Goal: Task Accomplishment & Management: Manage account settings

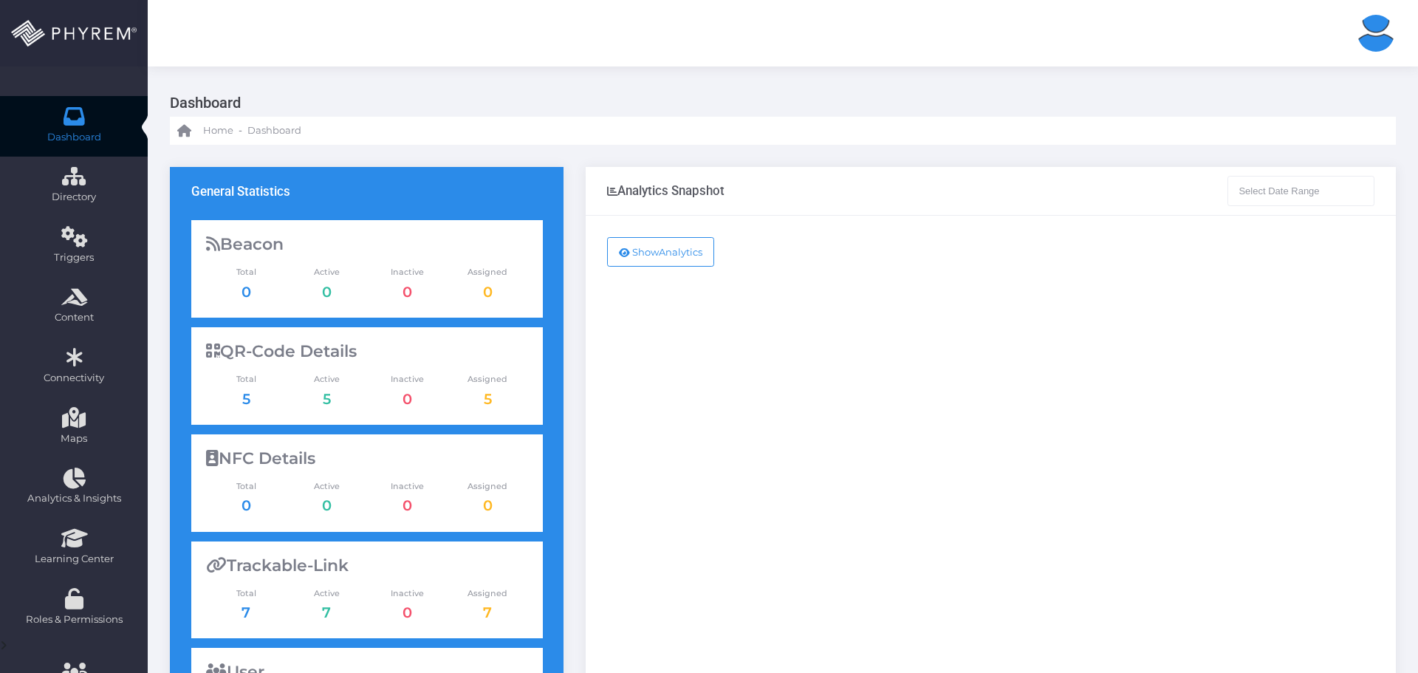
type input "08-09-2025 - 08-10-2025"
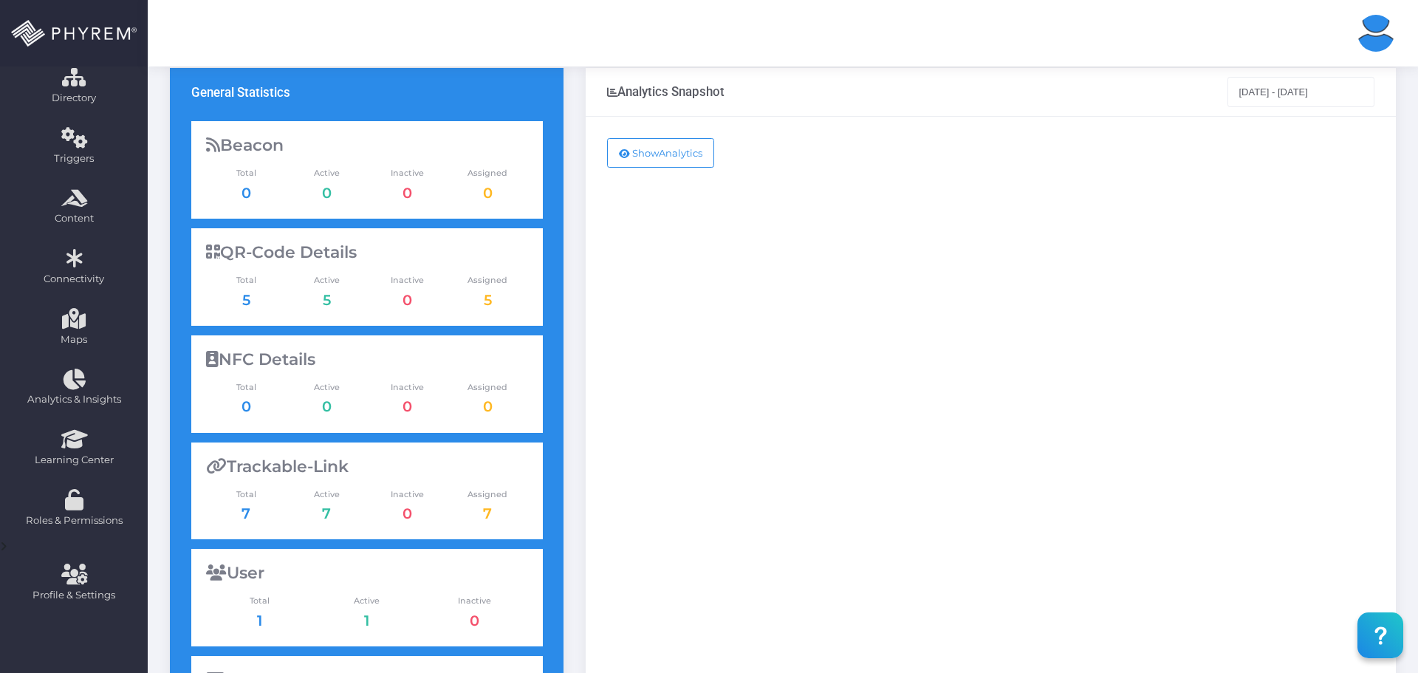
scroll to position [74, 0]
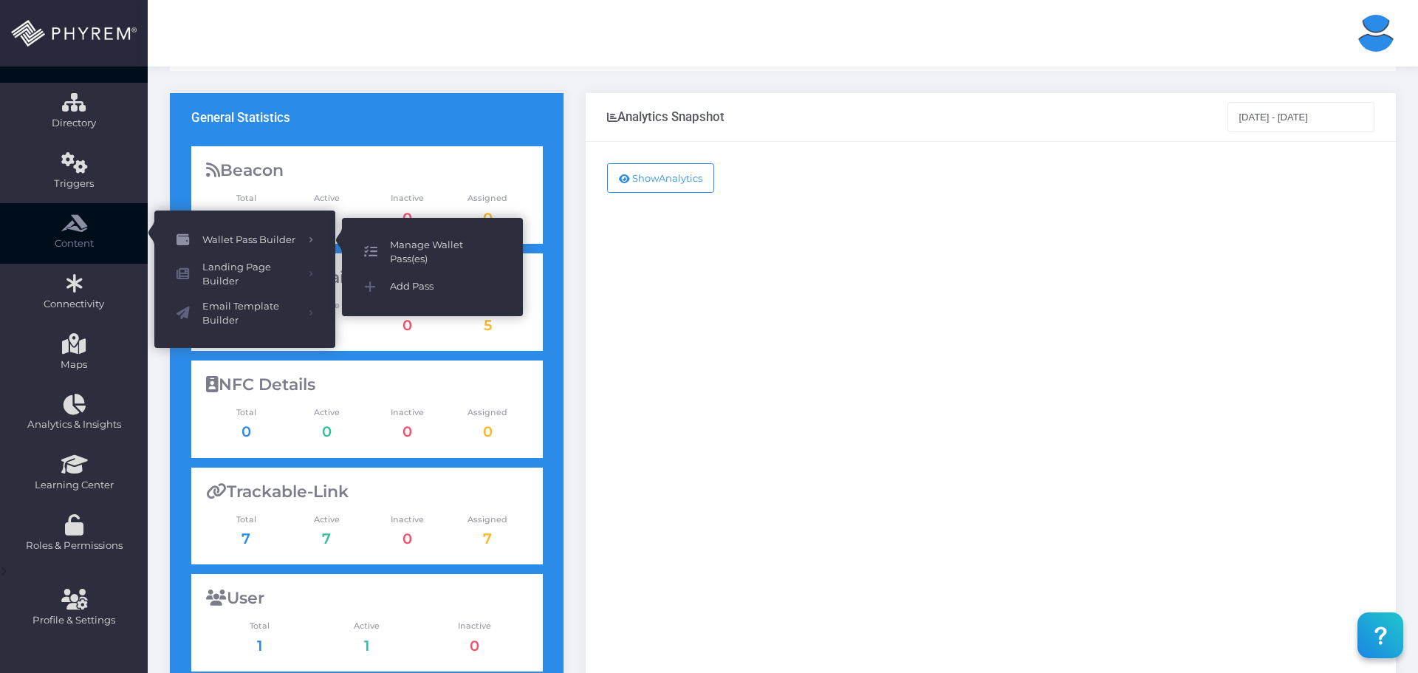
click at [397, 247] on span "Manage Wallet Pass(es)" at bounding box center [445, 252] width 111 height 29
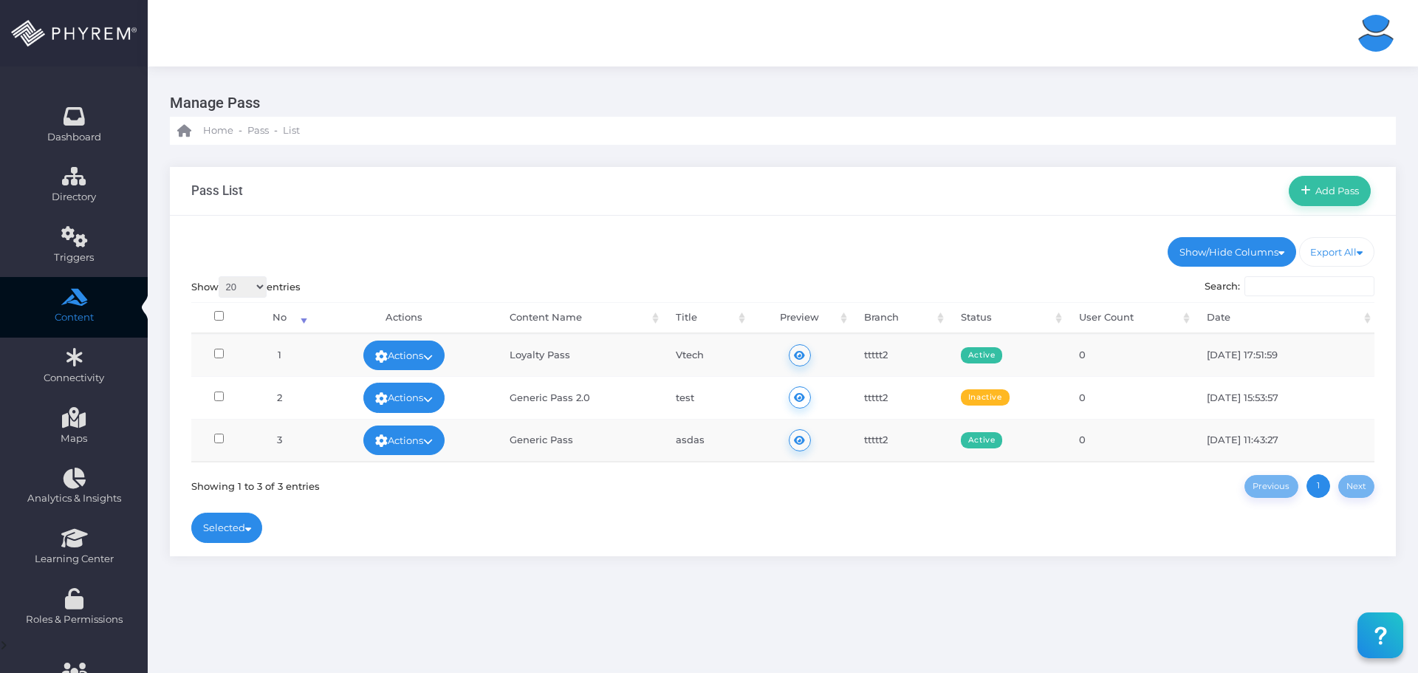
scroll to position [72, 0]
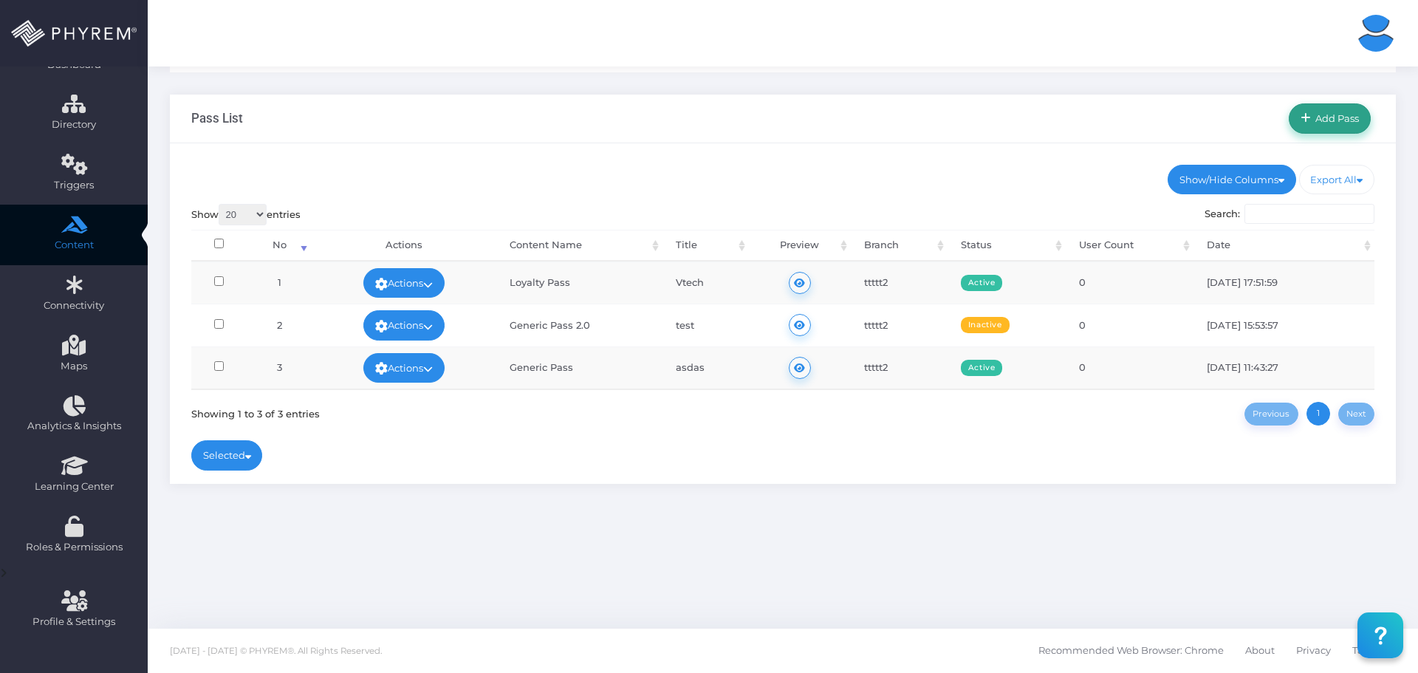
click at [1320, 120] on span "Add Pass" at bounding box center [1335, 118] width 49 height 12
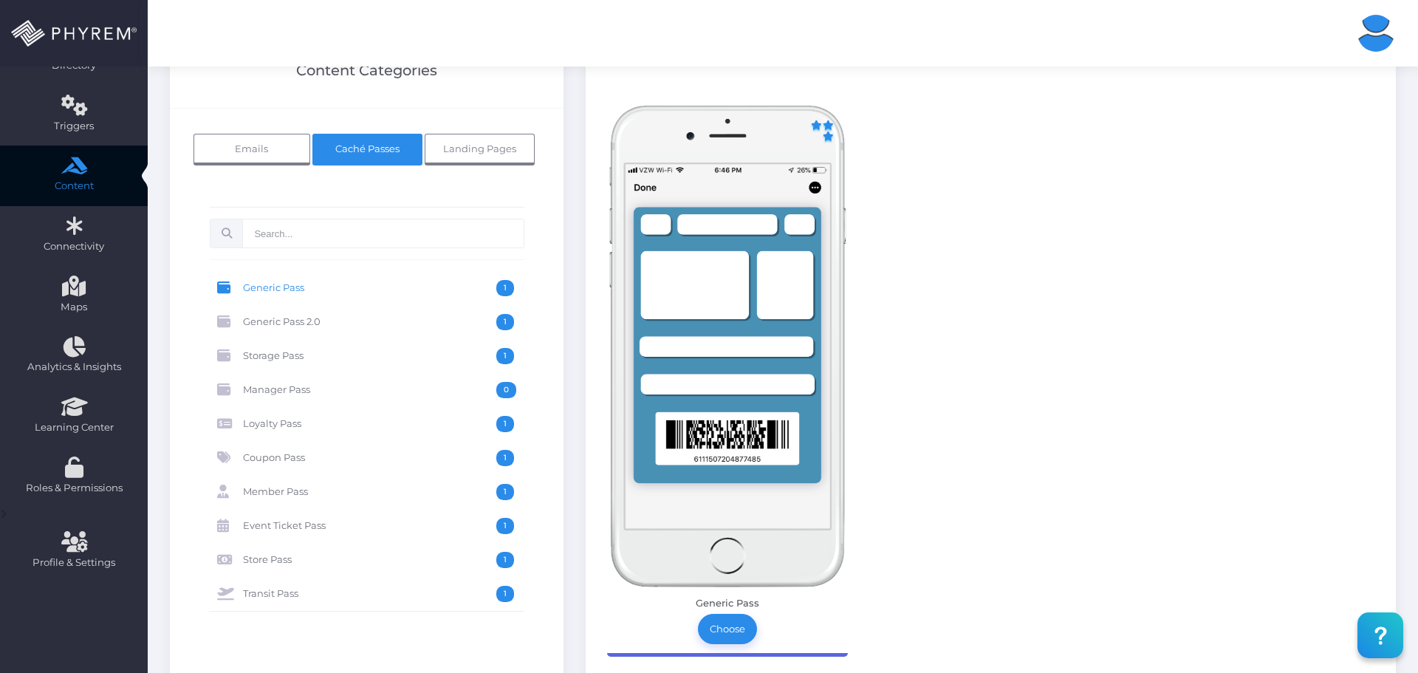
scroll to position [148, 0]
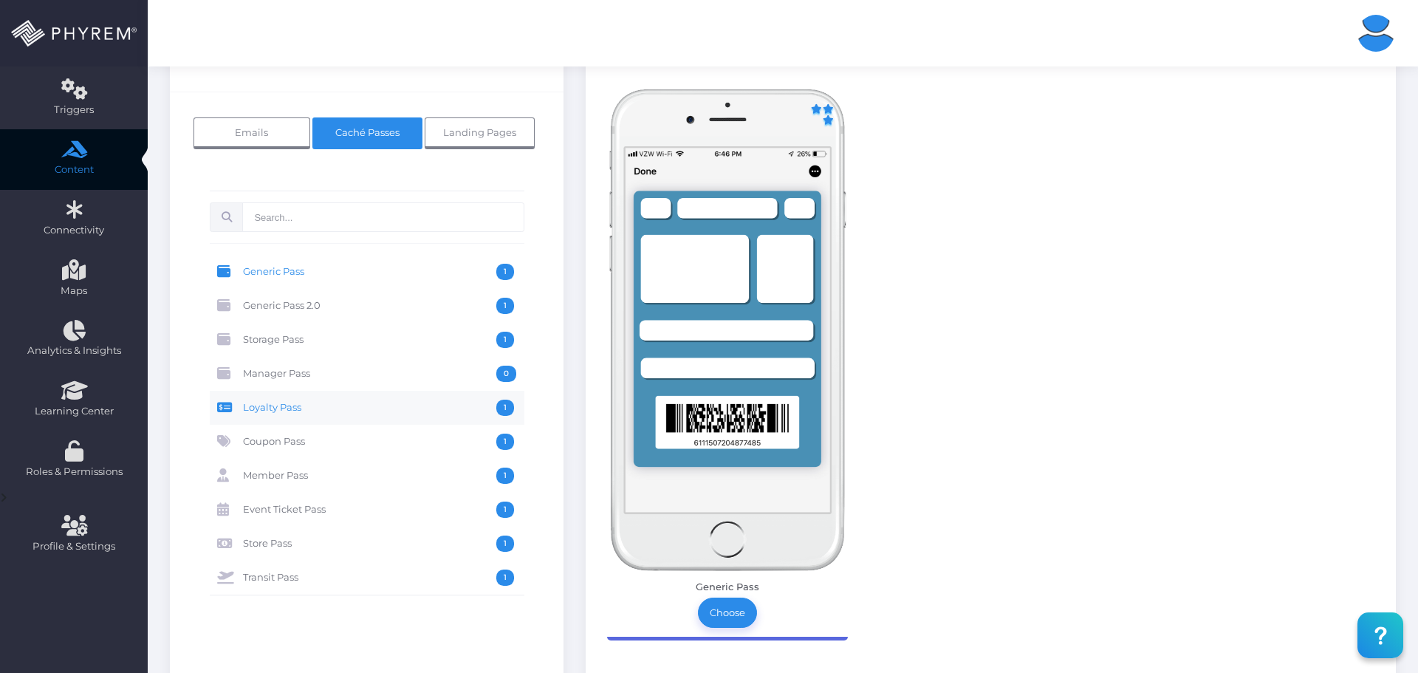
click at [385, 400] on span "Loyalty Pass" at bounding box center [369, 407] width 253 height 16
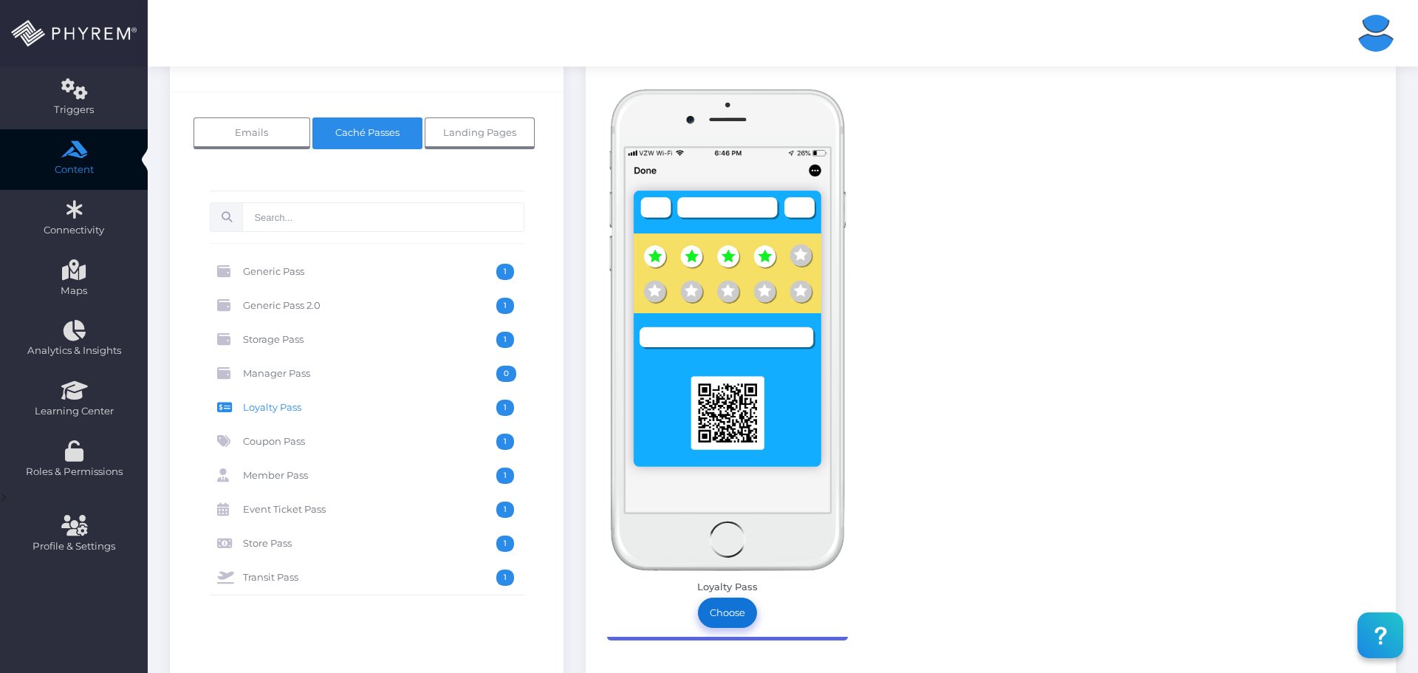
click at [735, 609] on link "Choose" at bounding box center [727, 612] width 59 height 30
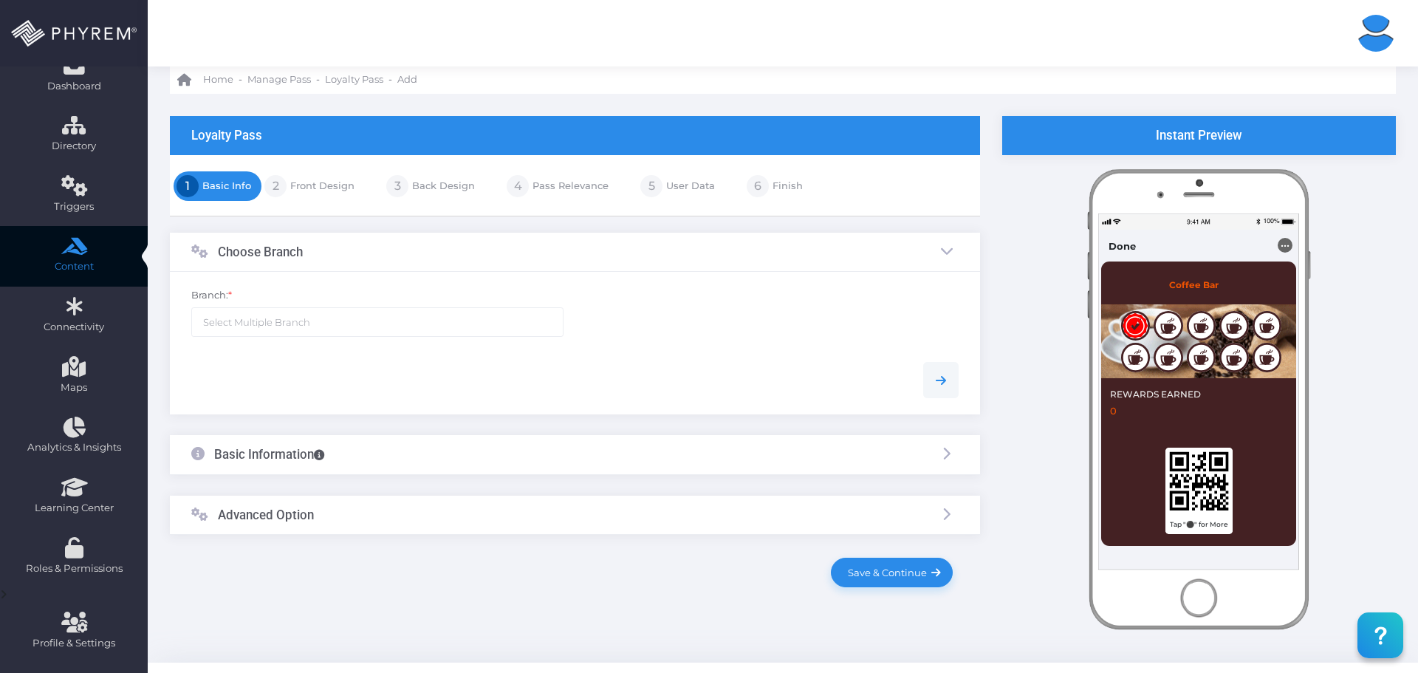
scroll to position [74, 0]
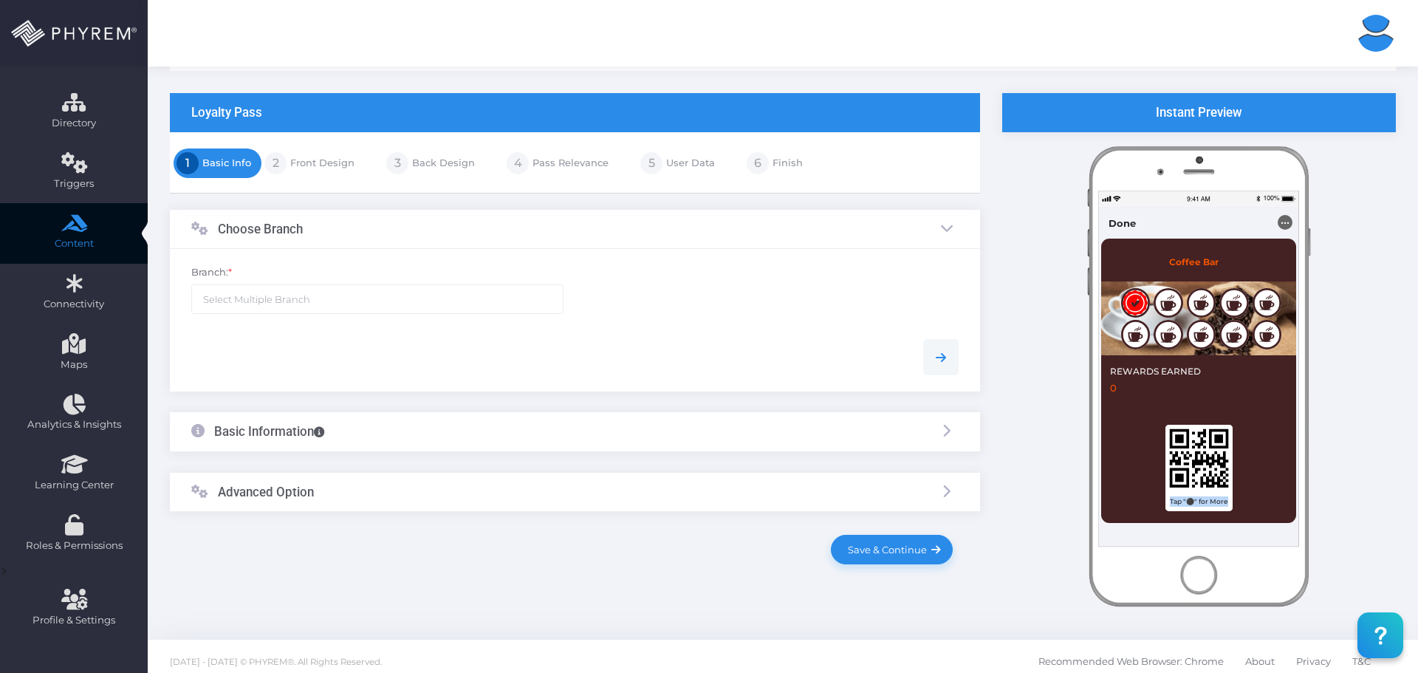
drag, startPoint x: 1171, startPoint y: 501, endPoint x: 1226, endPoint y: 498, distance: 55.5
click at [1226, 498] on span "Tap "⚫" for More" at bounding box center [1198, 501] width 67 height 21
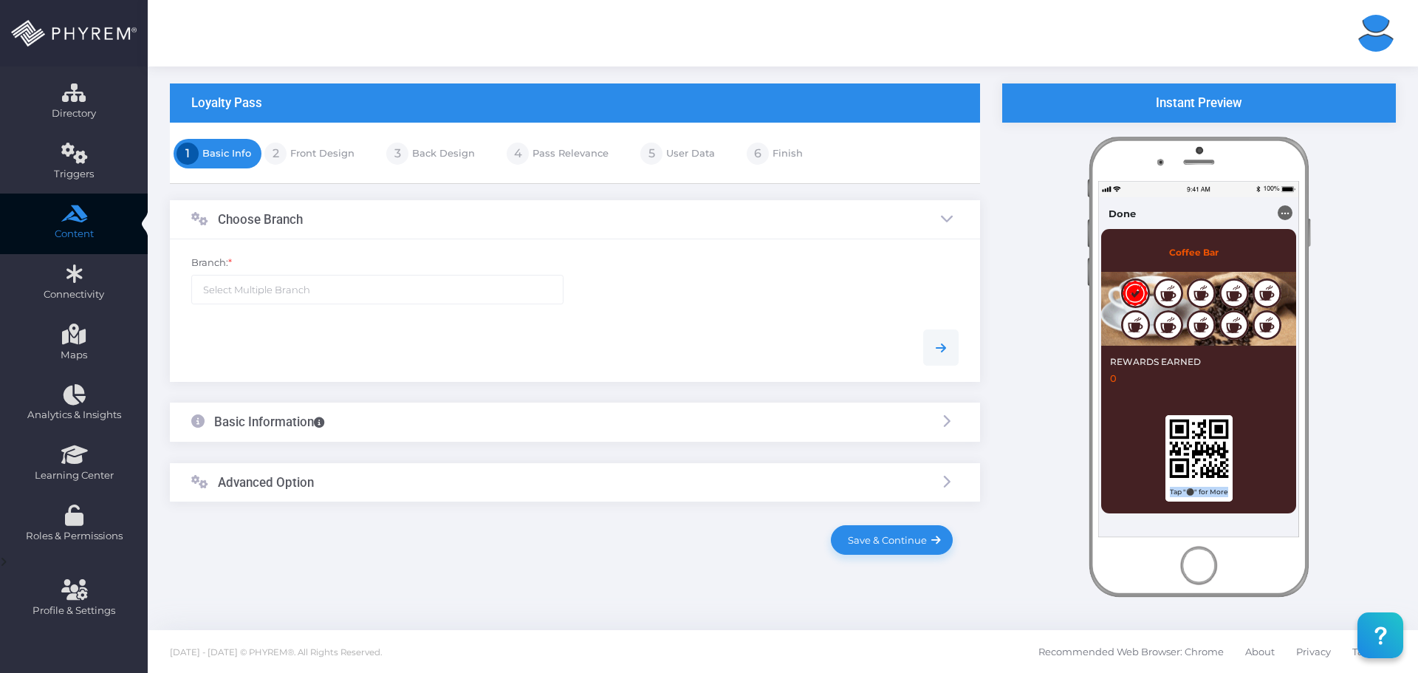
scroll to position [85, 0]
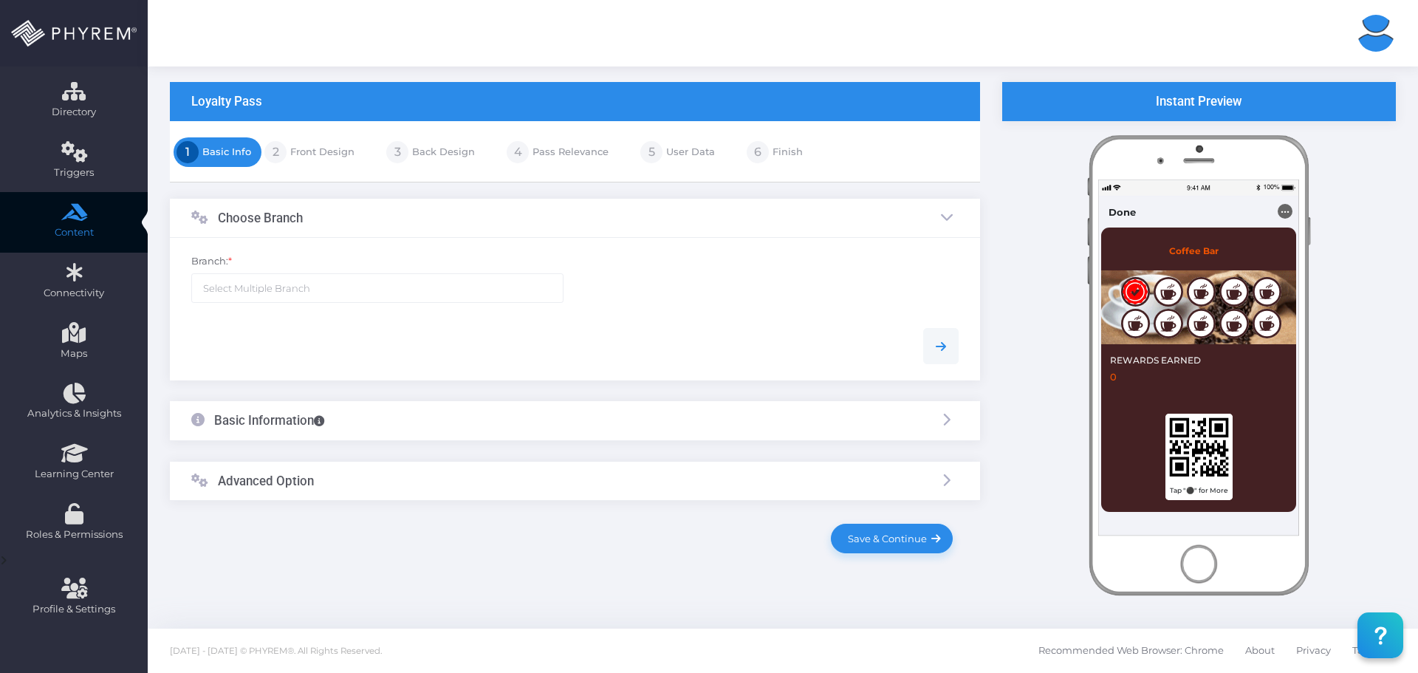
click at [386, 293] on ul at bounding box center [377, 288] width 371 height 28
select select "121"
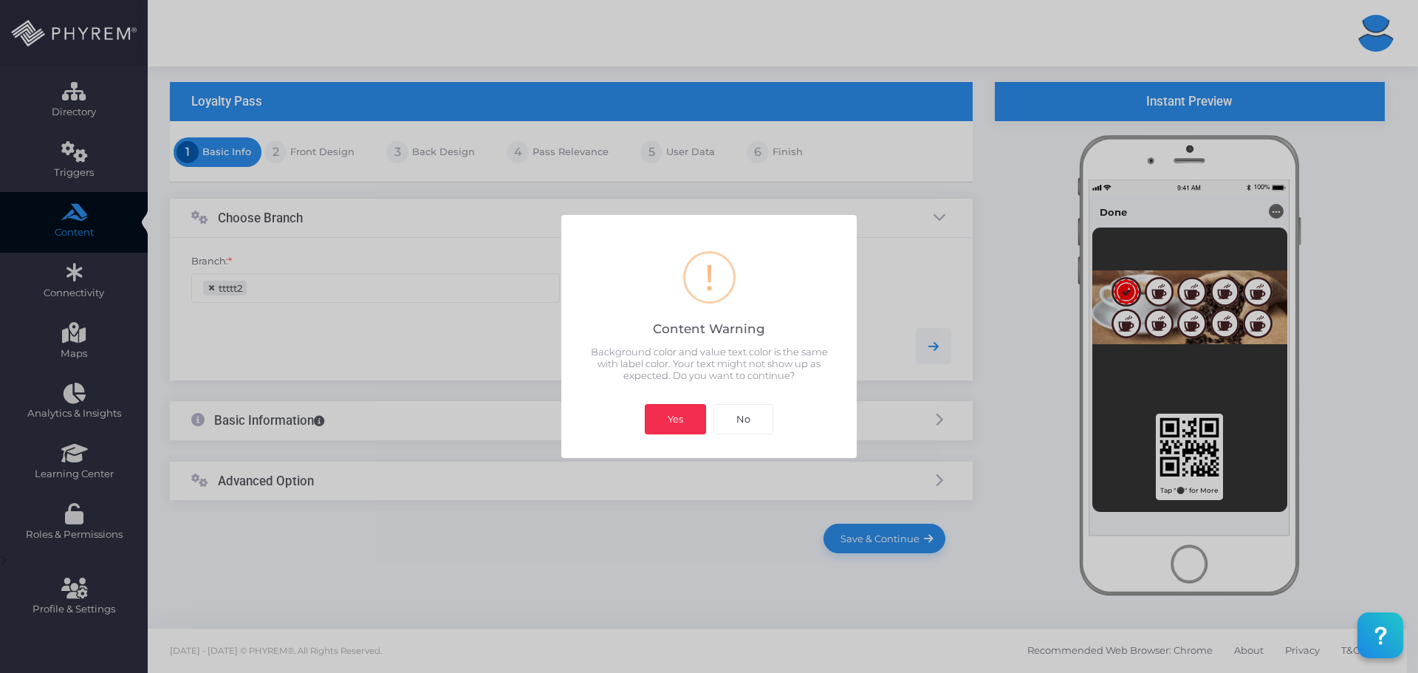
click at [676, 416] on button "Yes" at bounding box center [675, 419] width 61 height 30
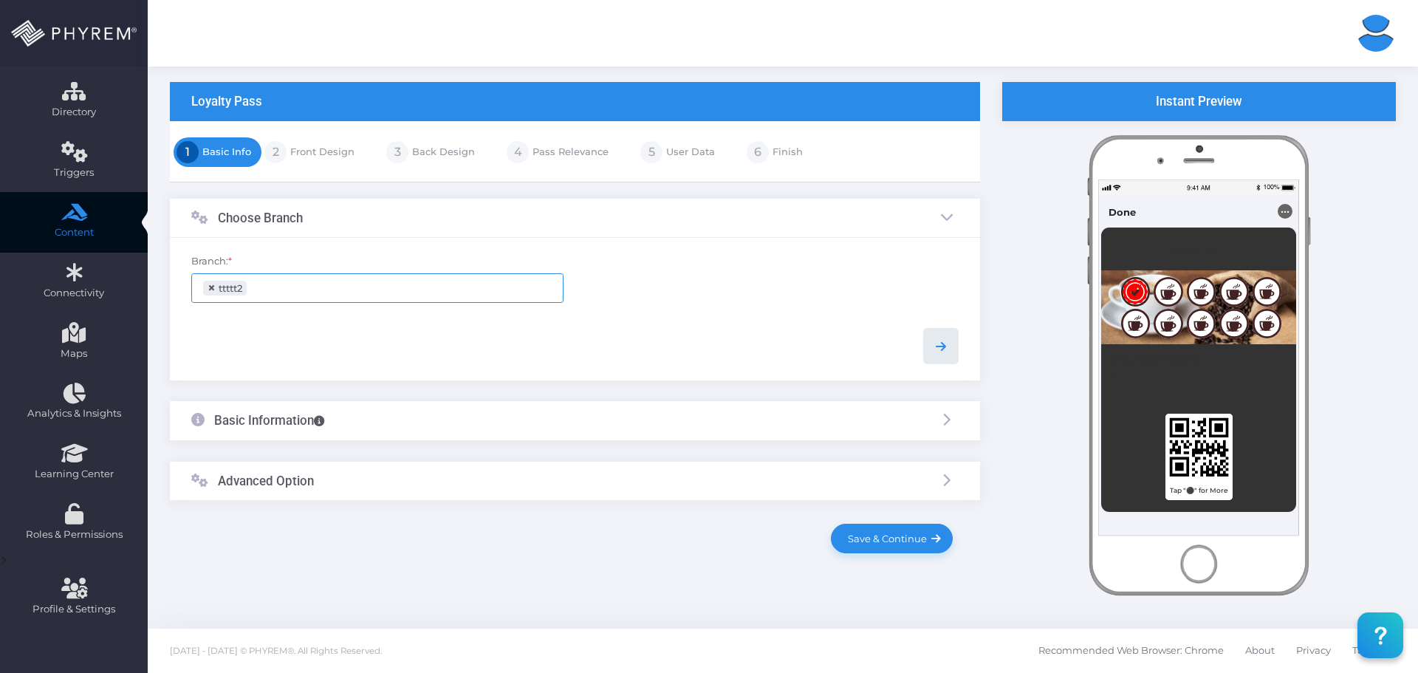
click at [944, 344] on icon at bounding box center [941, 346] width 18 height 18
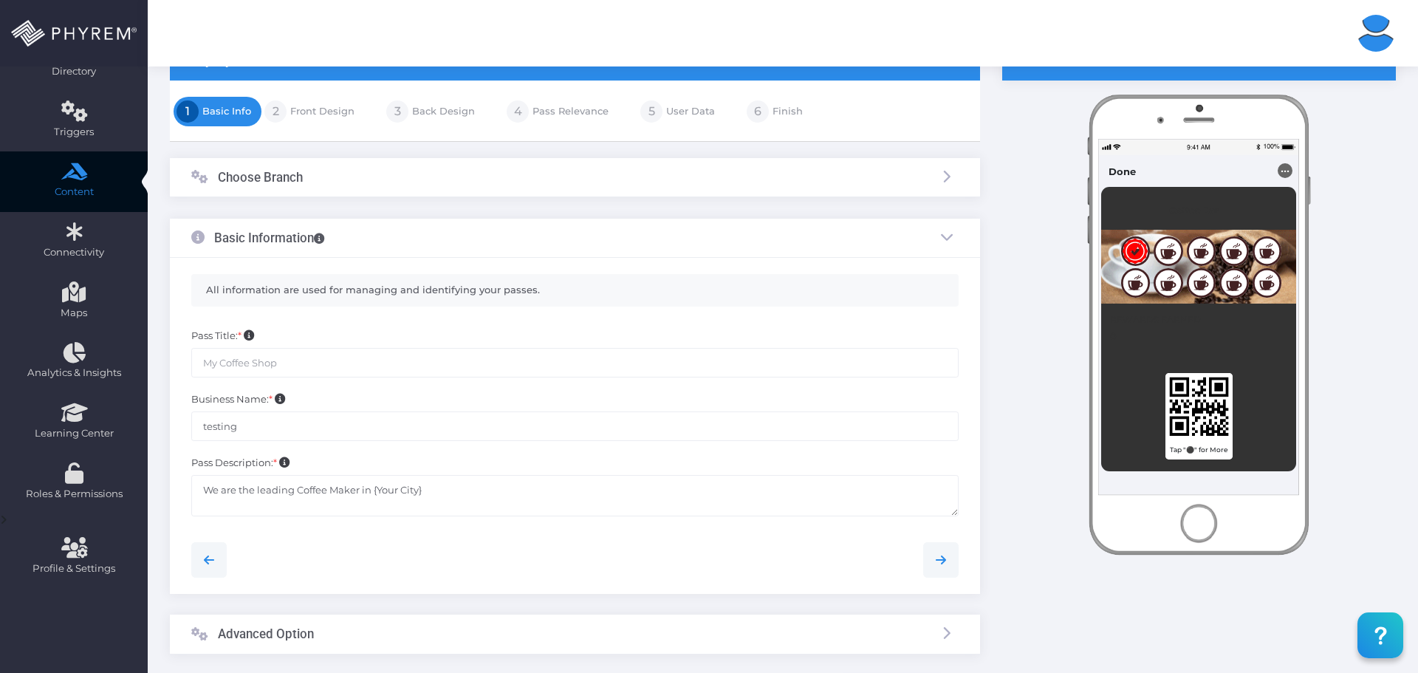
scroll to position [159, 0]
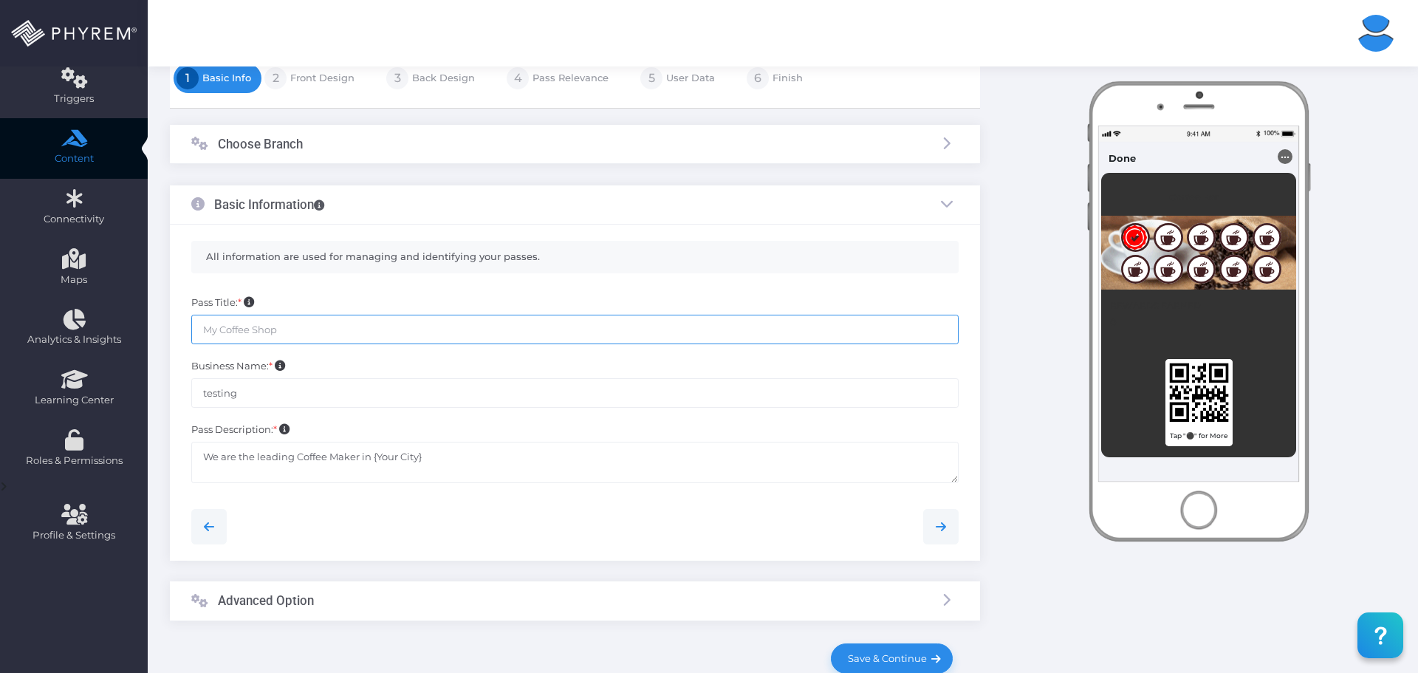
click at [358, 332] on input "text" at bounding box center [574, 330] width 767 height 30
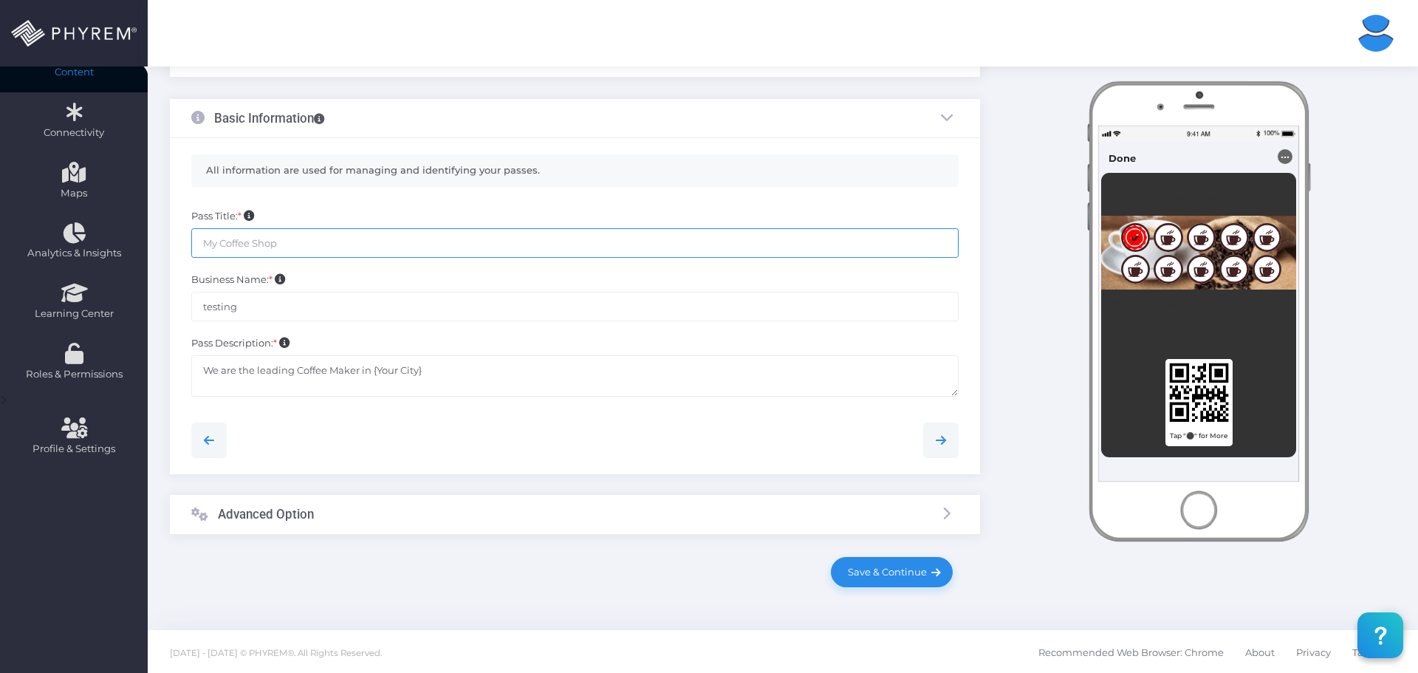
scroll to position [247, 0]
type input "Test Coffee Shop"
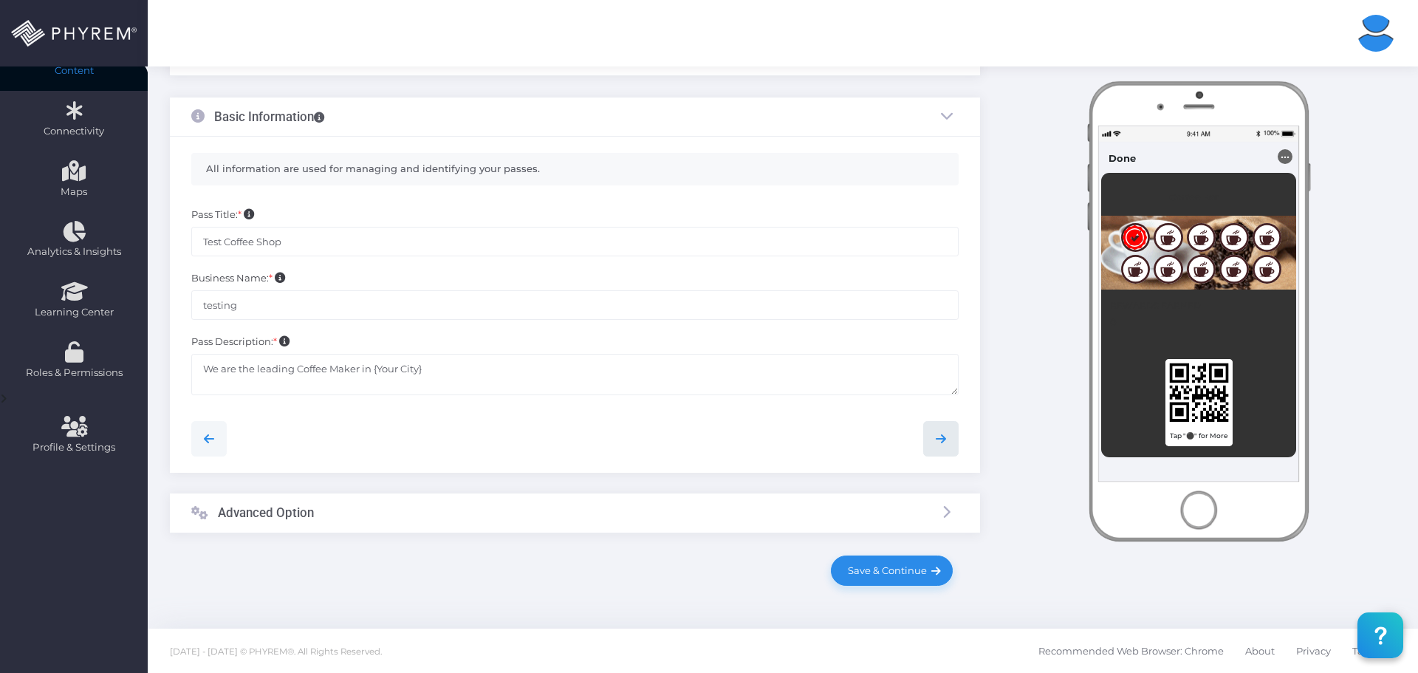
click at [944, 439] on icon at bounding box center [941, 439] width 18 height 18
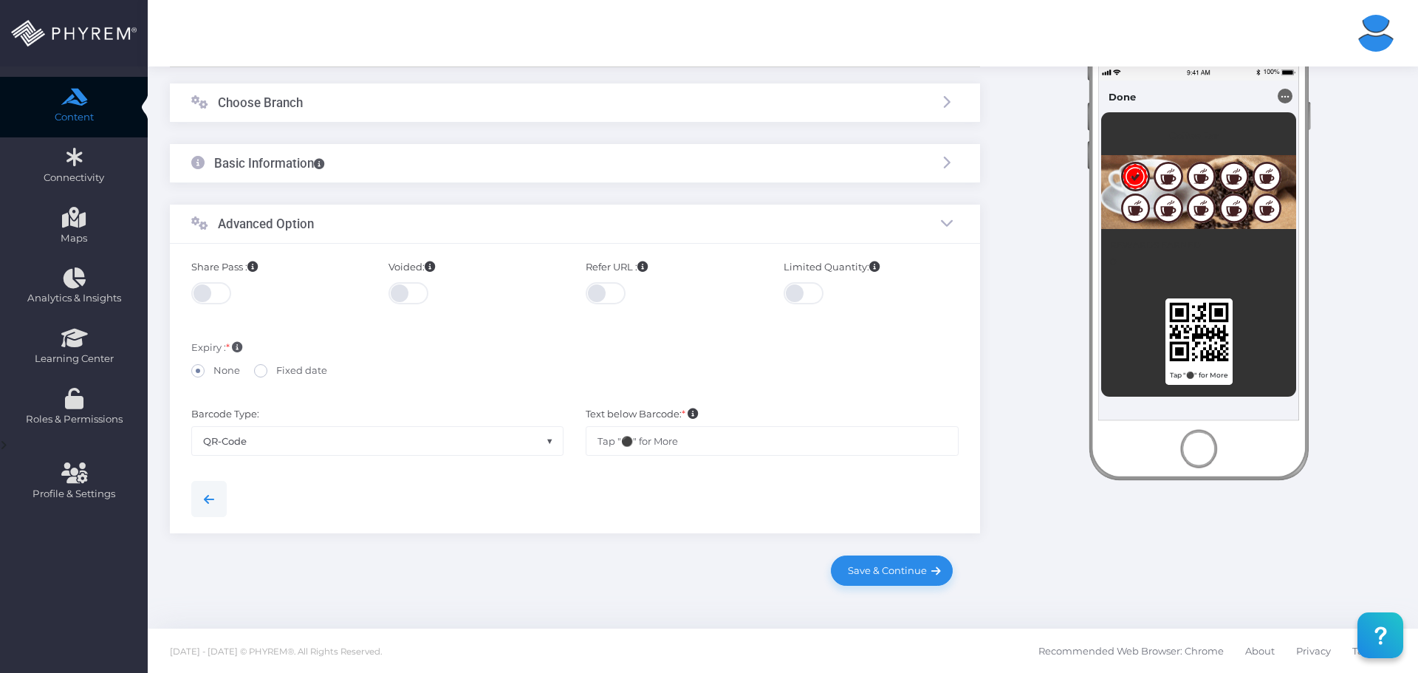
scroll to position [0, 0]
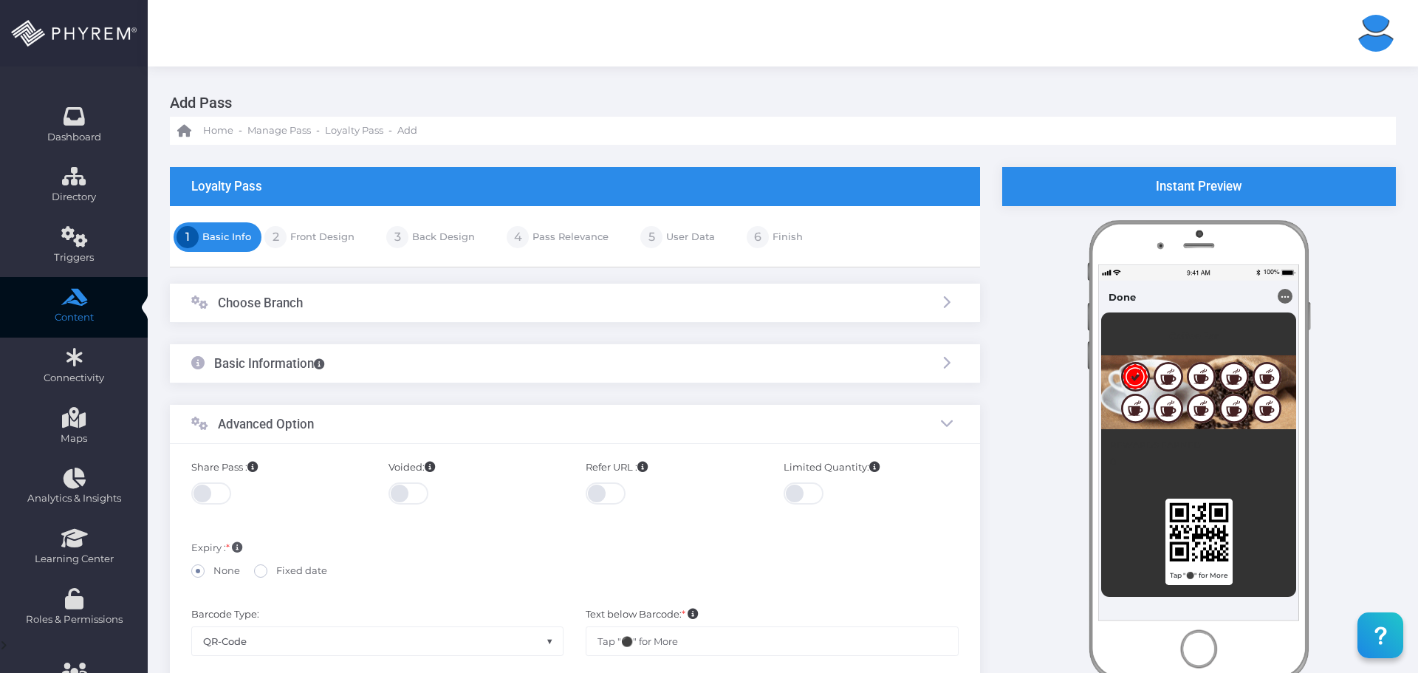
click at [253, 296] on h3 "Choose Branch" at bounding box center [260, 302] width 85 height 15
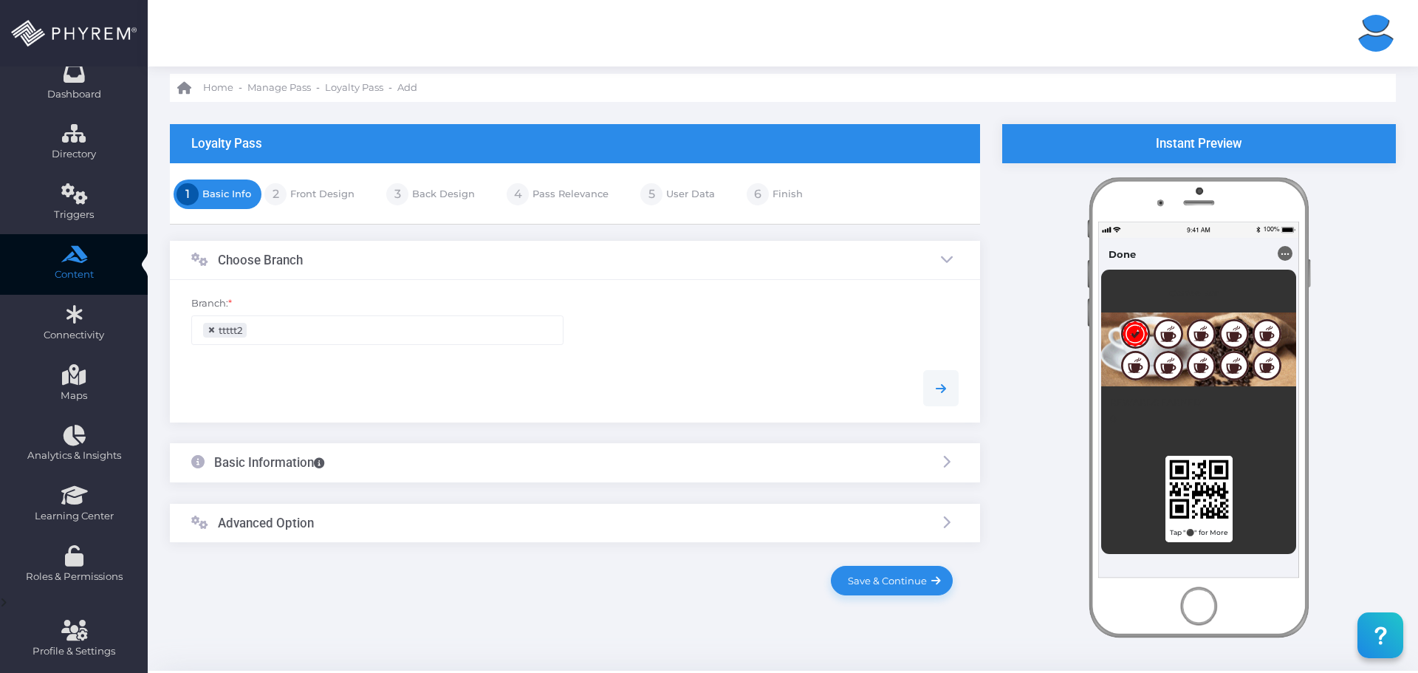
scroll to position [74, 0]
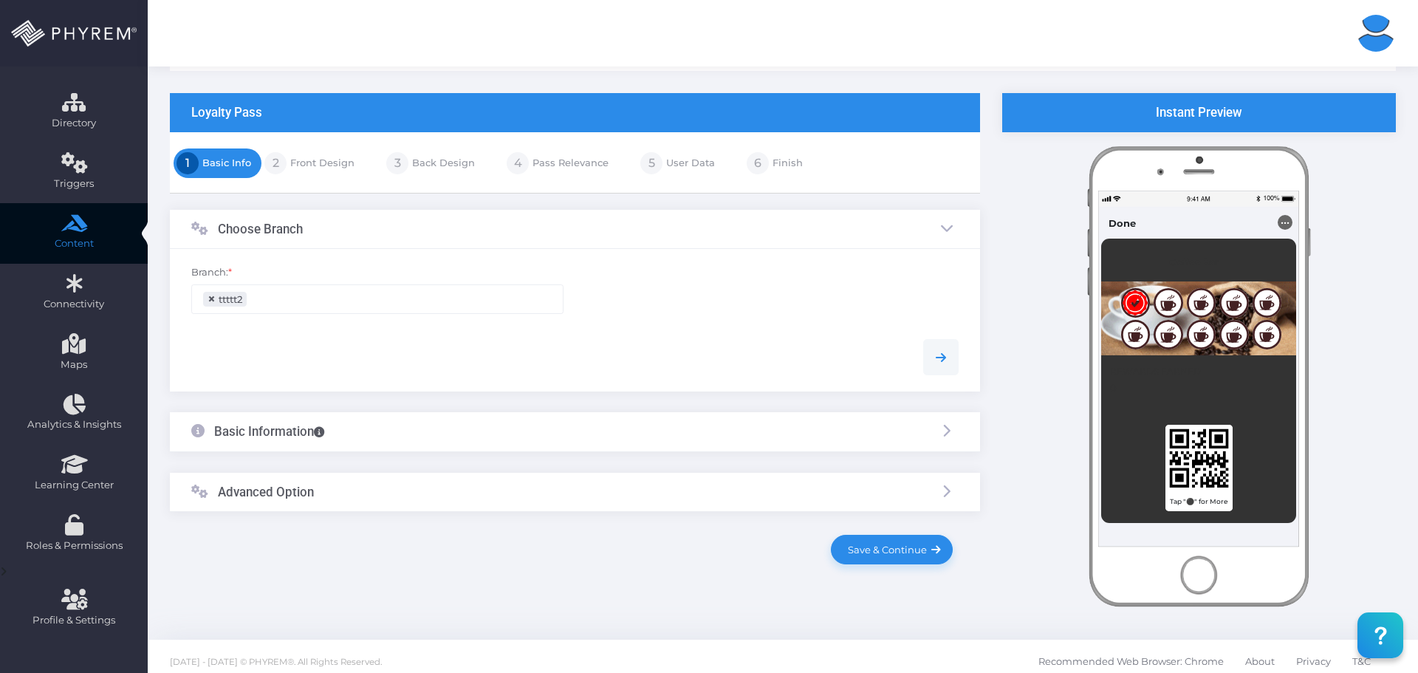
click at [440, 484] on div "Advanced Option" at bounding box center [575, 492] width 810 height 39
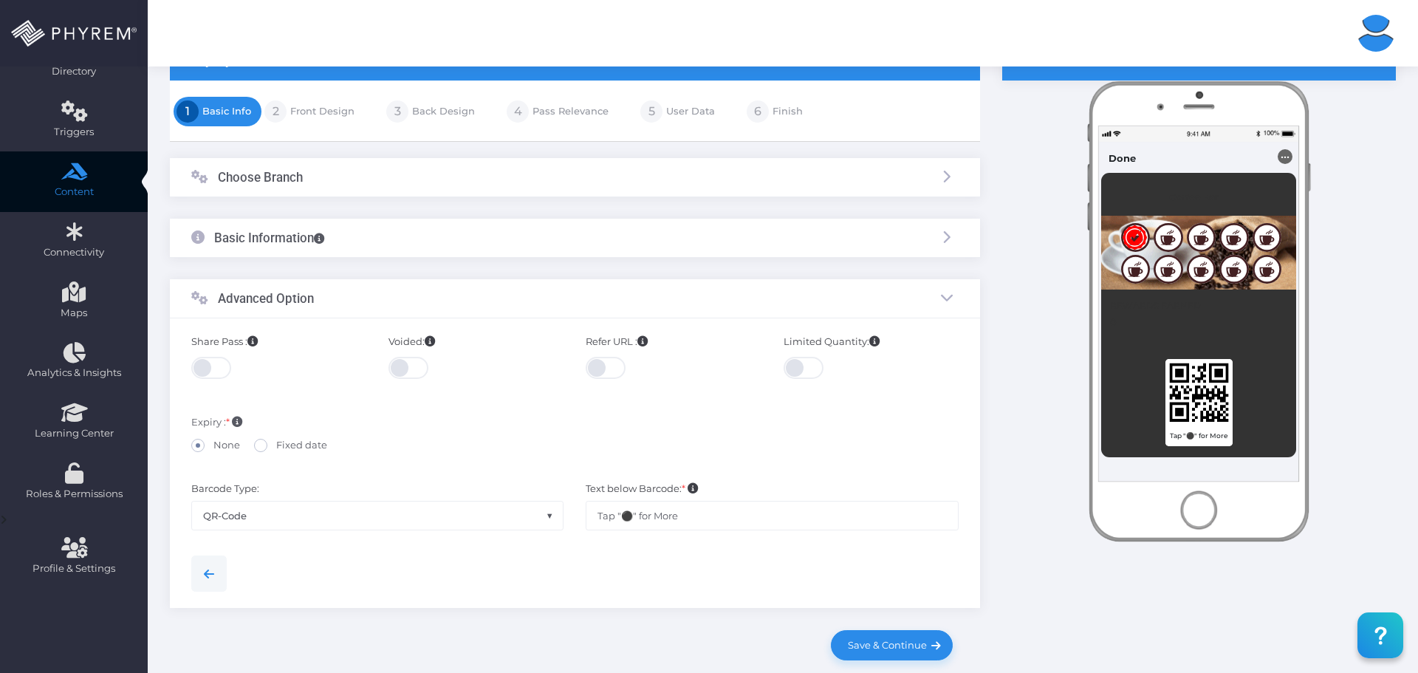
scroll to position [148, 0]
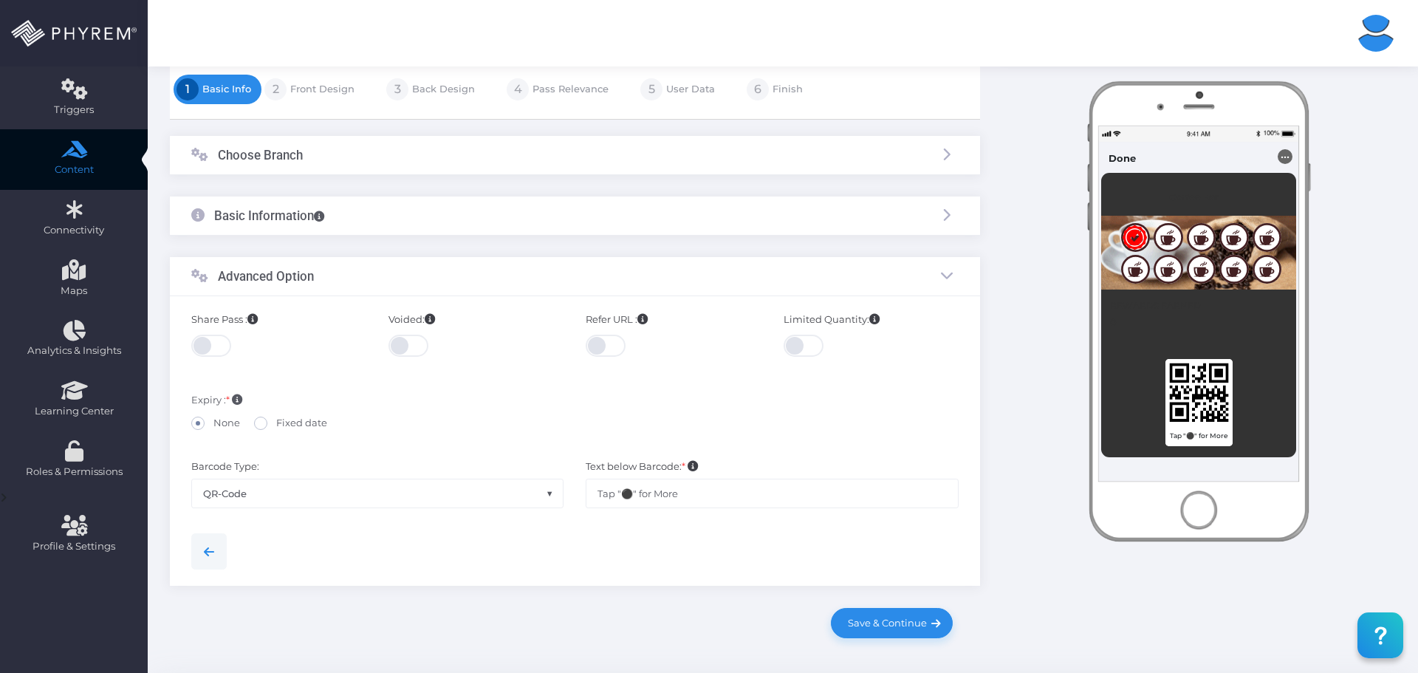
click at [794, 347] on span at bounding box center [804, 345] width 42 height 22
click at [46, 333] on input "checkbox" at bounding box center [46, 333] width 0 height 0
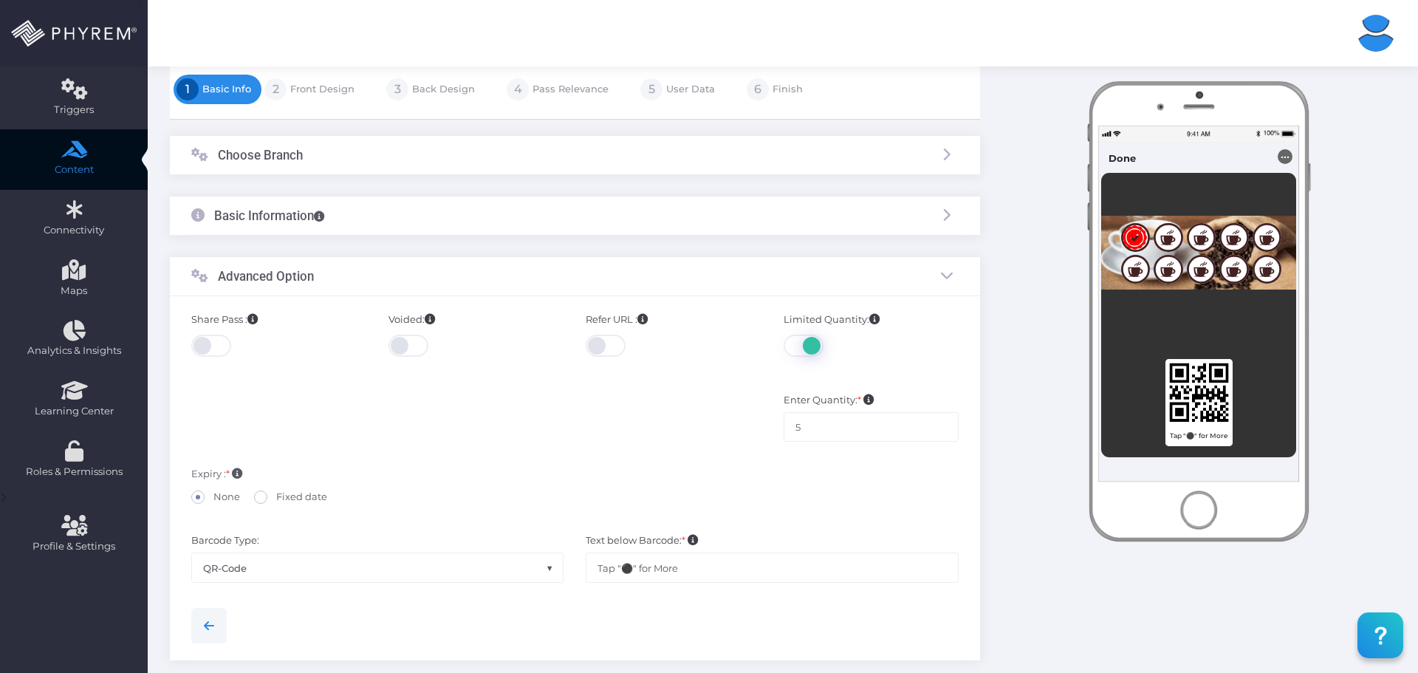
click at [797, 346] on span at bounding box center [804, 345] width 42 height 22
click at [46, 333] on input "checkbox" at bounding box center [46, 333] width 0 height 0
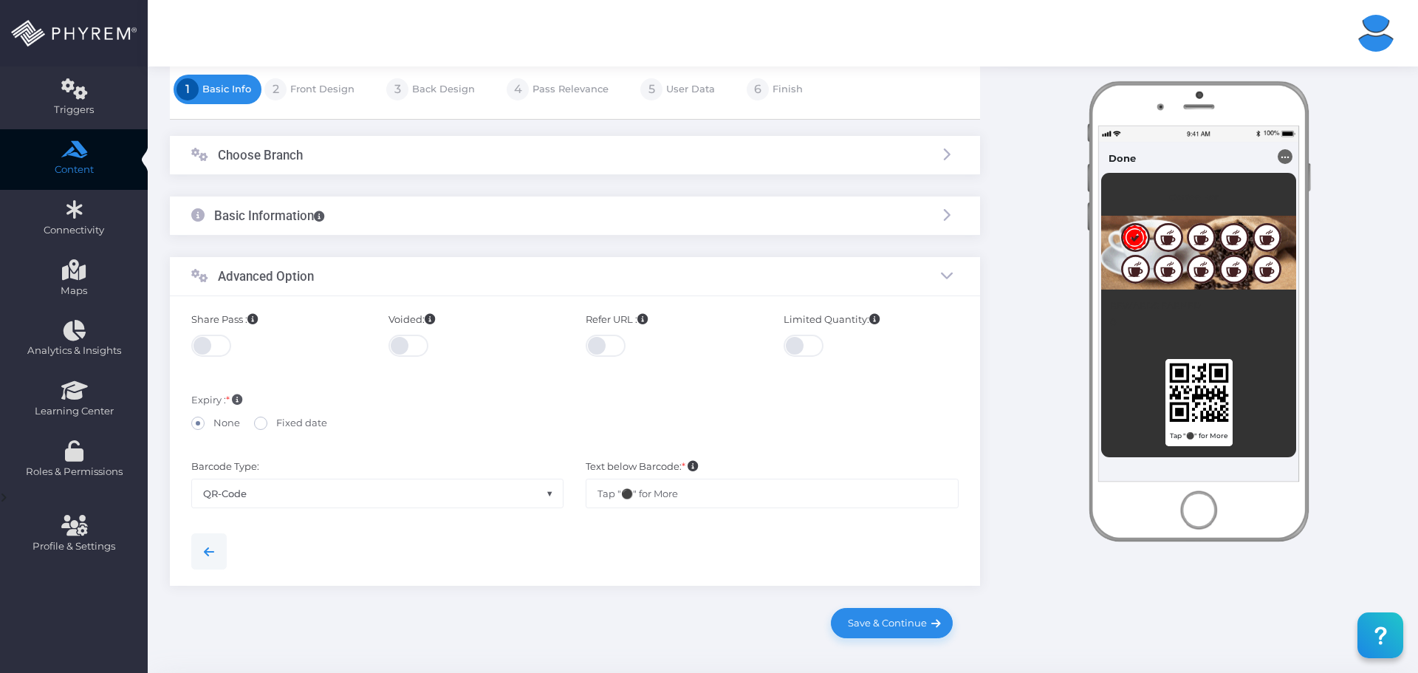
click at [552, 92] on link "Pass Relevance" at bounding box center [569, 90] width 80 height 24
click at [910, 622] on span "Save & Continue" at bounding box center [884, 623] width 84 height 12
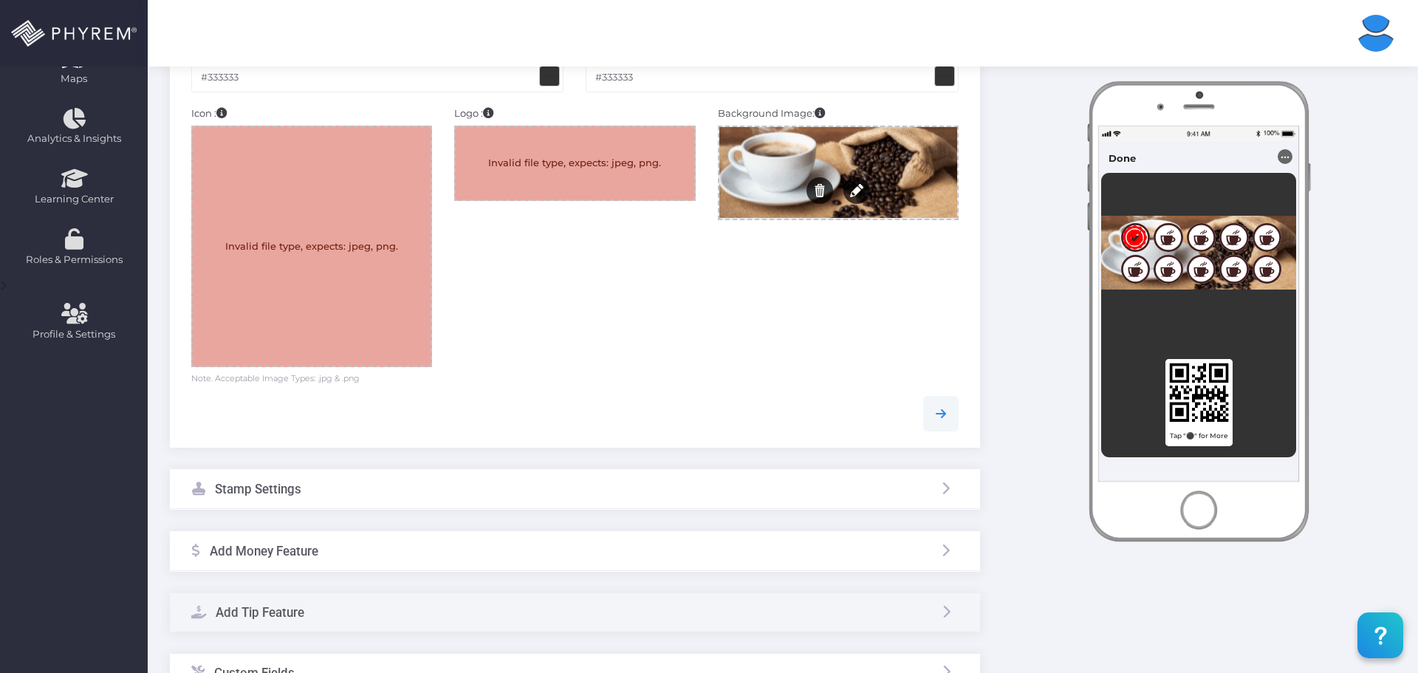
scroll to position [369, 0]
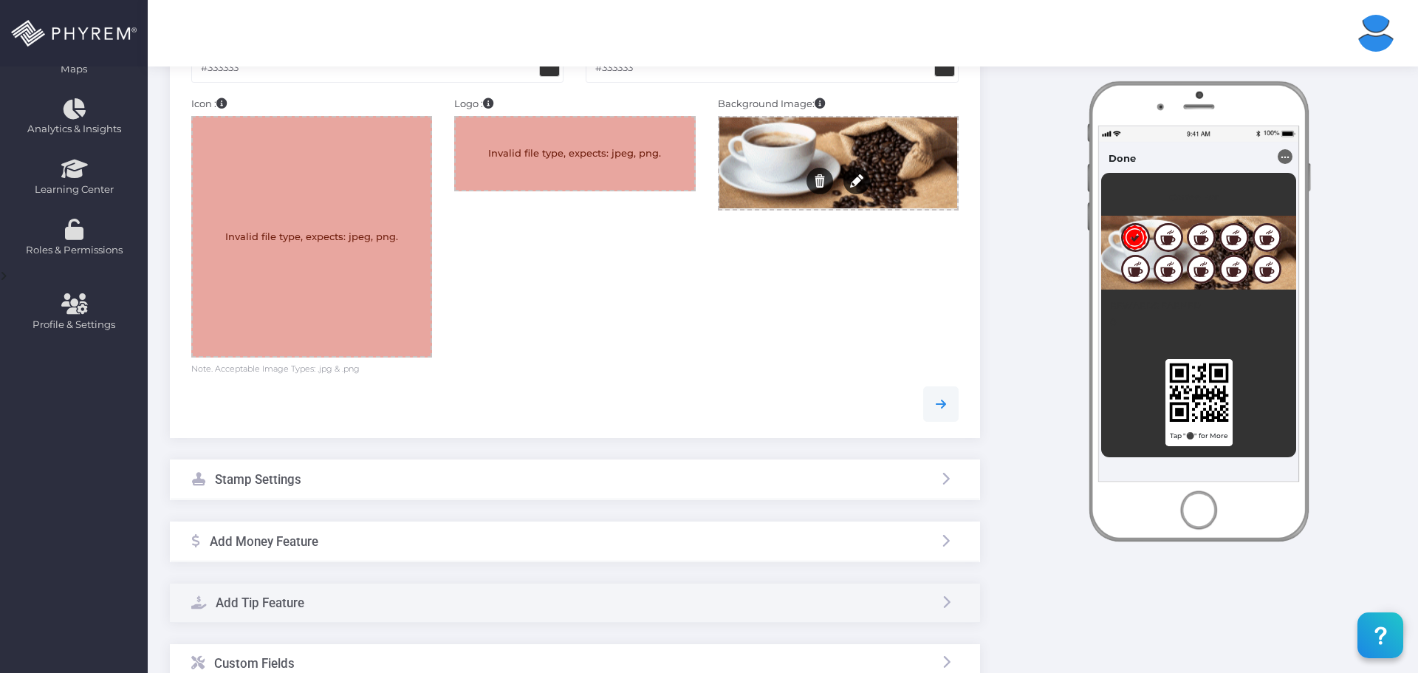
click at [357, 206] on div at bounding box center [312, 236] width 238 height 238
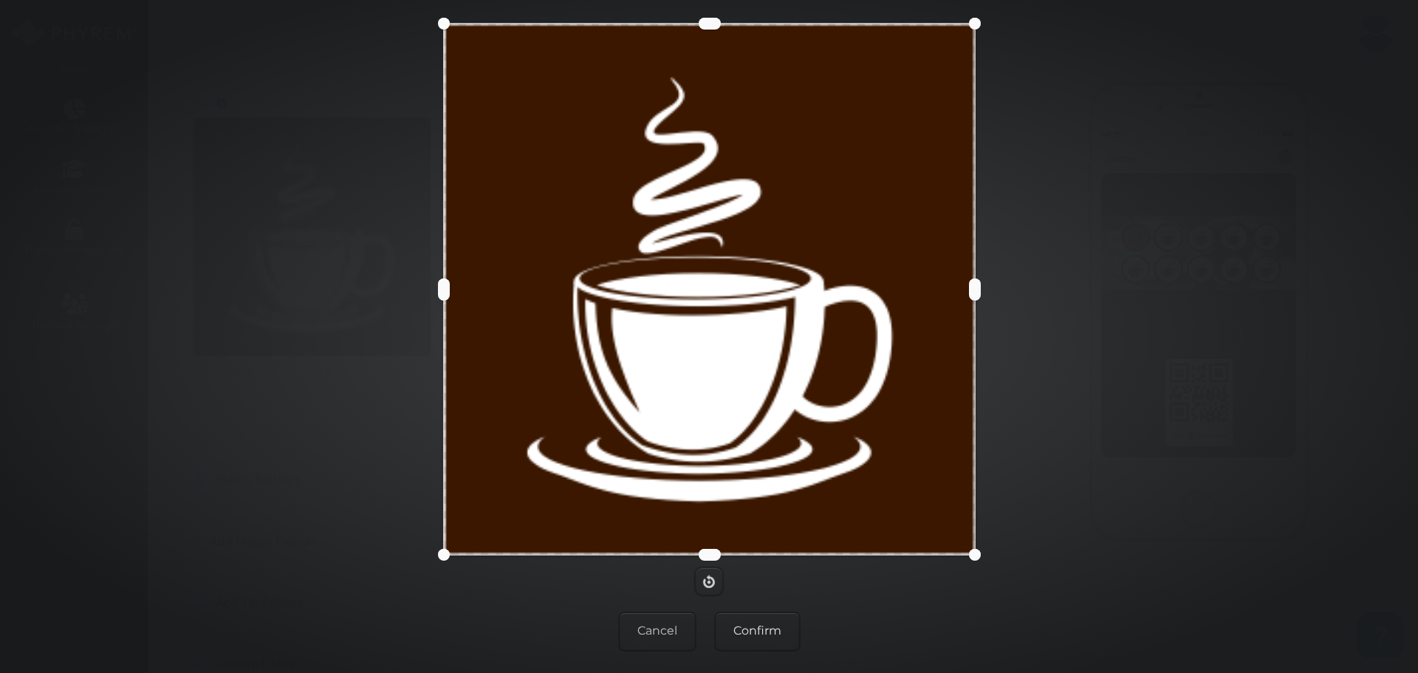
click at [756, 618] on button "Confirm" at bounding box center [757, 631] width 86 height 40
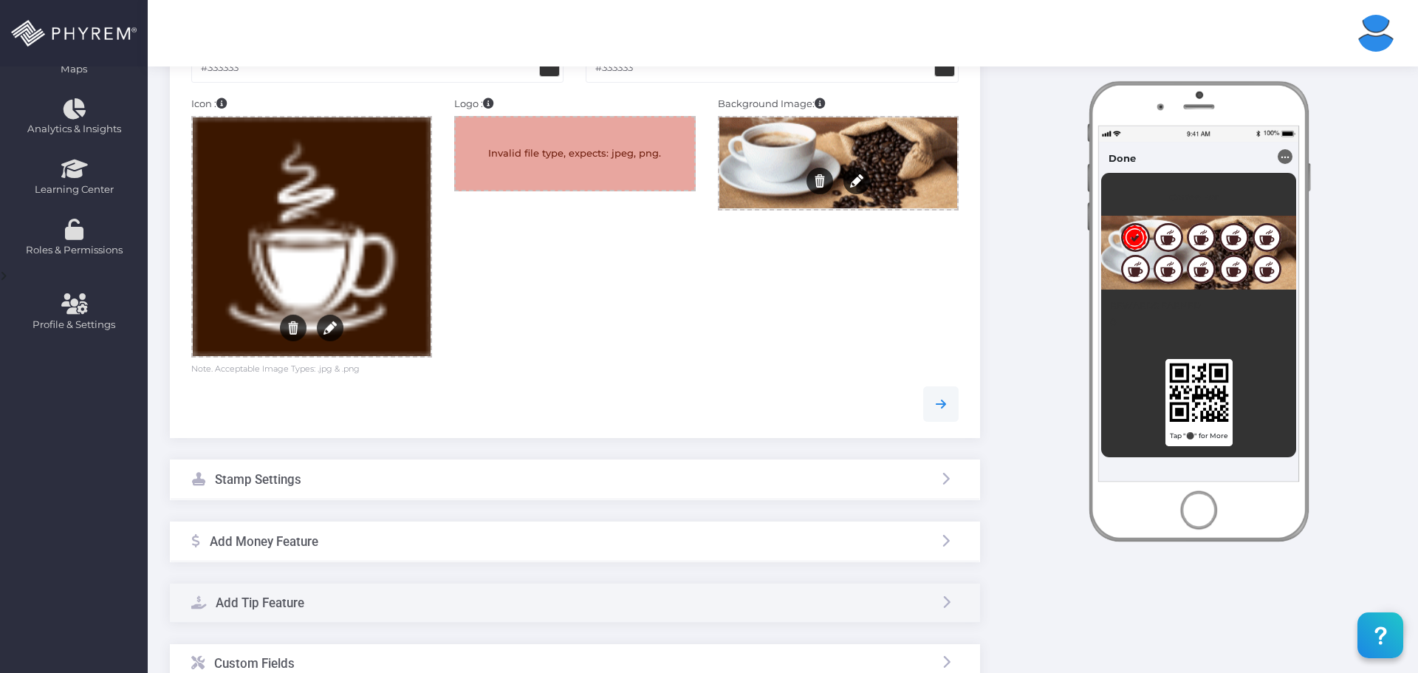
click at [605, 159] on div at bounding box center [575, 153] width 238 height 72
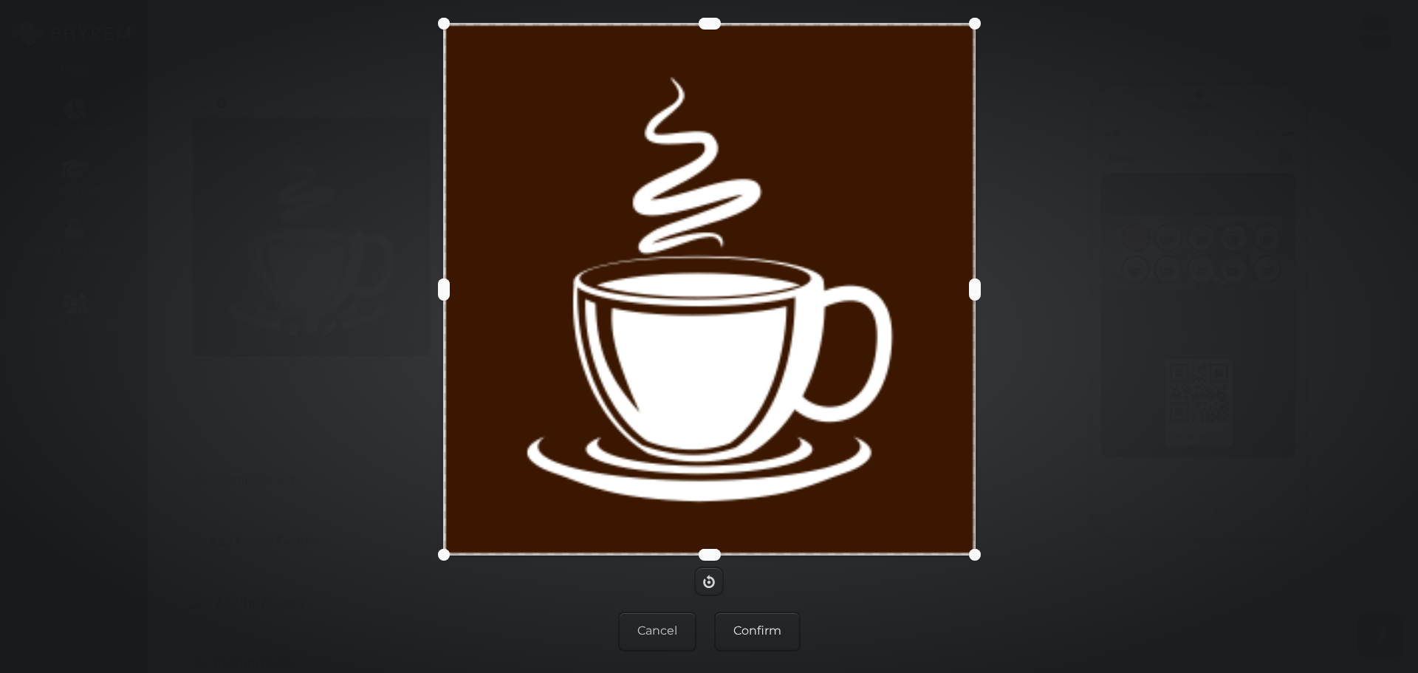
click at [767, 618] on button "Confirm" at bounding box center [757, 631] width 86 height 40
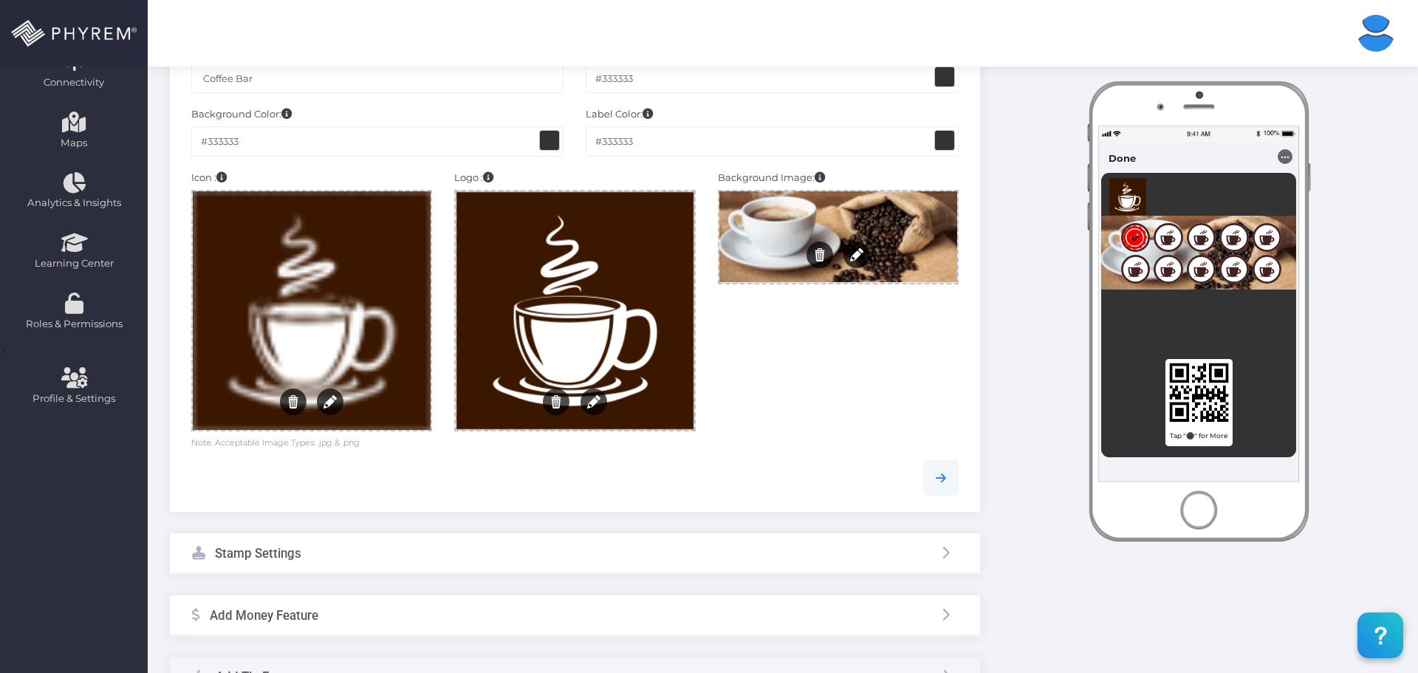
scroll to position [222, 0]
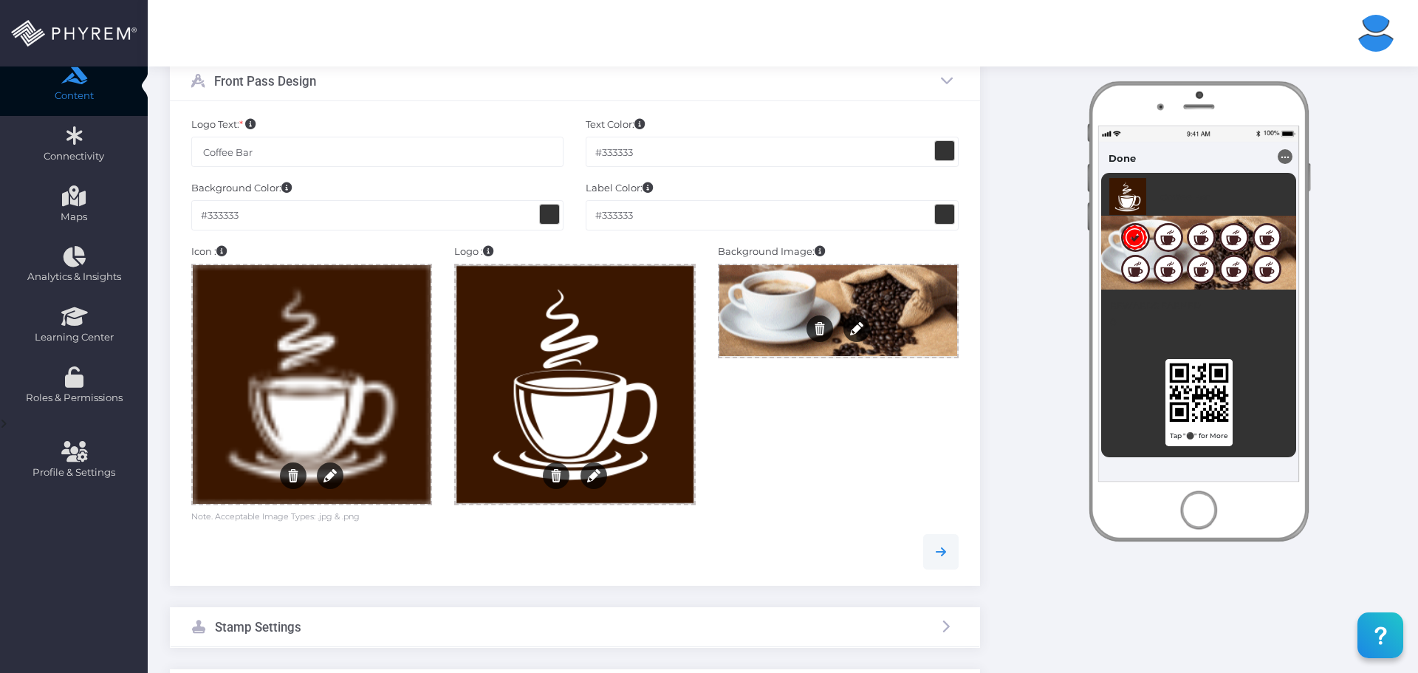
click at [945, 144] on span at bounding box center [944, 150] width 19 height 19
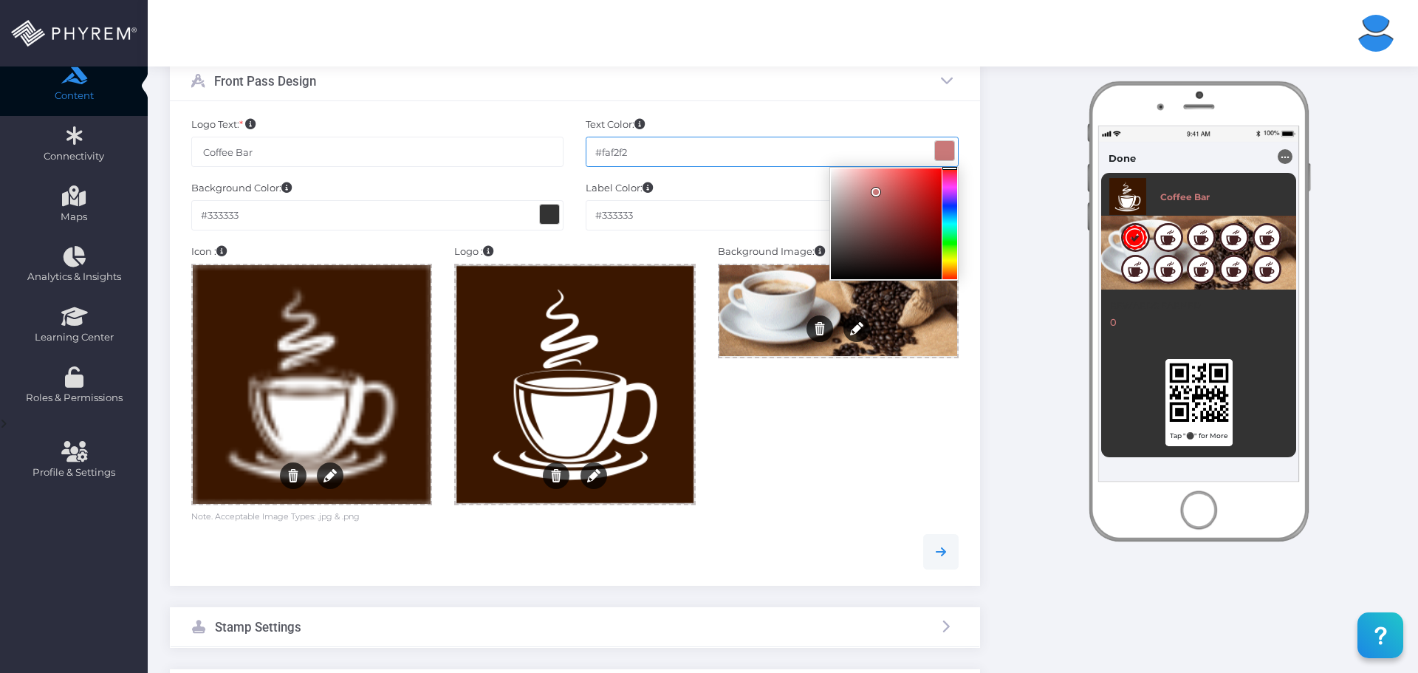
type input "#faf5f5"
drag, startPoint x: 891, startPoint y: 198, endPoint x: 833, endPoint y: 170, distance: 64.7
click at [833, 170] on div at bounding box center [886, 223] width 111 height 111
click at [553, 214] on span at bounding box center [549, 214] width 19 height 19
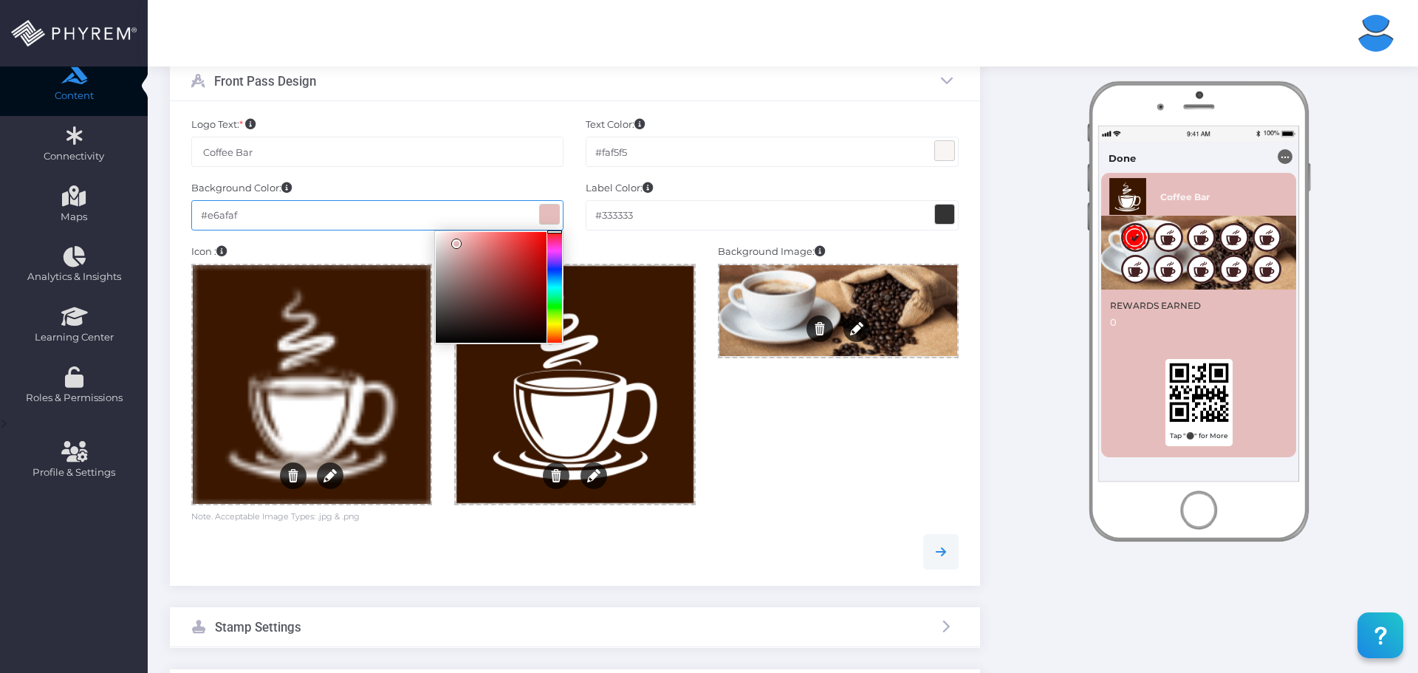
type input "#eda5a5"
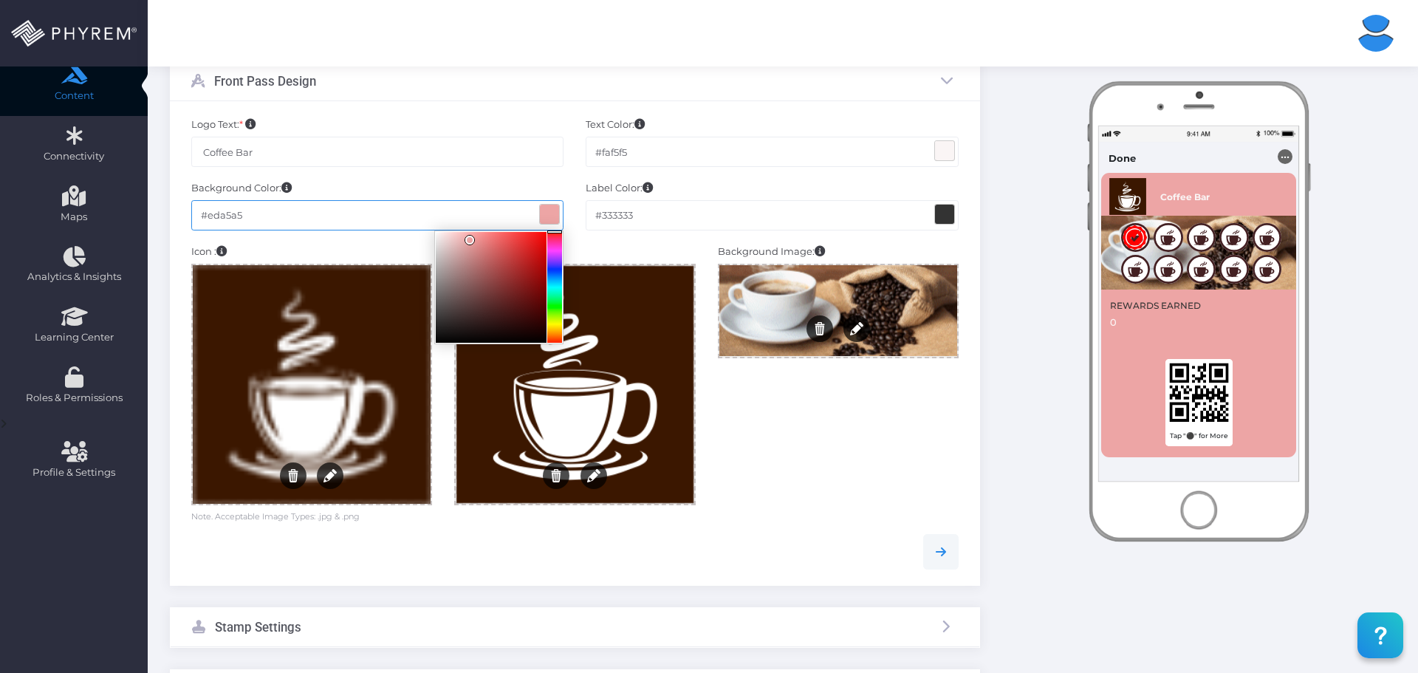
drag, startPoint x: 468, startPoint y: 255, endPoint x: 469, endPoint y: 239, distance: 16.3
click at [469, 239] on div at bounding box center [491, 287] width 111 height 111
click at [938, 216] on span at bounding box center [944, 214] width 19 height 19
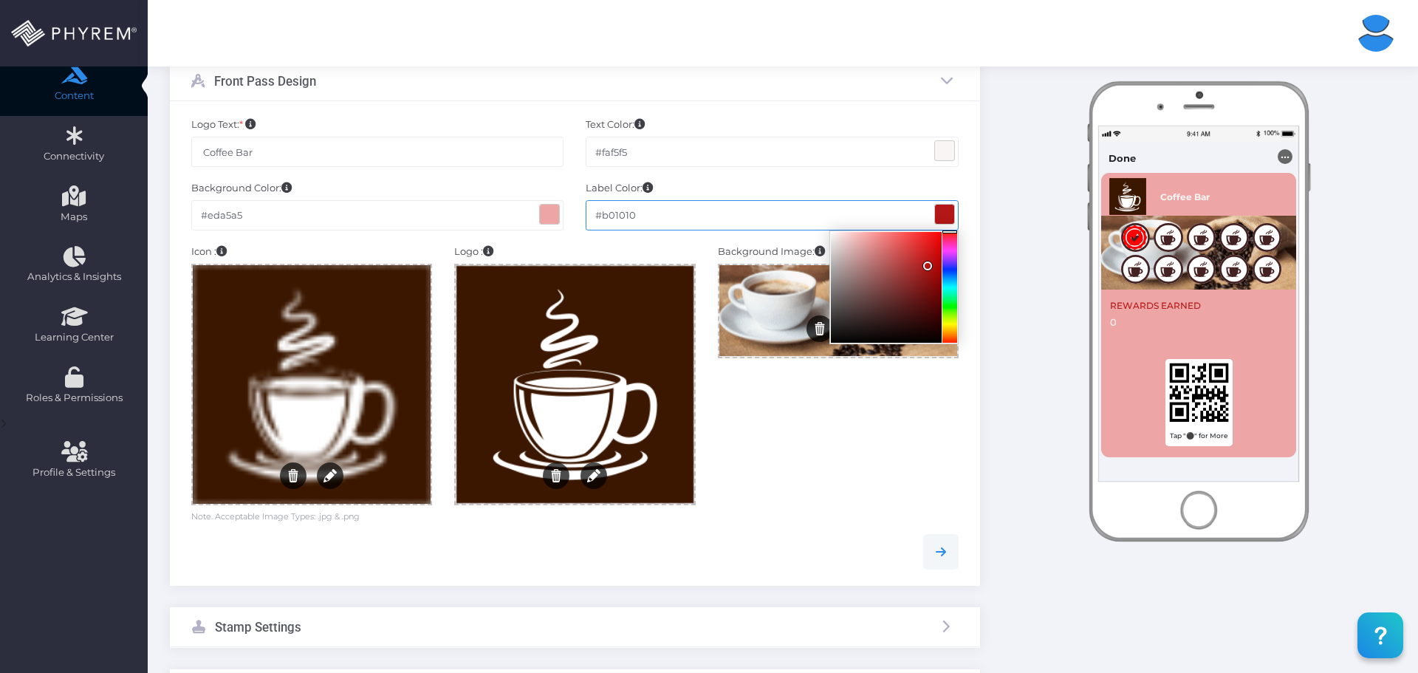
type input "#b00e0e"
drag, startPoint x: 886, startPoint y: 275, endPoint x: 933, endPoint y: 266, distance: 47.4
click at [933, 266] on div at bounding box center [886, 287] width 111 height 111
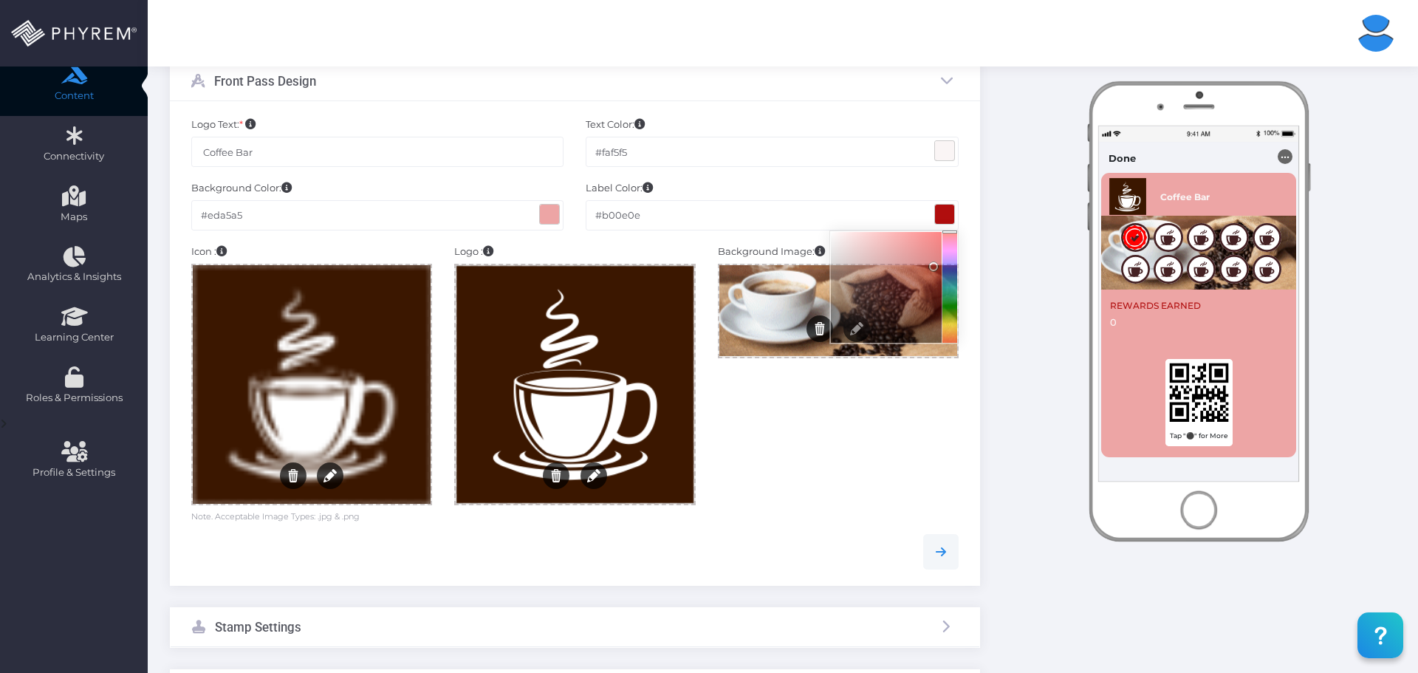
click at [1034, 275] on div "Instant Preview Done ... Coffee Bar" at bounding box center [1199, 424] width 416 height 959
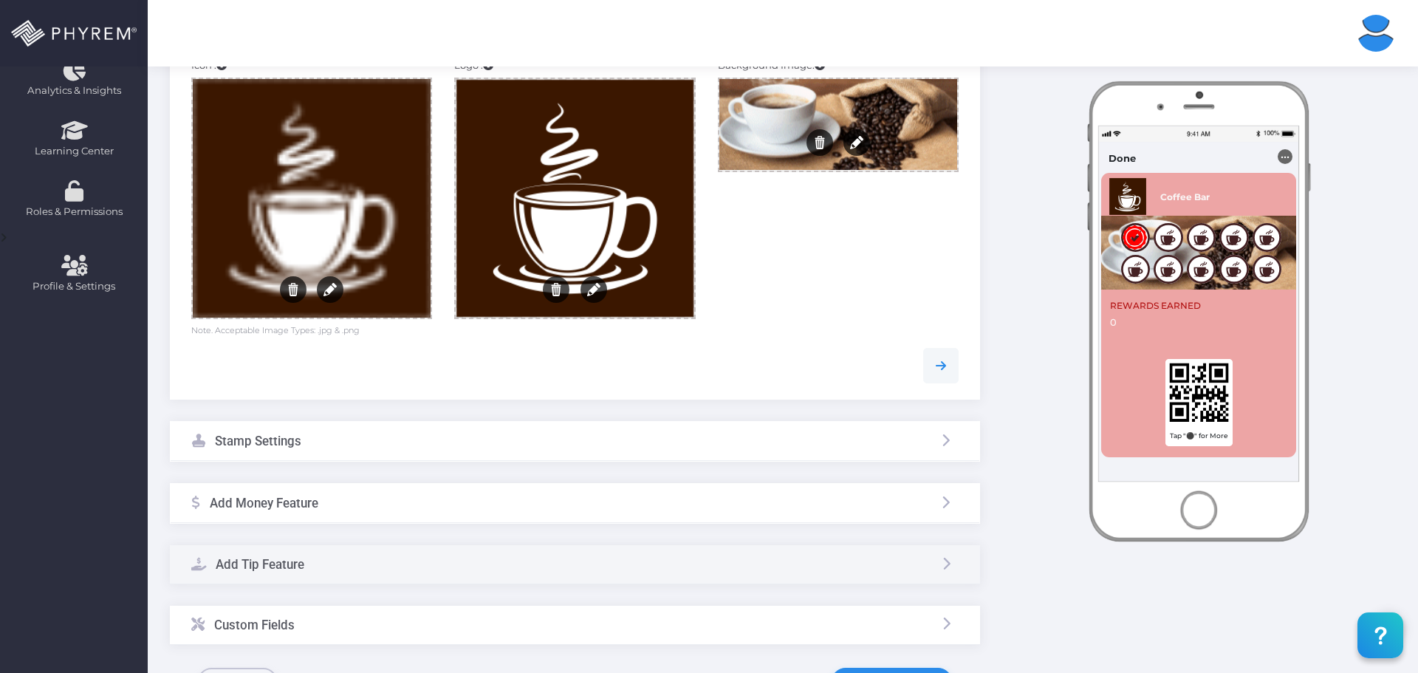
scroll to position [443, 0]
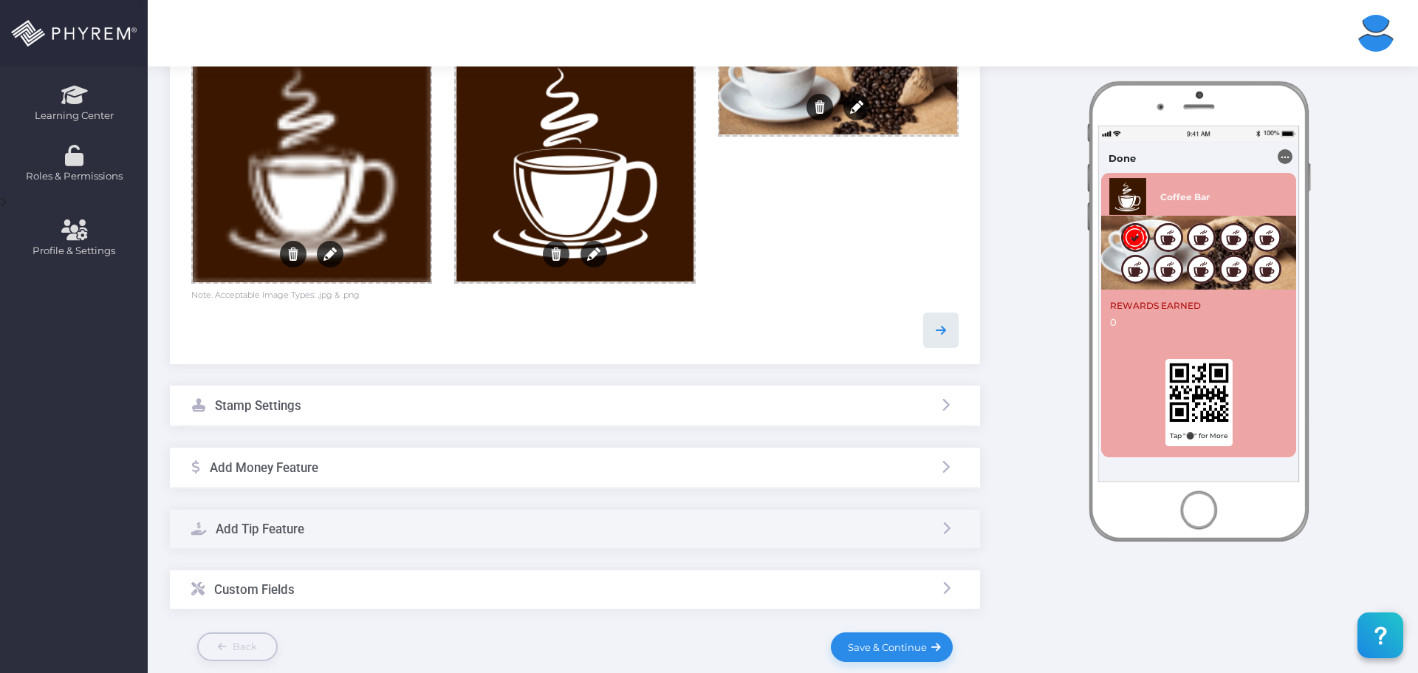
drag, startPoint x: 943, startPoint y: 323, endPoint x: 948, endPoint y: 330, distance: 8.4
click at [943, 323] on icon at bounding box center [941, 330] width 18 height 18
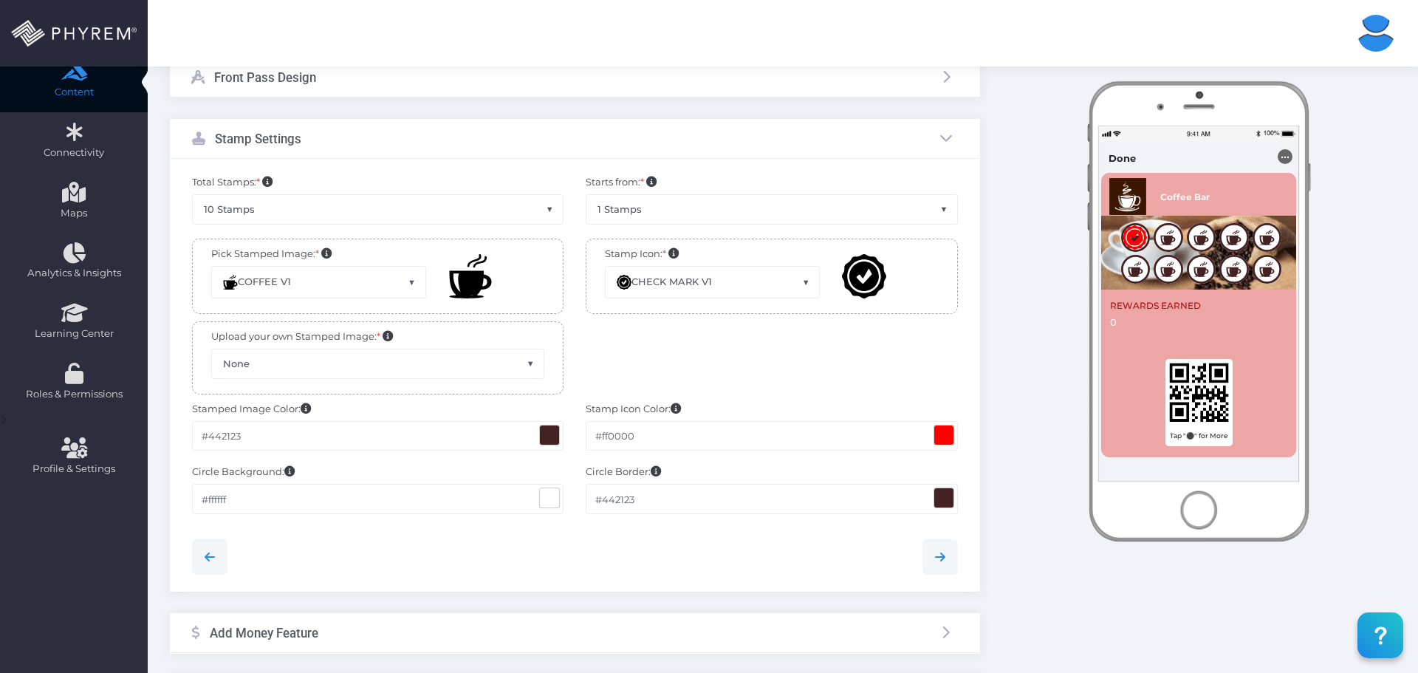
scroll to position [222, 0]
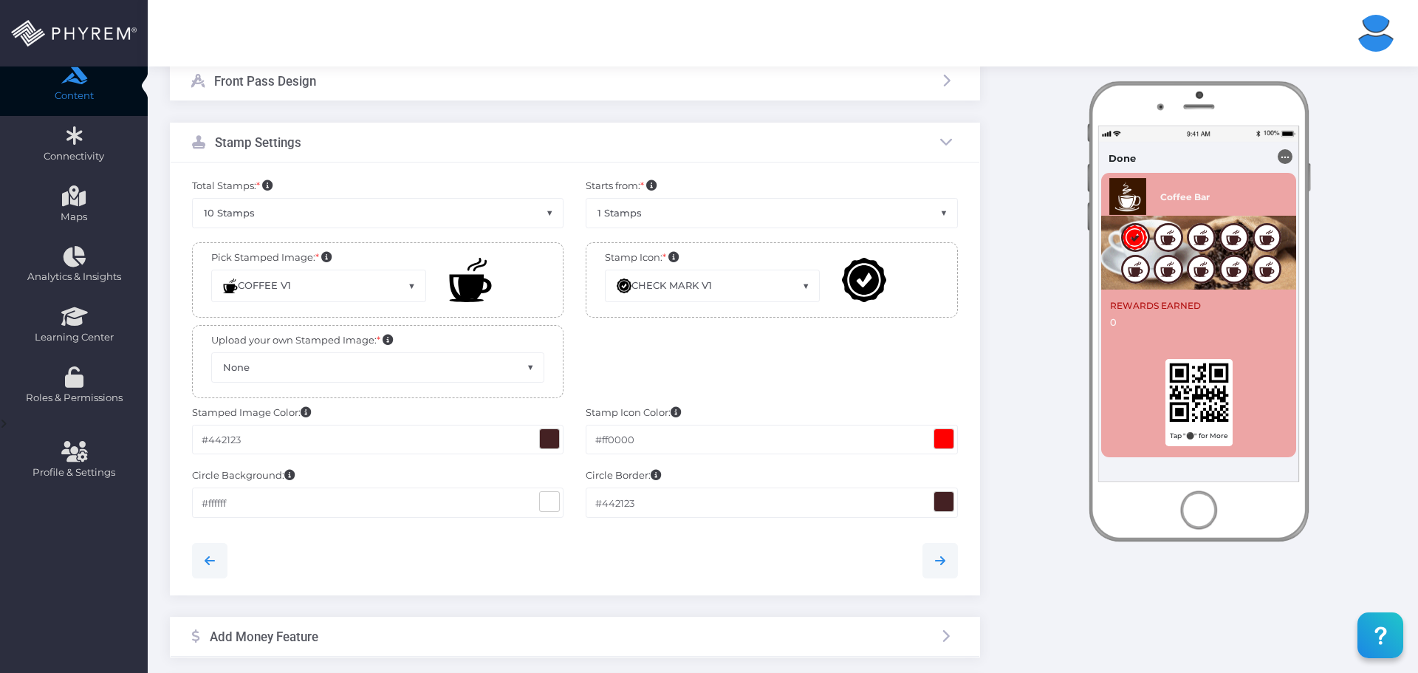
click at [339, 278] on span "COFFEE V1" at bounding box center [318, 285] width 213 height 31
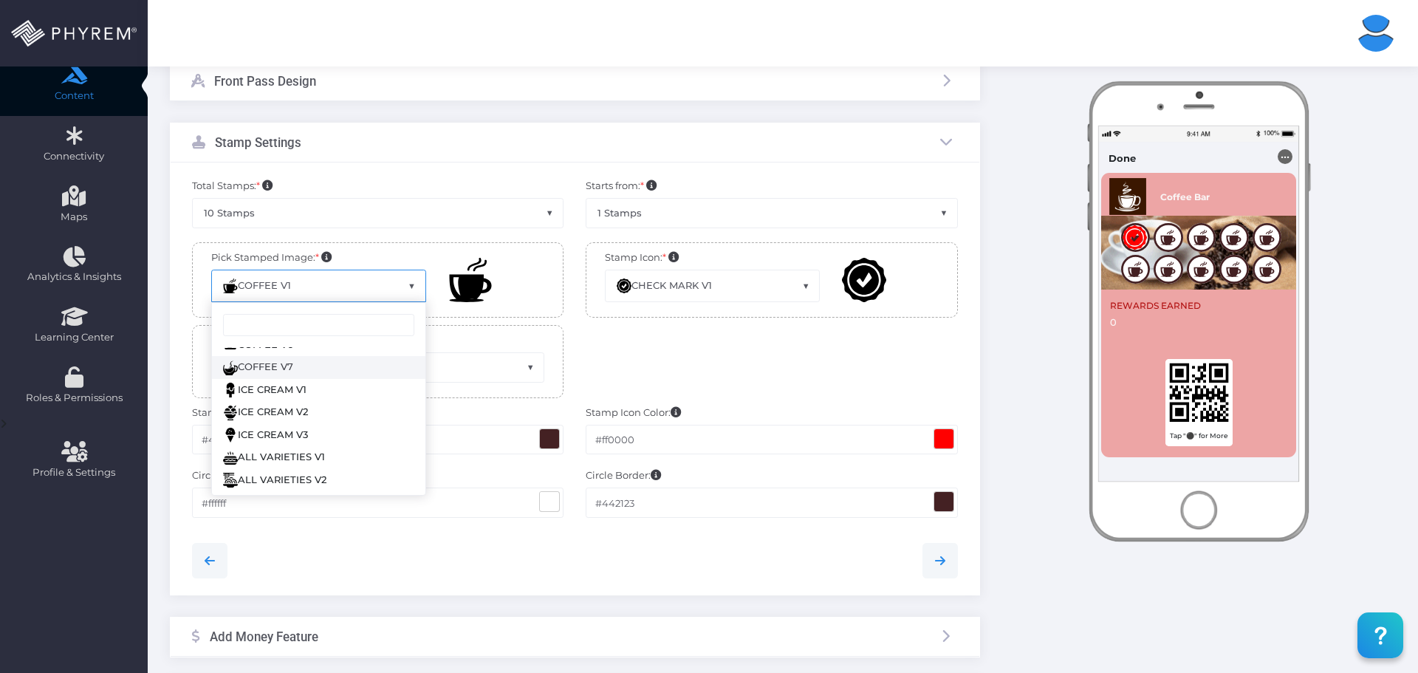
scroll to position [148, 0]
select select "ice_cream_v2.svg"
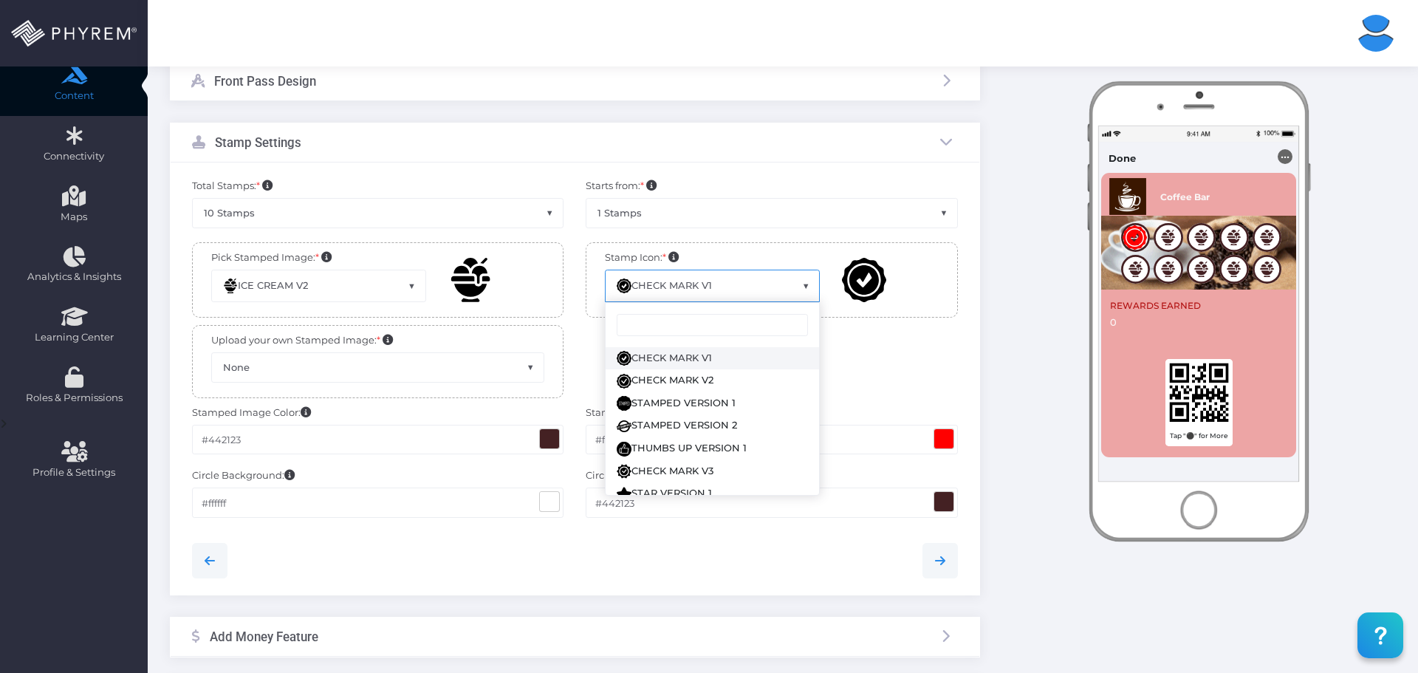
click at [770, 278] on span "CHECK MARK V1" at bounding box center [711, 285] width 213 height 31
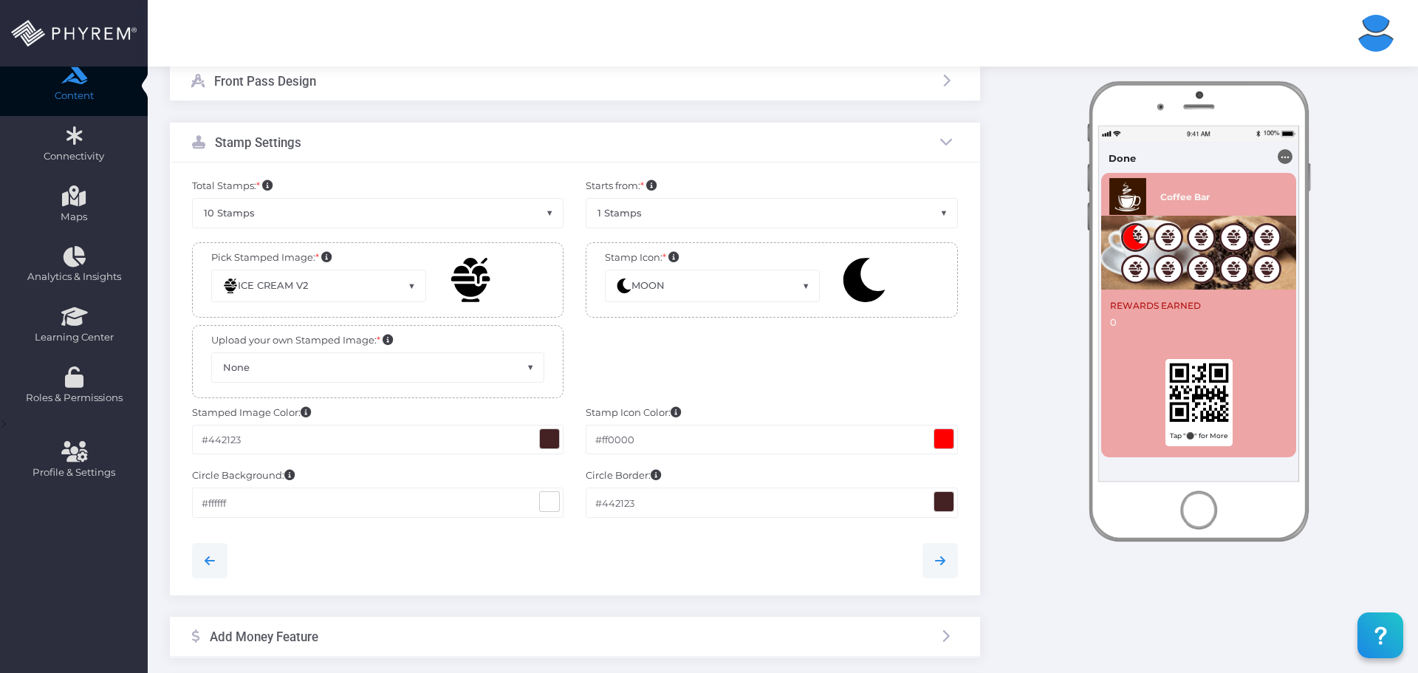
click at [802, 286] on span at bounding box center [811, 295] width 18 height 19
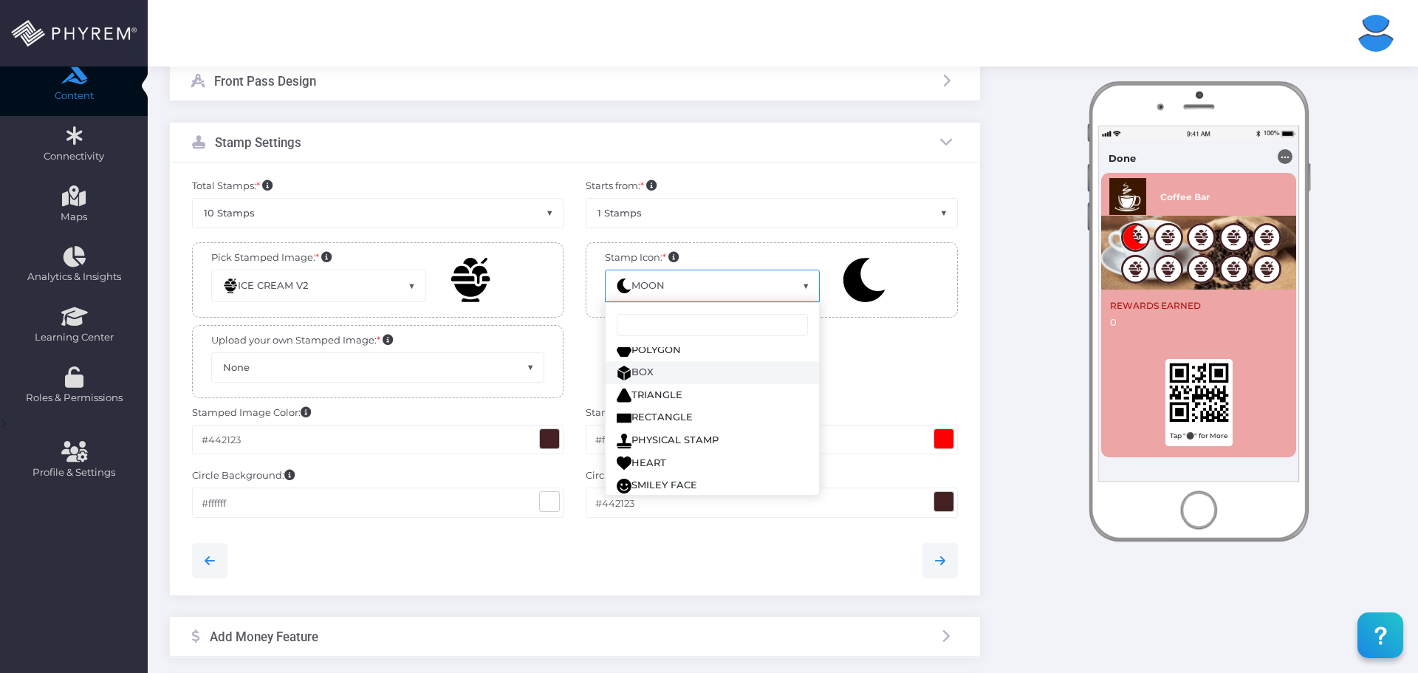
scroll to position [236, 0]
select select "generic_stamps_v9.svg"
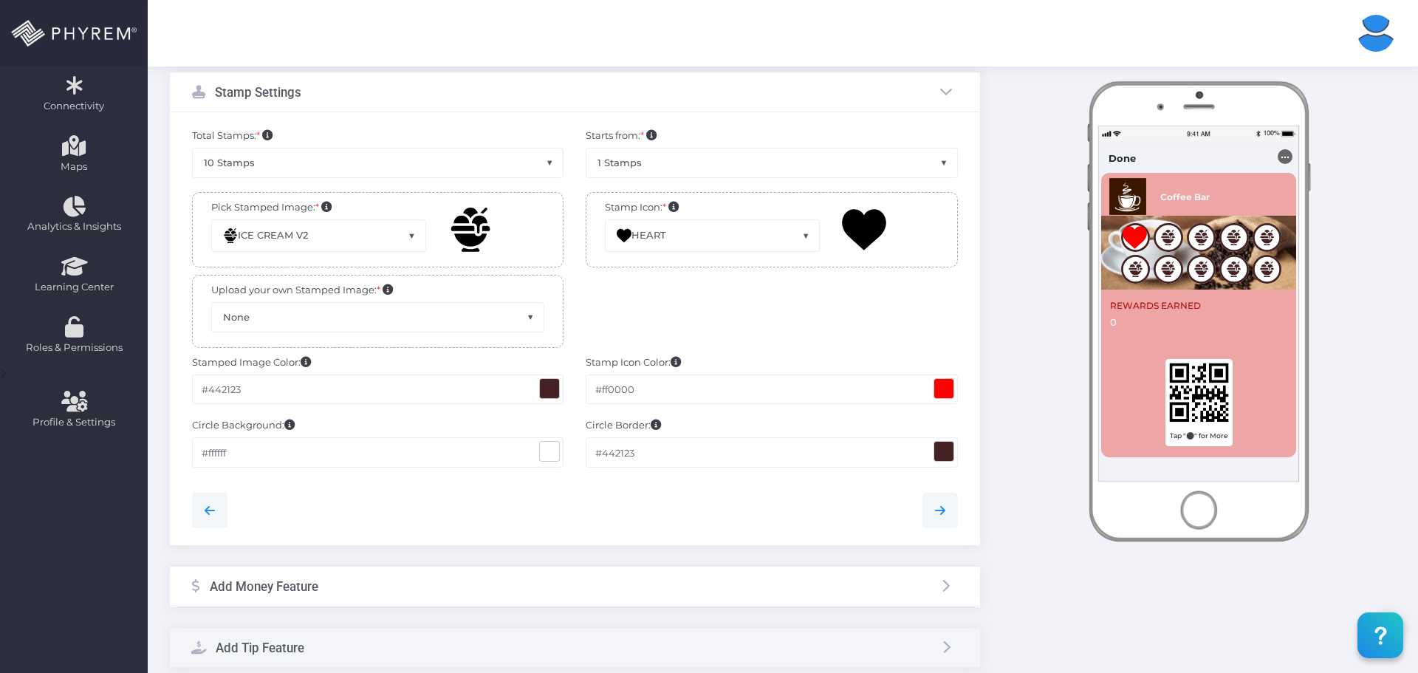
scroll to position [295, 0]
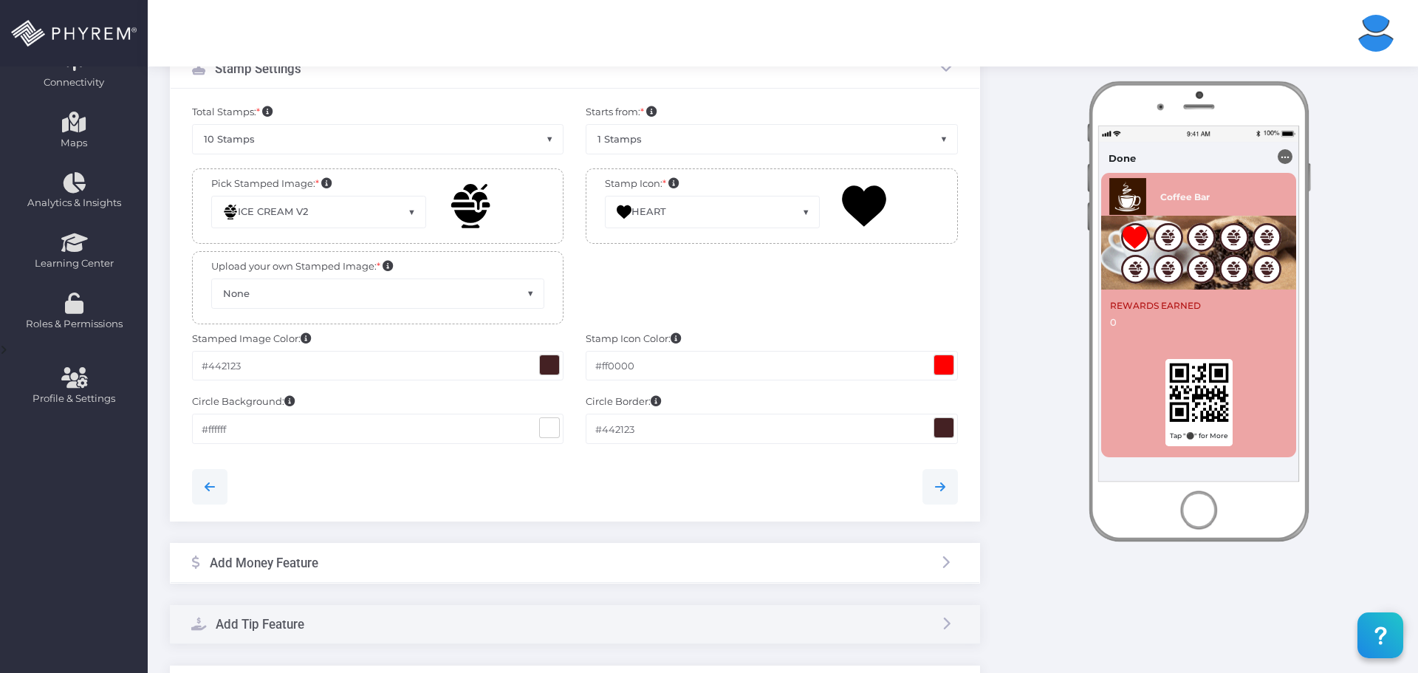
click at [265, 286] on span "None" at bounding box center [378, 293] width 332 height 28
click at [635, 296] on div at bounding box center [771, 291] width 394 height 80
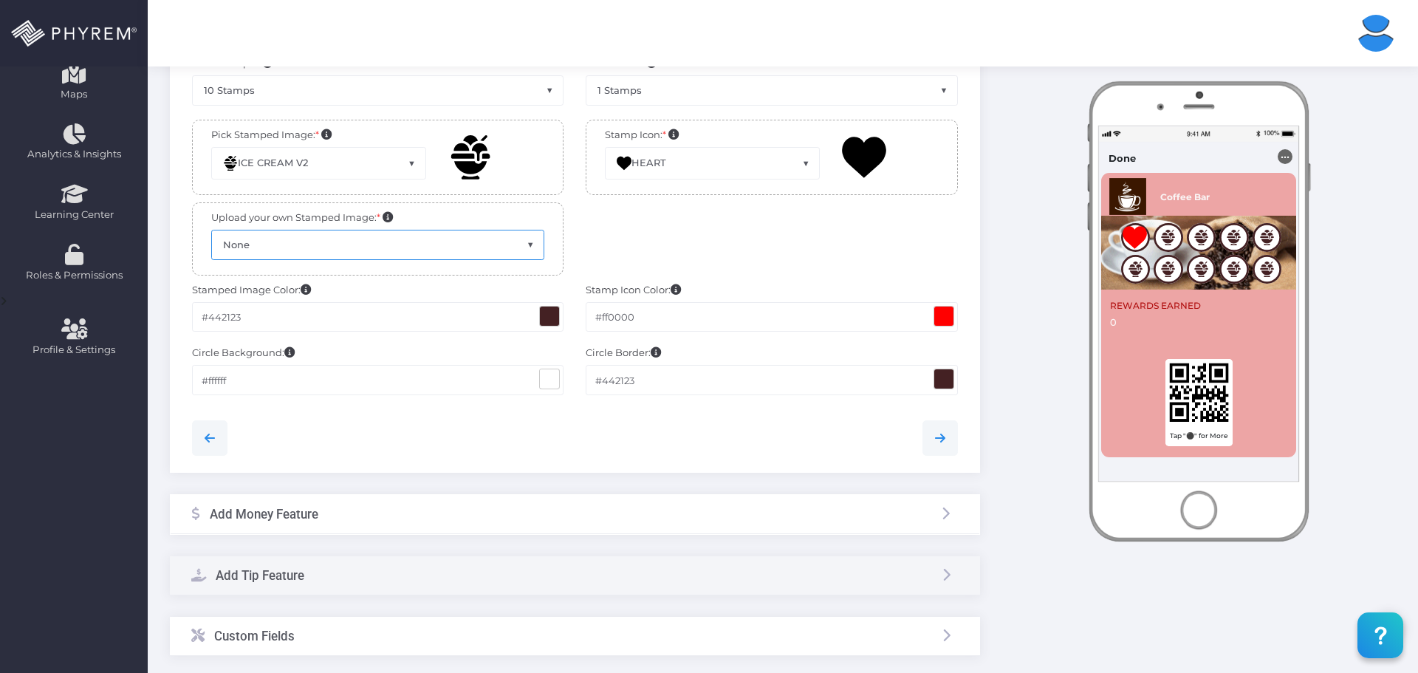
scroll to position [369, 0]
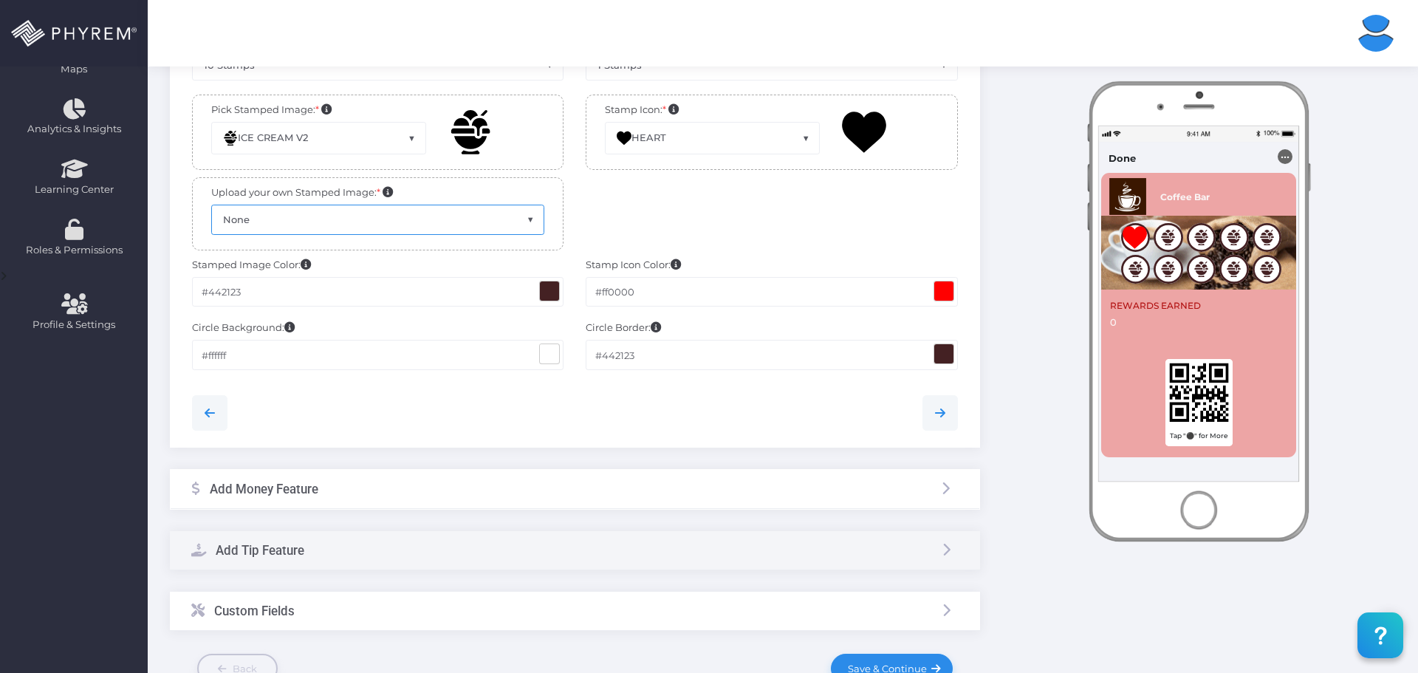
click at [552, 289] on span at bounding box center [549, 290] width 19 height 19
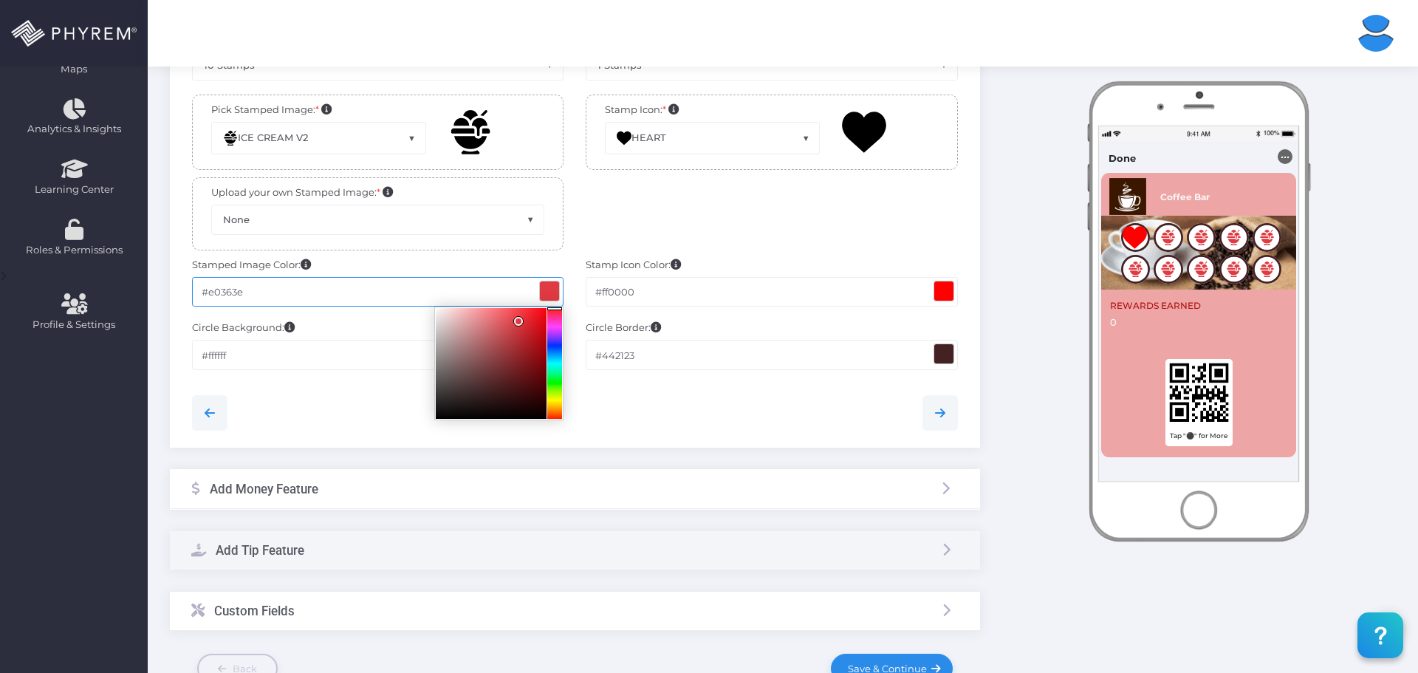
drag, startPoint x: 470, startPoint y: 327, endPoint x: 518, endPoint y: 329, distance: 47.3
click at [519, 320] on div at bounding box center [491, 363] width 111 height 111
click at [485, 363] on div at bounding box center [491, 363] width 111 height 111
type input "#804649"
click at [632, 388] on div at bounding box center [575, 407] width 788 height 47
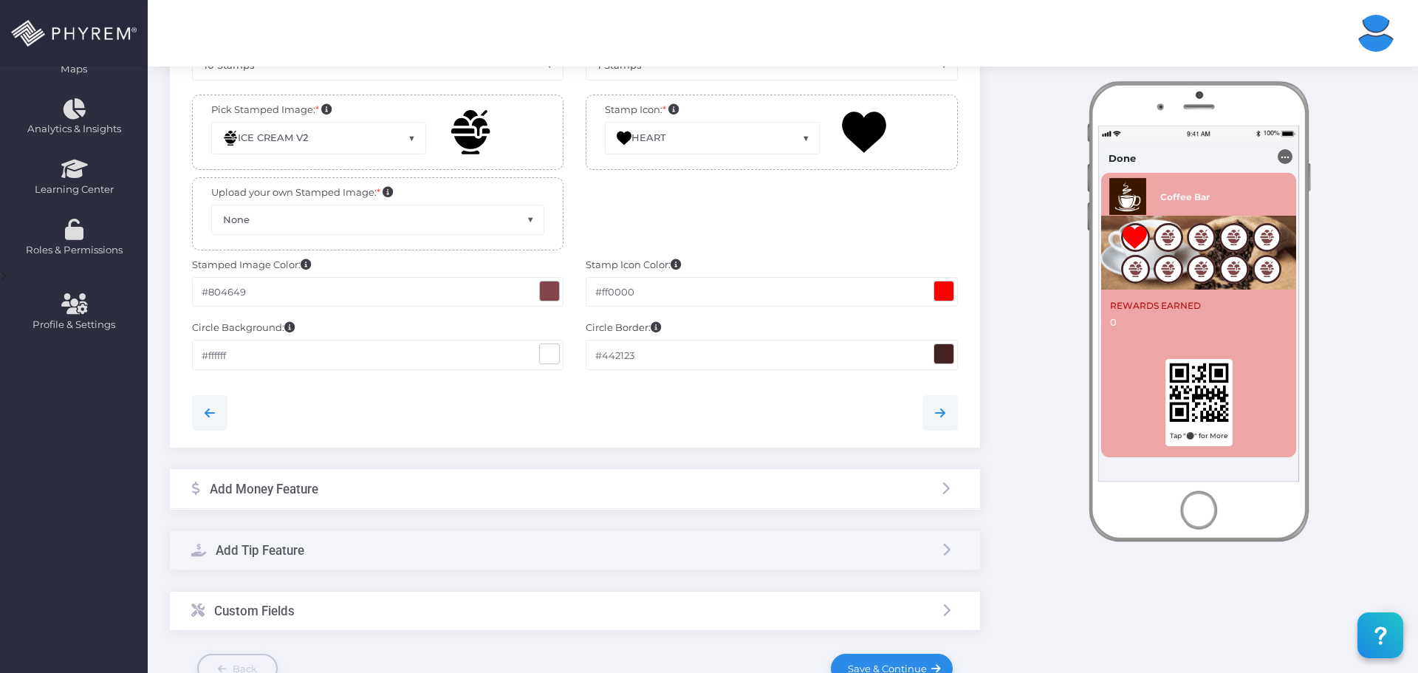
scroll to position [443, 0]
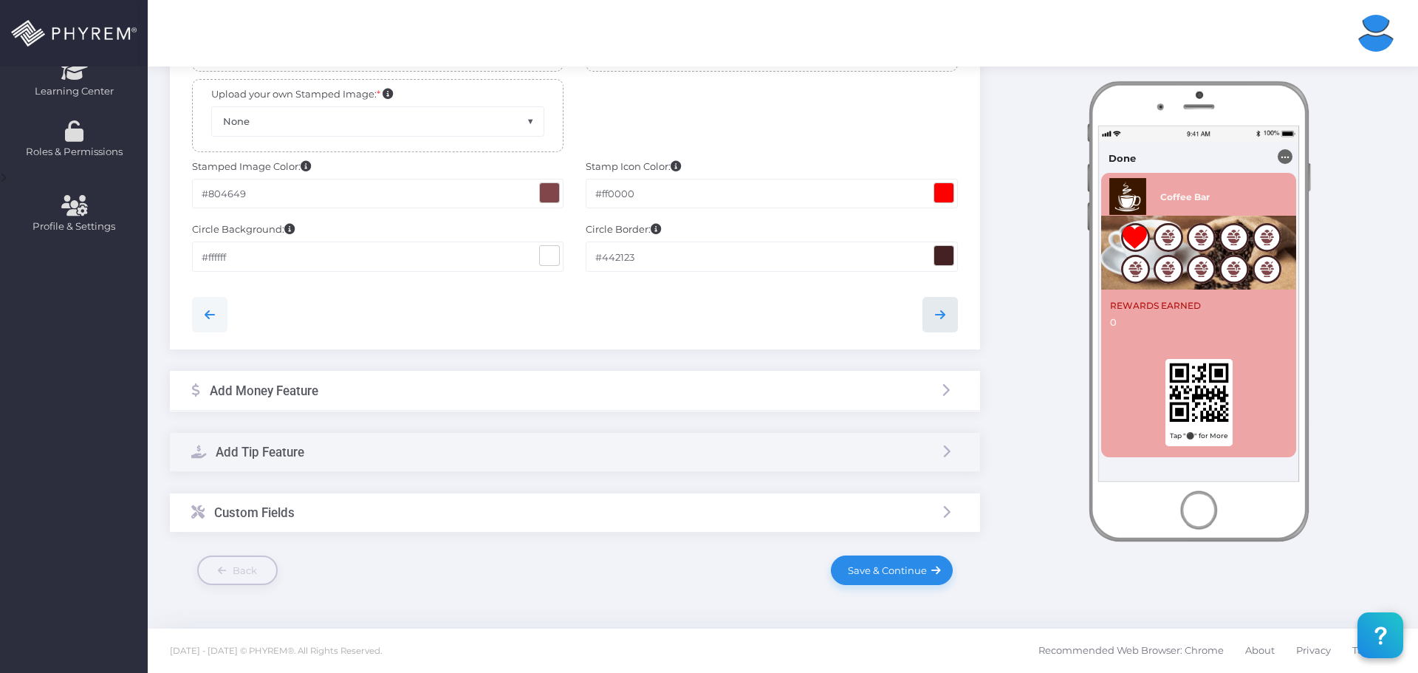
click at [951, 314] on link at bounding box center [939, 314] width 35 height 35
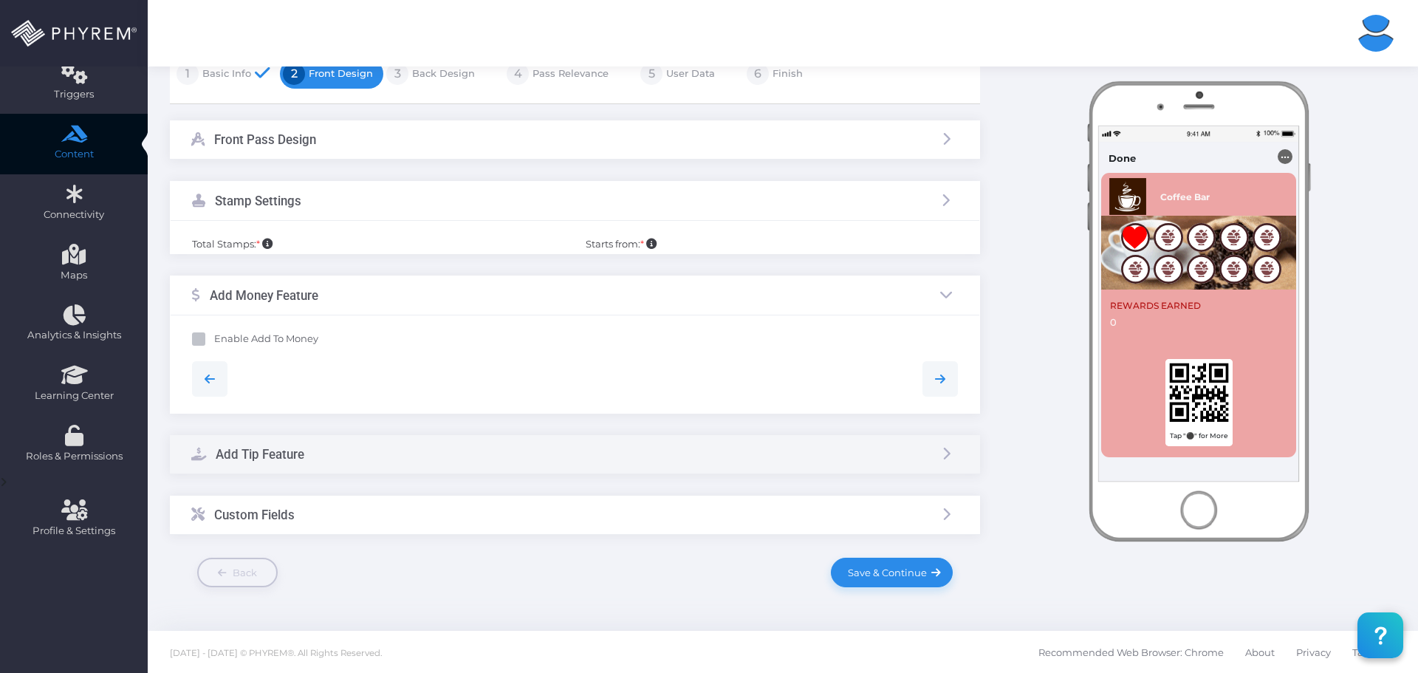
scroll to position [132, 0]
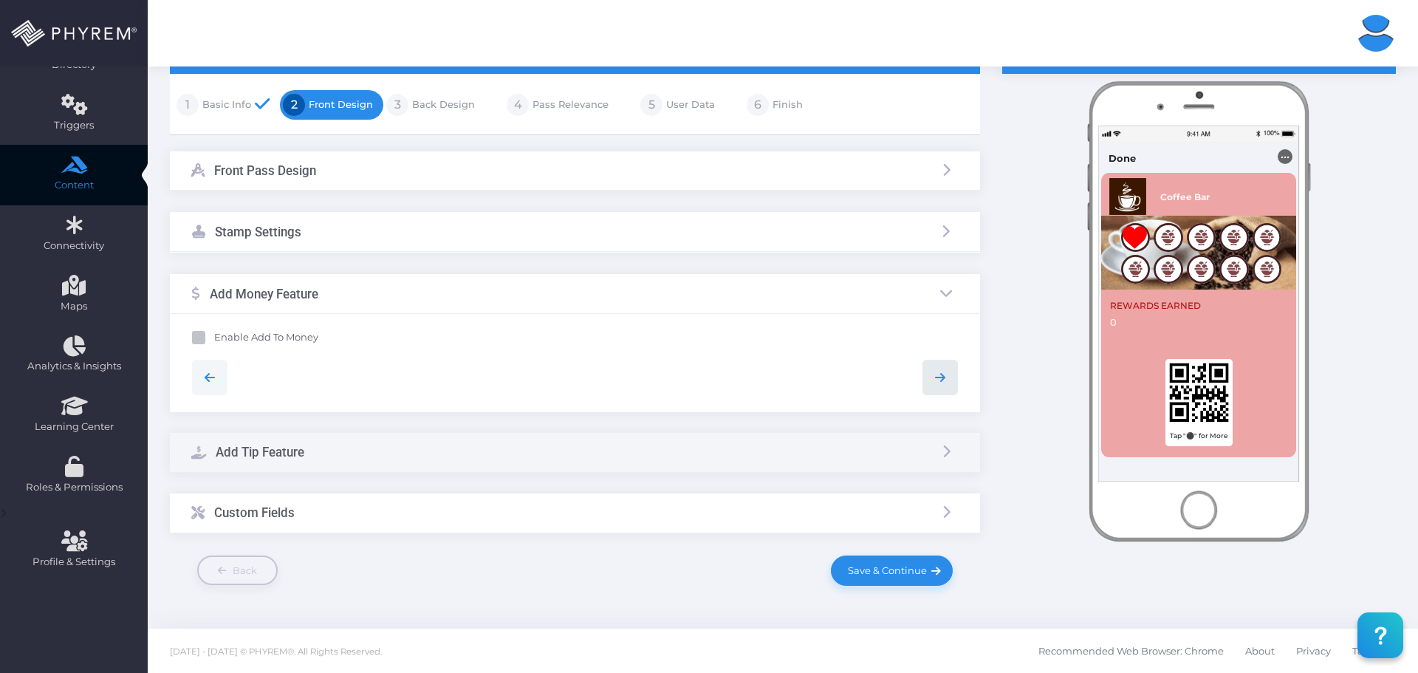
click at [945, 377] on icon at bounding box center [940, 377] width 18 height 18
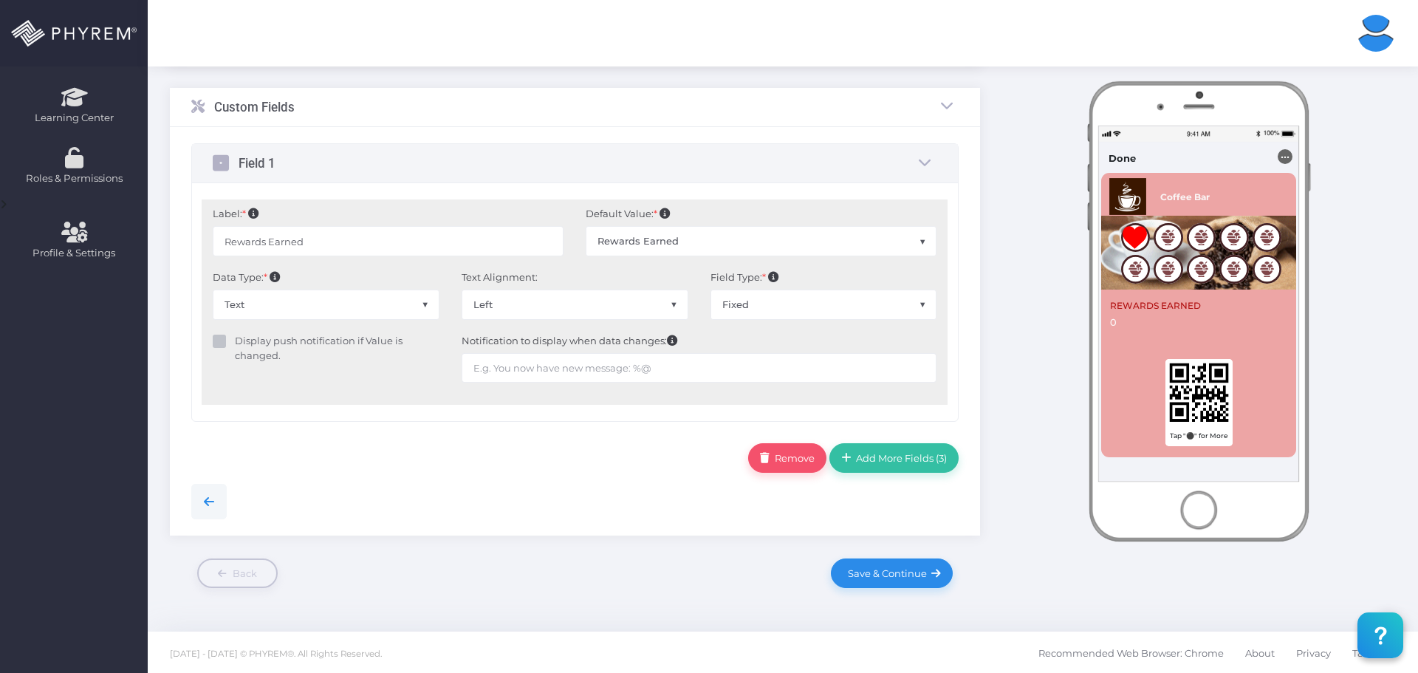
scroll to position [444, 0]
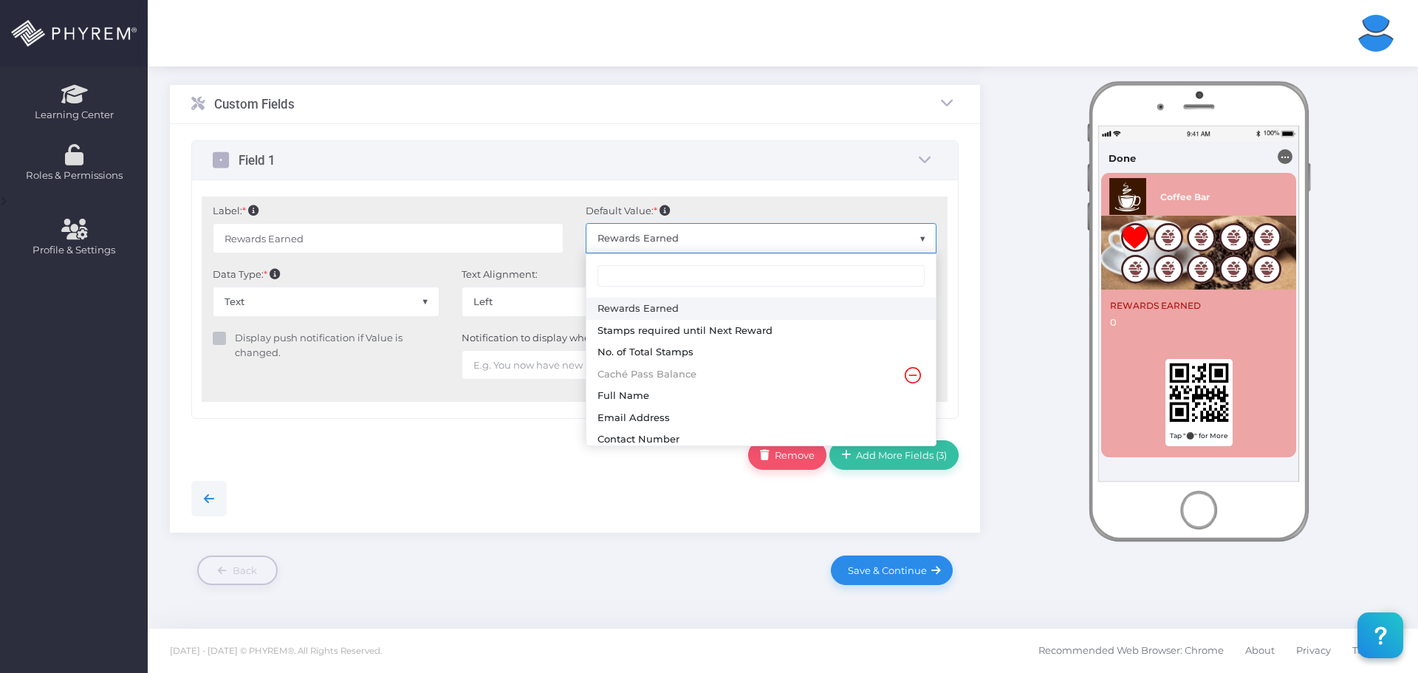
click at [665, 238] on span "Rewards Earned" at bounding box center [760, 238] width 349 height 28
type input "No. of Total Stamps"
select select "2"
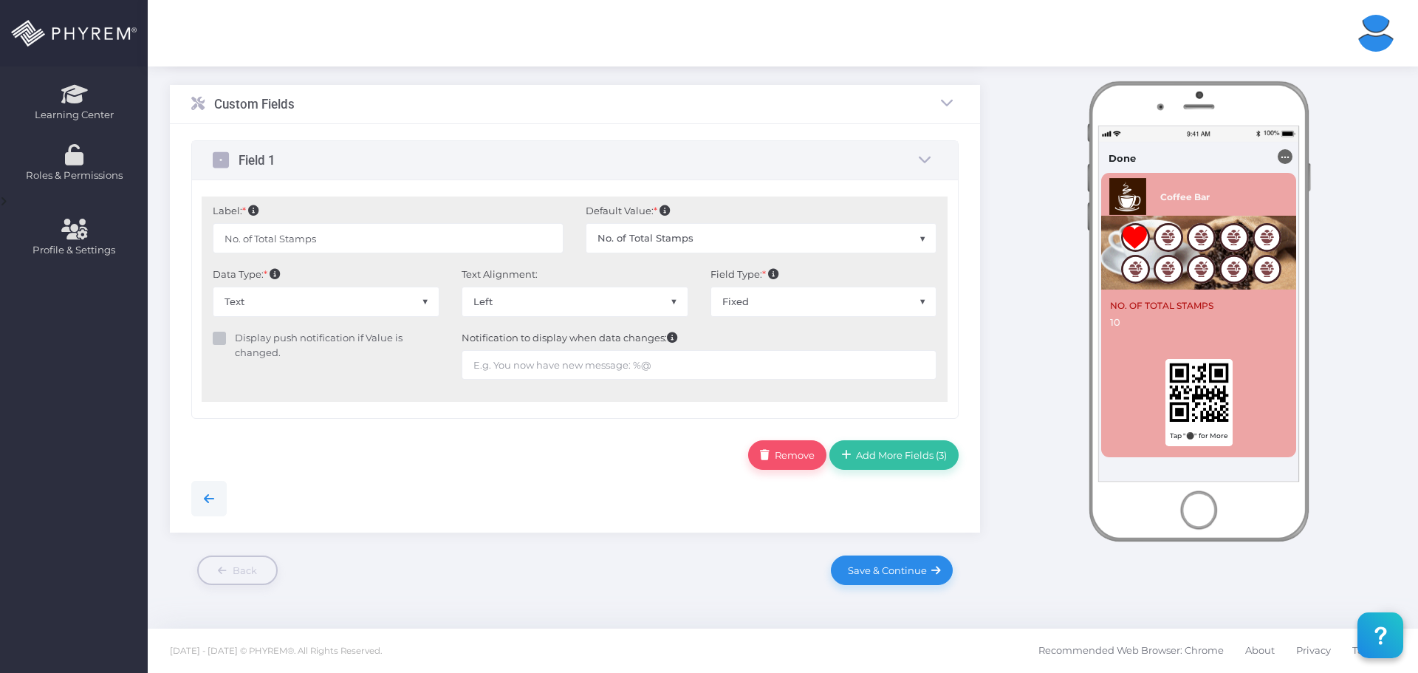
click at [849, 236] on span "No. of Total Stamps" at bounding box center [760, 238] width 349 height 28
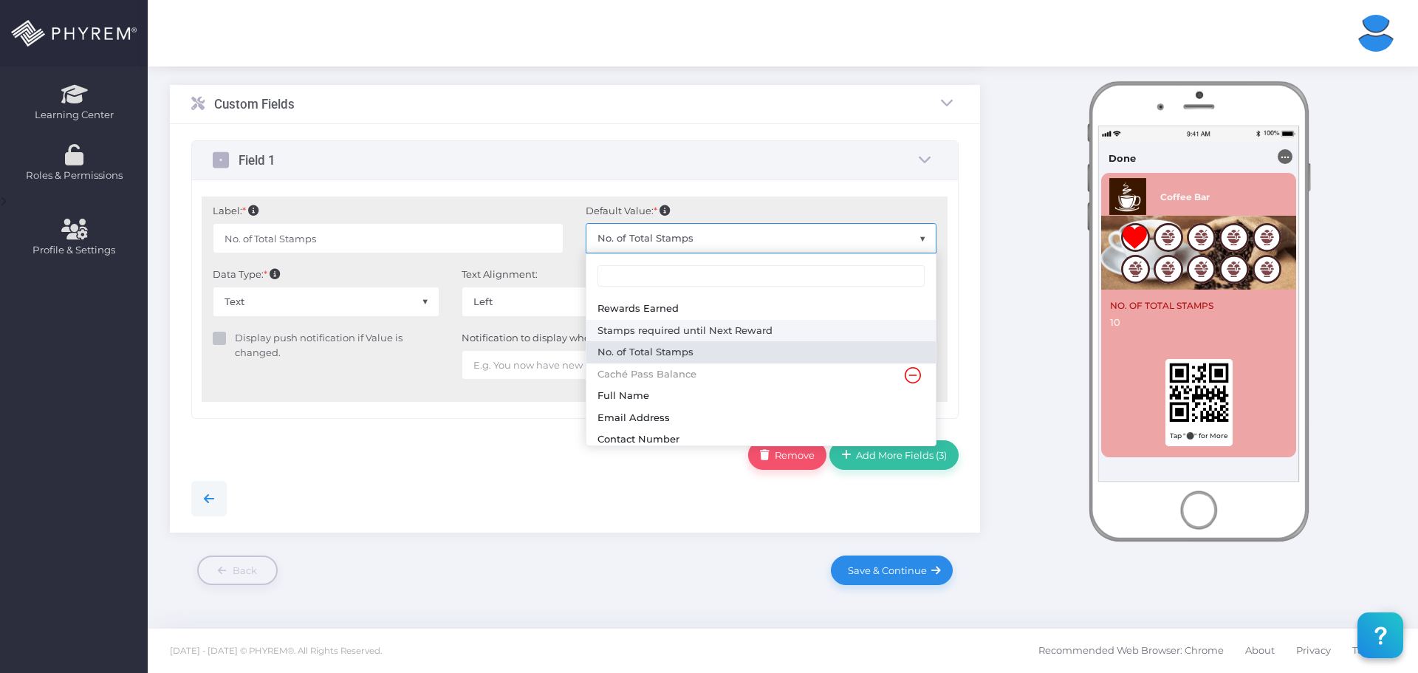
type input "Stamps required until Next Reward"
select select "1"
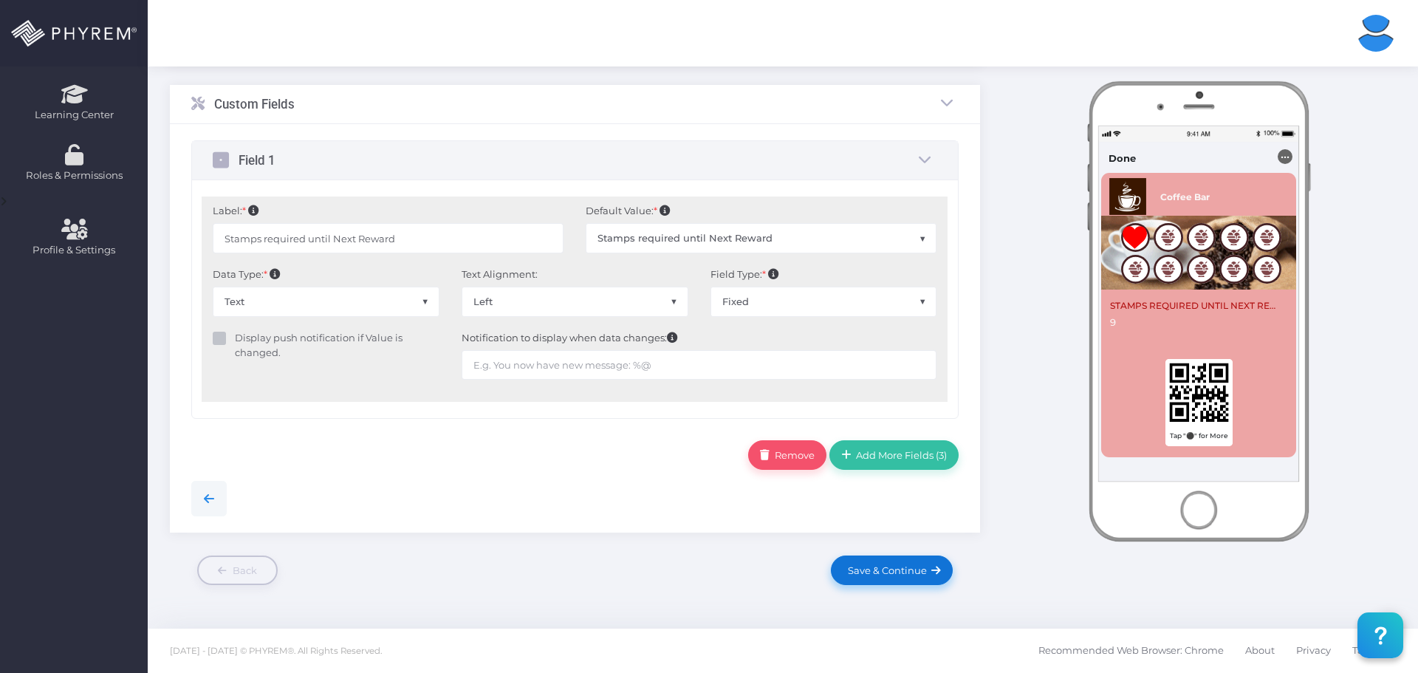
click at [903, 571] on span "Save & Continue" at bounding box center [884, 570] width 84 height 12
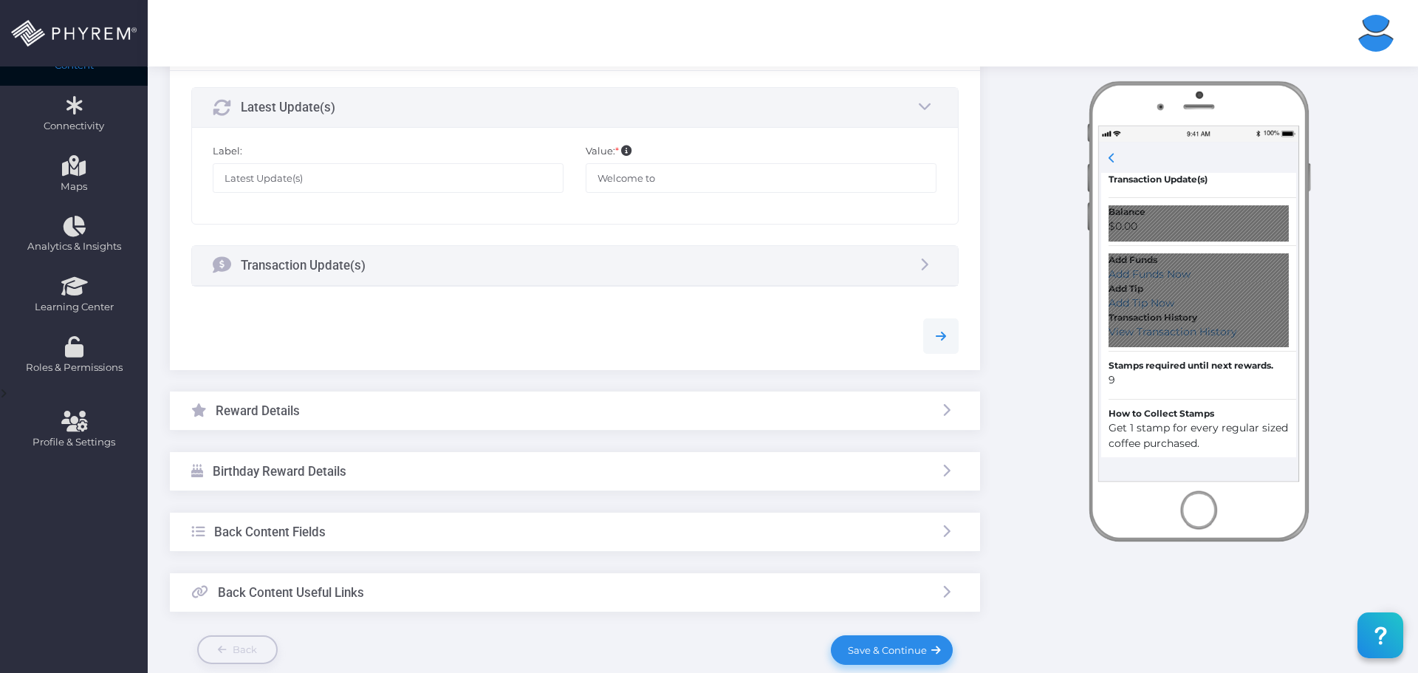
scroll to position [295, 0]
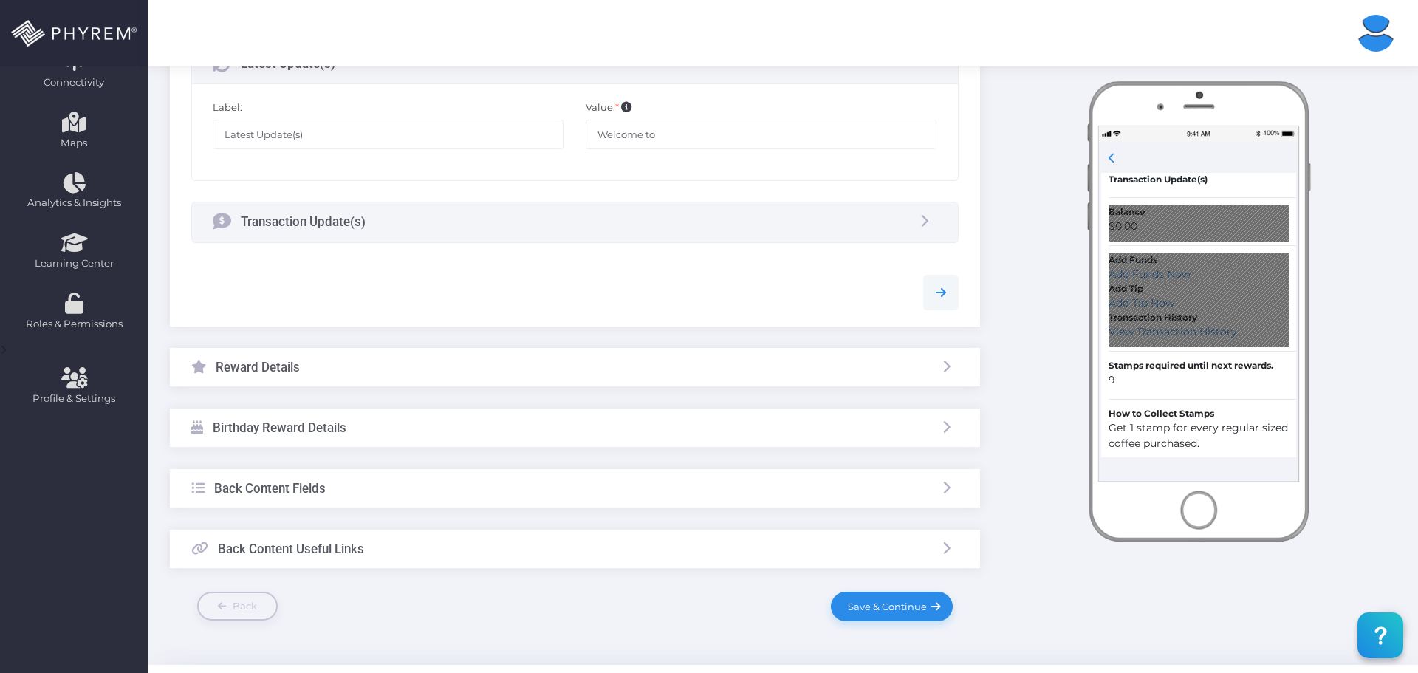
click at [758, 222] on div "Transaction Update(s)" at bounding box center [575, 221] width 766 height 39
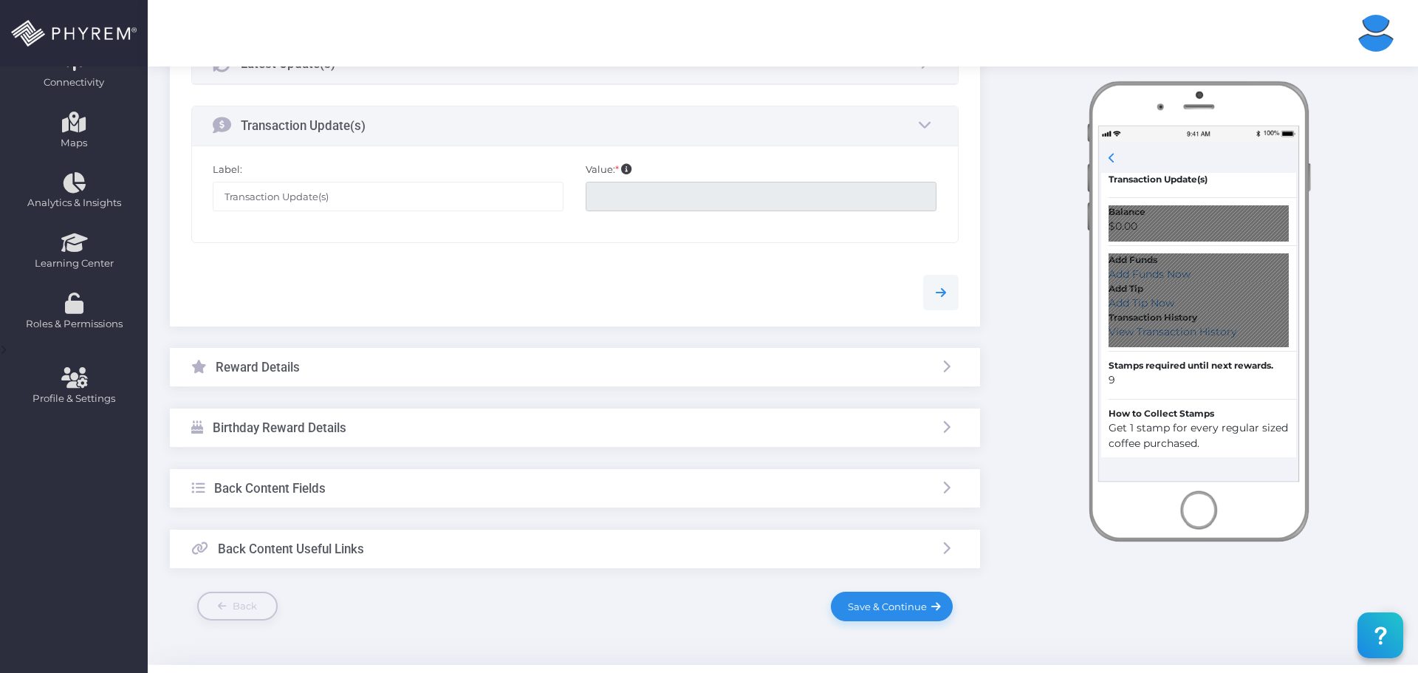
click at [553, 128] on div "Transaction Update(s)" at bounding box center [575, 125] width 766 height 39
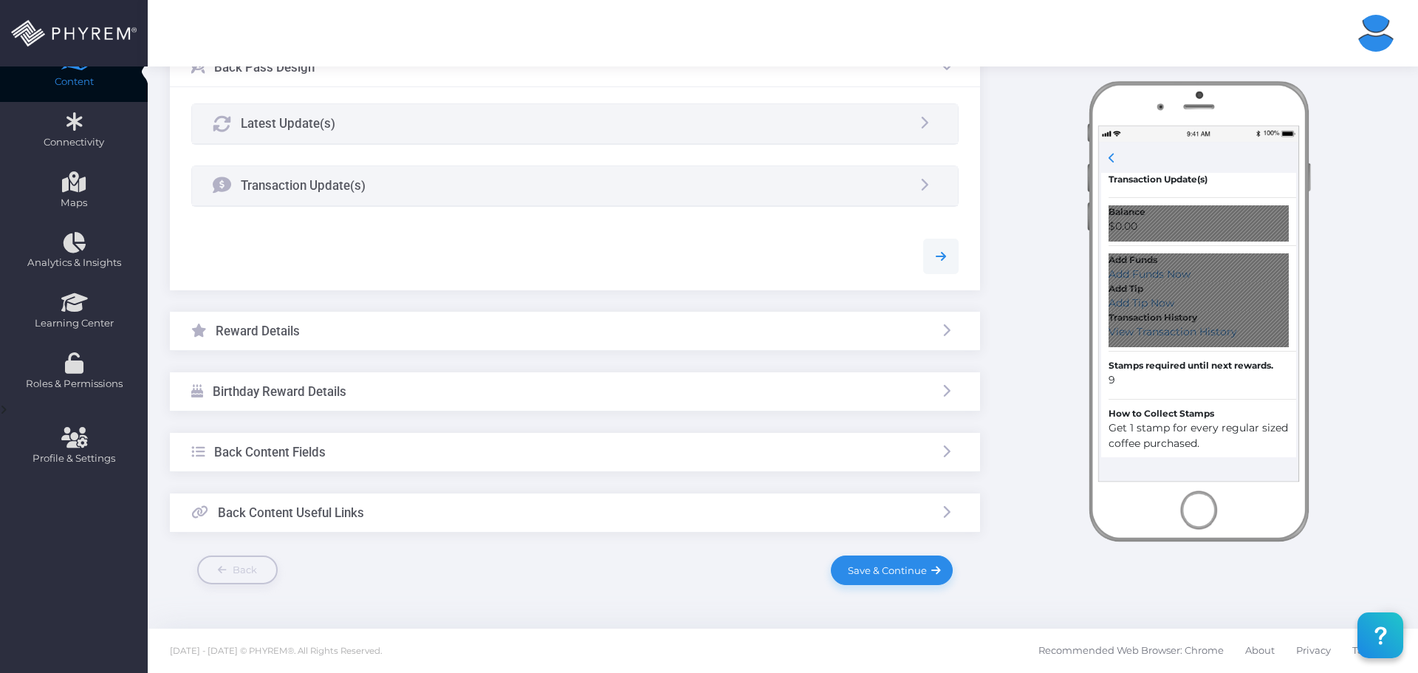
scroll to position [236, 0]
click at [943, 265] on icon at bounding box center [941, 256] width 18 height 18
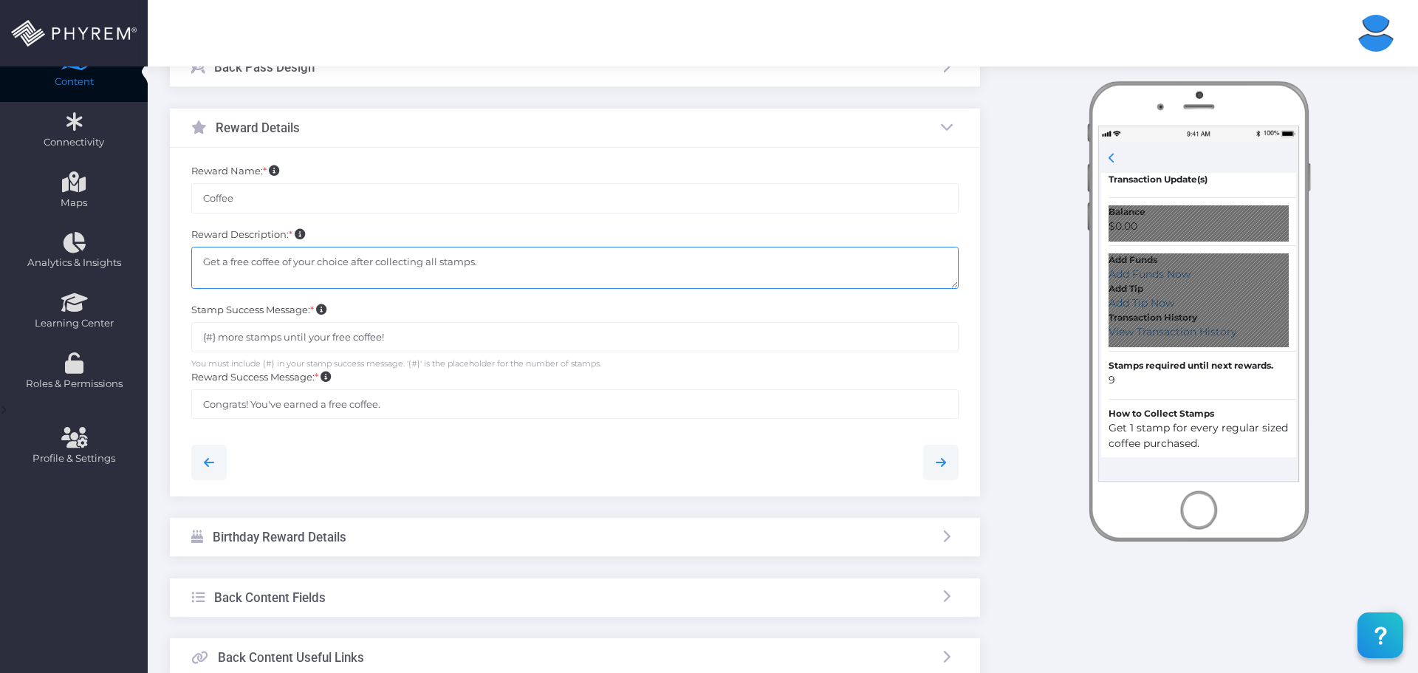
click at [232, 265] on textarea "Get a free coffee of your choice after collecting all stamps." at bounding box center [574, 268] width 767 height 42
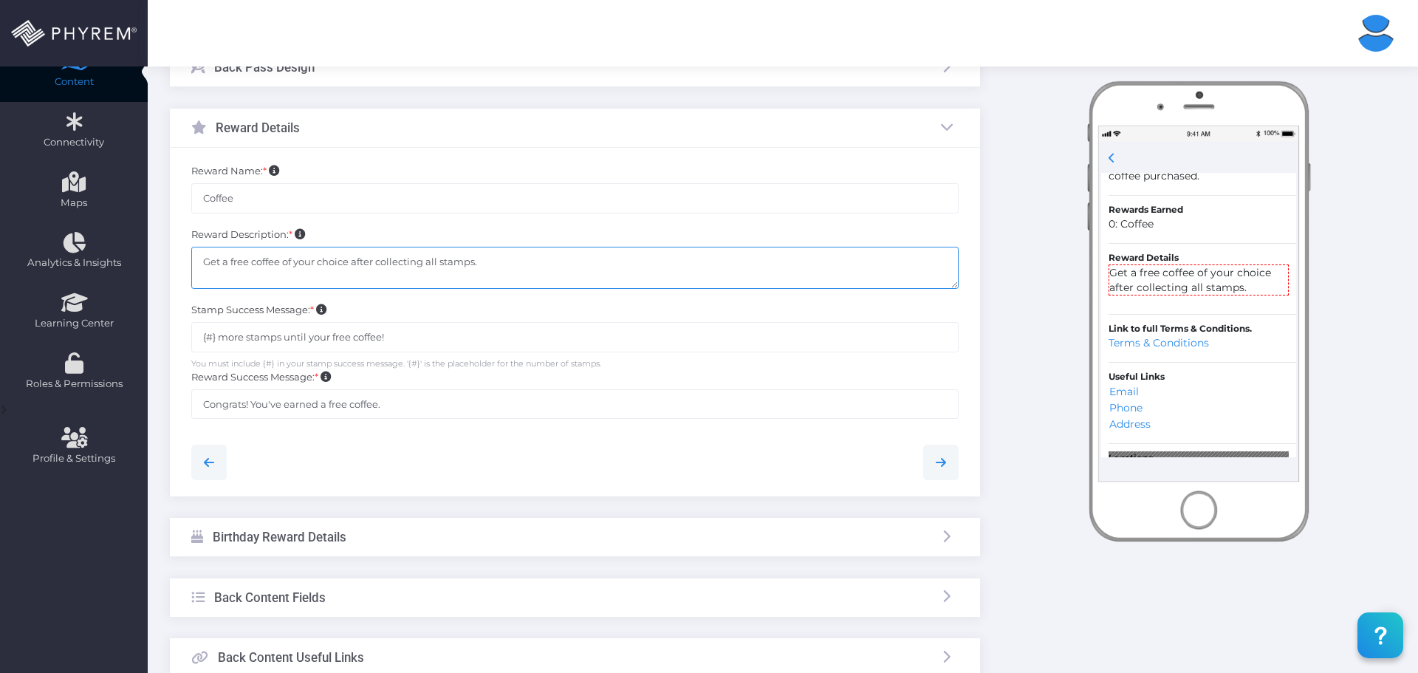
click at [235, 267] on textarea "Get a free coffee of your choice after collecting all stamps." at bounding box center [574, 268] width 767 height 42
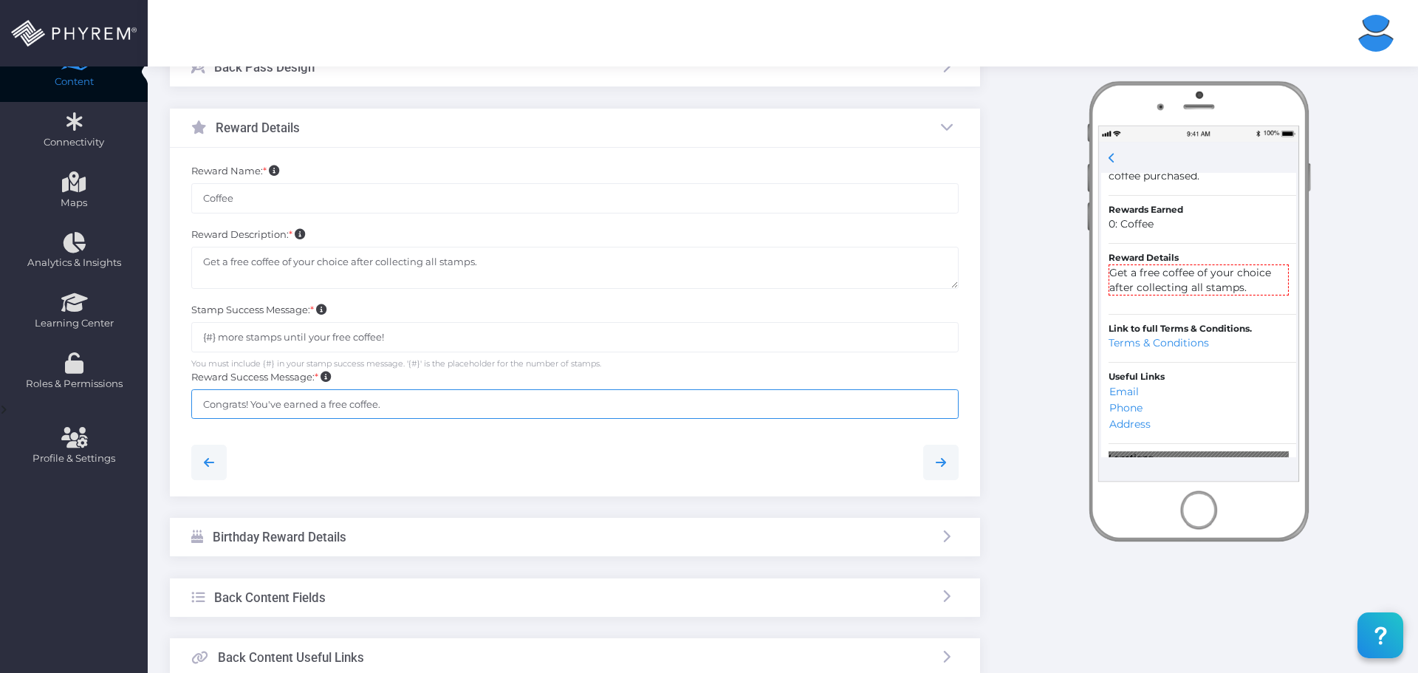
click at [257, 402] on input "Congrats! You've earned a free coffee." at bounding box center [574, 404] width 767 height 30
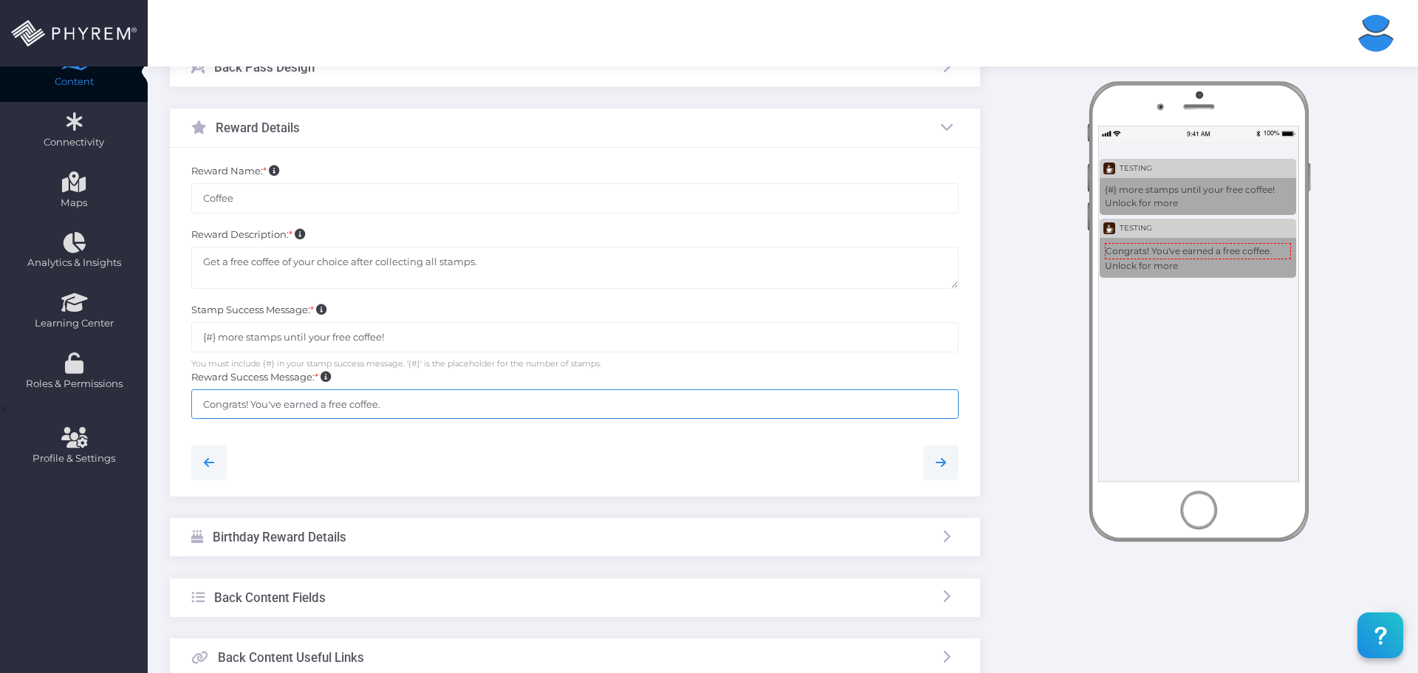
click at [257, 402] on input "Congrats! You've earned a free coffee." at bounding box center [574, 404] width 767 height 30
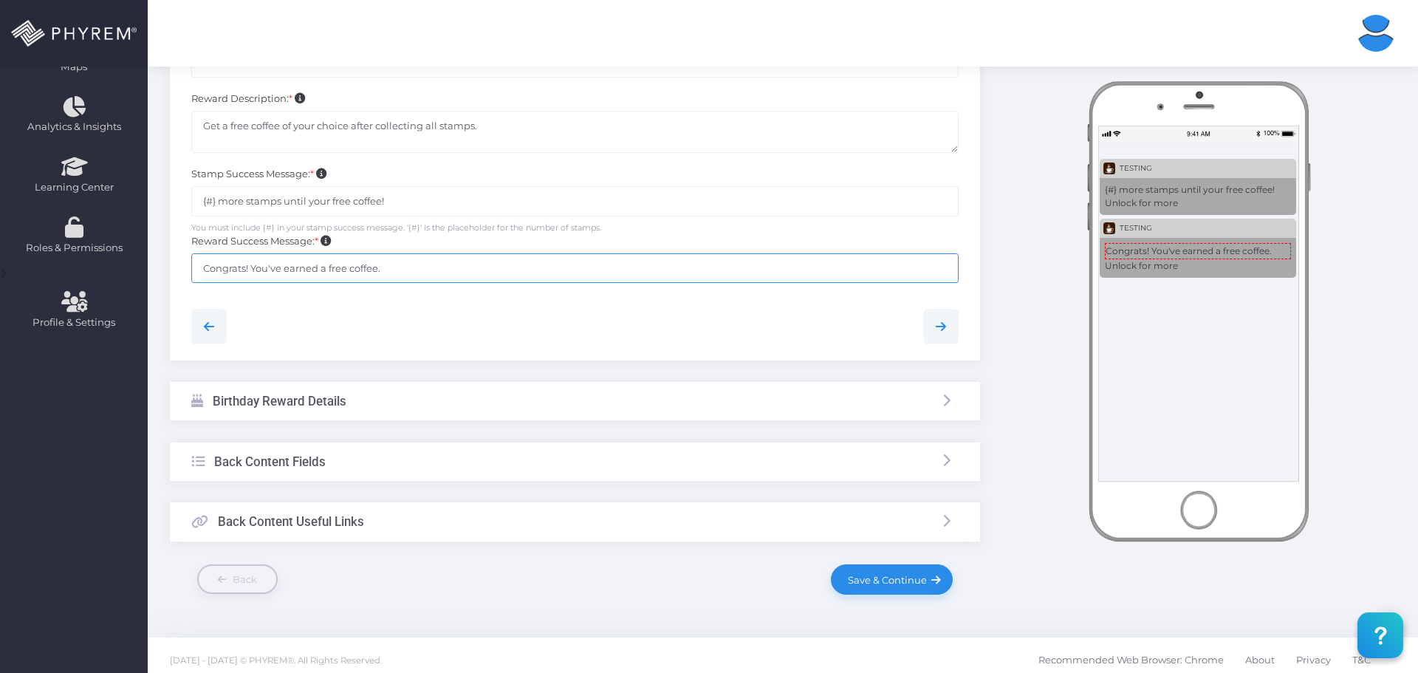
scroll to position [380, 0]
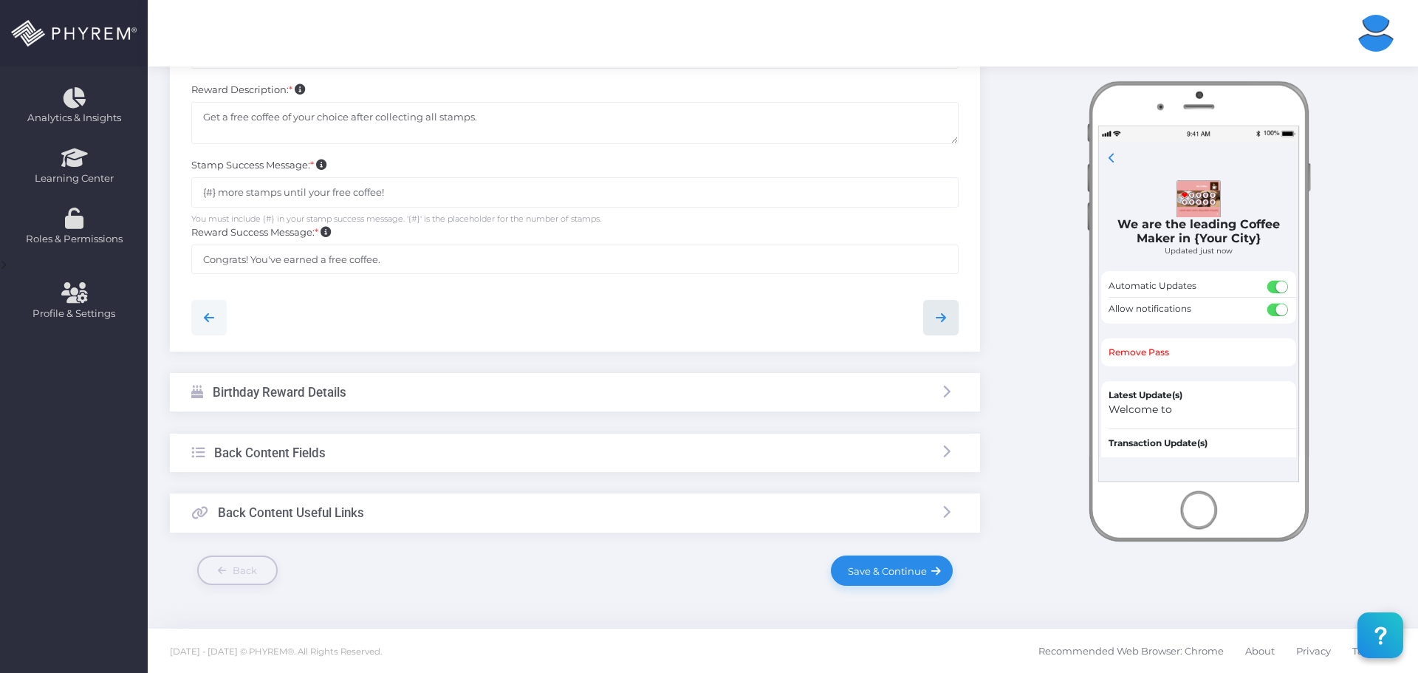
click at [941, 325] on icon at bounding box center [941, 318] width 18 height 18
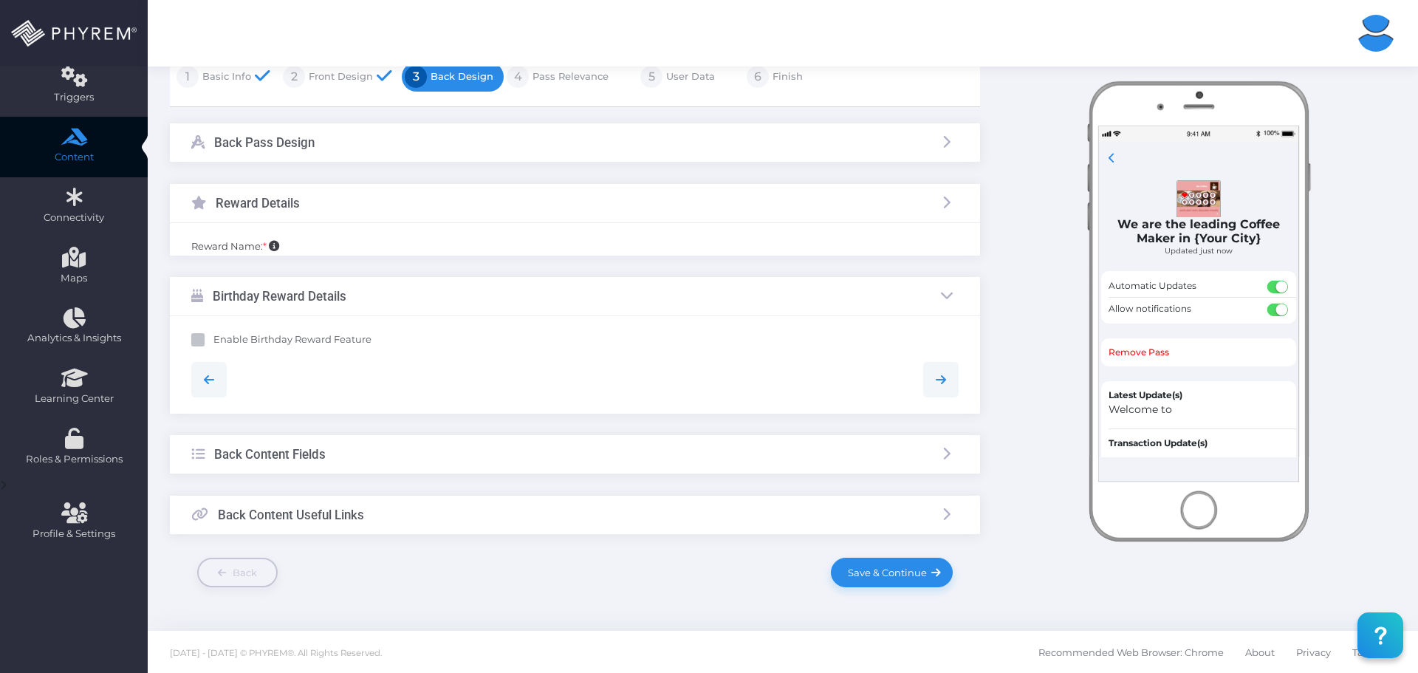
scroll to position [129, 0]
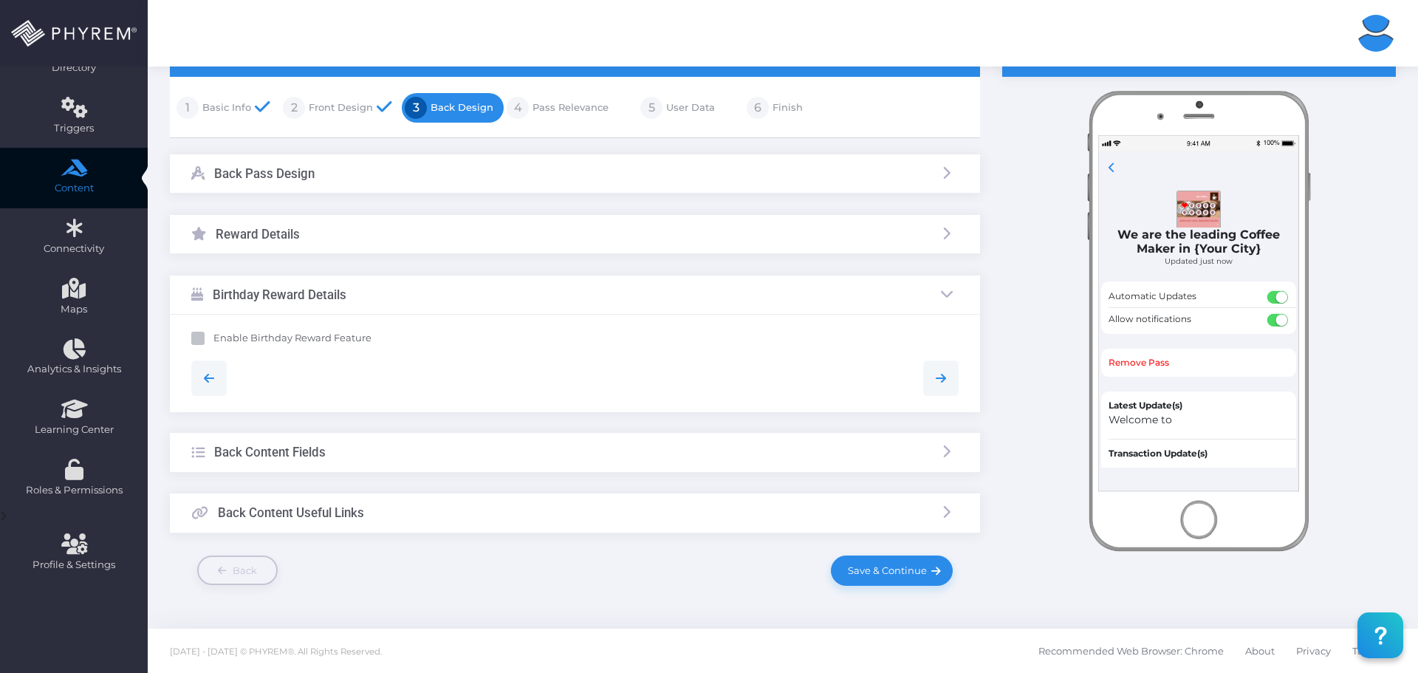
click at [286, 337] on b "Enable Birthday Reward Feature" at bounding box center [292, 338] width 158 height 12
click at [223, 337] on input "Enable Birthday Reward Feature" at bounding box center [218, 336] width 10 height 10
checkbox input "true"
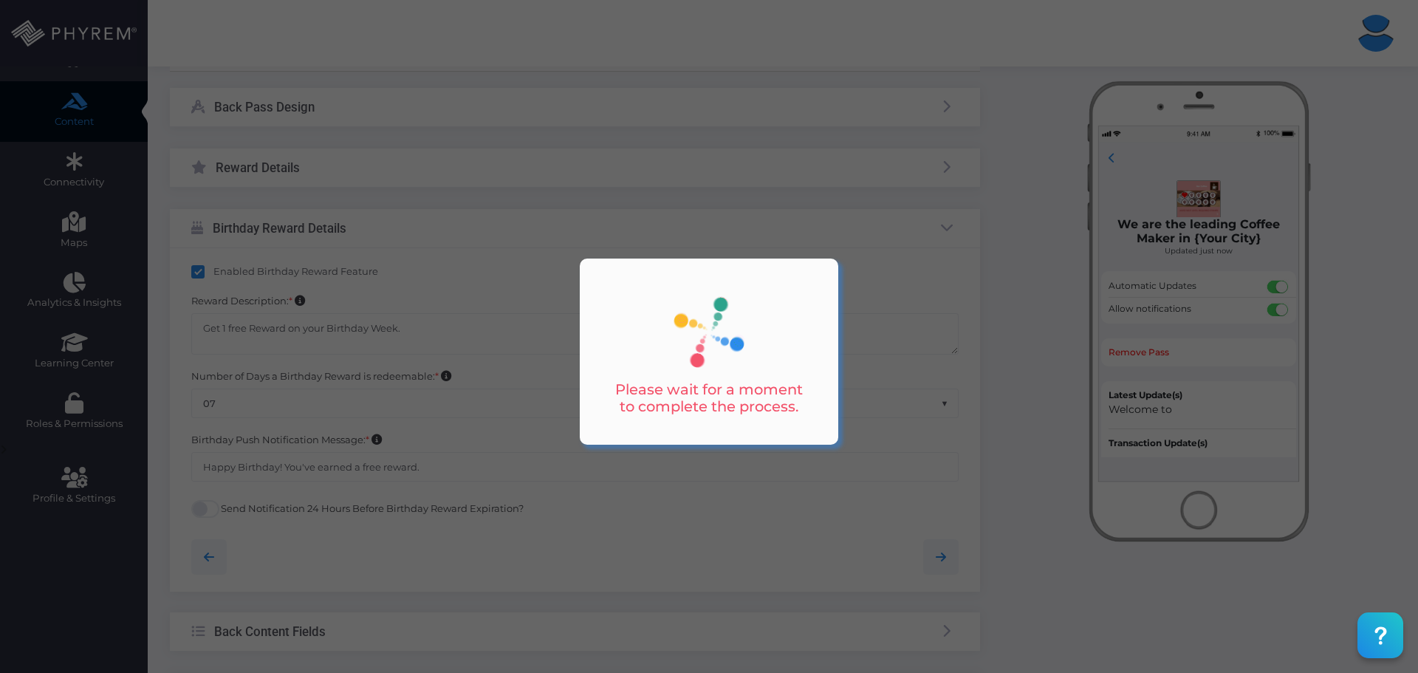
scroll to position [203, 0]
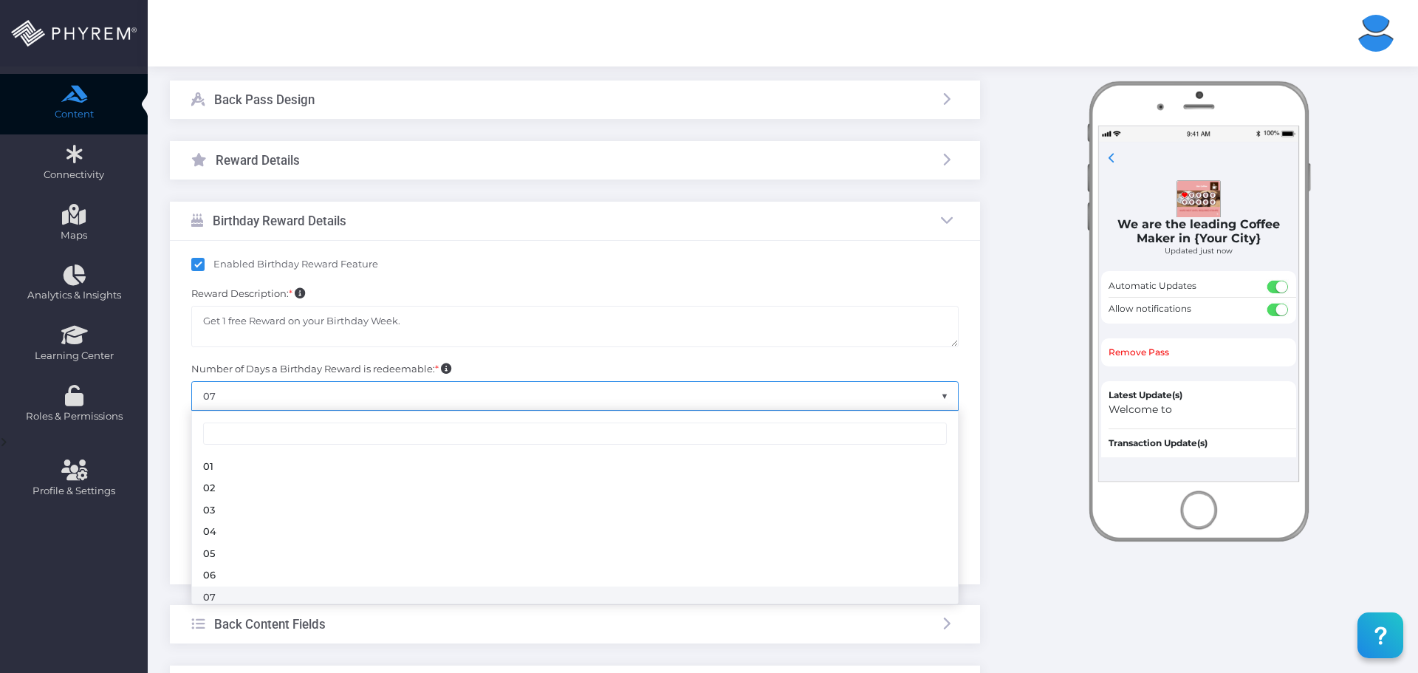
click at [261, 396] on span "07" at bounding box center [575, 396] width 766 height 28
click at [246, 363] on label "Number of Days a Birthday Reward is redeemable: *" at bounding box center [321, 369] width 260 height 15
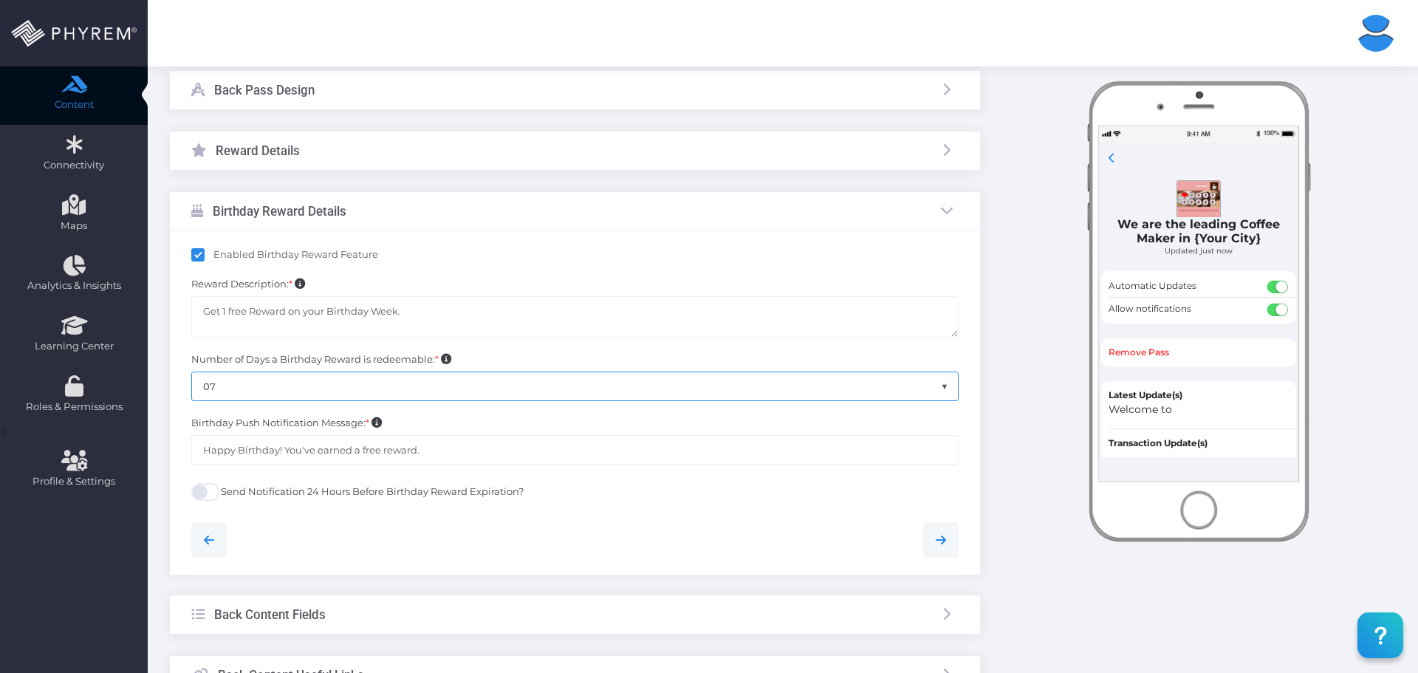
scroll to position [277, 0]
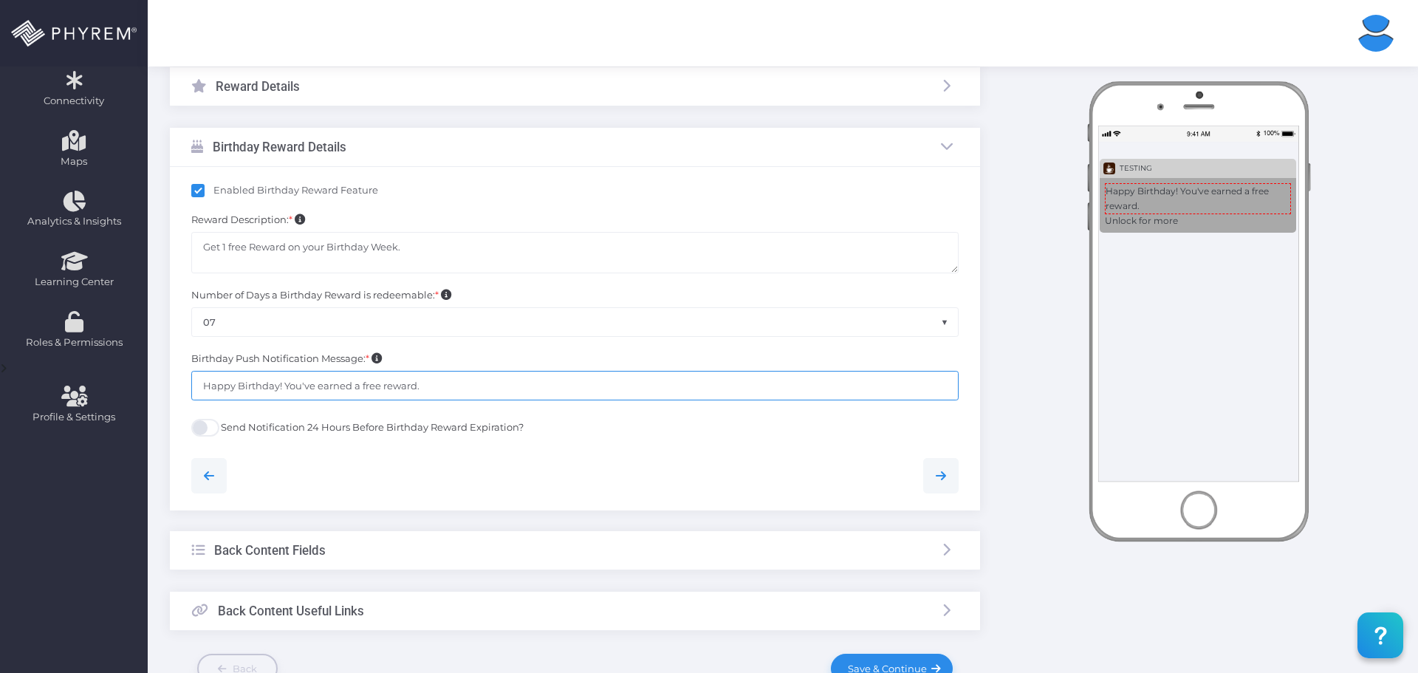
drag, startPoint x: 204, startPoint y: 384, endPoint x: 434, endPoint y: 391, distance: 230.5
click at [434, 391] on input "Happy Birthday! You've earned a free reward." at bounding box center [574, 386] width 767 height 30
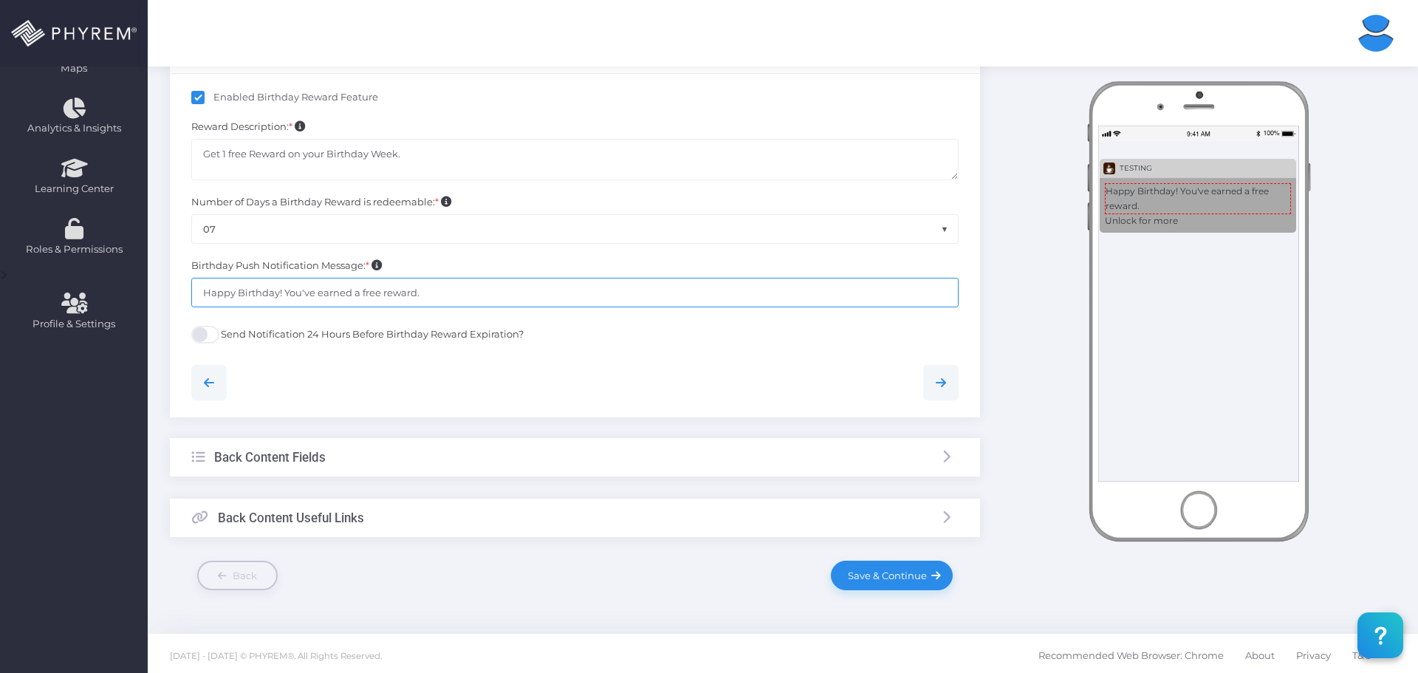
scroll to position [375, 0]
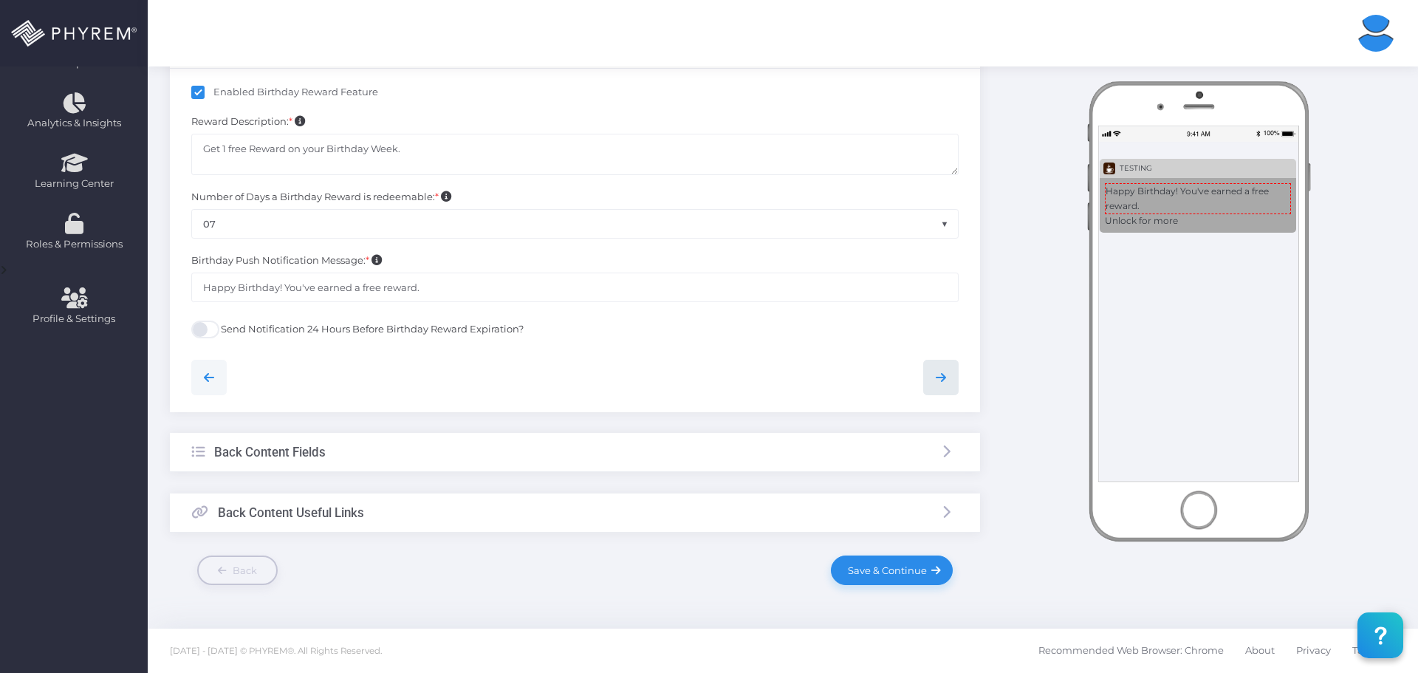
click at [939, 379] on icon at bounding box center [941, 377] width 18 height 18
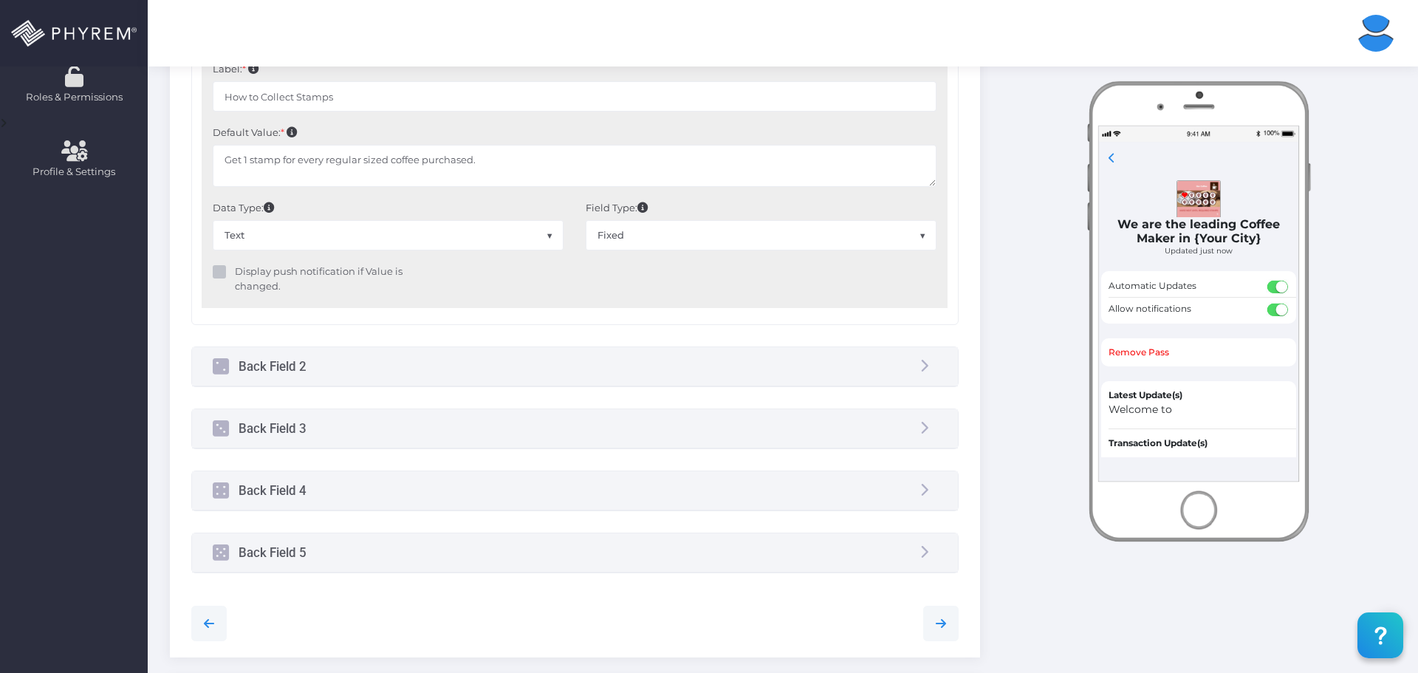
scroll to position [523, 0]
click at [509, 371] on div "Back Field 2" at bounding box center [575, 365] width 766 height 39
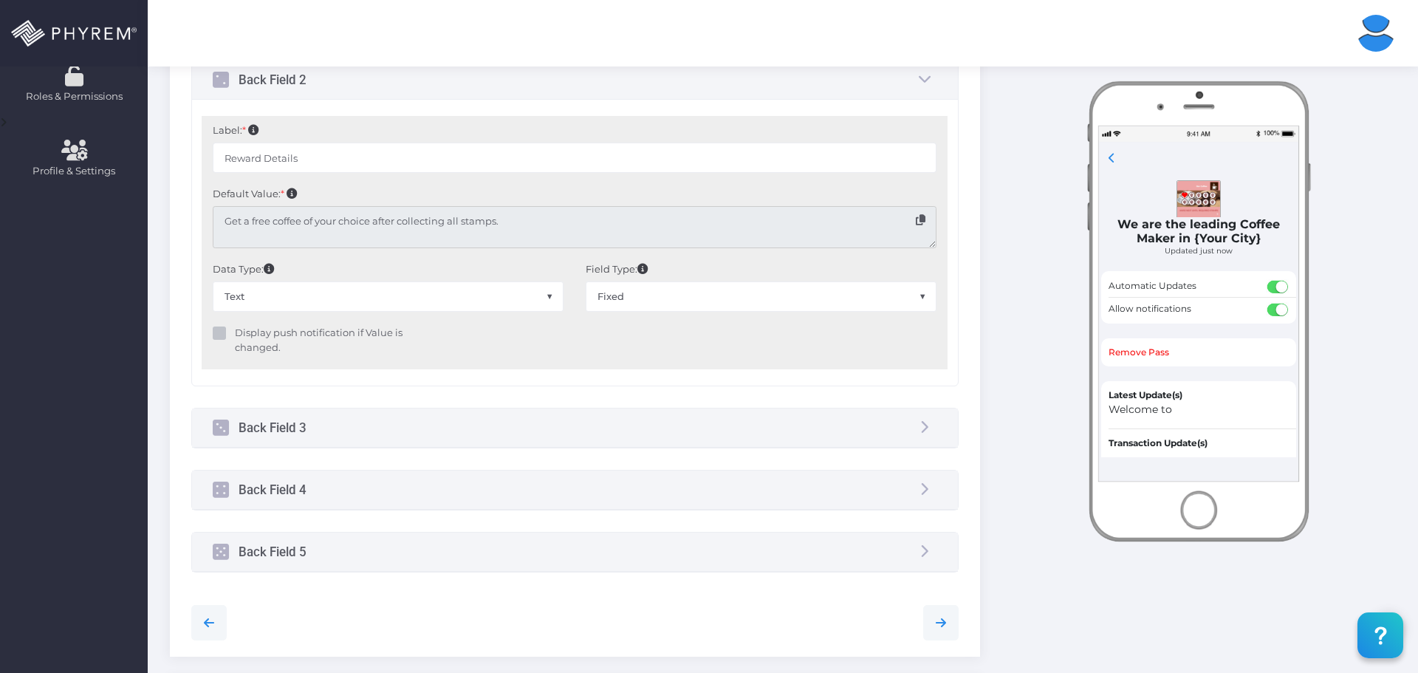
scroll to position [597, 0]
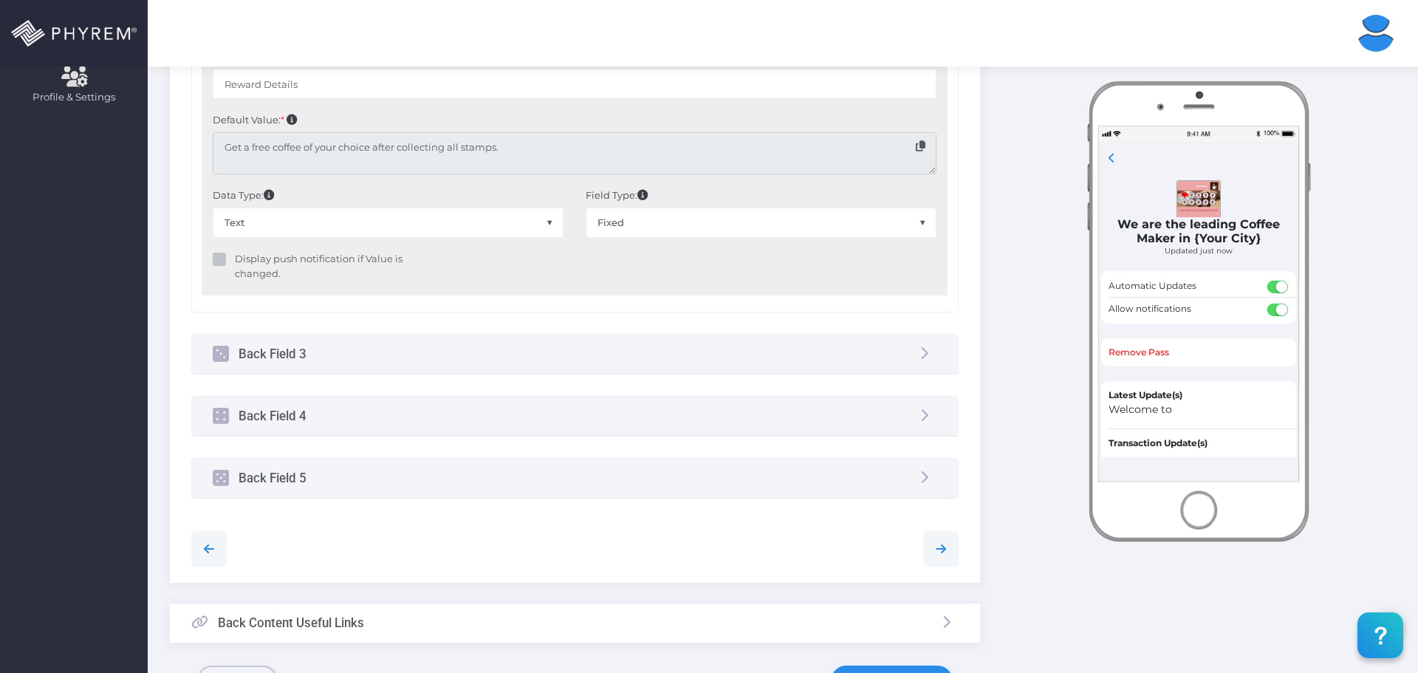
click at [367, 351] on div "Back Field 3" at bounding box center [575, 353] width 766 height 39
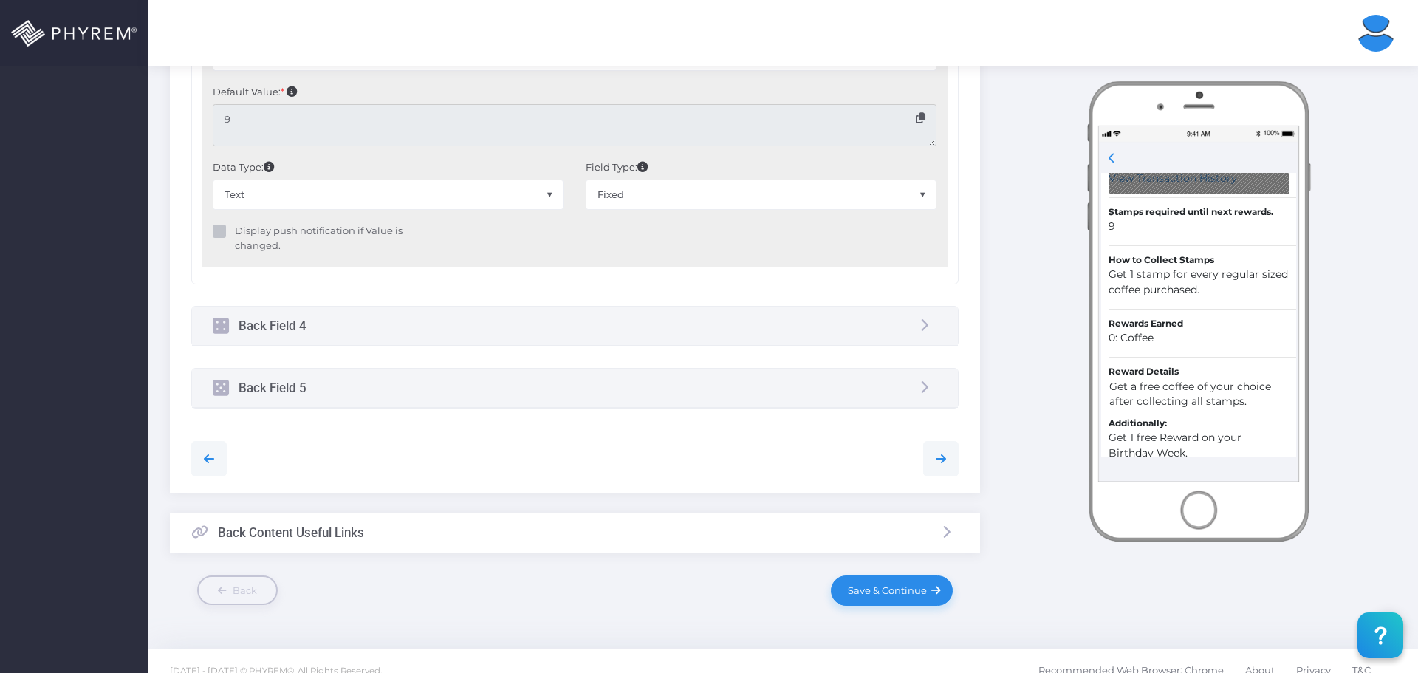
scroll to position [707, 0]
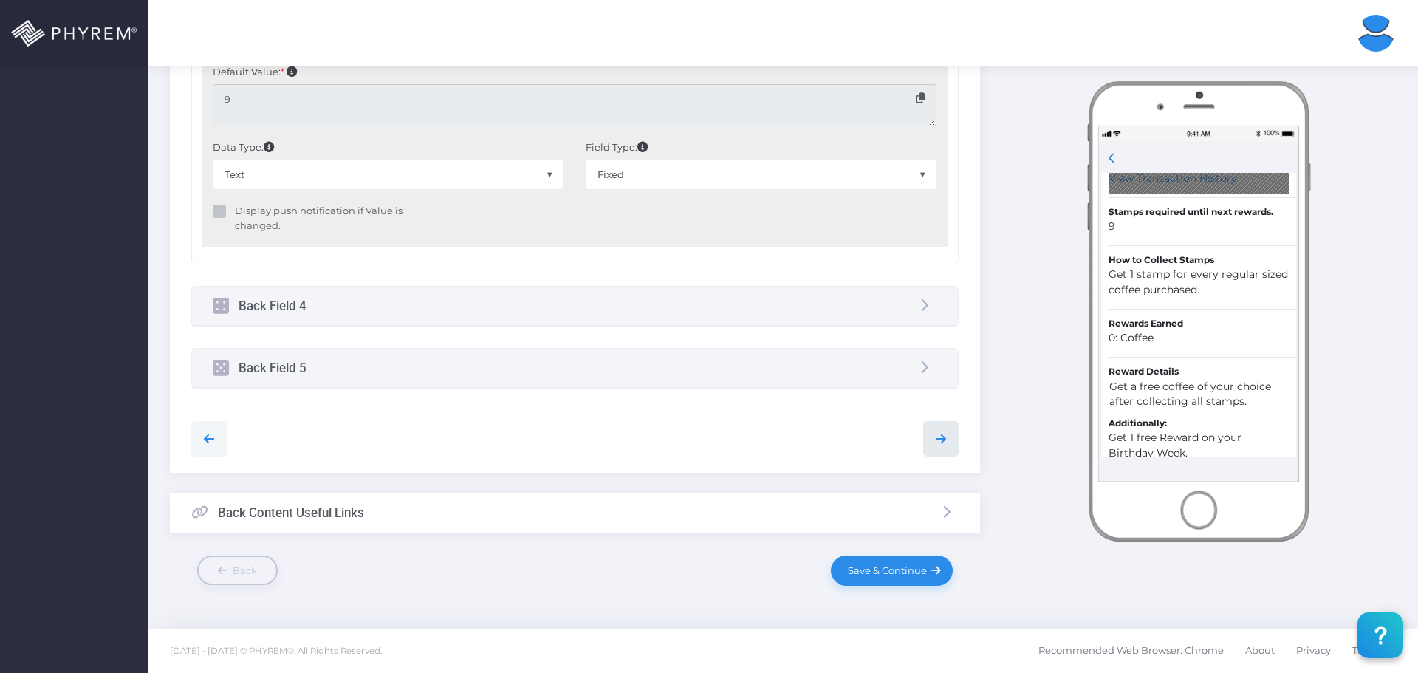
click at [946, 445] on icon at bounding box center [941, 439] width 18 height 18
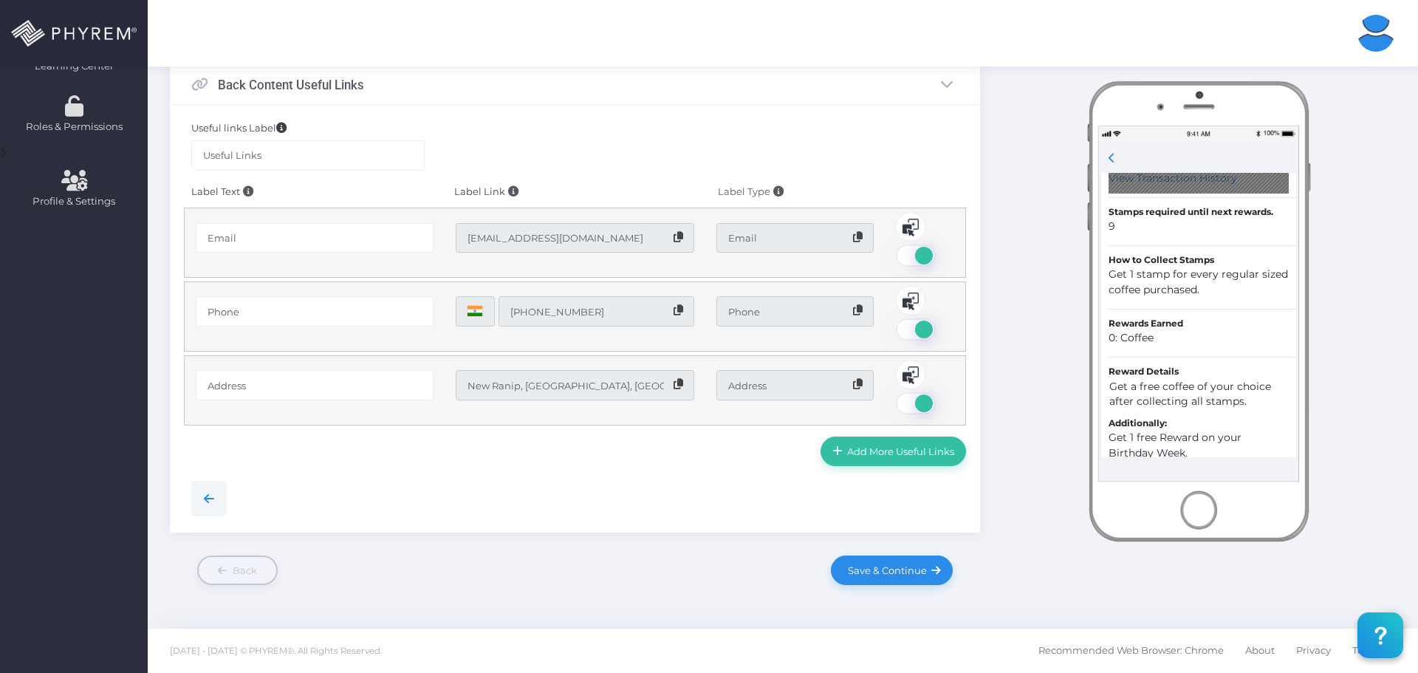
scroll to position [460, 0]
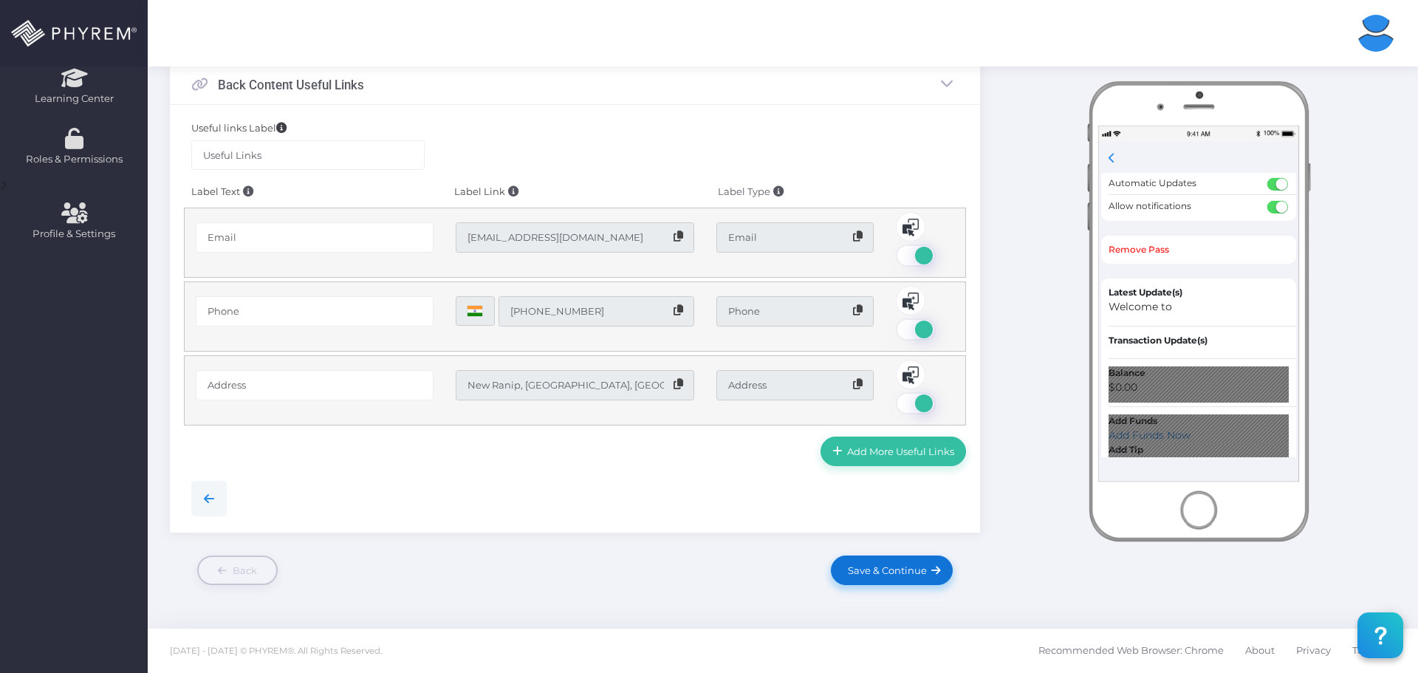
click at [893, 563] on link "Save & Continue" at bounding box center [891, 570] width 121 height 30
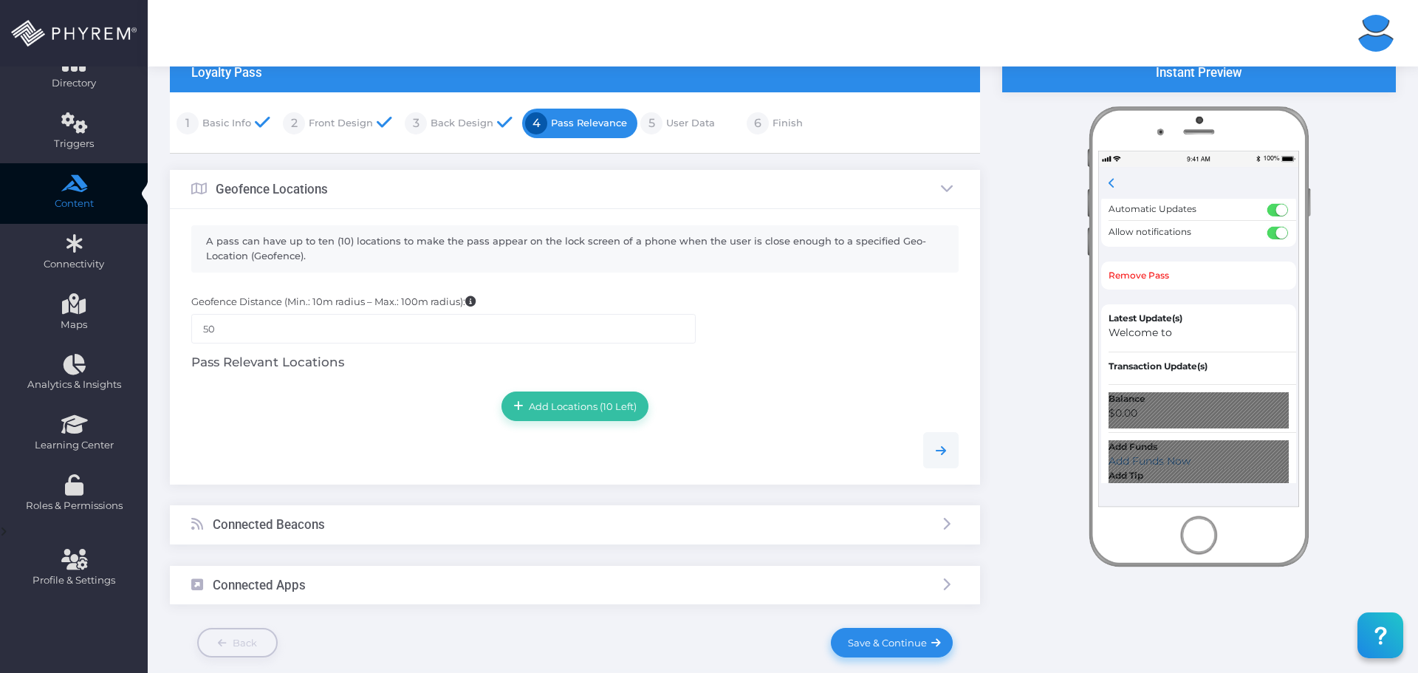
scroll to position [148, 0]
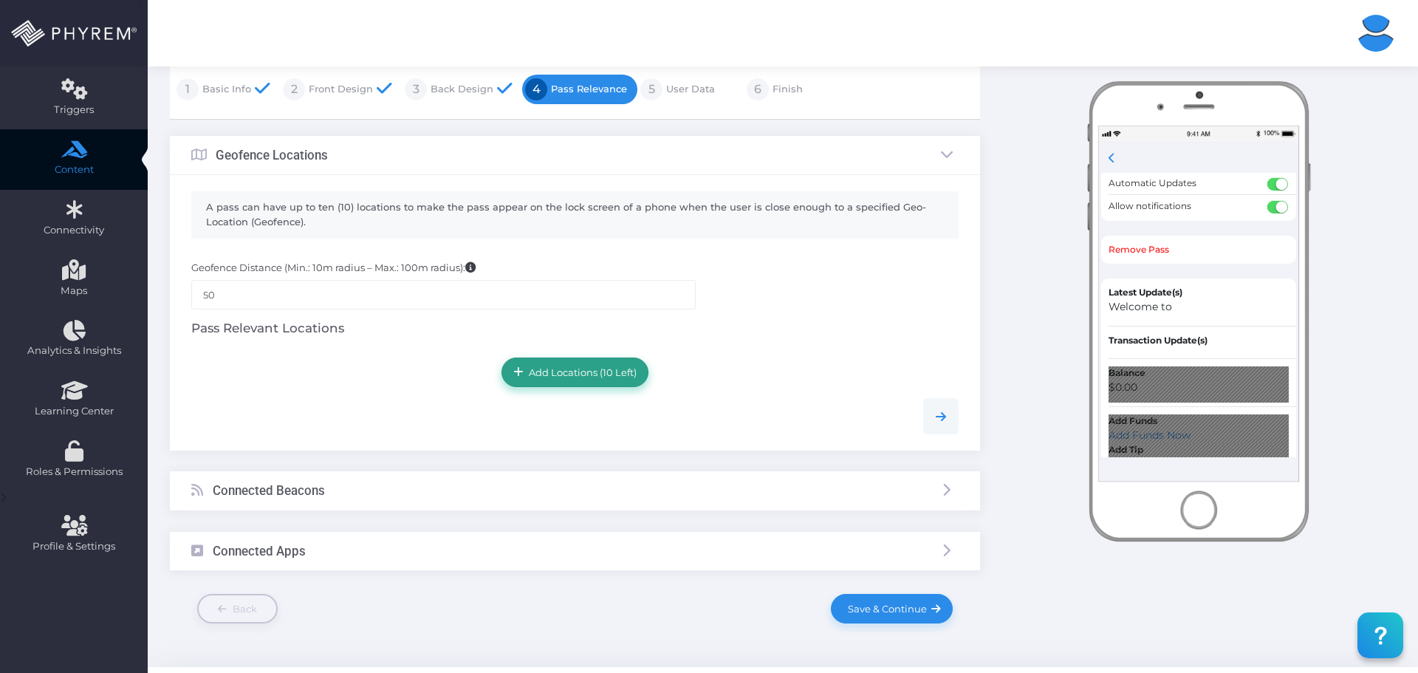
click at [583, 366] on span "Add Locations (10 Left)" at bounding box center [580, 372] width 113 height 12
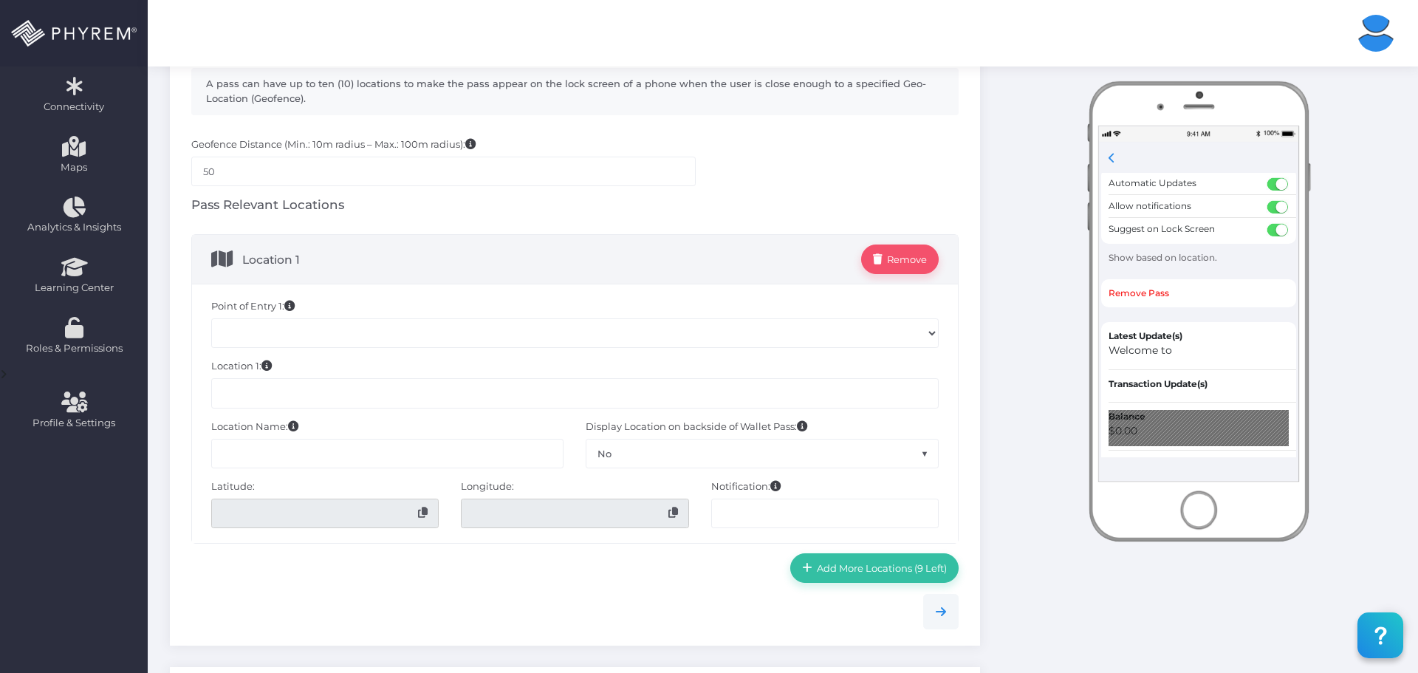
scroll to position [295, 0]
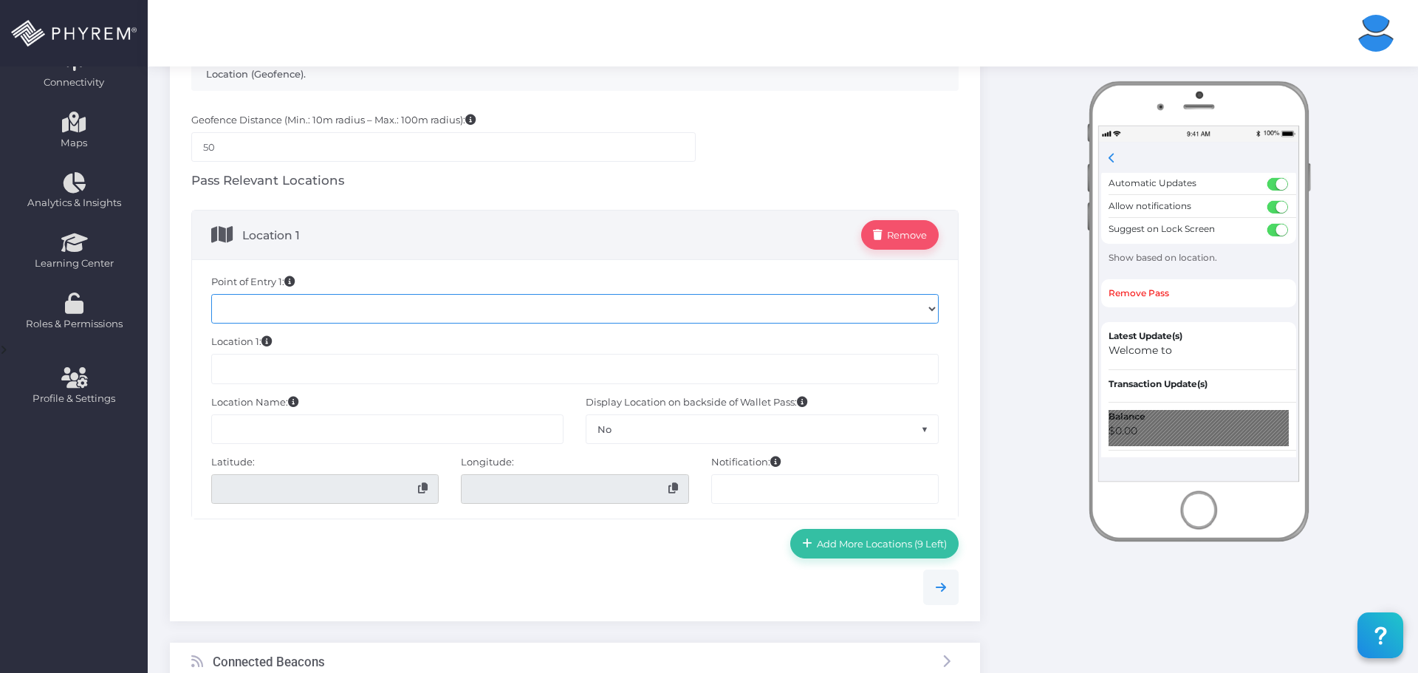
click at [333, 315] on select at bounding box center [574, 309] width 727 height 30
click at [186, 361] on div "Add Locations (10 Left) Location 1 Remove Point of Entry 1: Location 1: Locatio…" at bounding box center [574, 384] width 789 height 349
click at [255, 363] on input "text" at bounding box center [574, 369] width 727 height 30
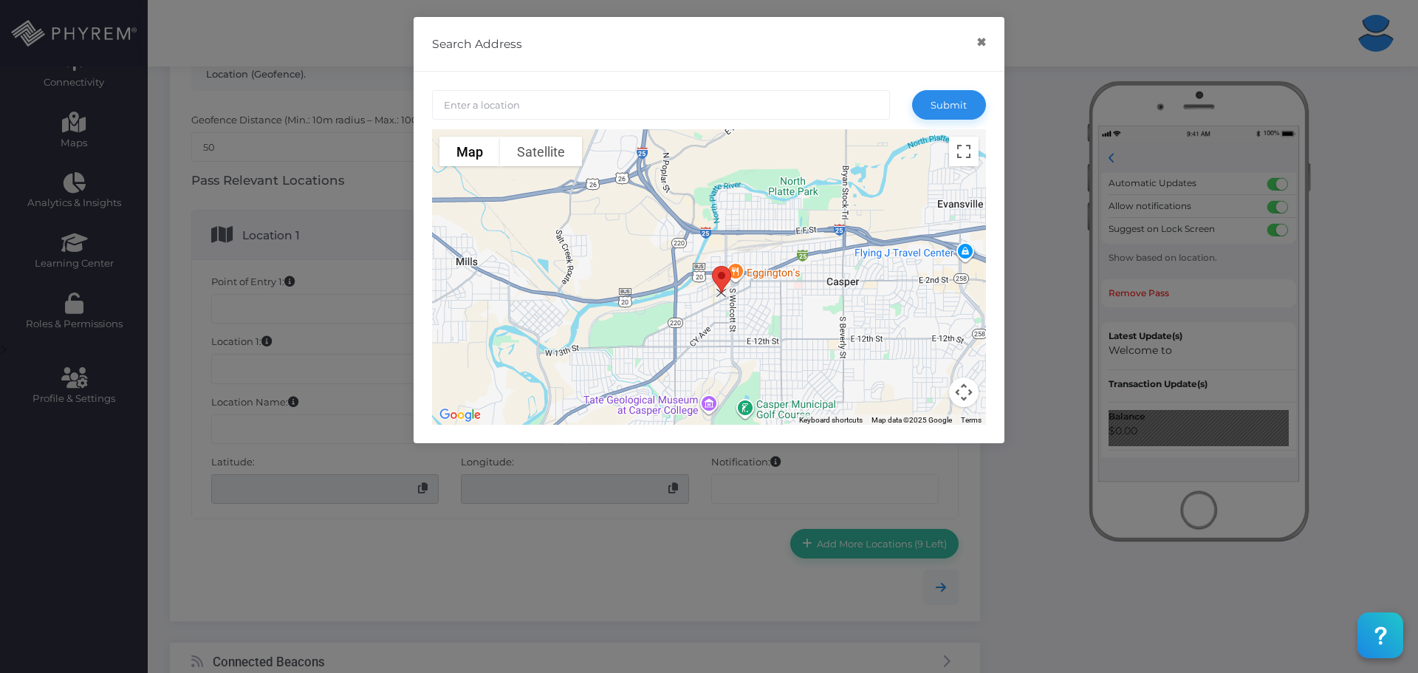
drag, startPoint x: 710, startPoint y: 260, endPoint x: 728, endPoint y: 278, distance: 26.1
click at [728, 278] on img at bounding box center [721, 279] width 31 height 39
type input "426 S Center St, Casper, WY 82601, USA"
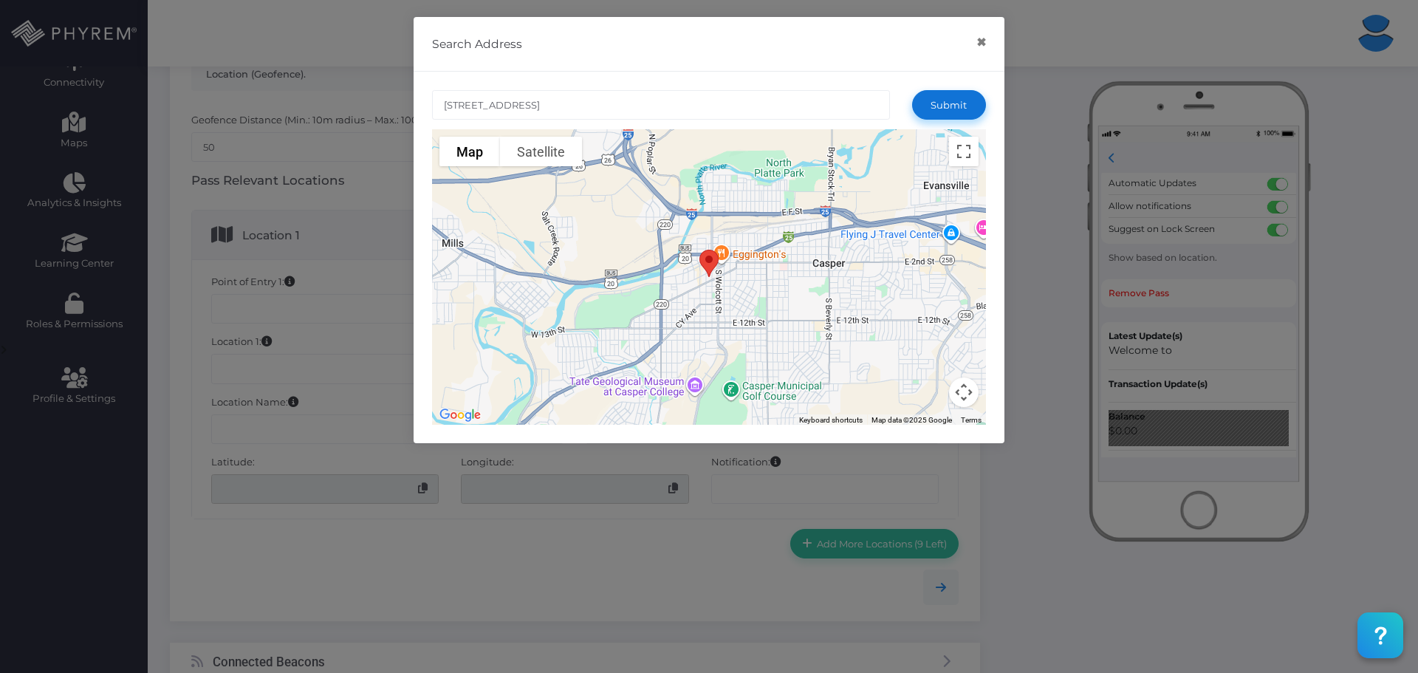
click at [961, 98] on button "Submit" at bounding box center [949, 105] width 74 height 30
type input "426 S Center St, Casper, WY 82601, USA"
type input "42.8463183"
type input "-106.3258721"
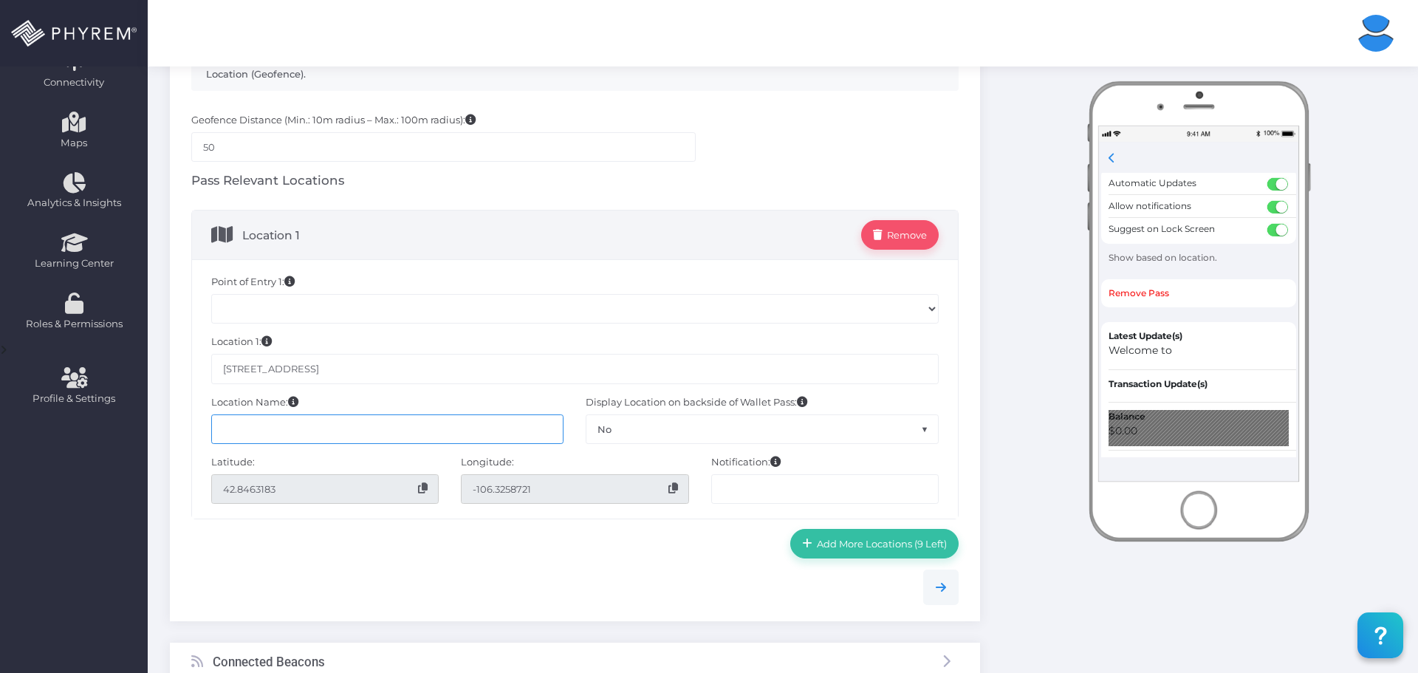
click at [258, 433] on input "text" at bounding box center [387, 429] width 353 height 30
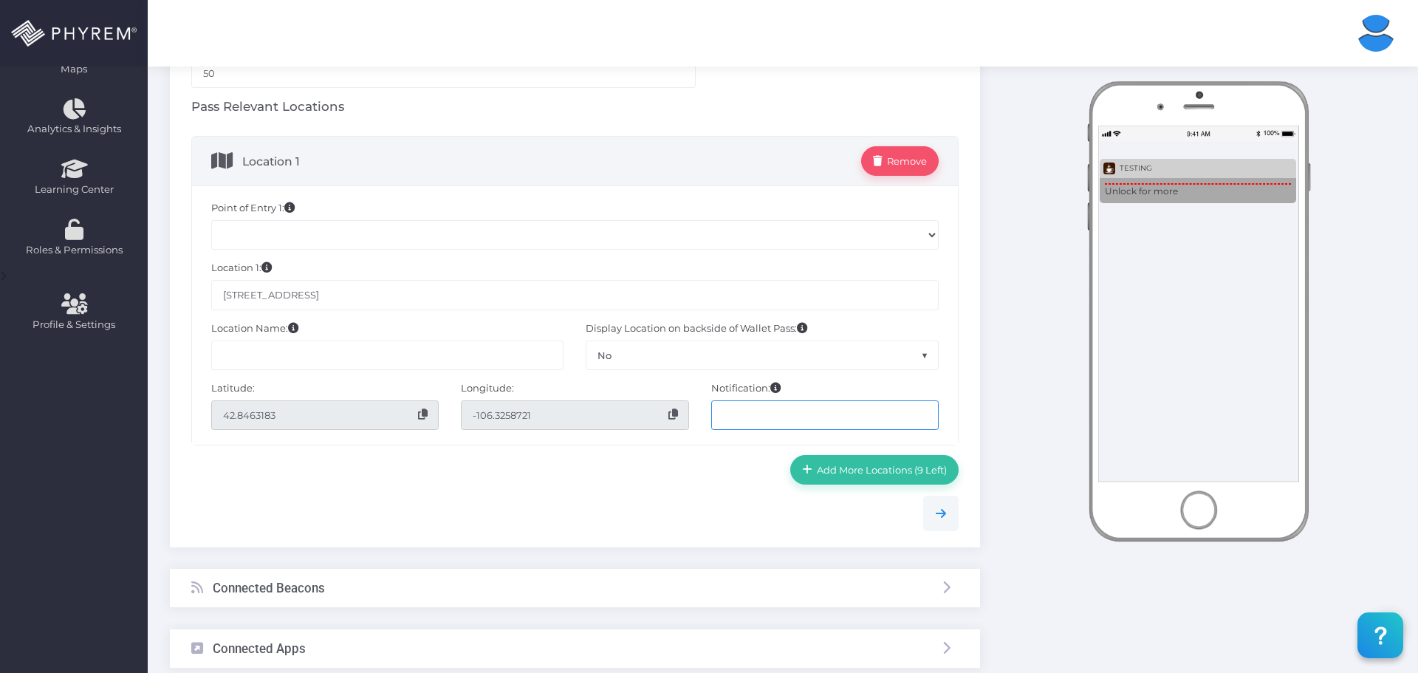
click at [761, 418] on input "text" at bounding box center [824, 415] width 227 height 30
type input "Welcome to Coffee XYZ"
click at [1129, 191] on div "Done ... Coffee Bar" at bounding box center [1198, 311] width 236 height 461
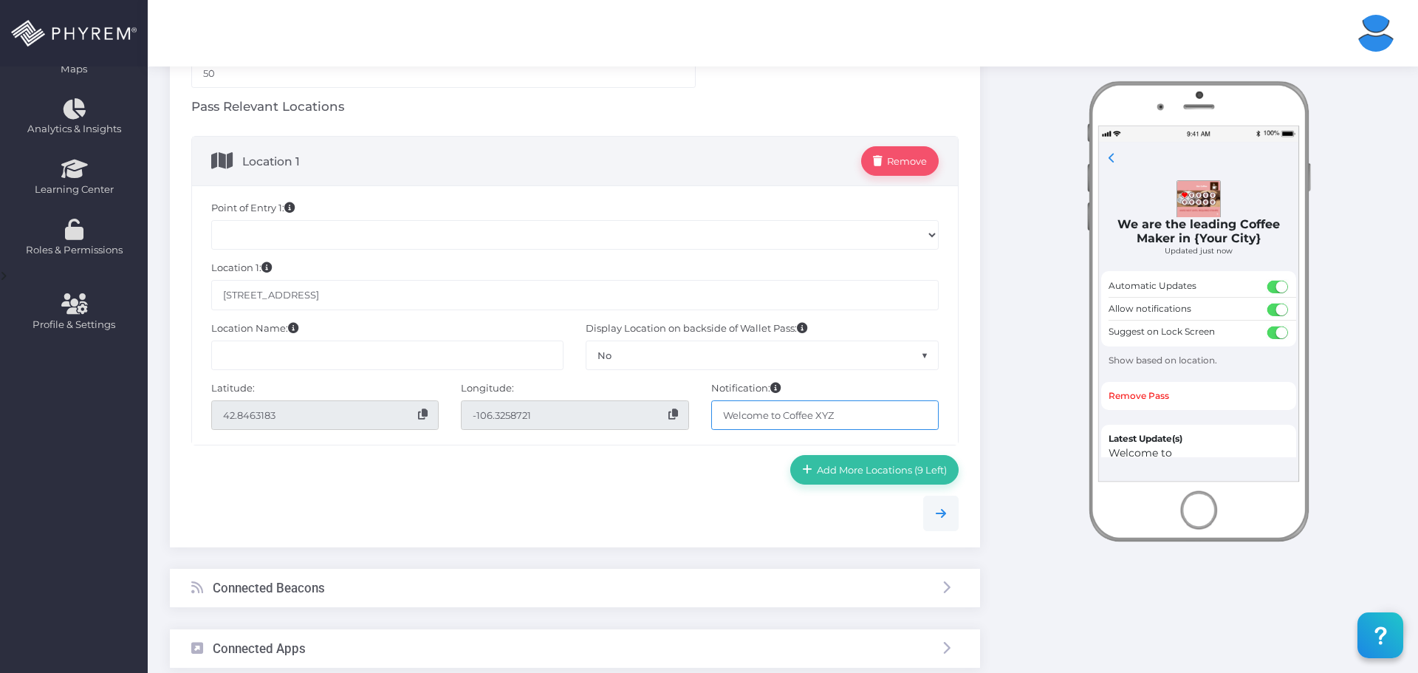
click at [808, 414] on input "Welcome to Coffee XYZ" at bounding box center [824, 415] width 227 height 30
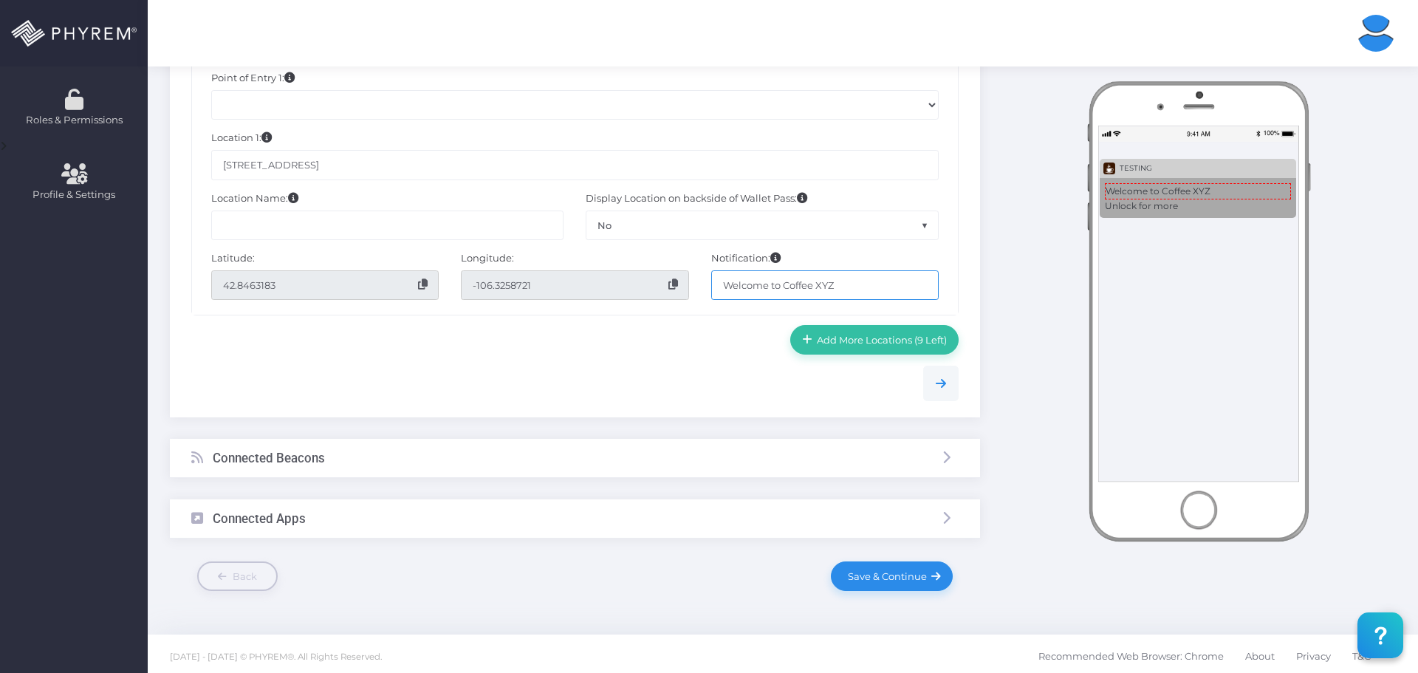
scroll to position [505, 0]
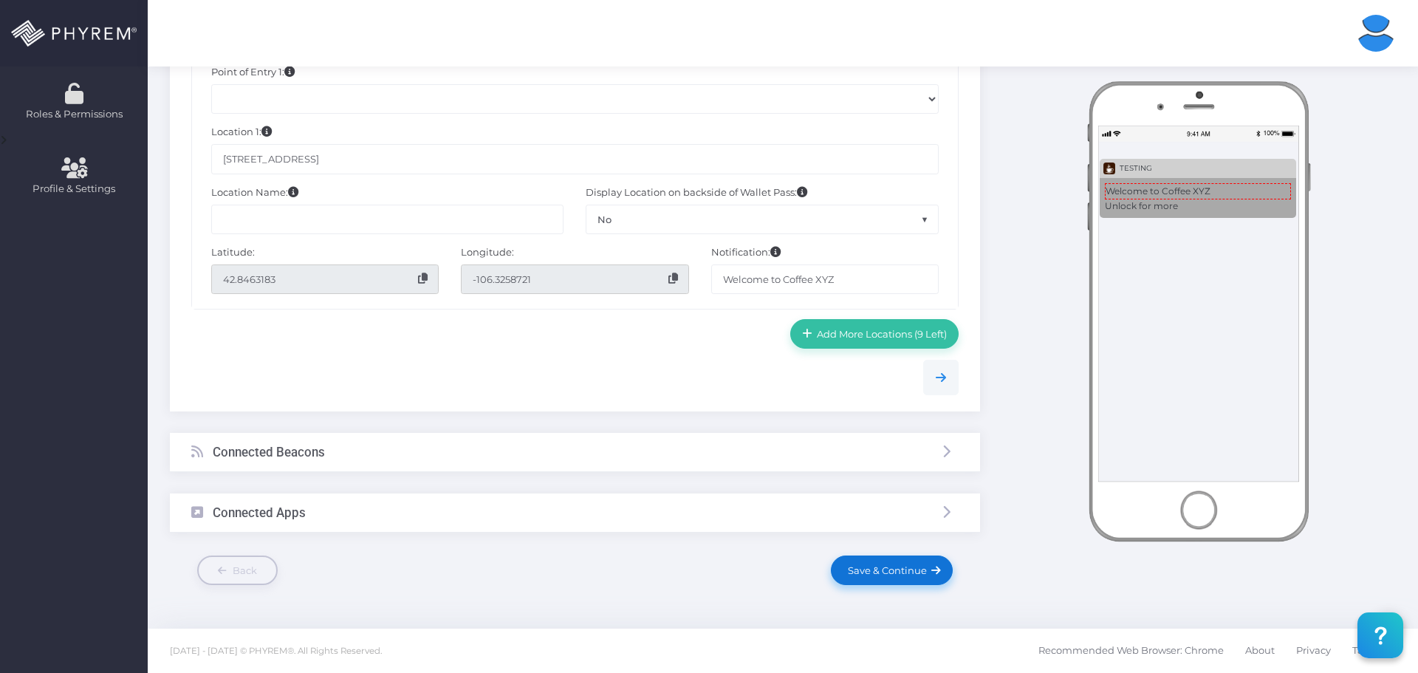
click at [896, 571] on span "Save & Continue" at bounding box center [884, 570] width 84 height 12
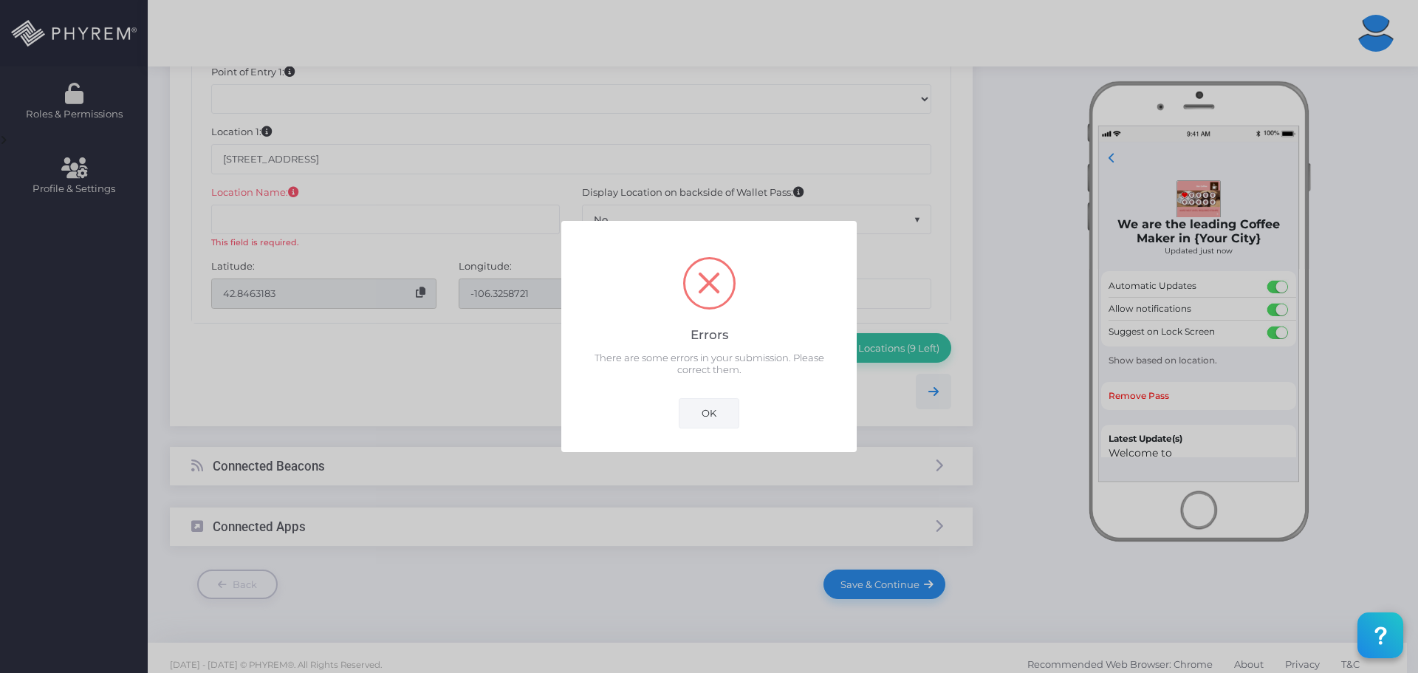
click at [713, 409] on button "OK" at bounding box center [709, 413] width 61 height 30
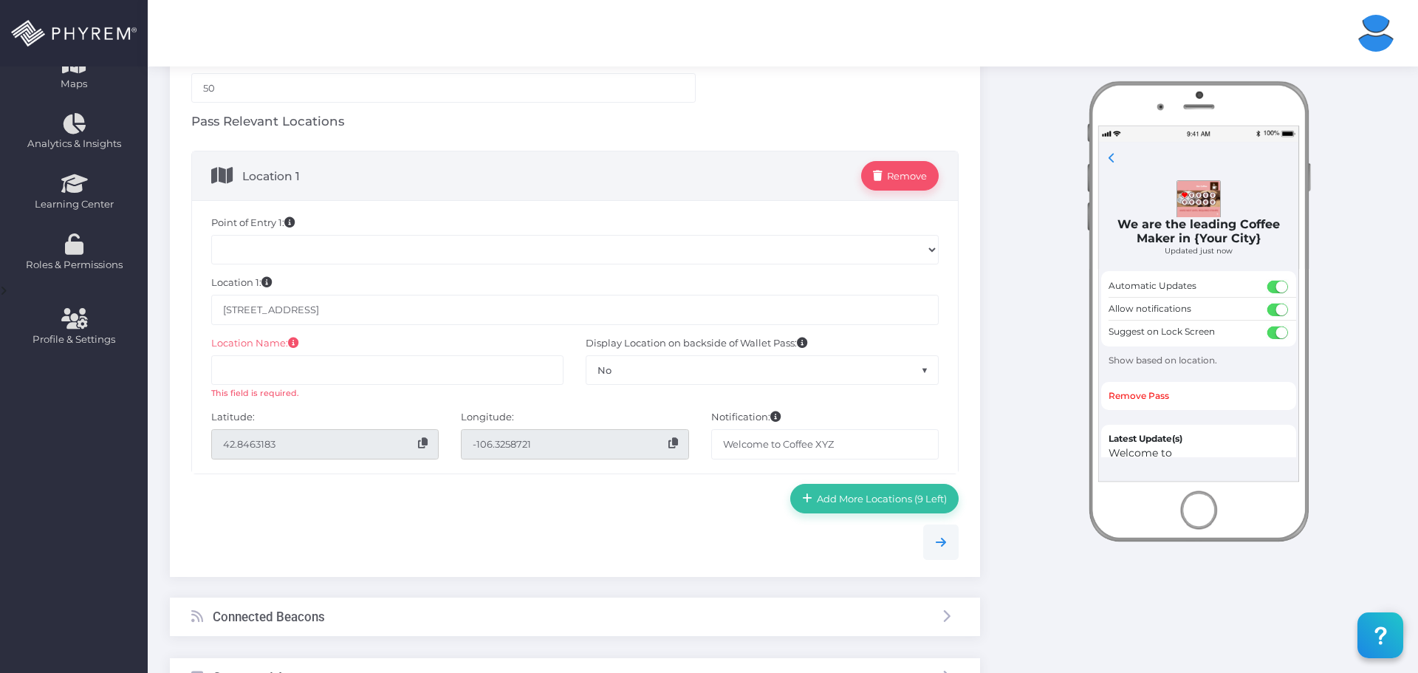
scroll to position [354, 0]
click at [327, 373] on input "text" at bounding box center [387, 371] width 353 height 30
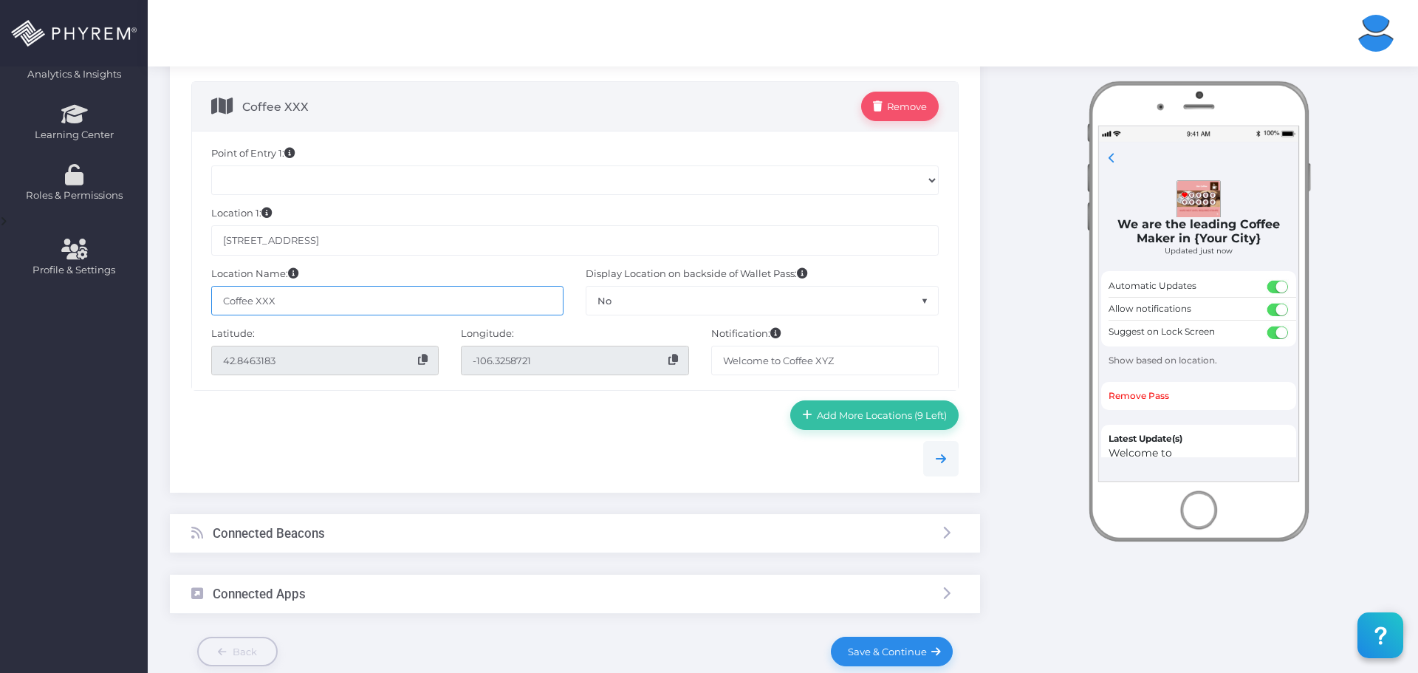
scroll to position [501, 0]
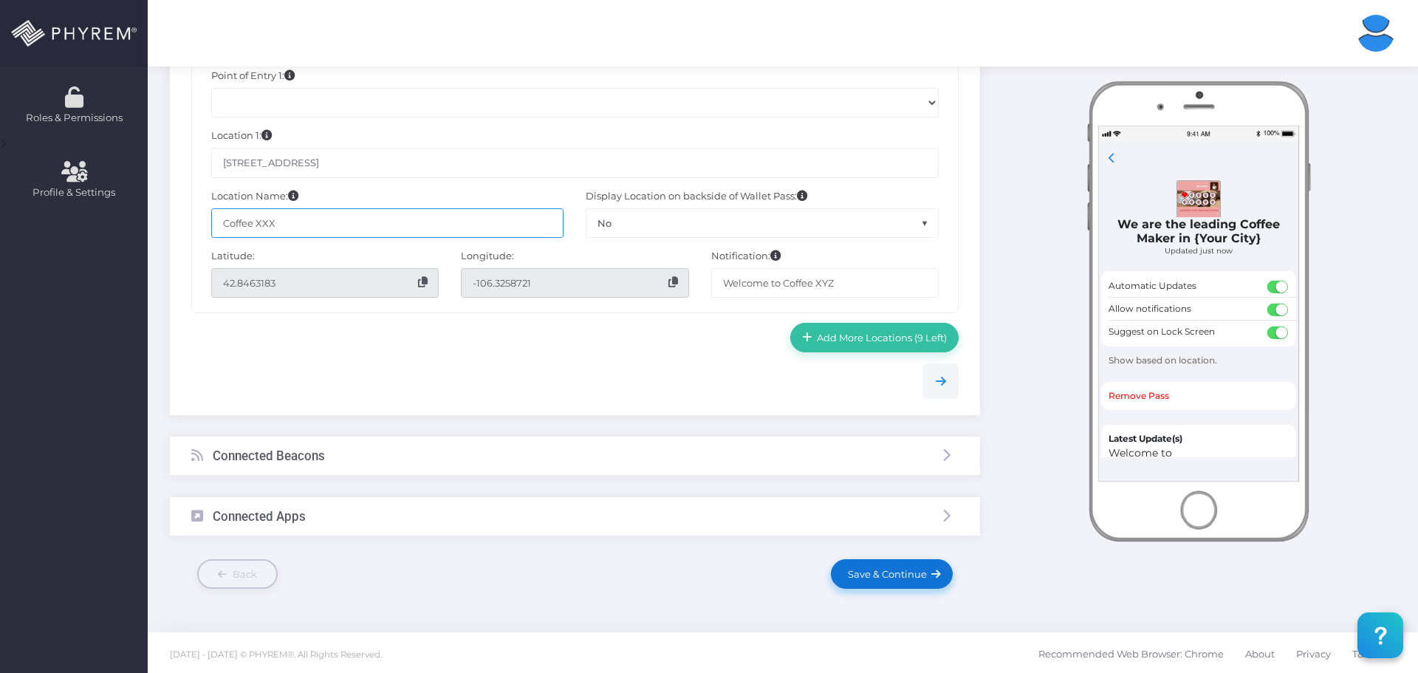
type input "Coffee XXX"
click at [870, 559] on link "Save & Continue" at bounding box center [891, 574] width 121 height 30
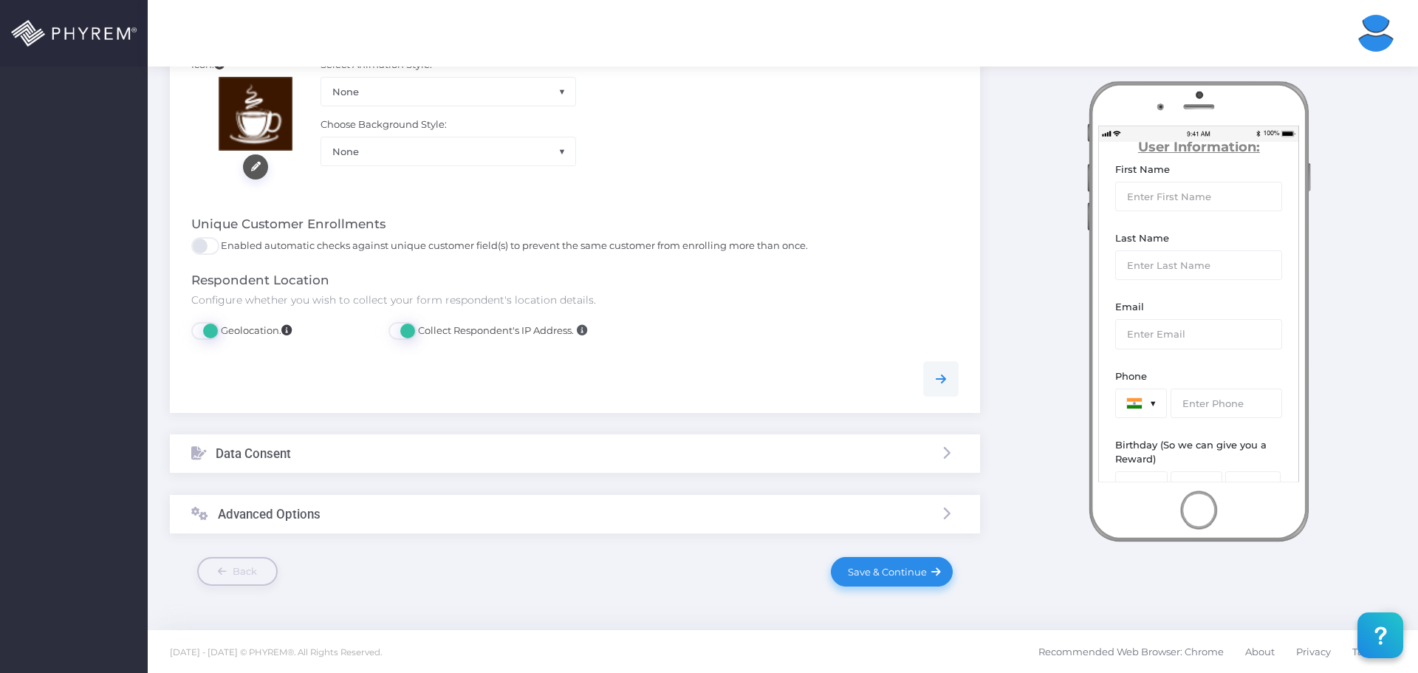
scroll to position [755, 0]
click at [898, 570] on span "Save & Continue" at bounding box center [884, 570] width 84 height 12
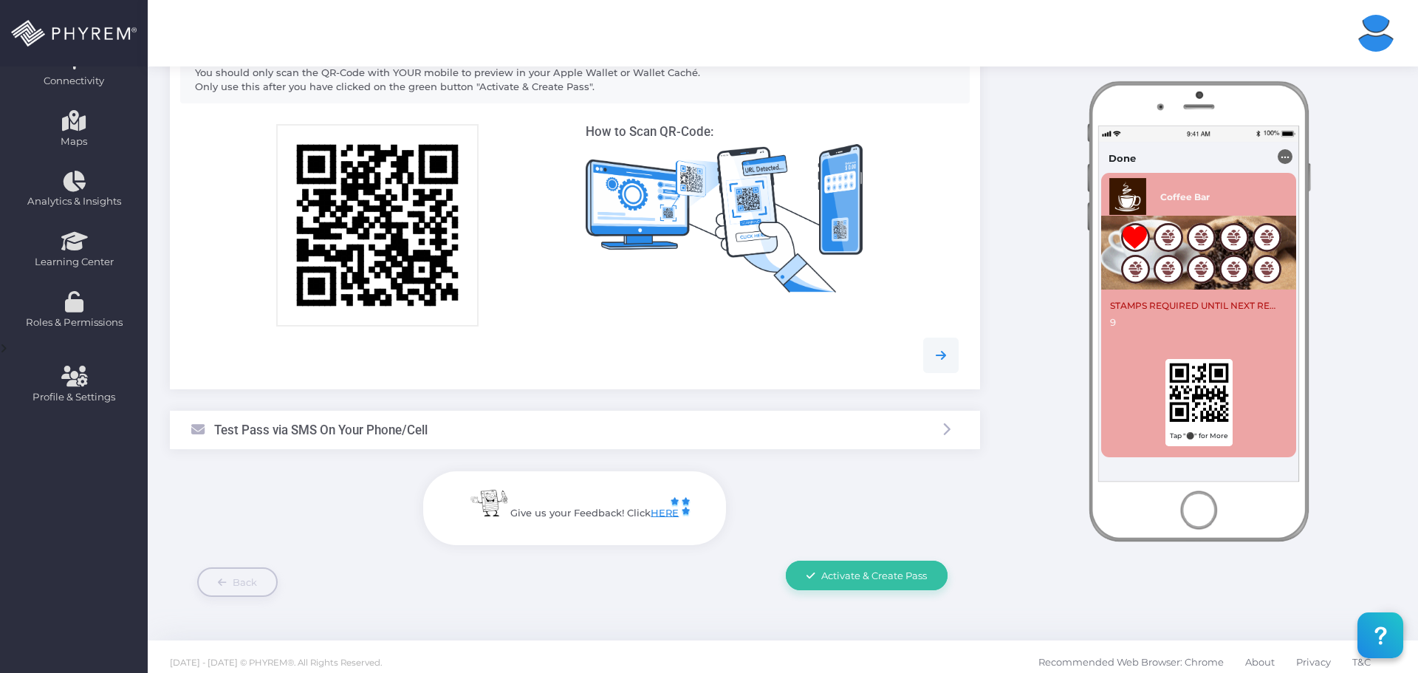
scroll to position [309, 0]
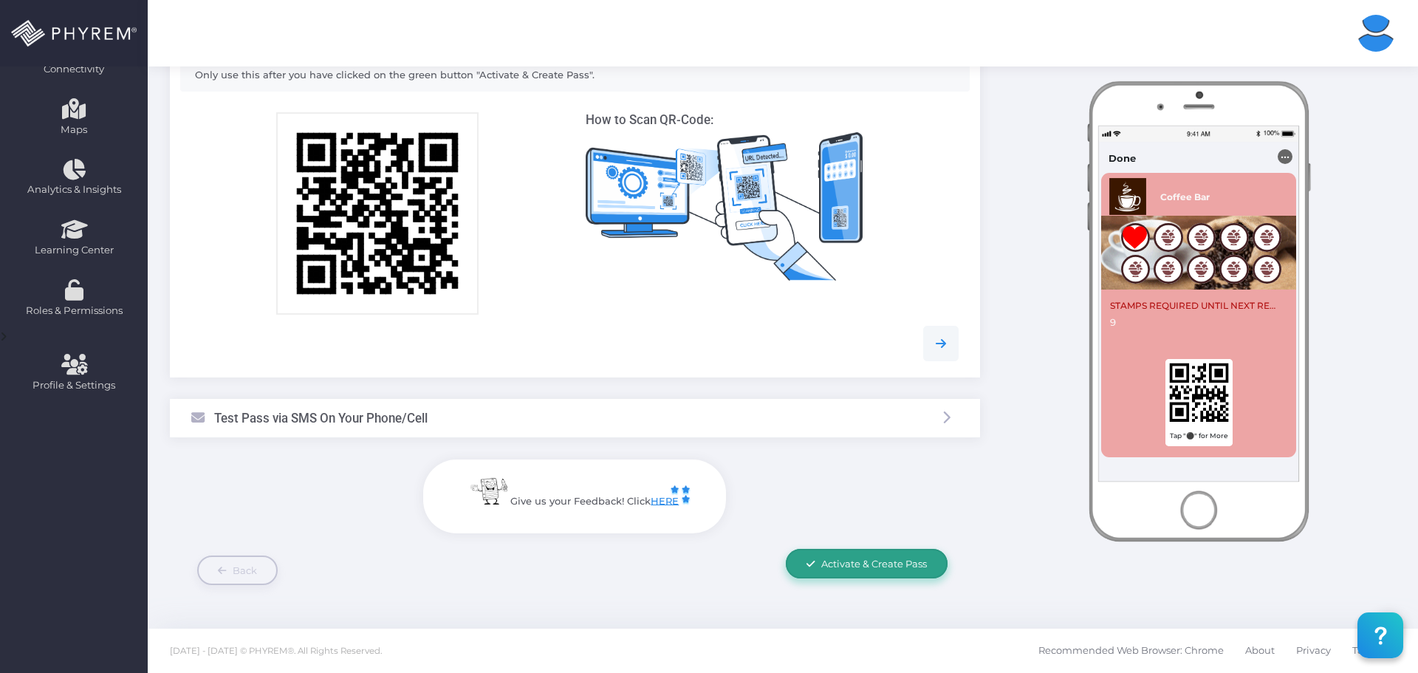
click at [893, 559] on span "Activate & Create Pass" at bounding box center [874, 563] width 106 height 12
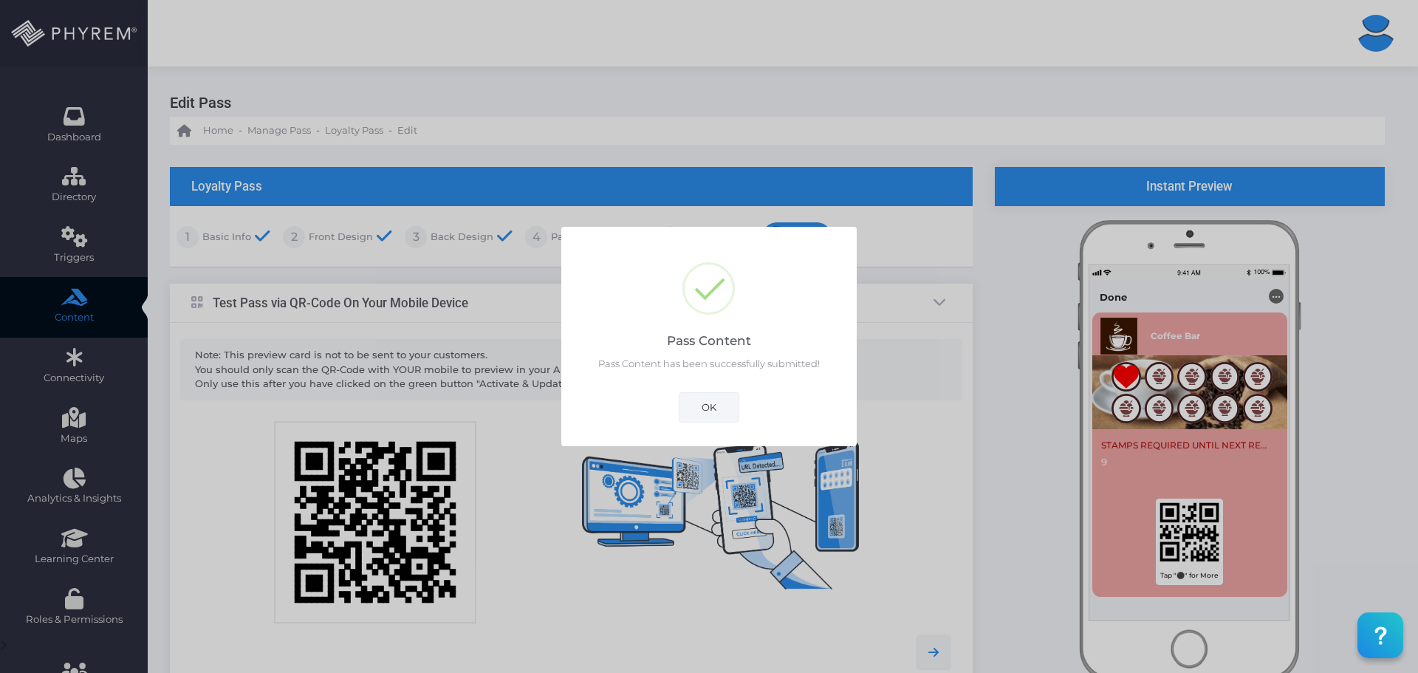
click at [712, 403] on button "OK" at bounding box center [709, 407] width 61 height 30
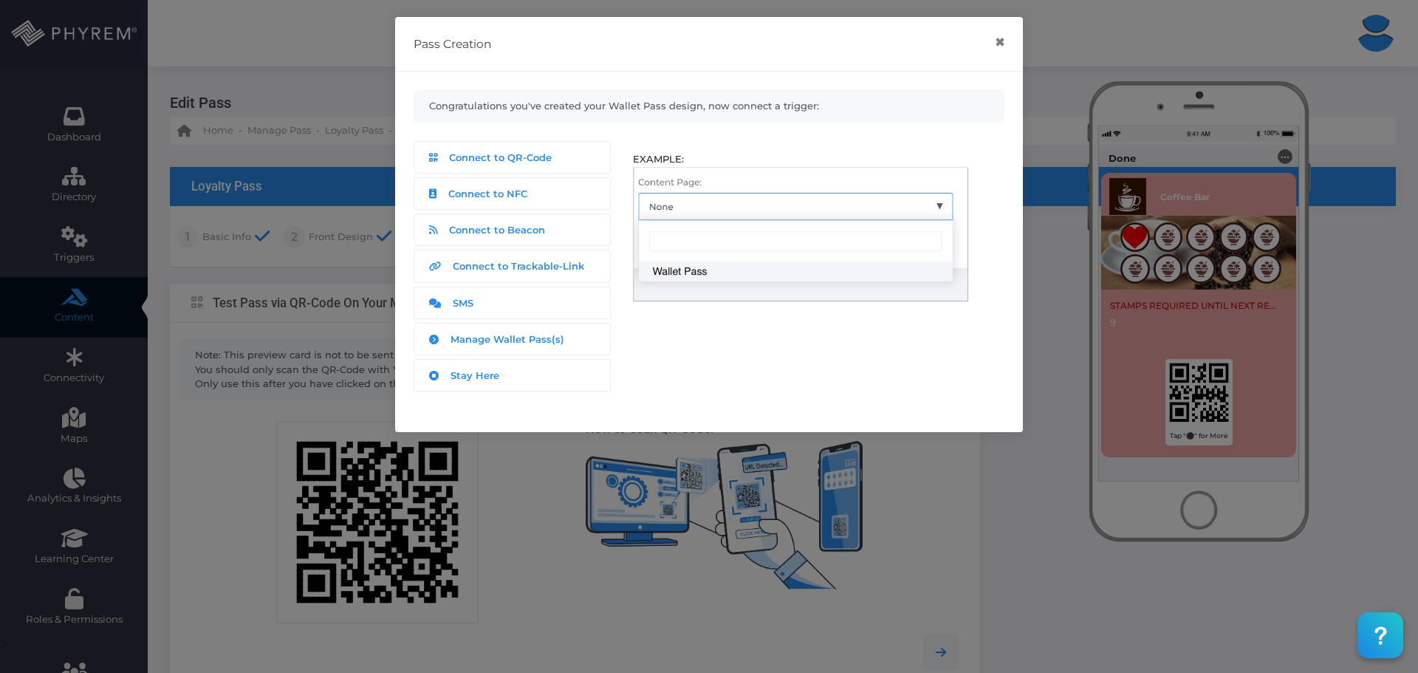
scroll to position [309, 0]
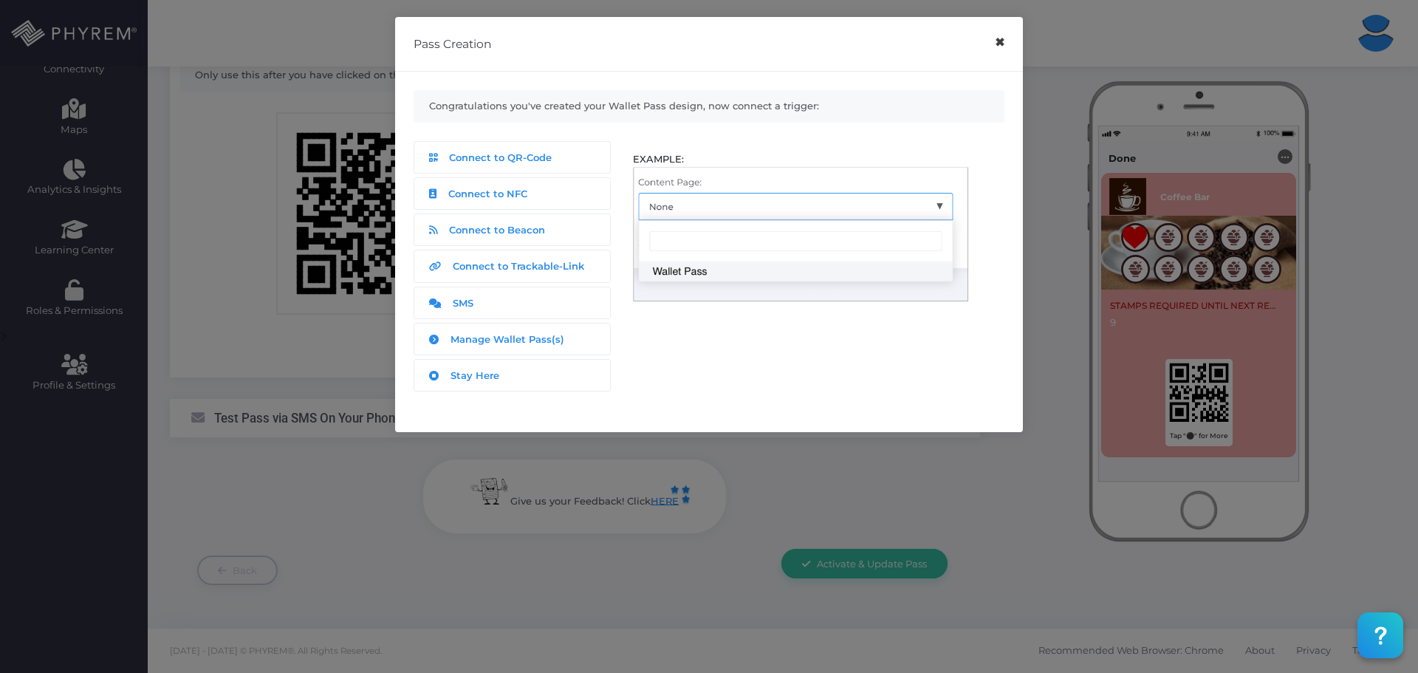
drag, startPoint x: 1003, startPoint y: 41, endPoint x: 1012, endPoint y: 97, distance: 56.8
click at [1003, 41] on button "×" at bounding box center [999, 42] width 29 height 33
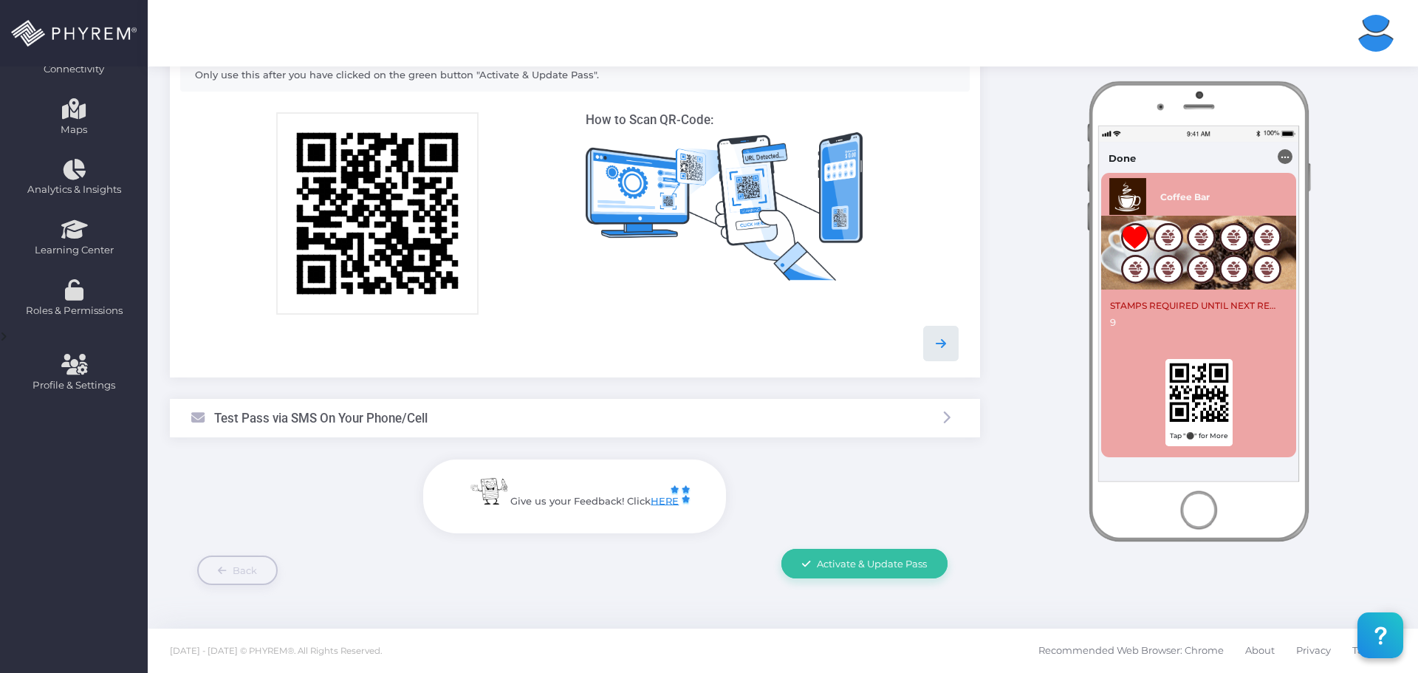
drag, startPoint x: 937, startPoint y: 341, endPoint x: 950, endPoint y: 341, distance: 13.3
click at [937, 341] on icon at bounding box center [941, 343] width 18 height 18
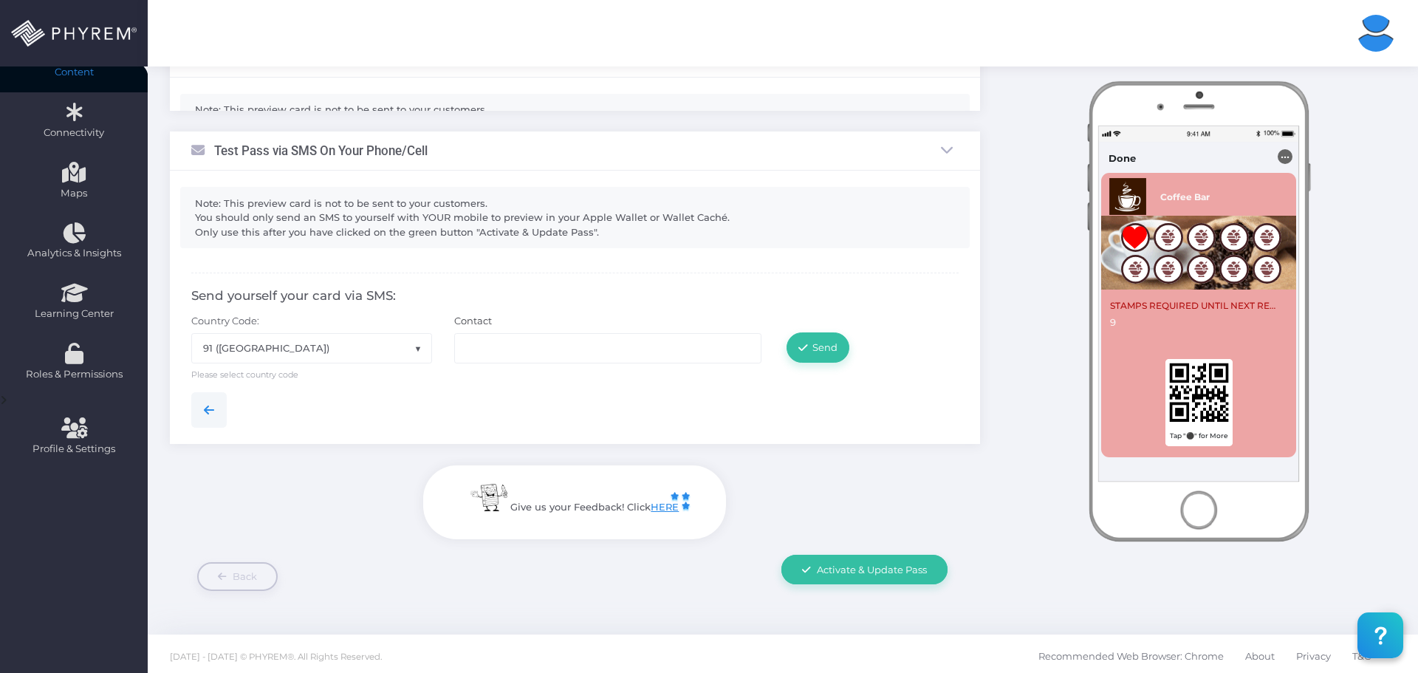
scroll to position [218, 0]
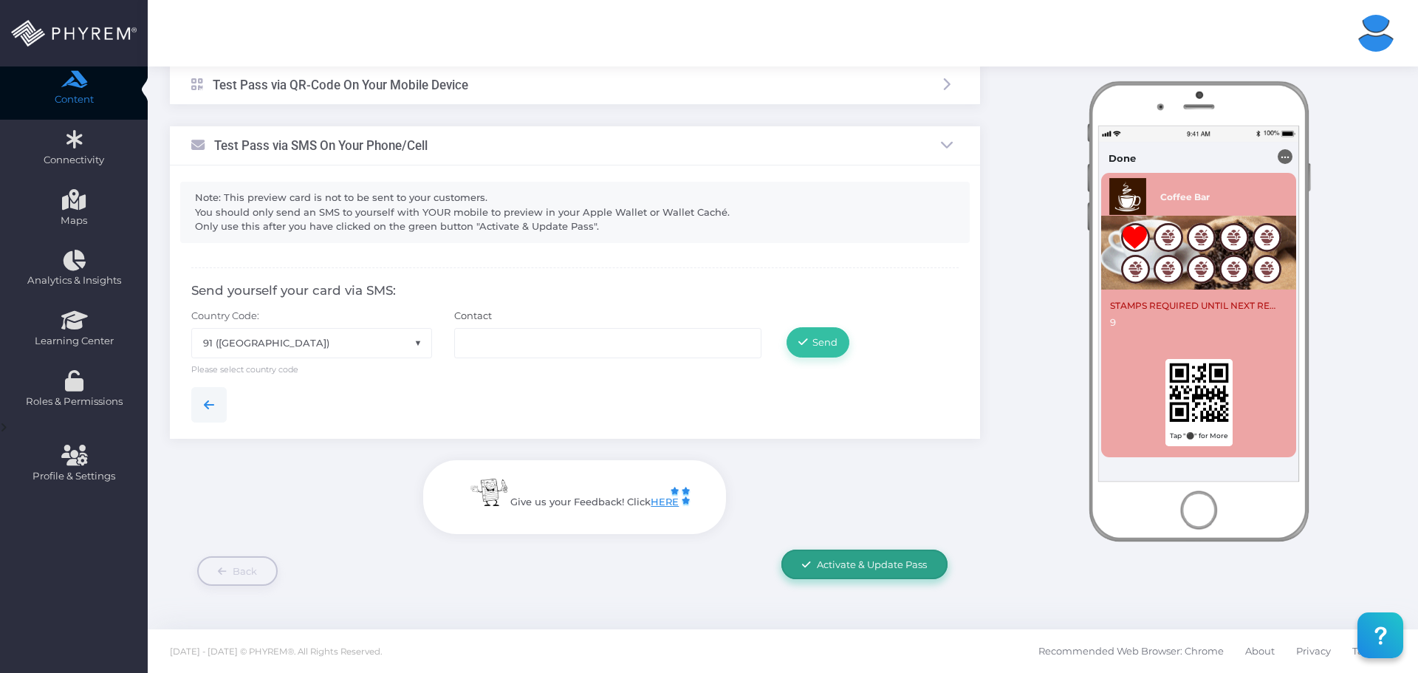
click at [863, 568] on span "Activate & Update Pass" at bounding box center [872, 564] width 110 height 12
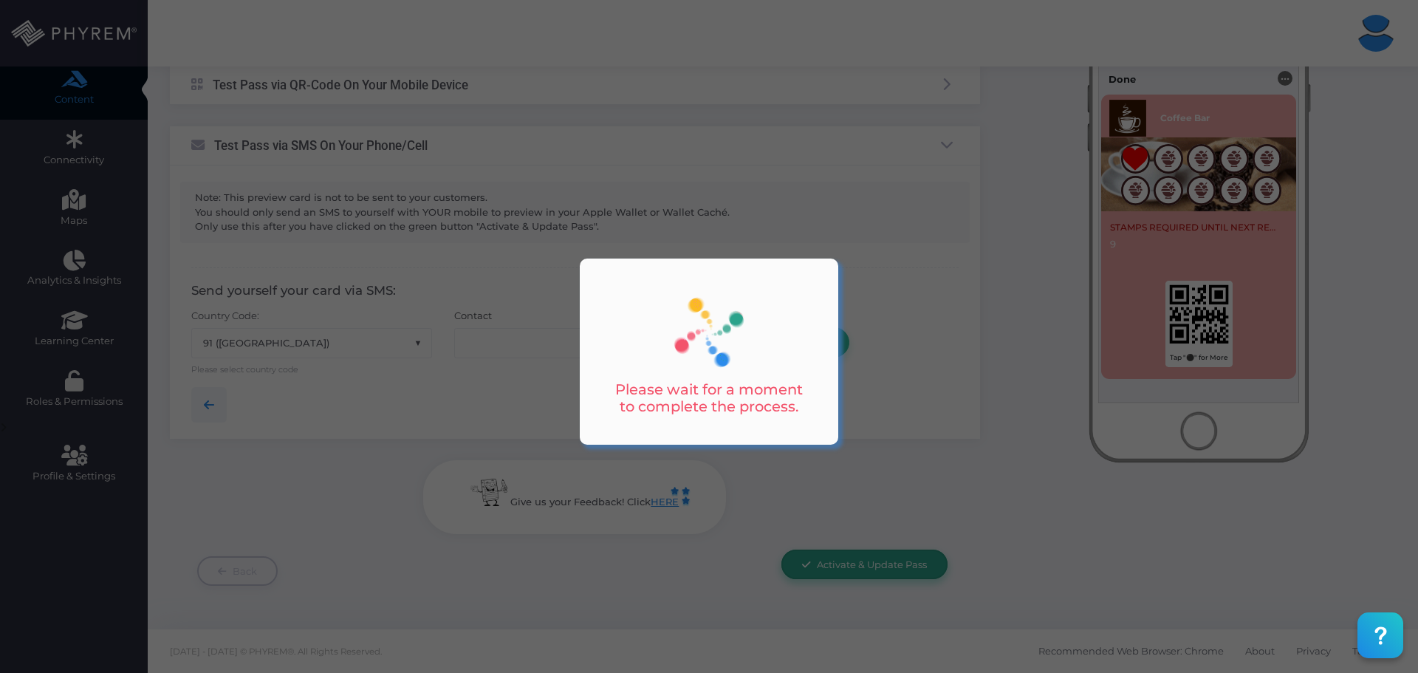
scroll to position [0, 0]
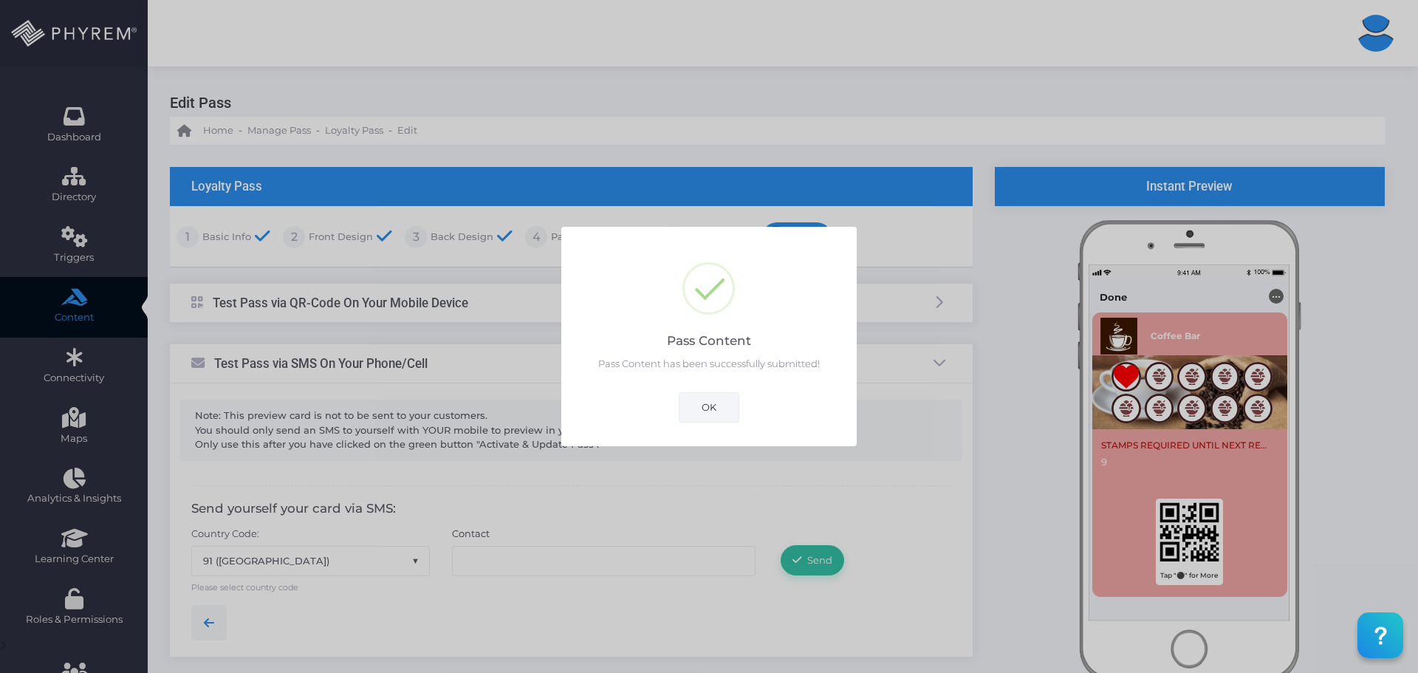
click at [710, 408] on button "OK" at bounding box center [709, 407] width 61 height 30
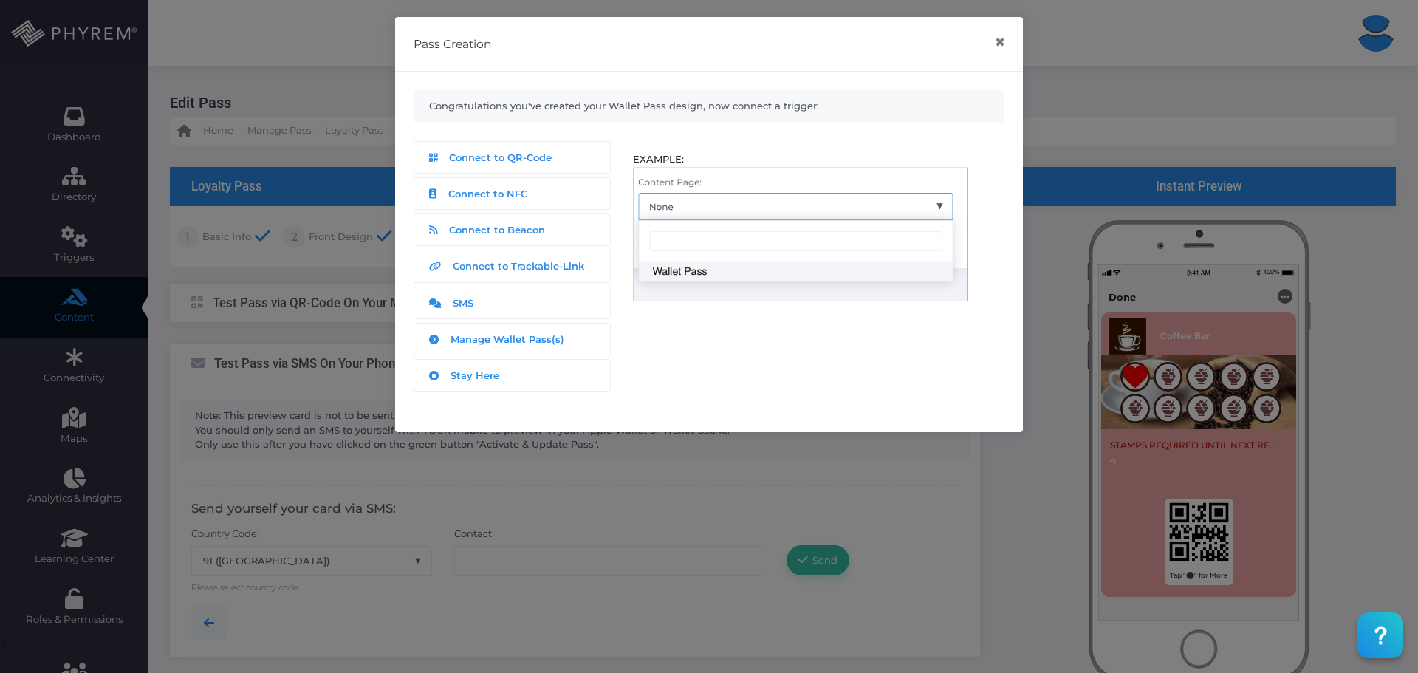
scroll to position [219, 0]
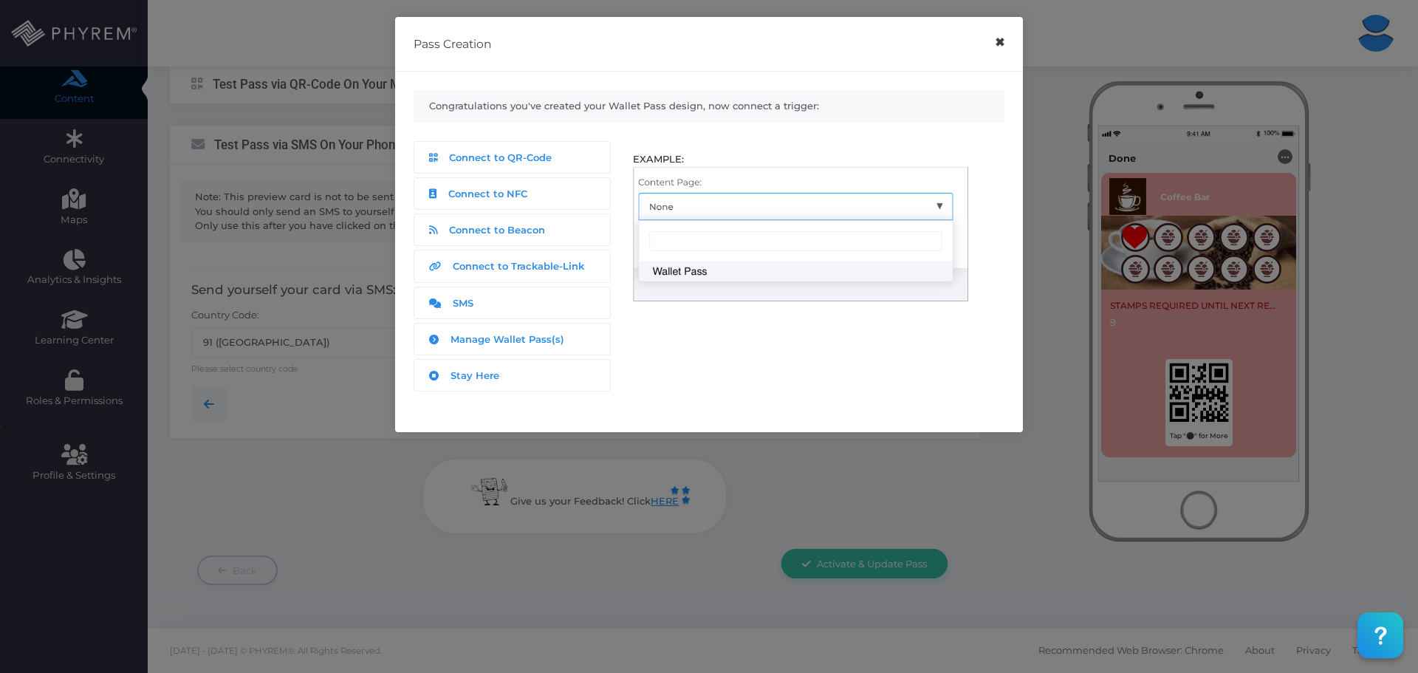
click at [1003, 41] on button "×" at bounding box center [999, 42] width 29 height 33
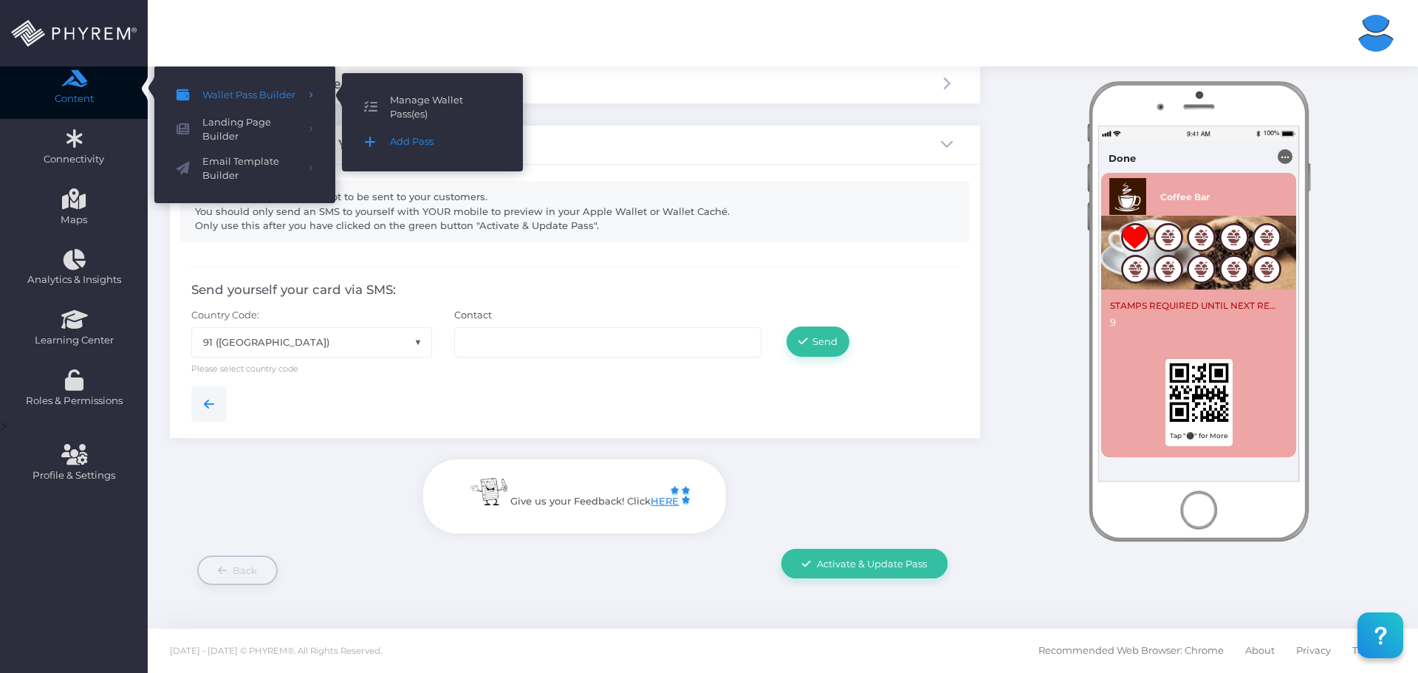
click at [397, 103] on span "Manage Wallet Pass(es)" at bounding box center [445, 107] width 111 height 29
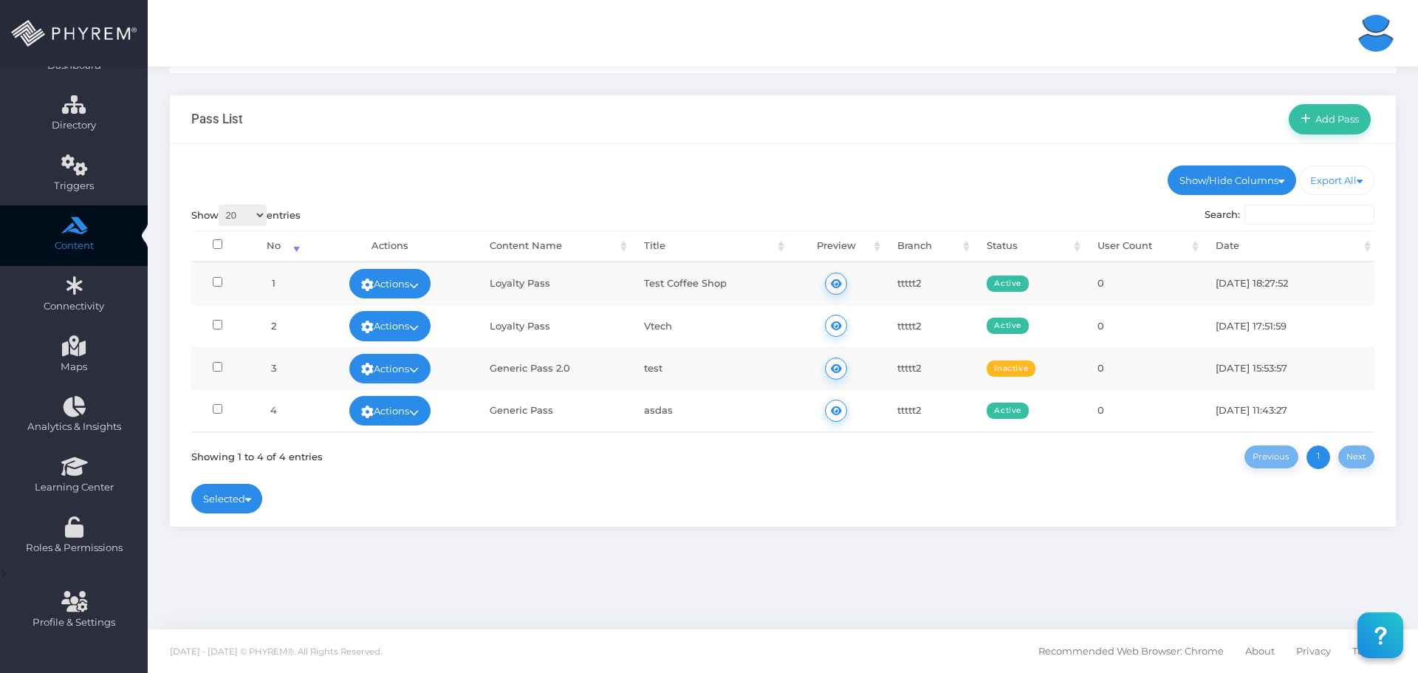
scroll to position [72, 0]
click at [419, 284] on icon at bounding box center [414, 284] width 10 height 0
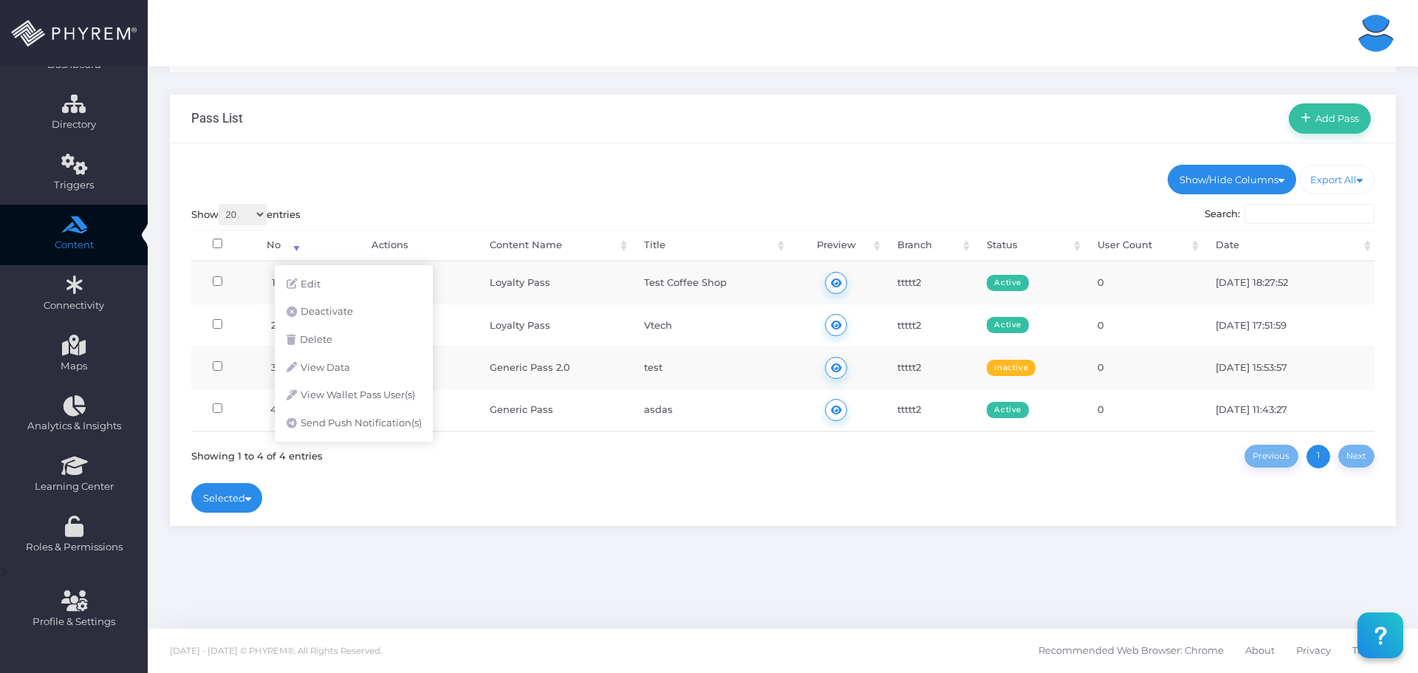
click at [521, 189] on ul "Show/Hide Columns No Content Name Title Branch Status Date" at bounding box center [783, 180] width 1184 height 30
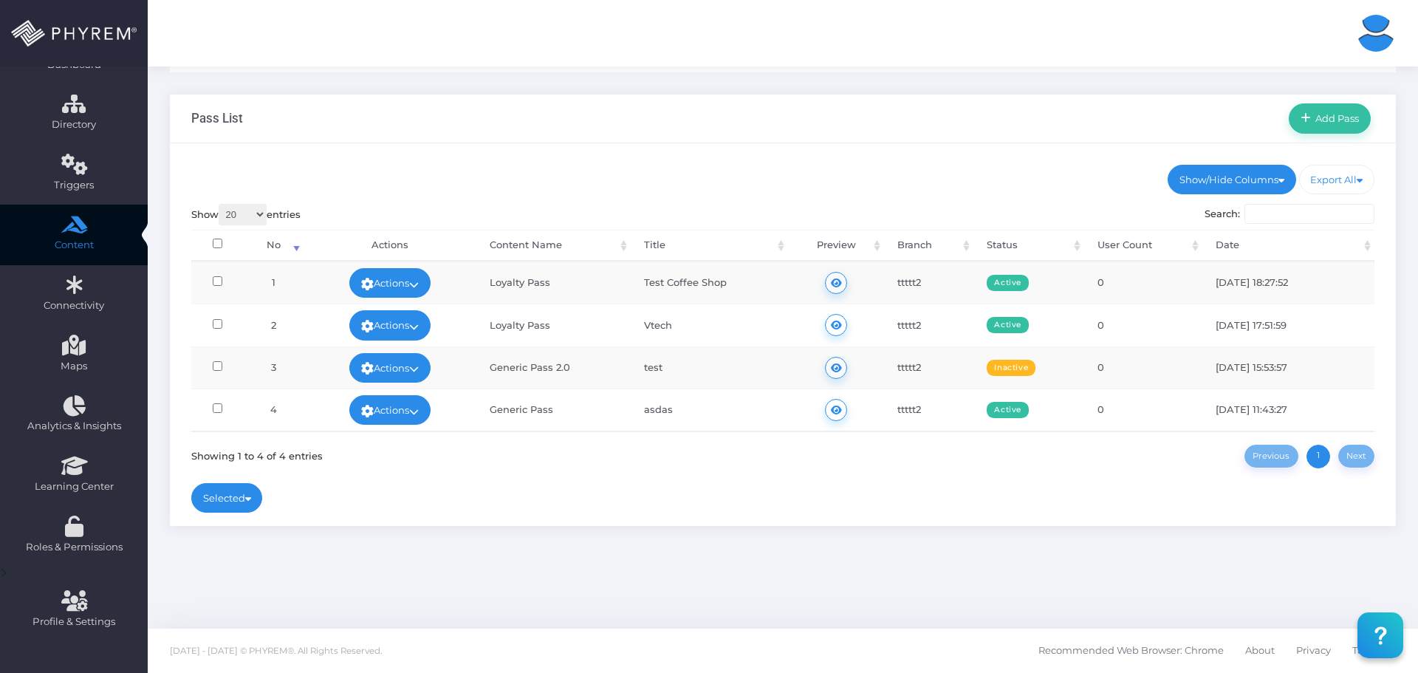
click at [745, 148] on div "Show/Hide Columns No Title" at bounding box center [783, 334] width 1226 height 382
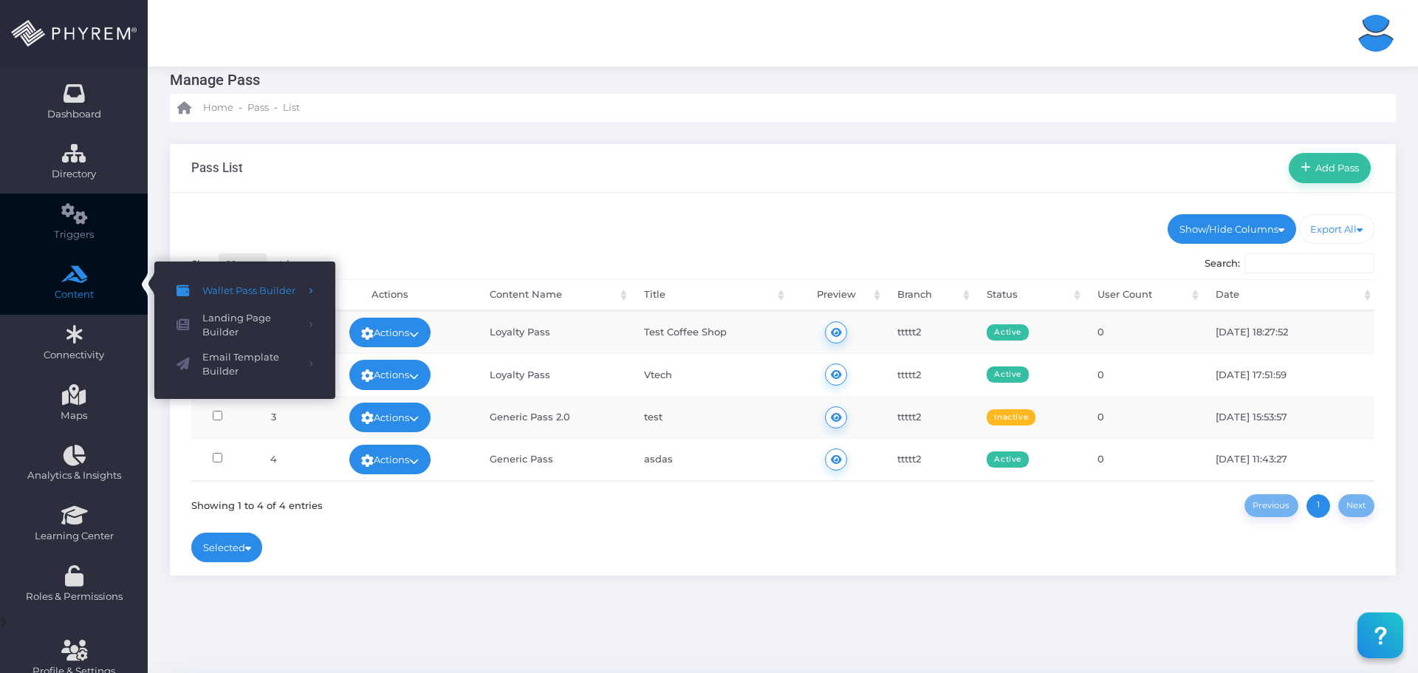
scroll to position [0, 0]
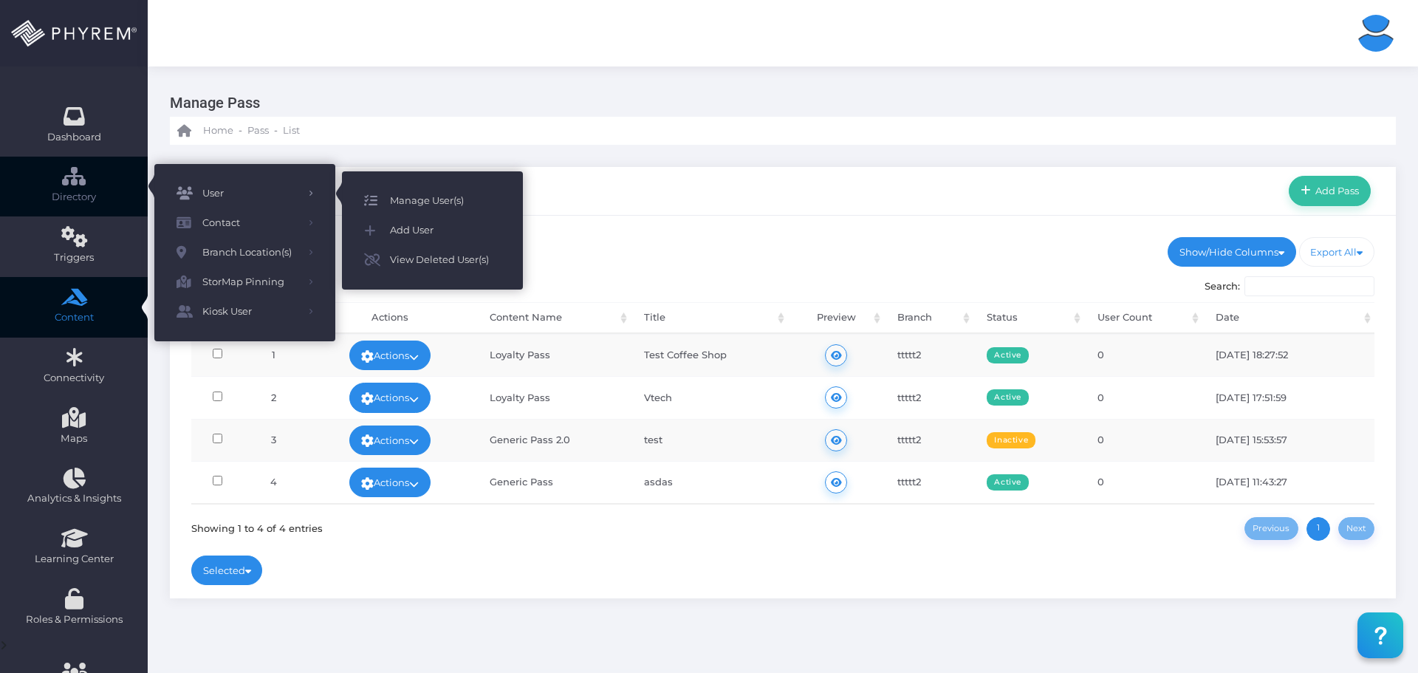
click at [421, 199] on span "Manage User(s)" at bounding box center [445, 200] width 111 height 19
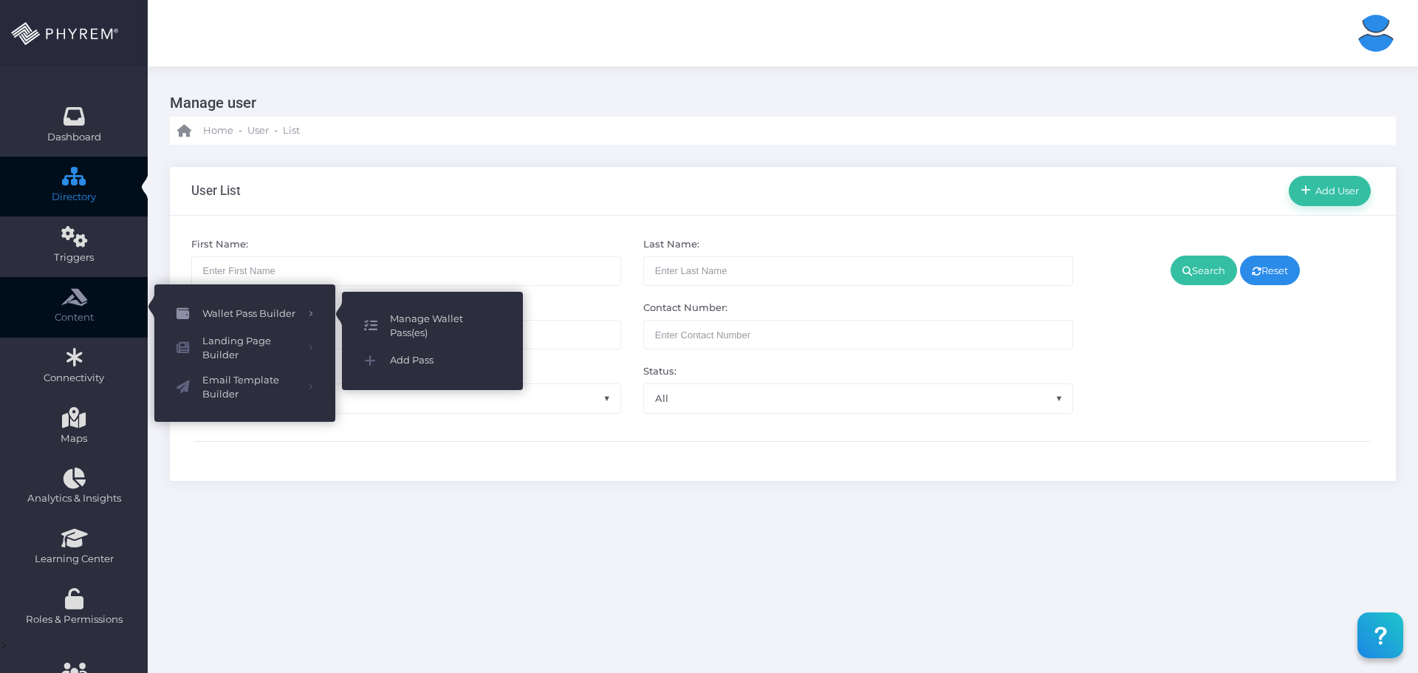
click at [410, 332] on span "Manage Wallet Pass(es)" at bounding box center [445, 326] width 111 height 29
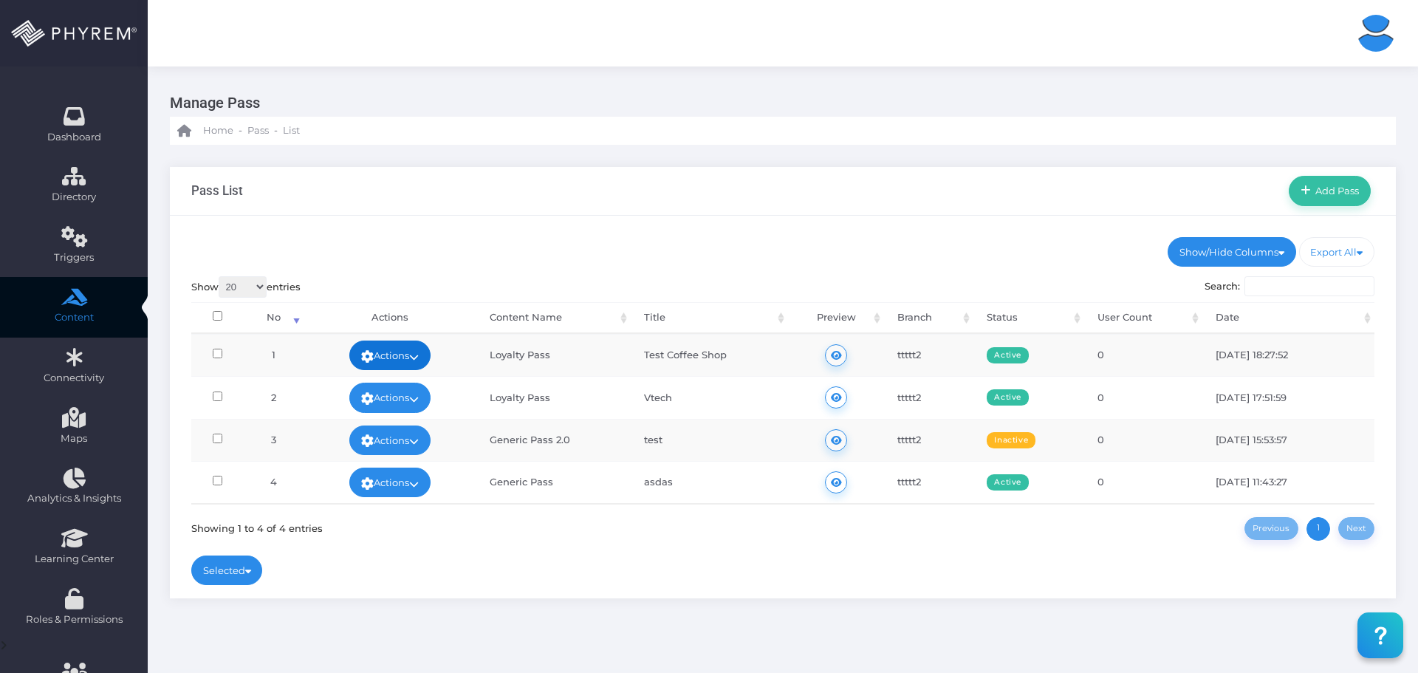
click at [419, 357] on icon at bounding box center [414, 357] width 10 height 0
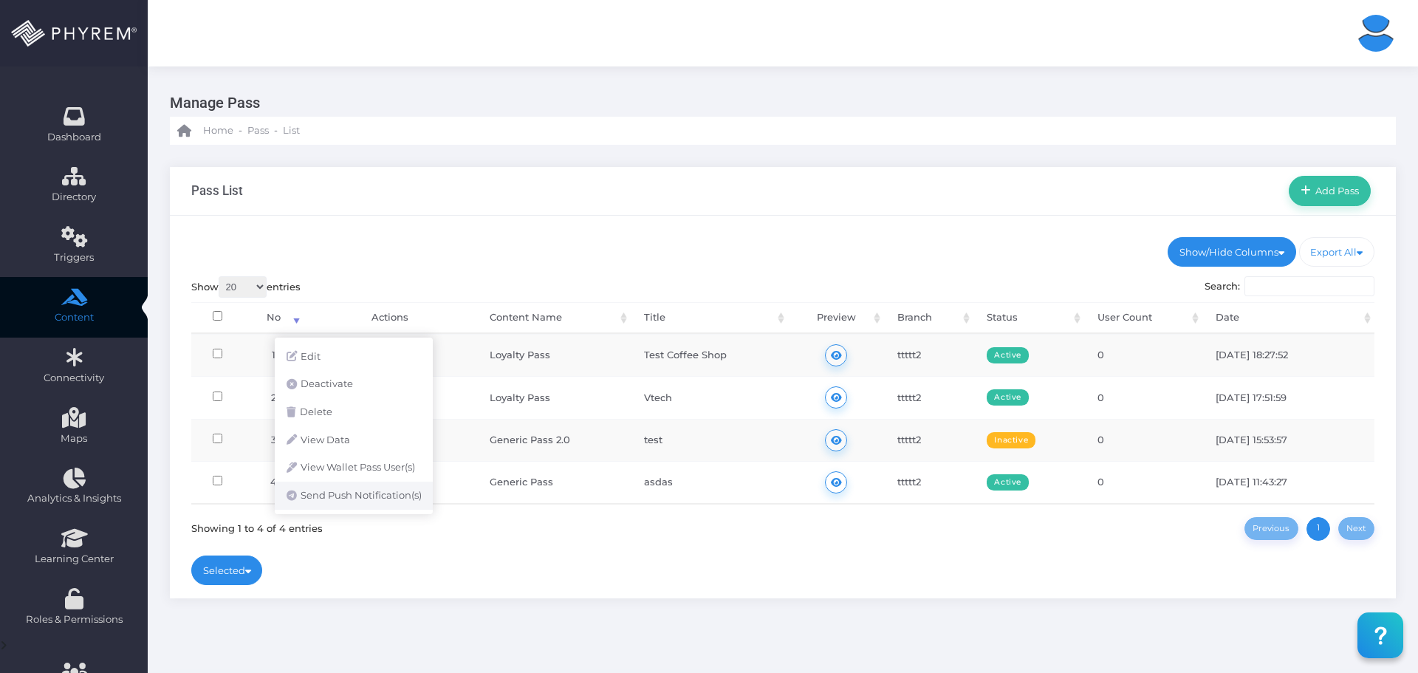
click at [348, 494] on link "Send Push Notification(s)" at bounding box center [354, 495] width 158 height 28
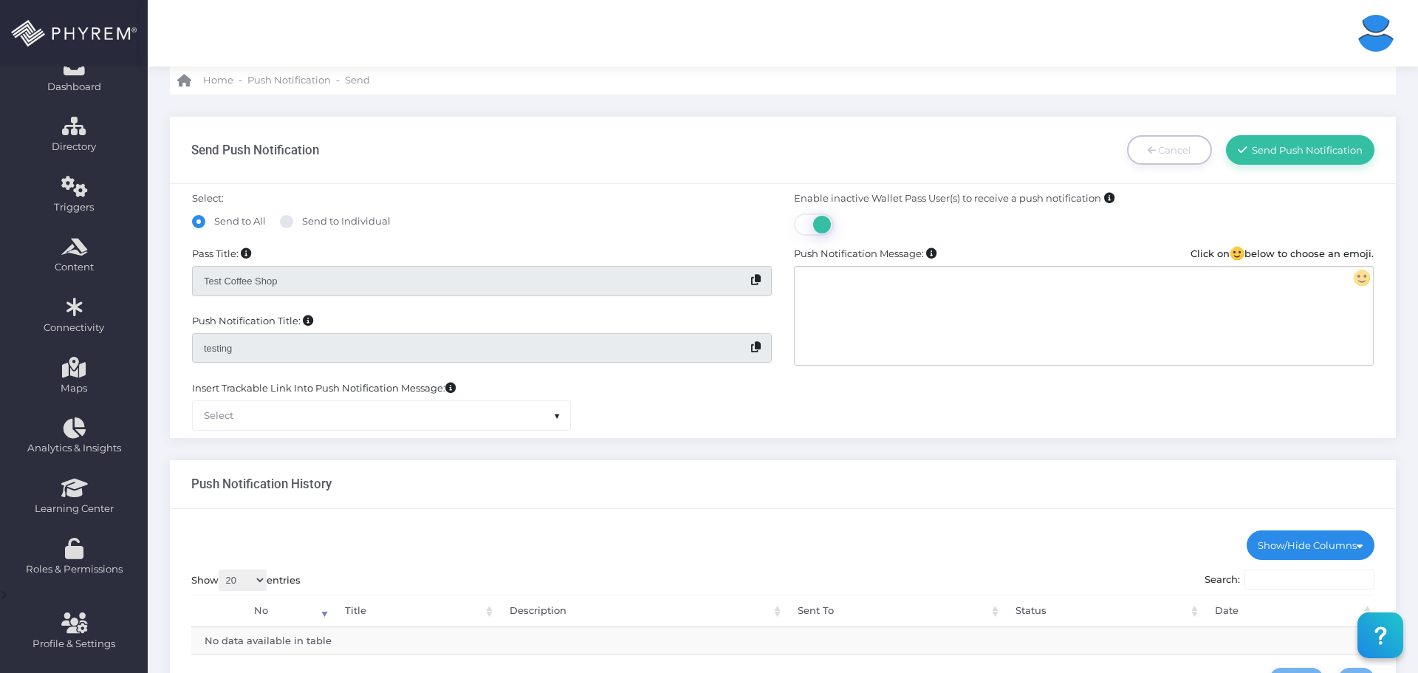
scroll to position [74, 0]
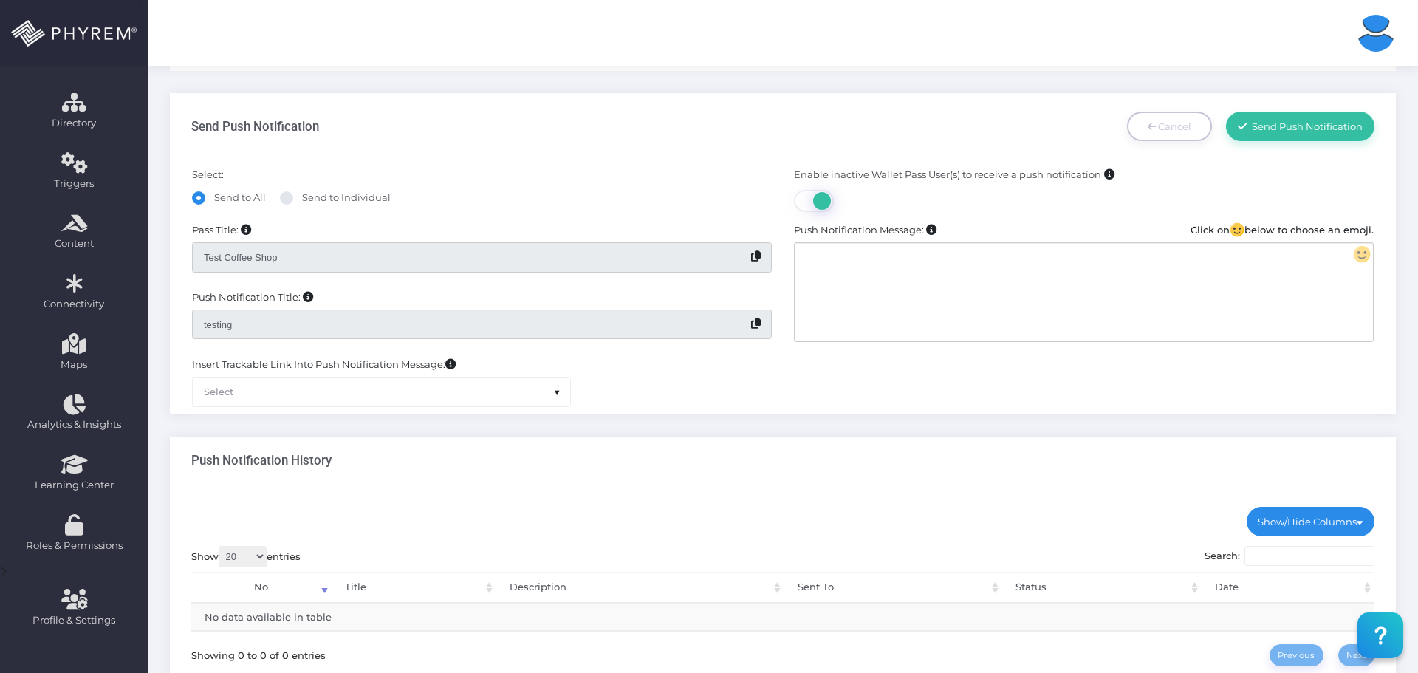
click at [924, 283] on div at bounding box center [1082, 292] width 577 height 98
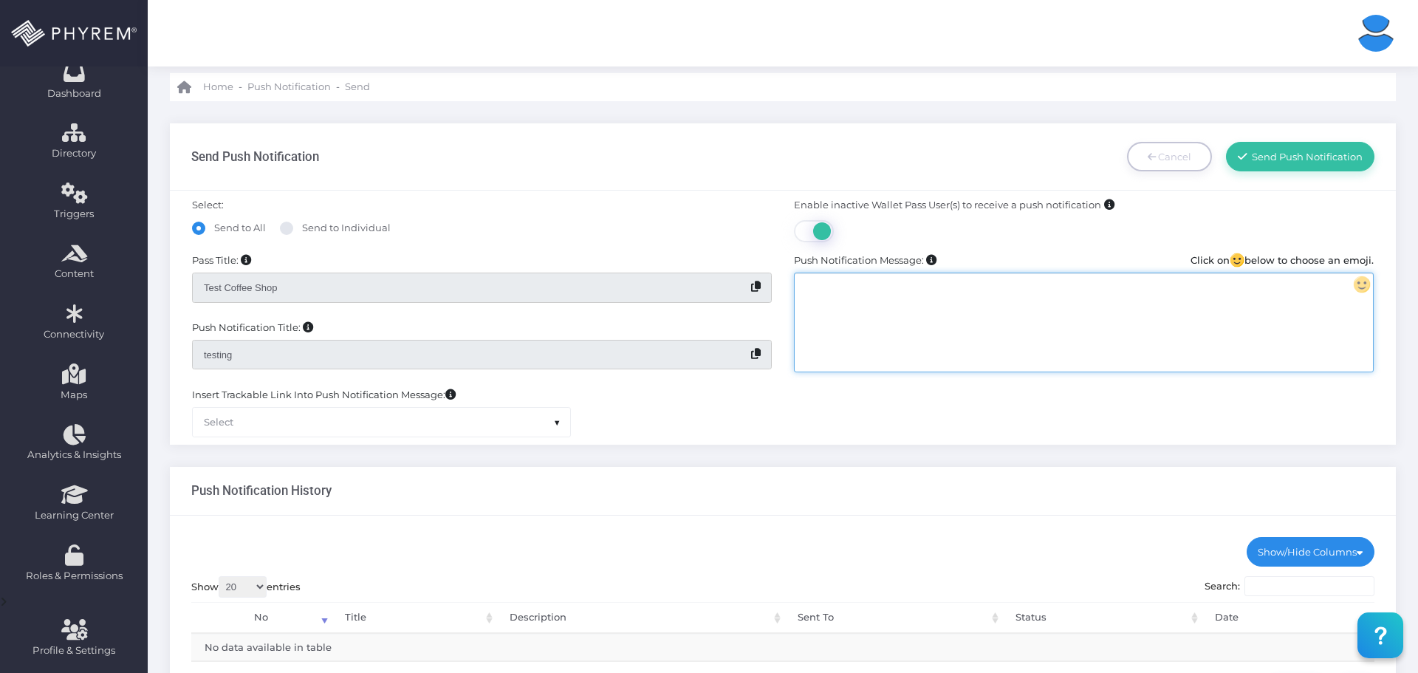
scroll to position [0, 0]
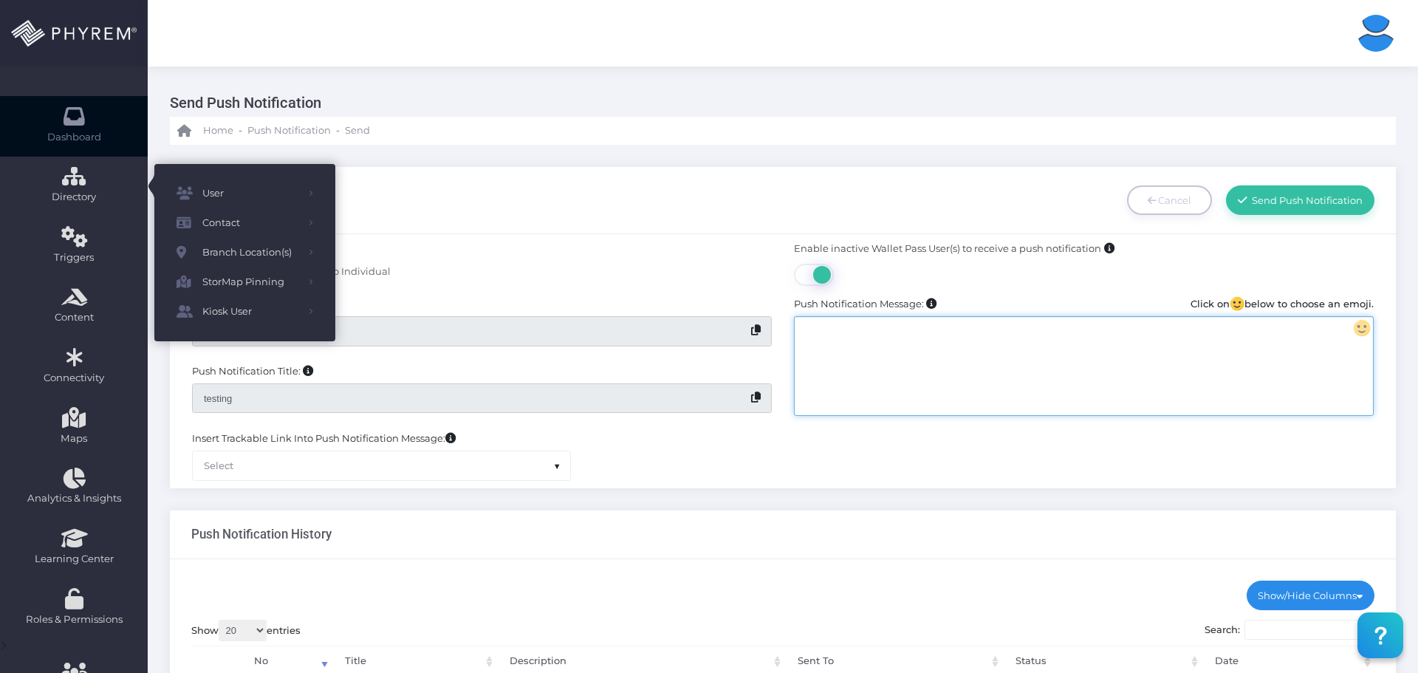
click at [75, 128] on link "Dashboard" at bounding box center [74, 126] width 148 height 61
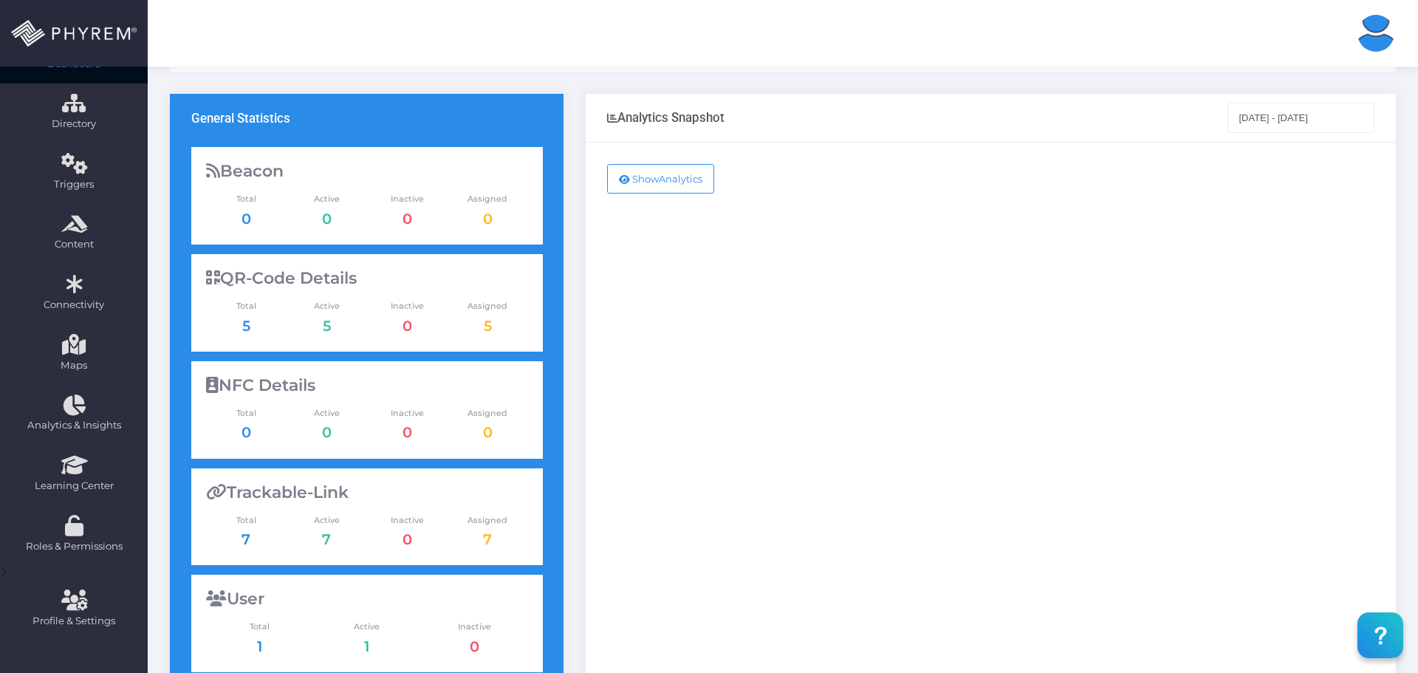
scroll to position [74, 0]
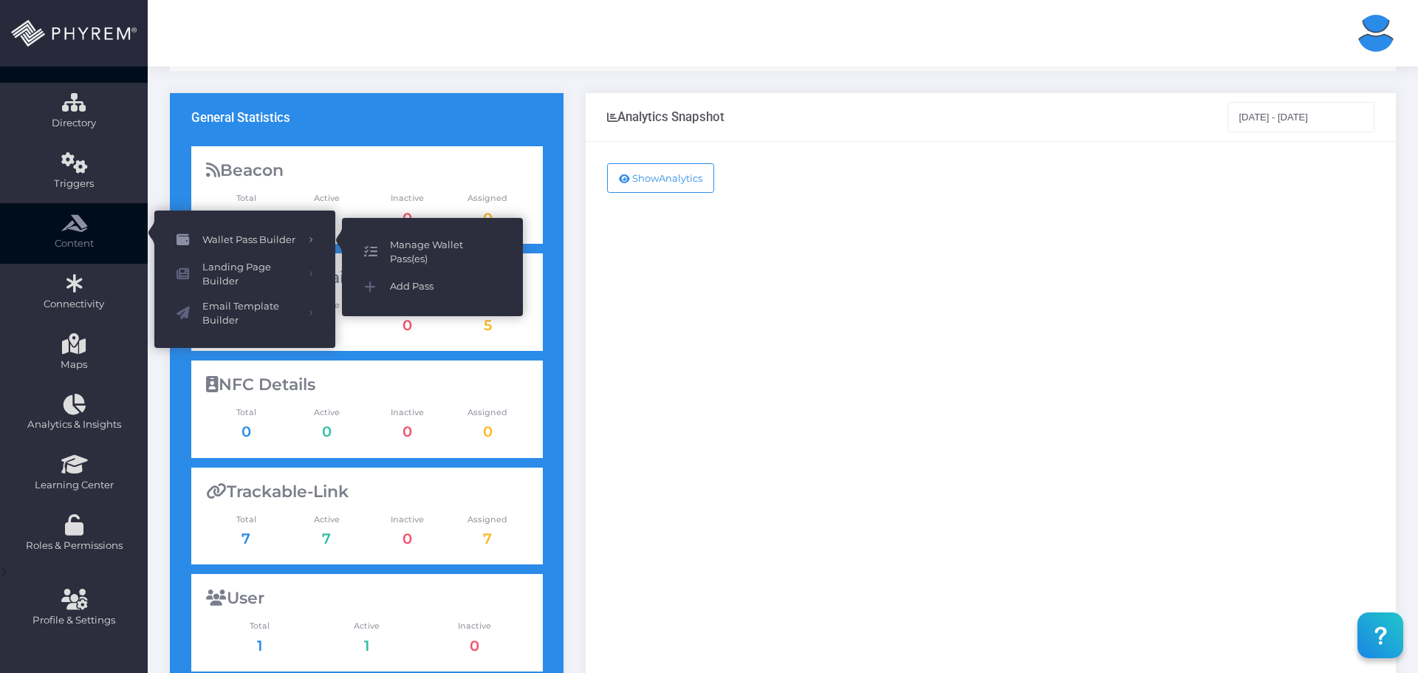
click at [408, 247] on span "Manage Wallet Pass(es)" at bounding box center [445, 252] width 111 height 29
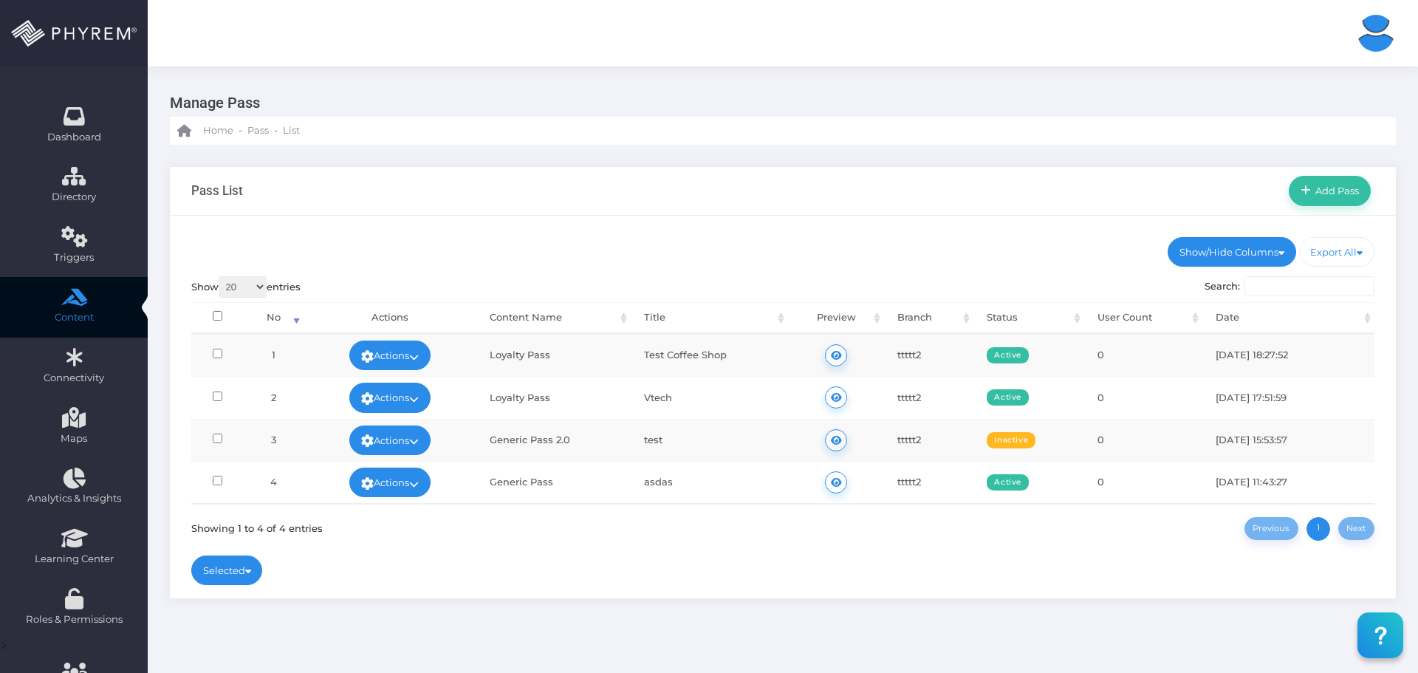
click at [400, 356] on link "Actions" at bounding box center [389, 355] width 81 height 30
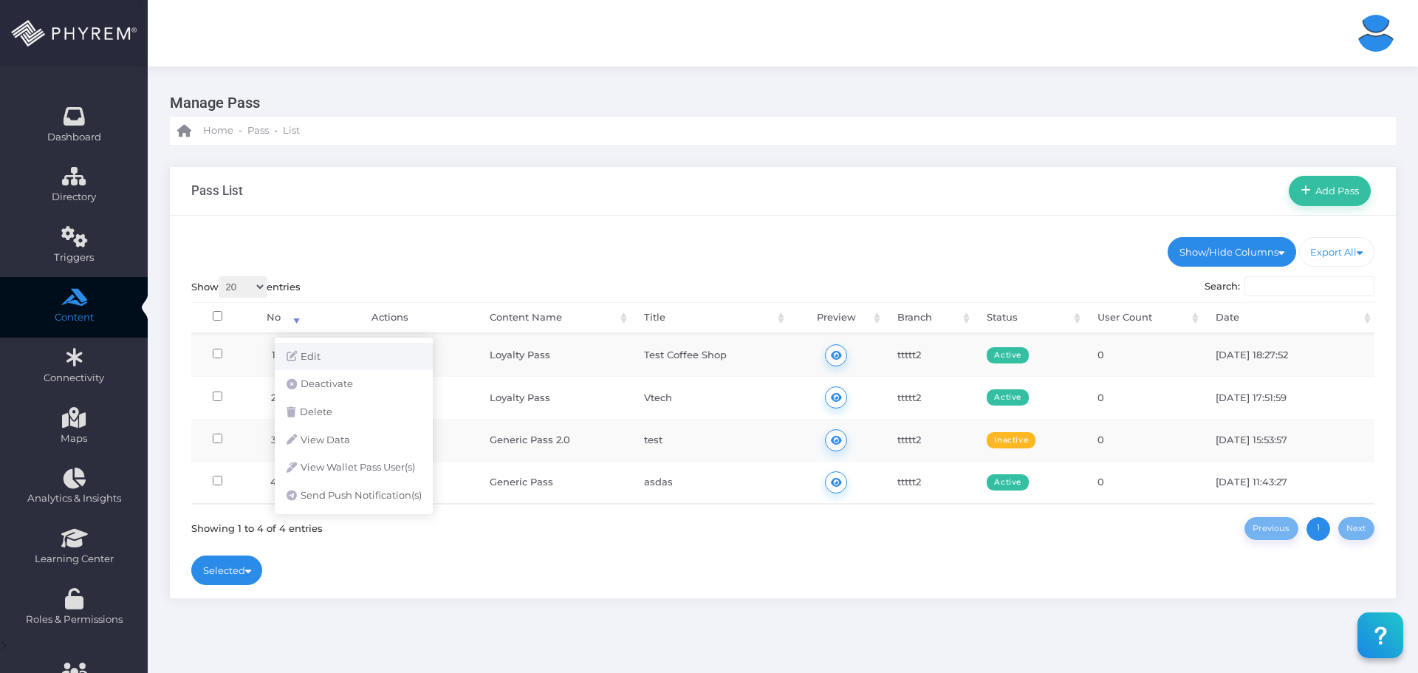
click at [346, 358] on link "Edit" at bounding box center [354, 357] width 158 height 28
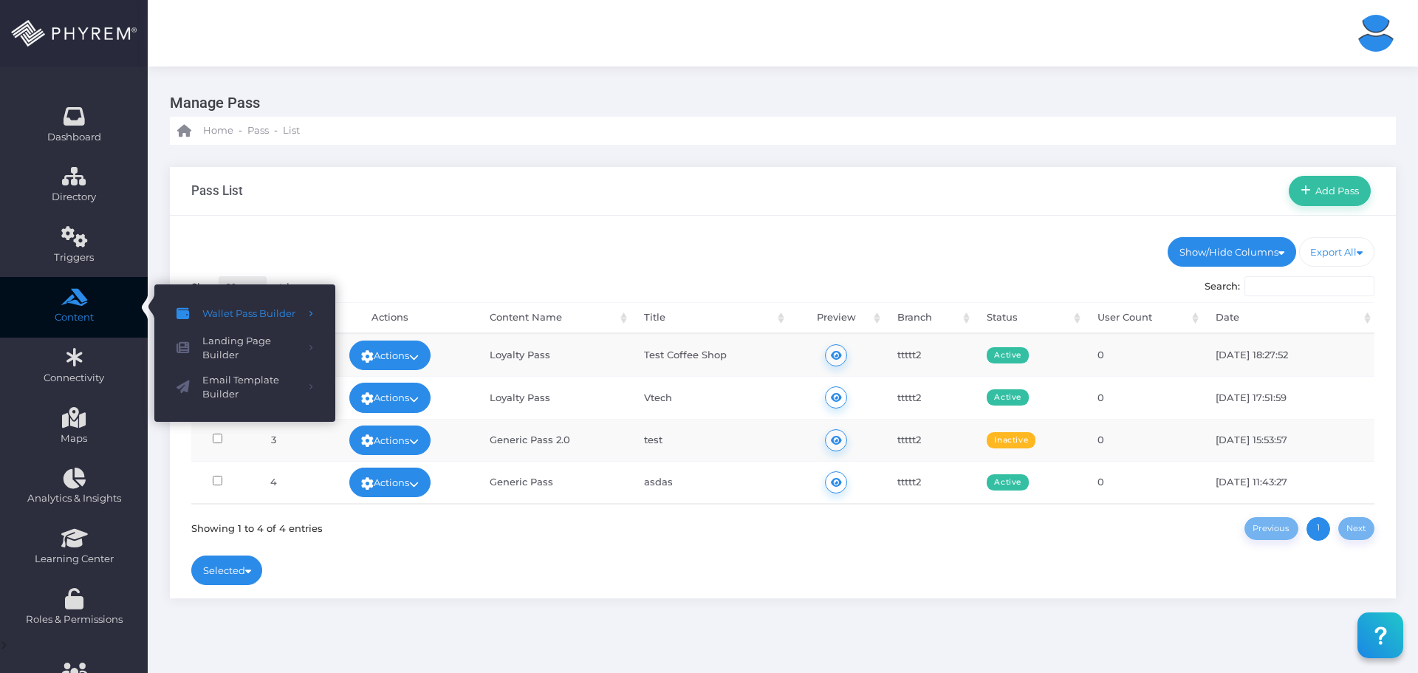
click at [452, 229] on div "Show/Hide Columns No Title" at bounding box center [783, 407] width 1226 height 382
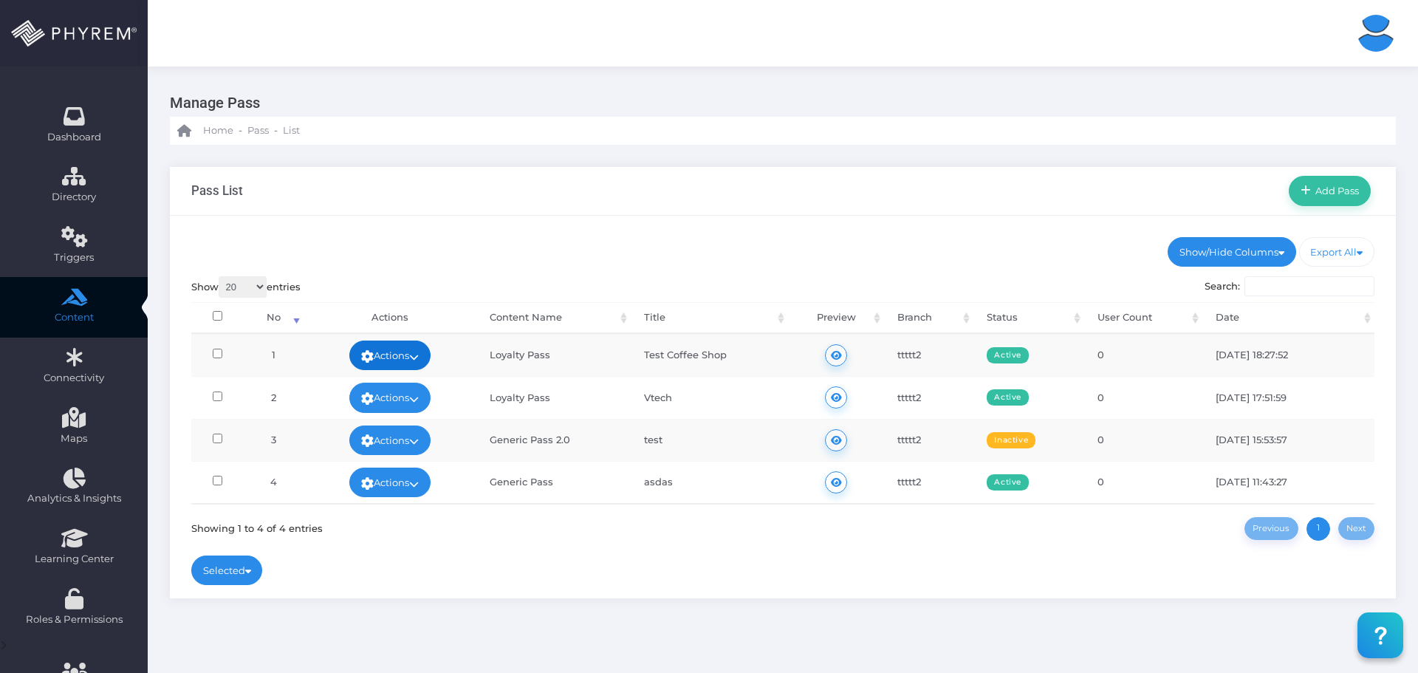
click at [391, 354] on link "Actions" at bounding box center [389, 355] width 81 height 30
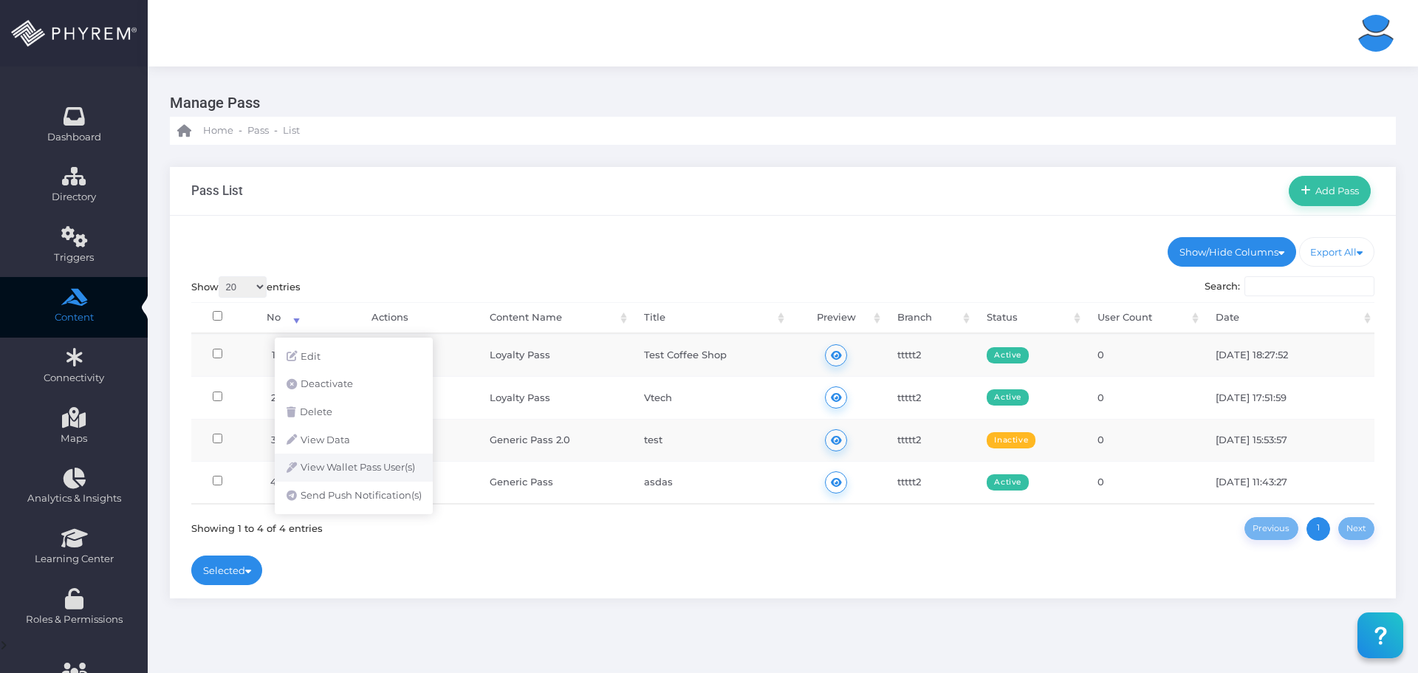
click at [352, 462] on link "View Wallet Pass User(s)" at bounding box center [354, 467] width 158 height 28
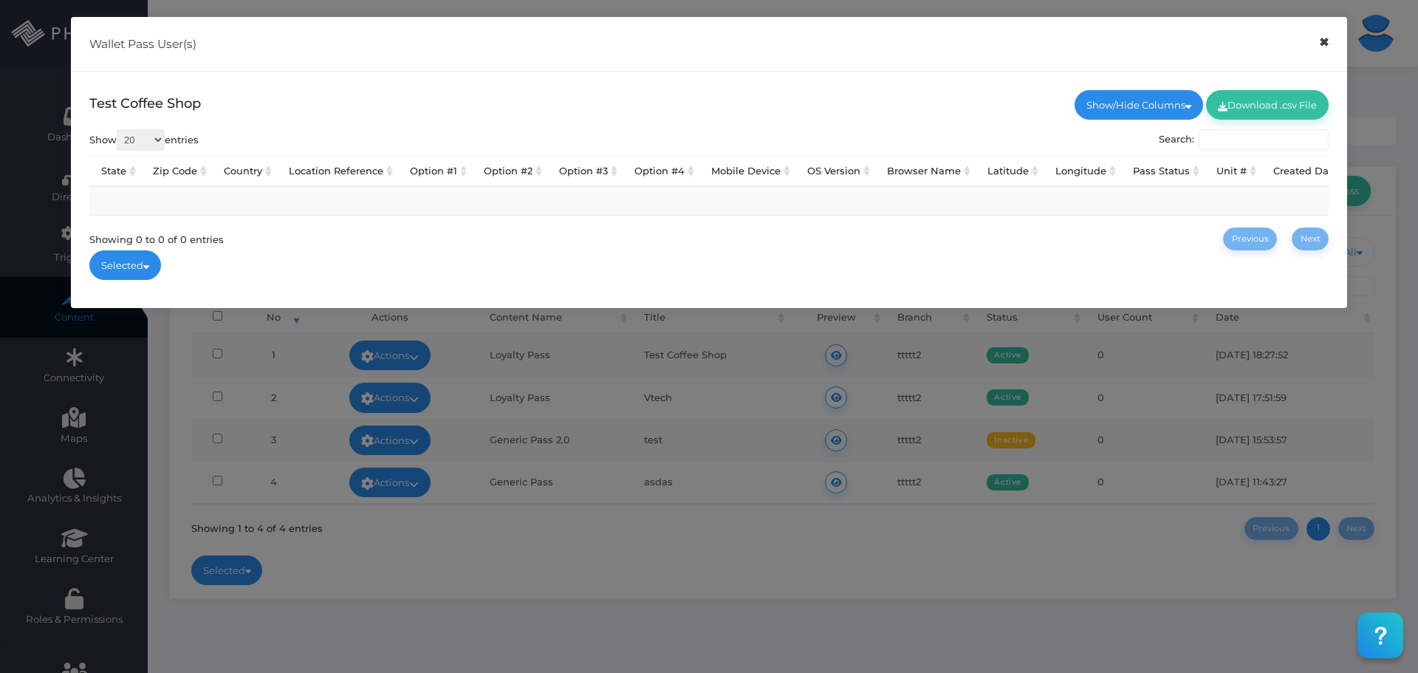
click at [1326, 39] on button "×" at bounding box center [1323, 42] width 29 height 33
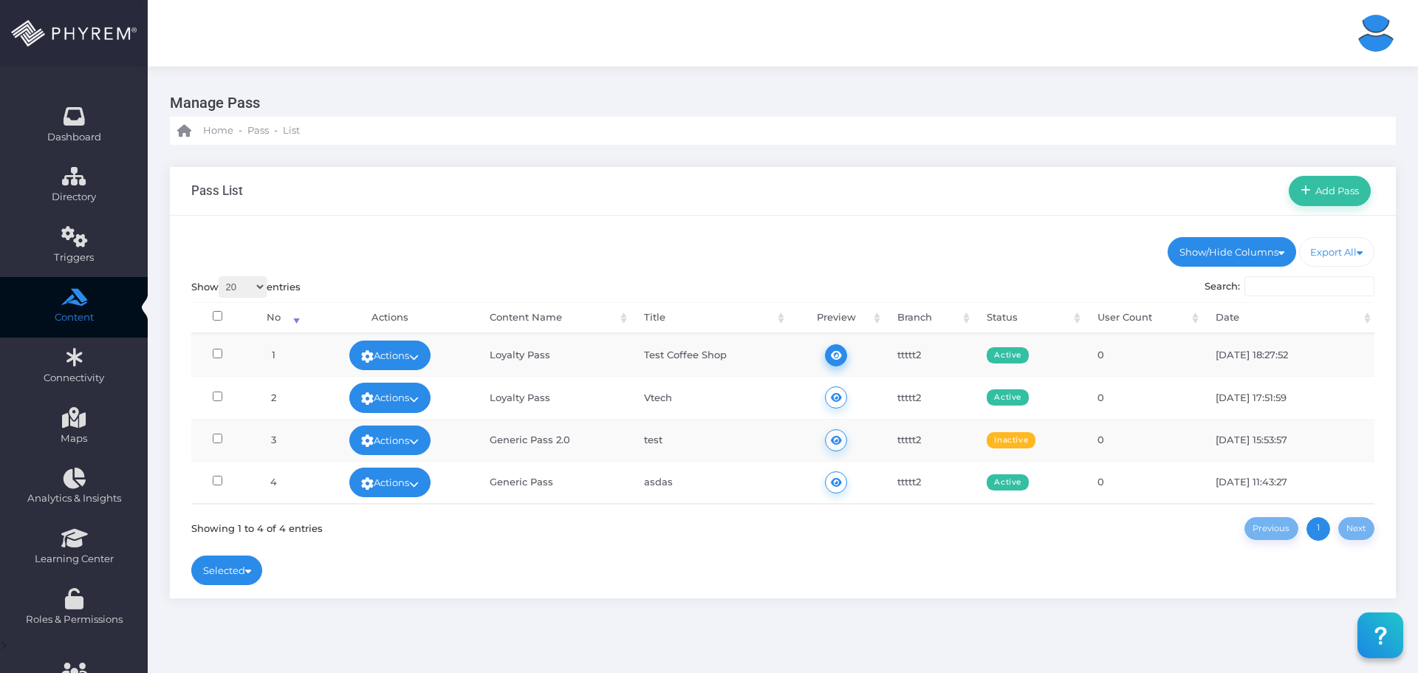
click at [837, 355] on icon at bounding box center [836, 355] width 11 height 0
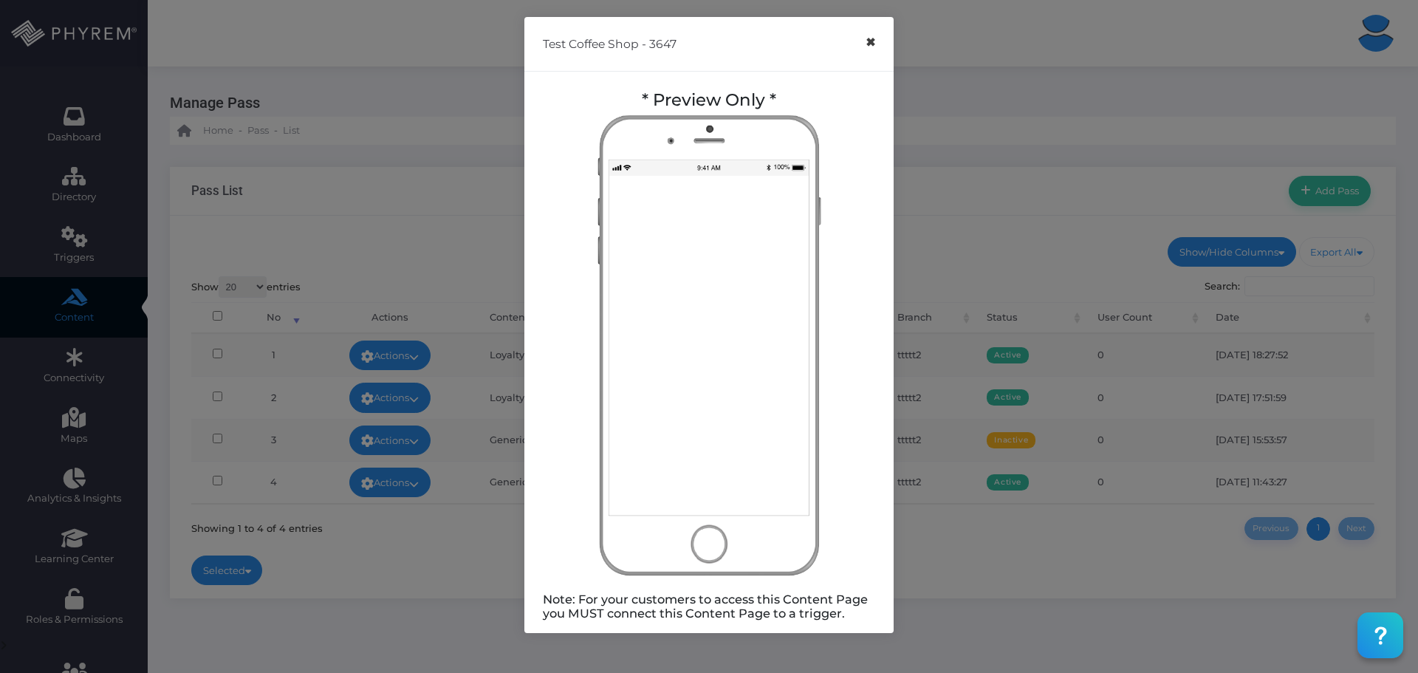
click at [871, 44] on button "×" at bounding box center [870, 42] width 29 height 33
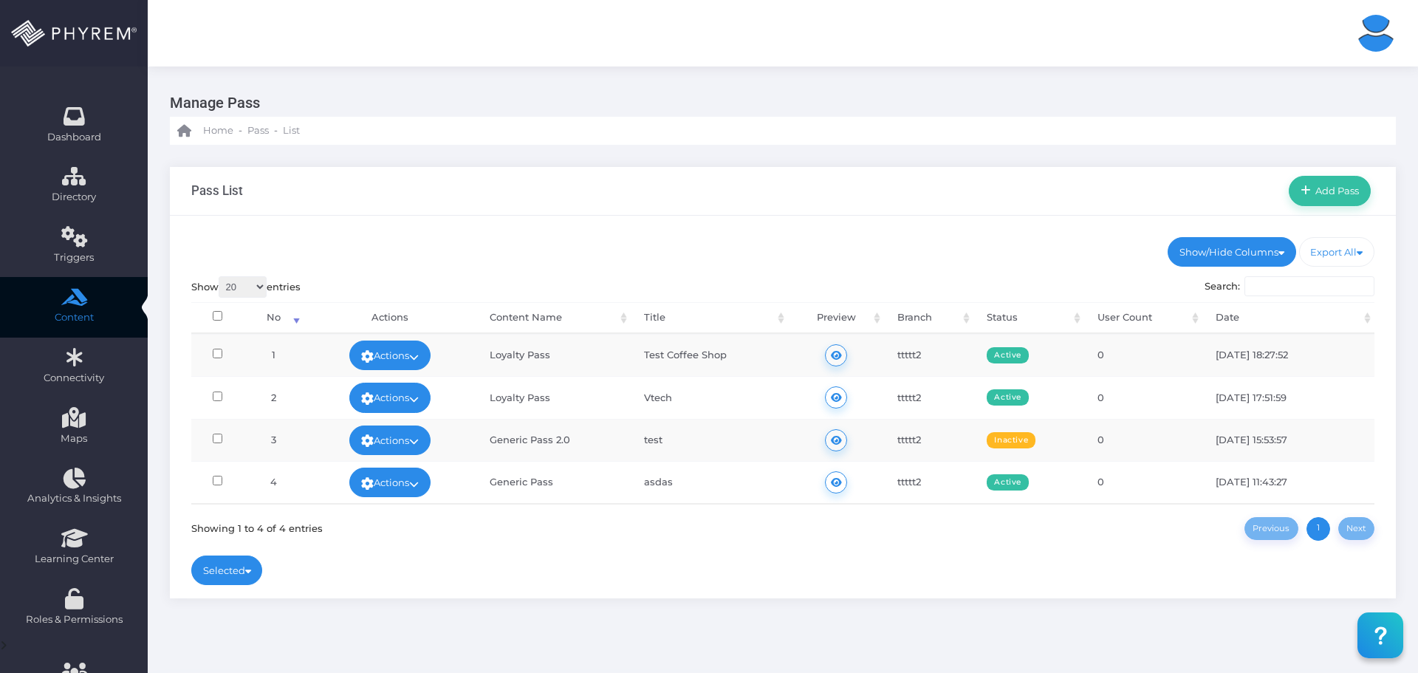
click at [565, 227] on div "Show/Hide Columns No Title" at bounding box center [783, 407] width 1226 height 382
click at [419, 357] on icon at bounding box center [414, 357] width 10 height 0
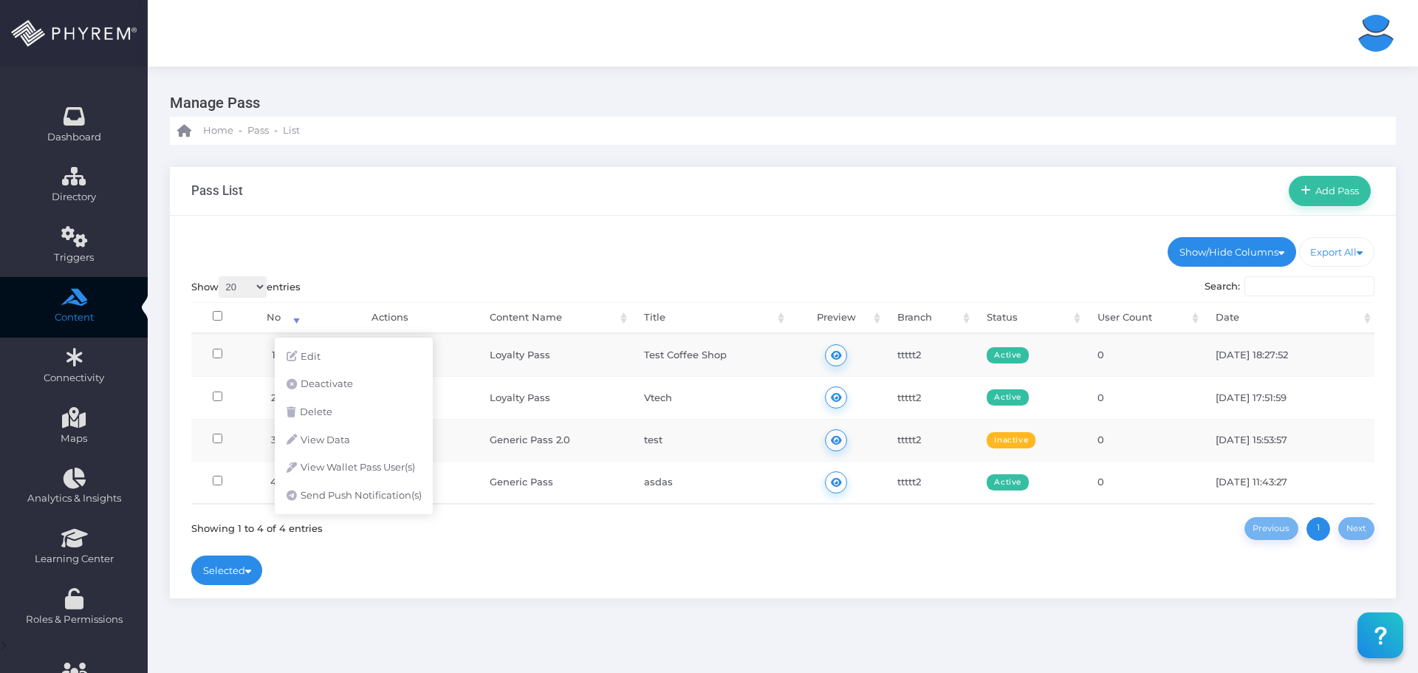
click at [548, 354] on td "Loyalty Pass" at bounding box center [553, 355] width 154 height 42
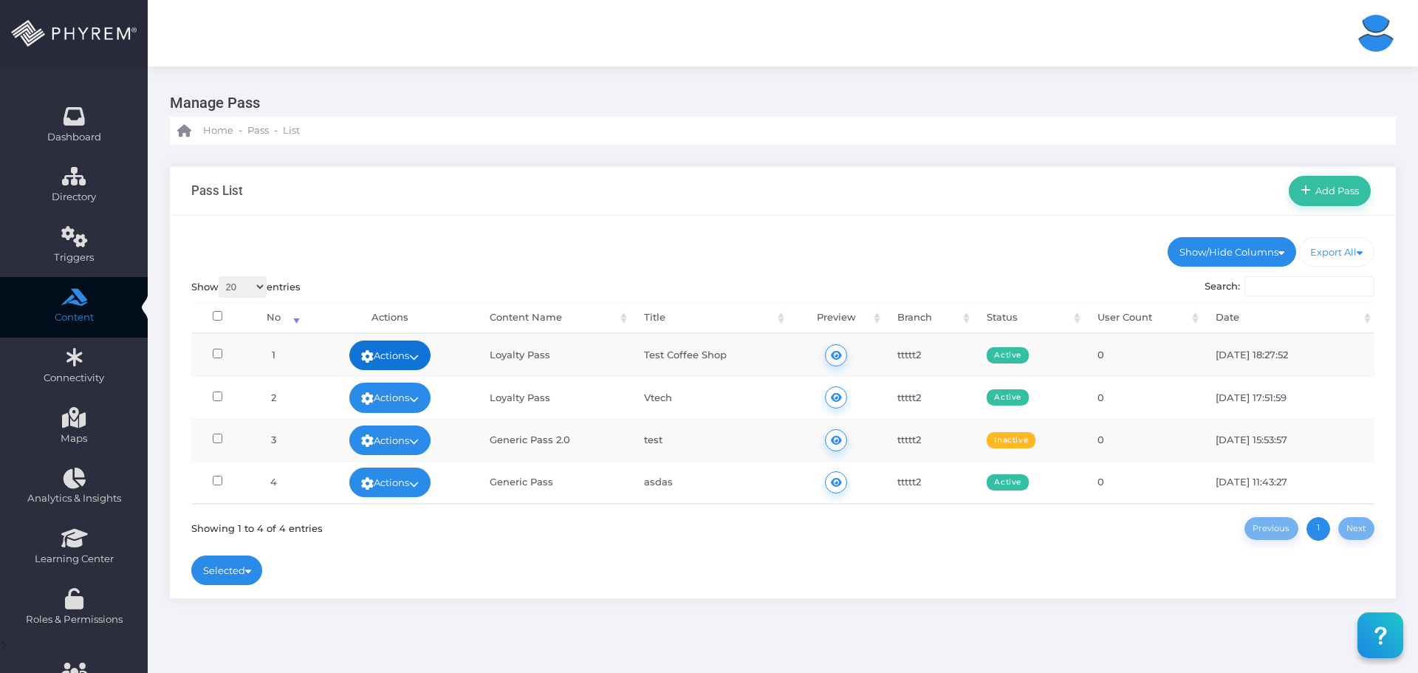
click at [426, 355] on link "Actions" at bounding box center [389, 355] width 81 height 30
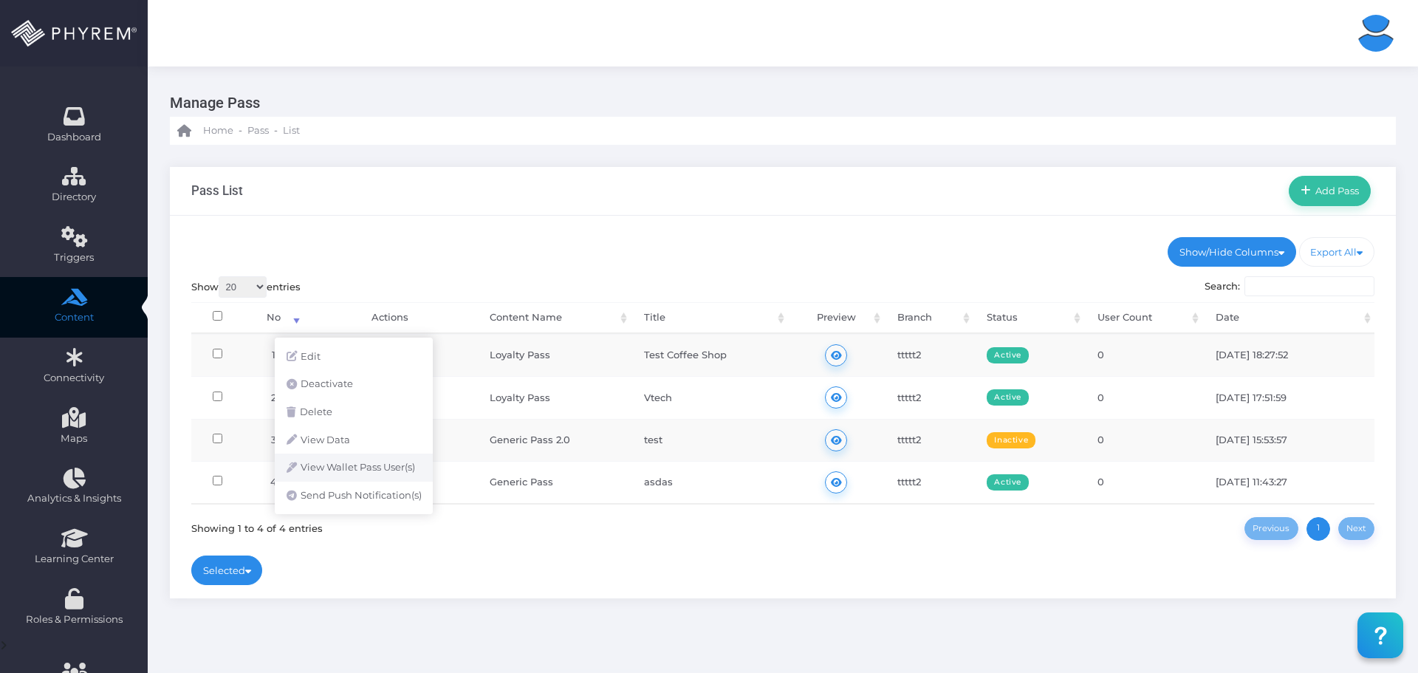
click at [330, 466] on link "View Wallet Pass User(s)" at bounding box center [354, 467] width 158 height 28
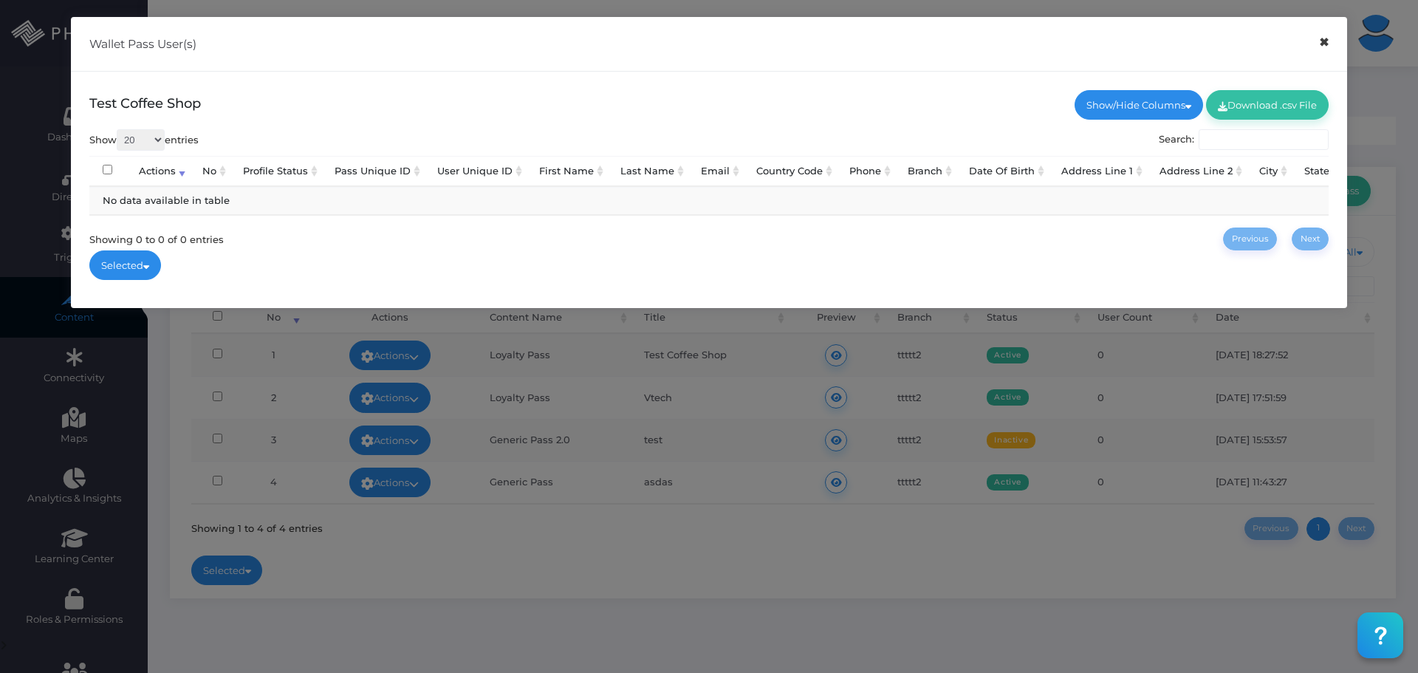
click at [1324, 44] on button "×" at bounding box center [1323, 42] width 29 height 33
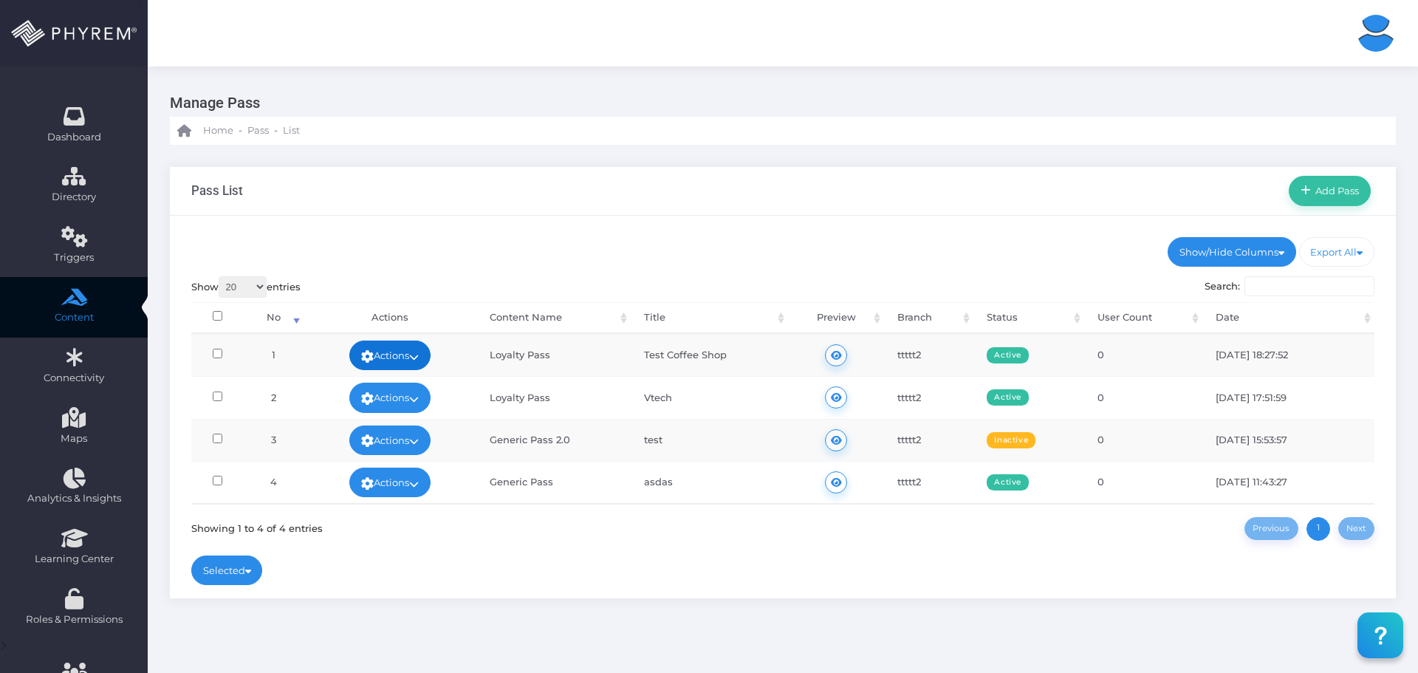
click at [416, 357] on icon at bounding box center [414, 357] width 10 height 0
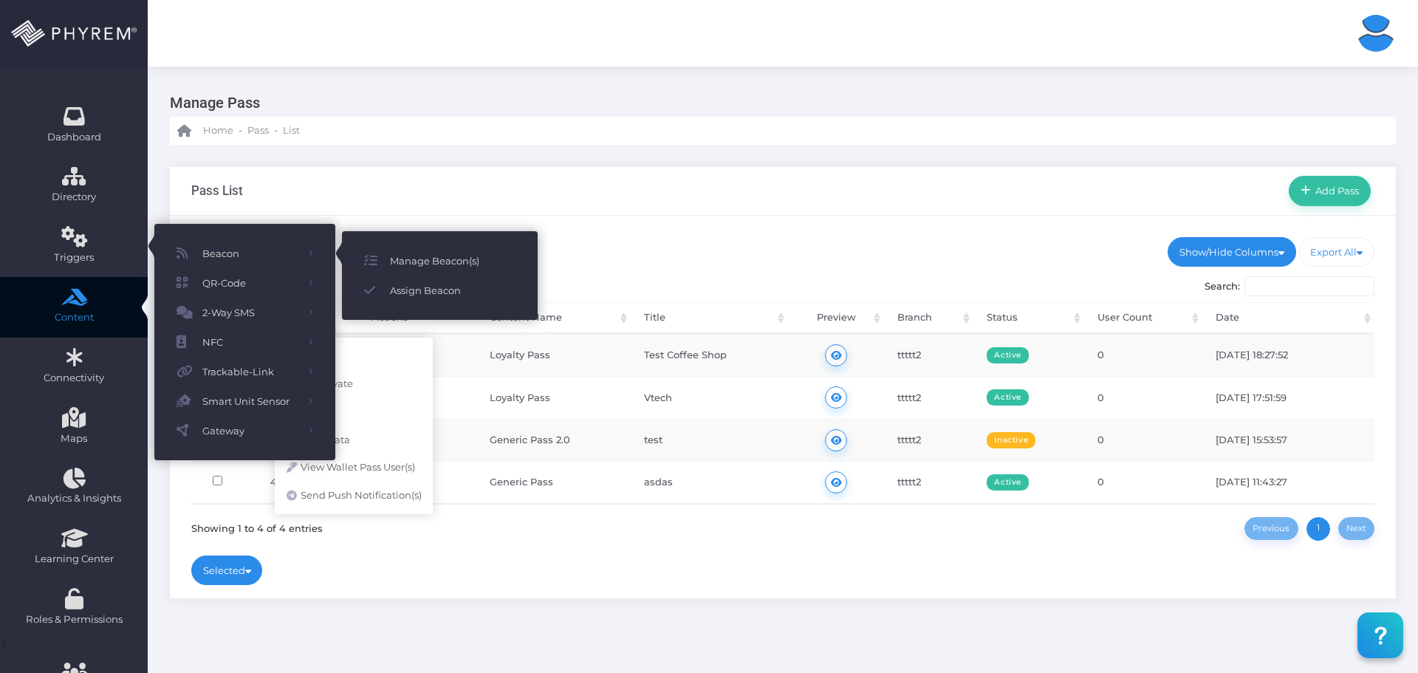
click at [631, 194] on div "Pass List Add Pass" at bounding box center [783, 191] width 1226 height 49
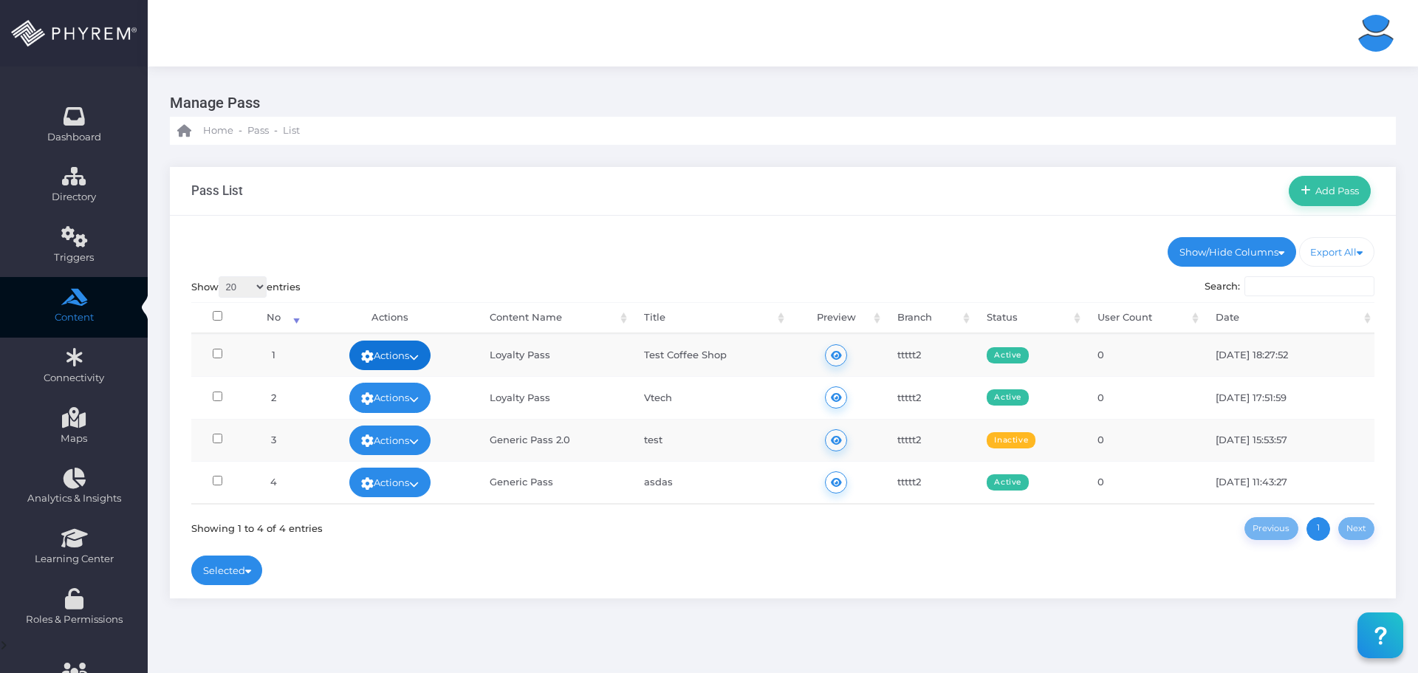
click at [422, 363] on link "Actions" at bounding box center [389, 355] width 81 height 30
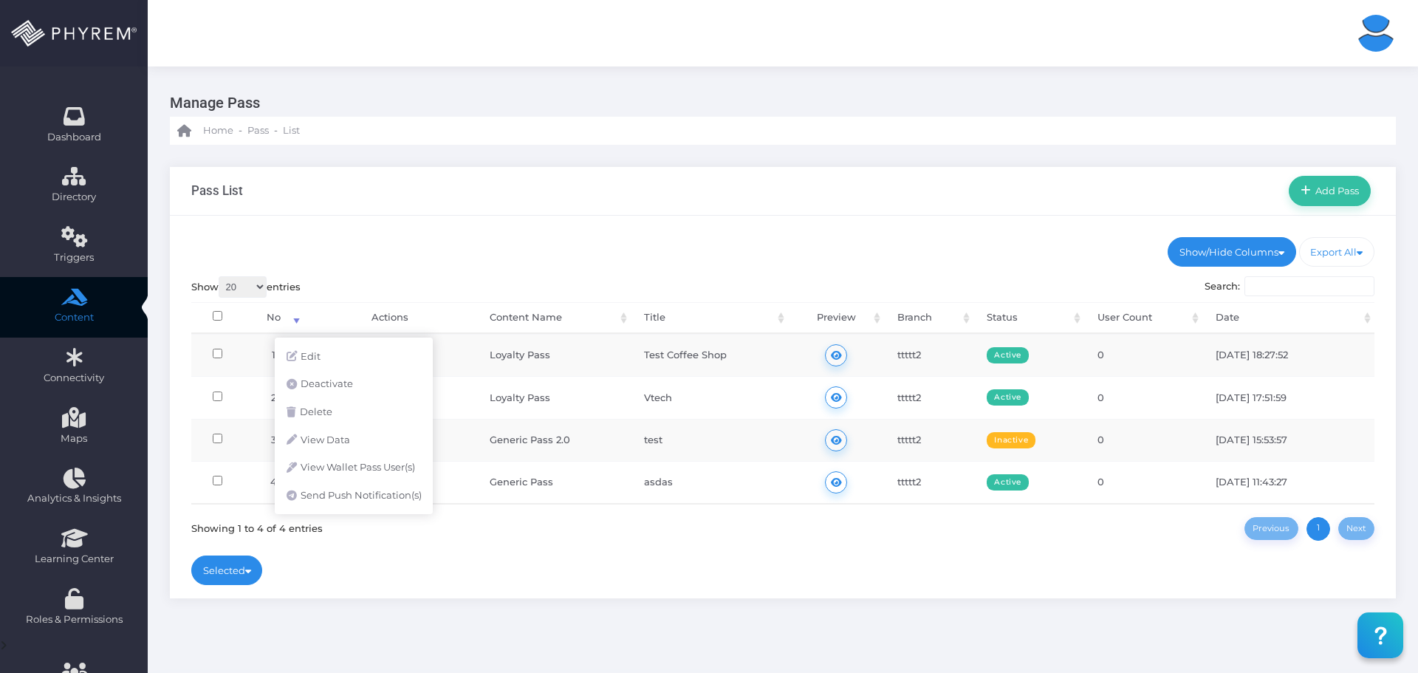
click at [476, 251] on ul "Show/Hide Columns No Content Name Title Branch Status Date" at bounding box center [783, 252] width 1184 height 30
